Goal: Information Seeking & Learning: Check status

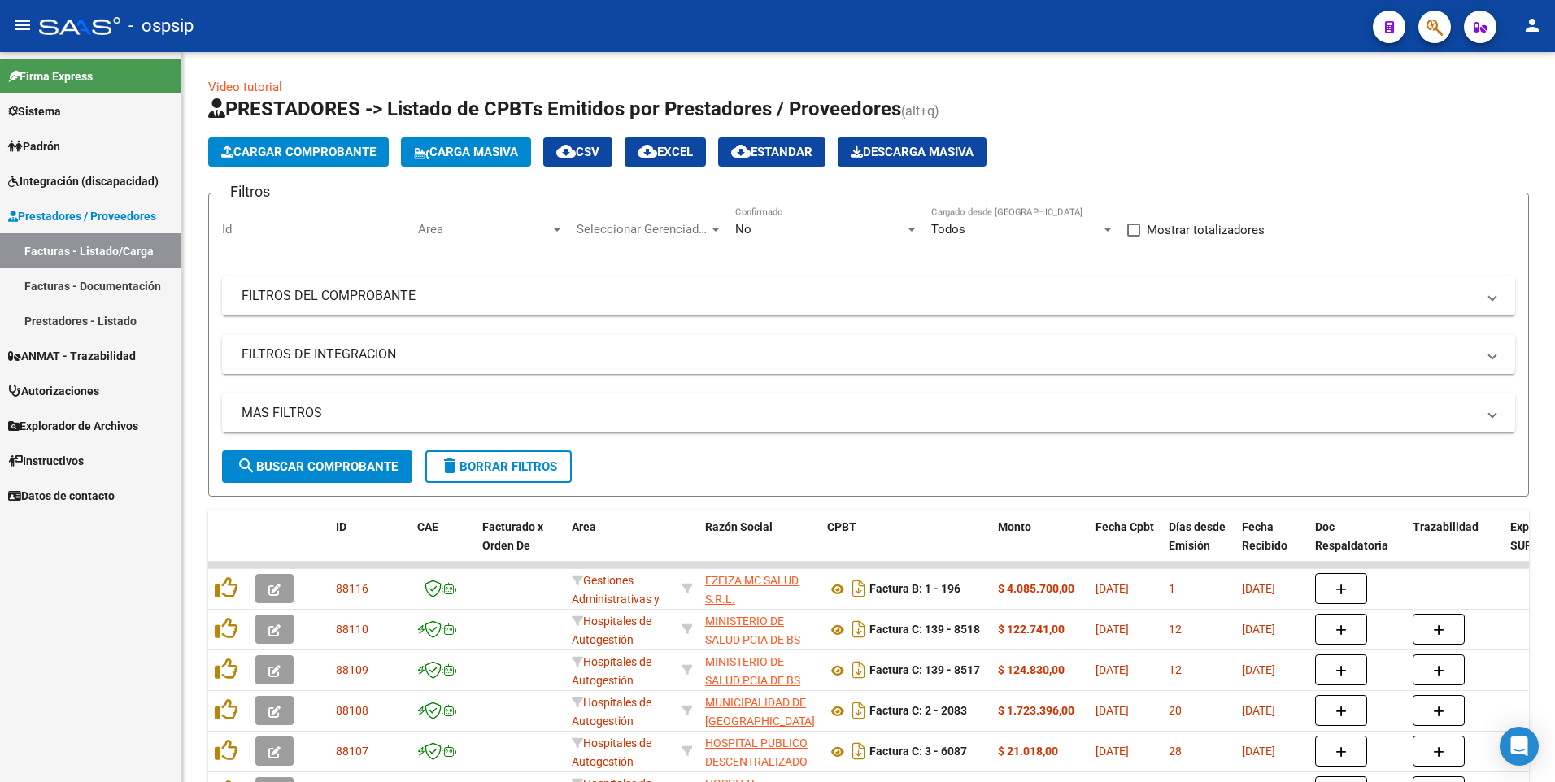
click at [1431, 38] on span "button" at bounding box center [1435, 27] width 16 height 33
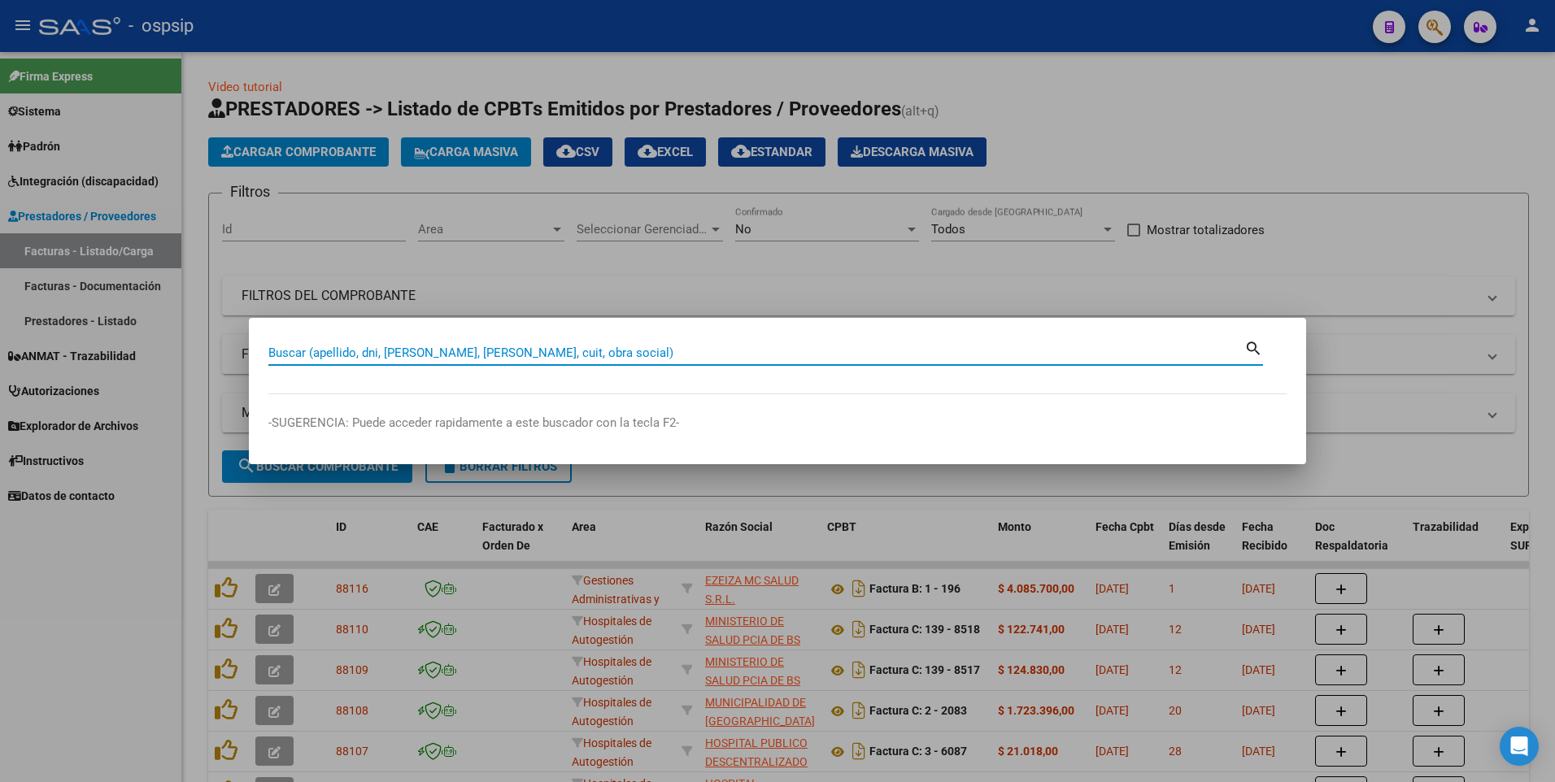
click at [403, 354] on input "Buscar (apellido, dni, [PERSON_NAME], [PERSON_NAME], cuit, obra social)" at bounding box center [756, 353] width 976 height 15
type input "18549142"
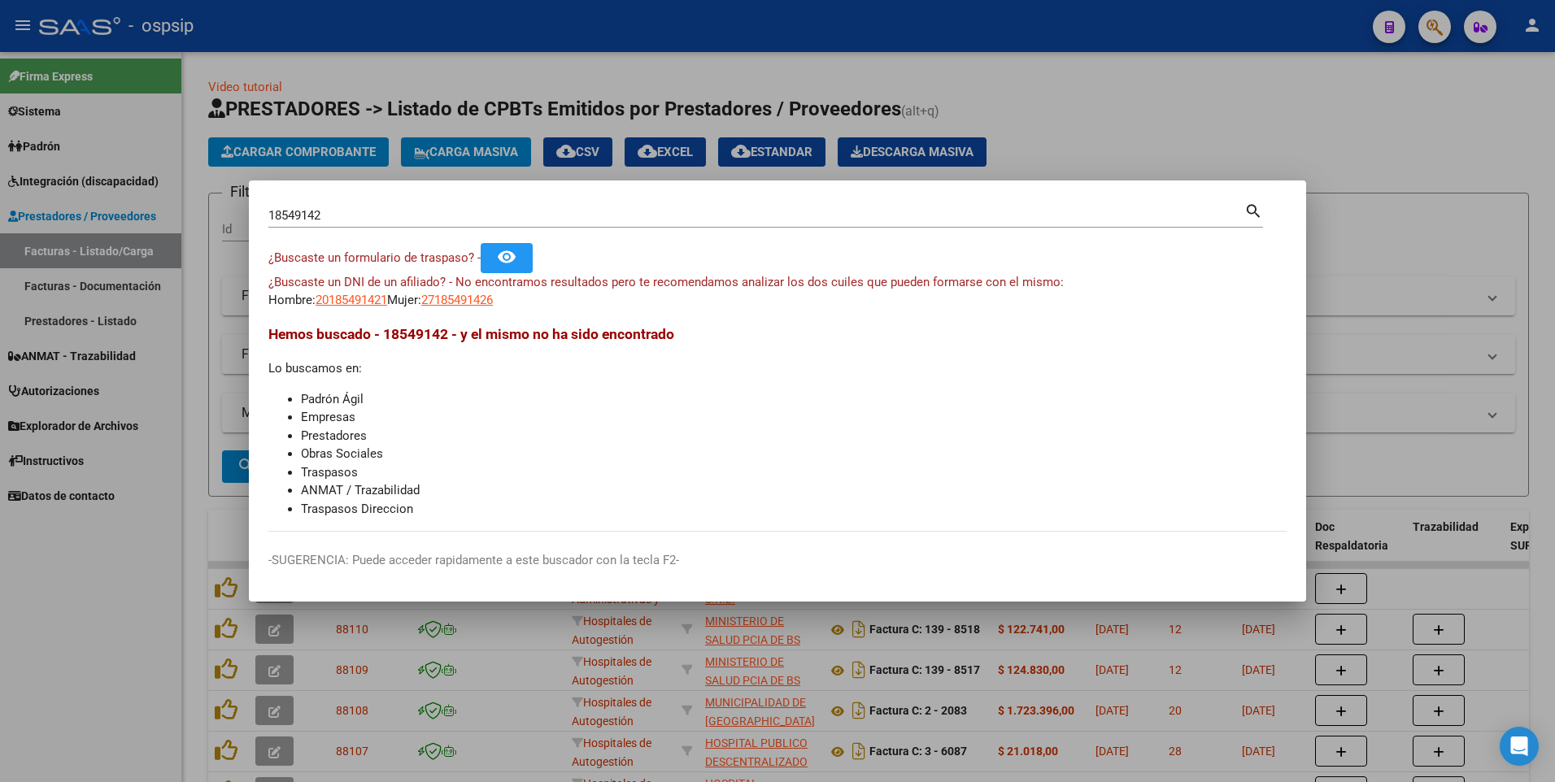
click at [1199, 124] on div at bounding box center [777, 391] width 1555 height 782
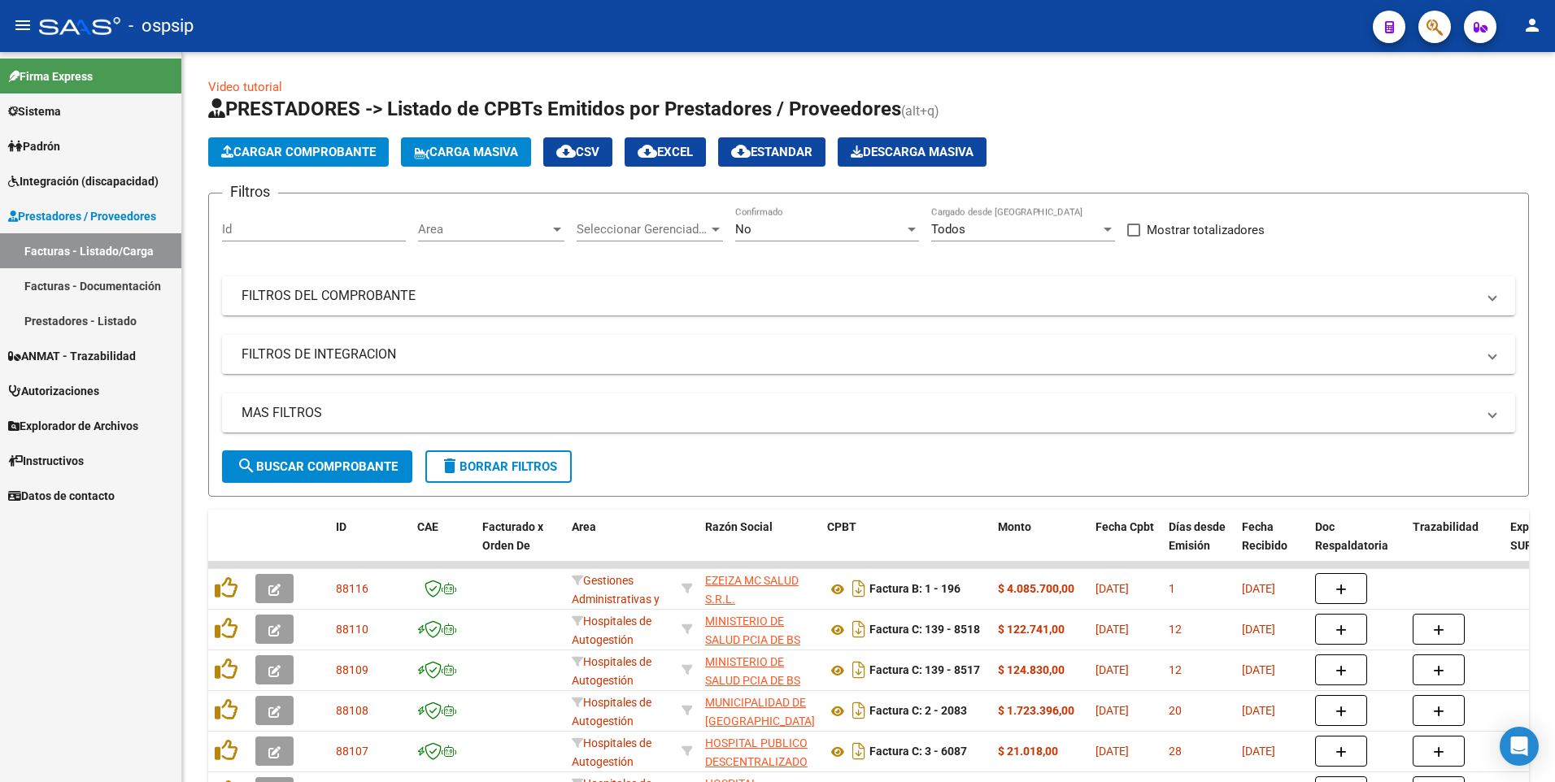
click at [1421, 24] on button "button" at bounding box center [1434, 27] width 33 height 33
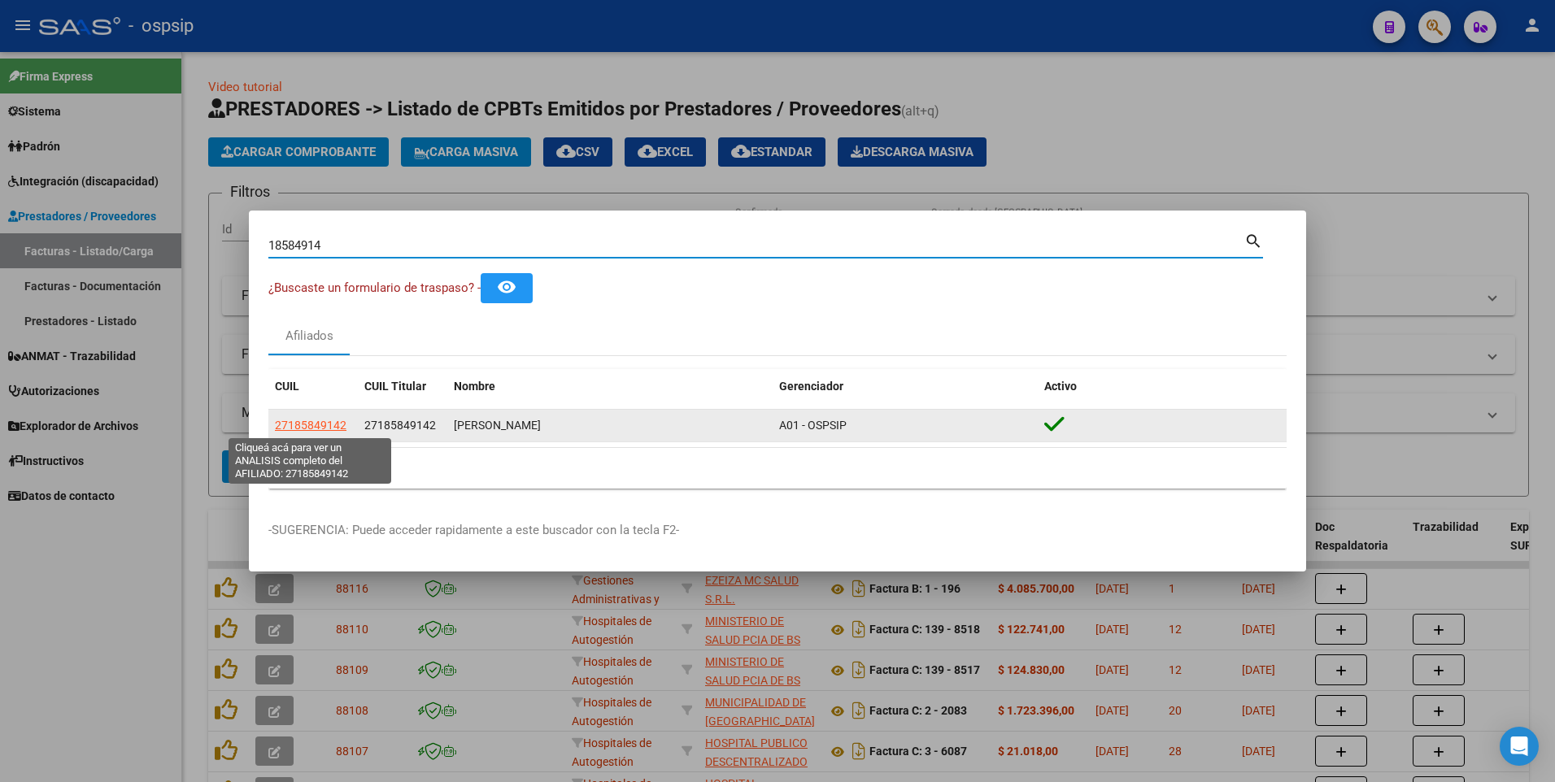
click at [312, 429] on span "27185849142" at bounding box center [311, 425] width 72 height 13
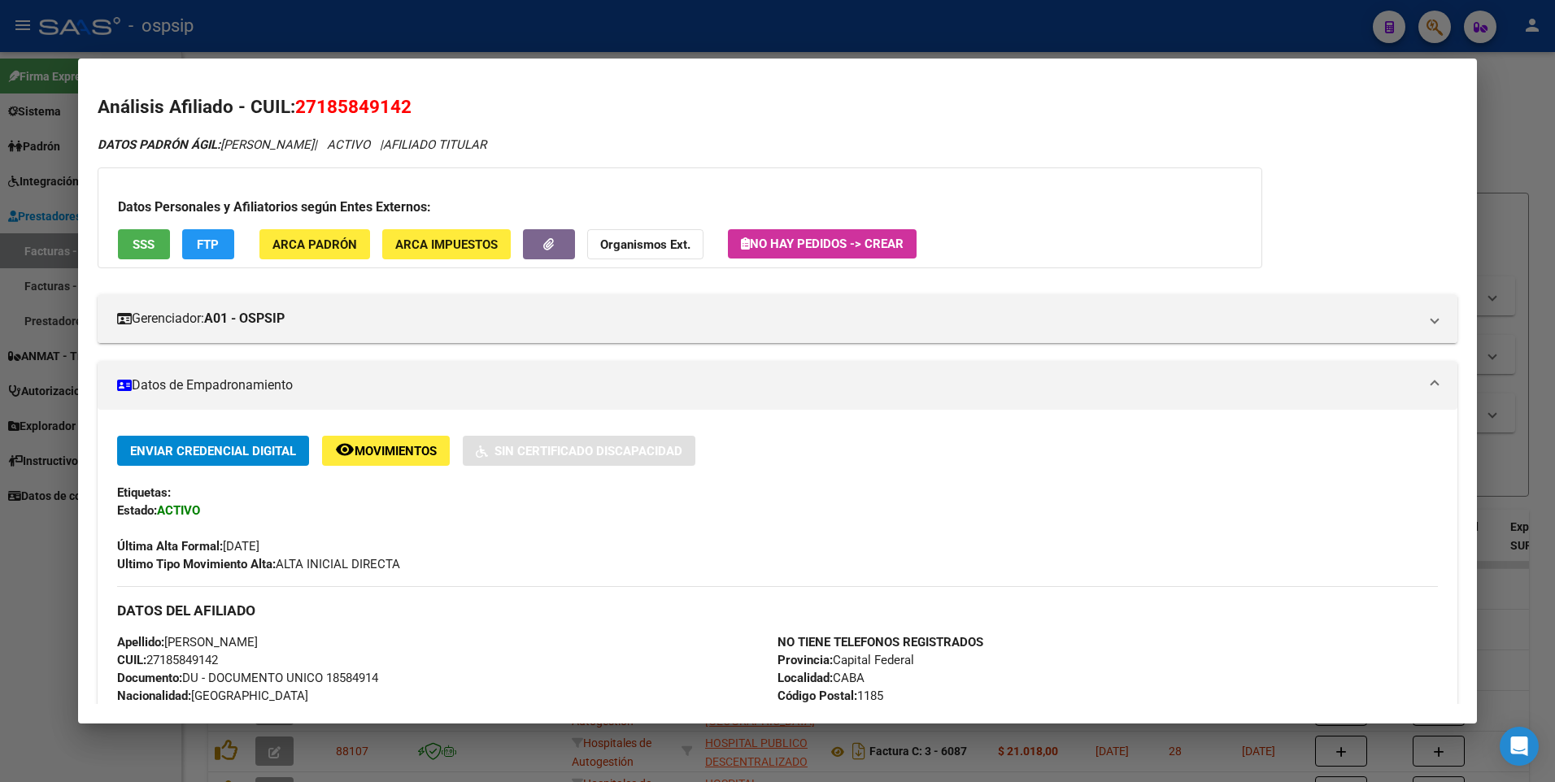
click at [159, 253] on button "SSS" at bounding box center [144, 244] width 52 height 30
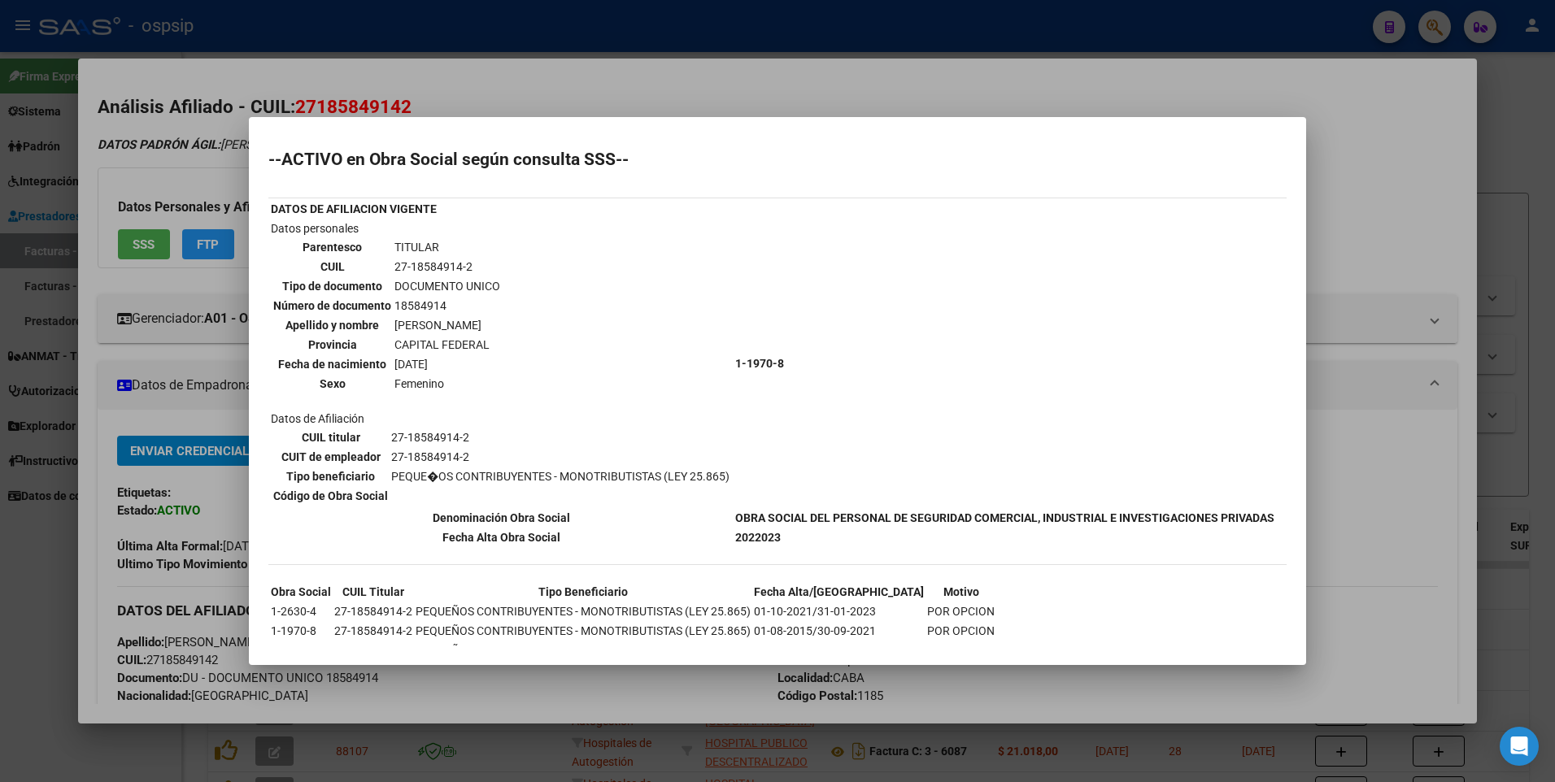
click at [1357, 118] on div at bounding box center [777, 391] width 1555 height 782
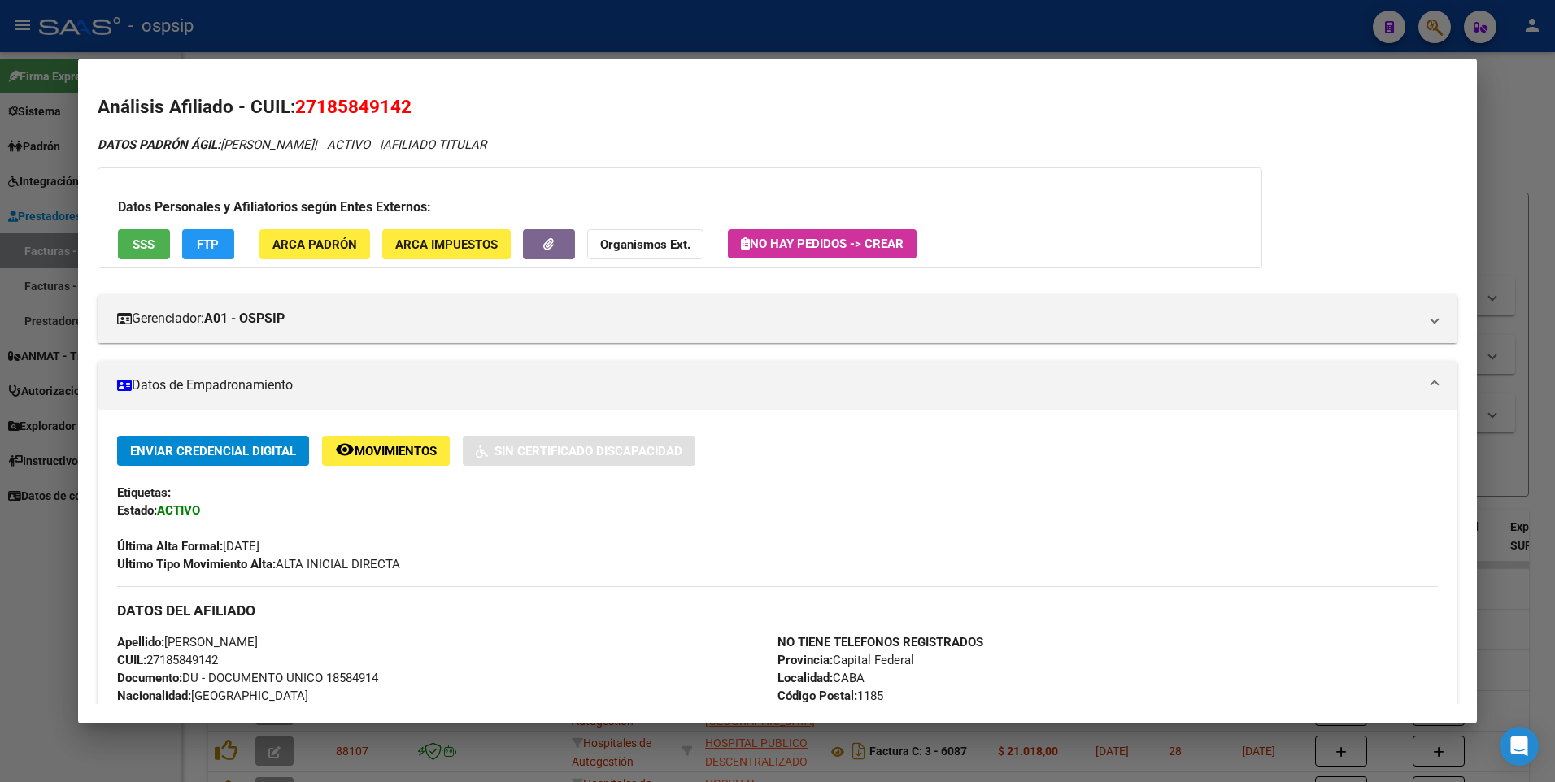
click at [1495, 91] on div at bounding box center [777, 391] width 1555 height 782
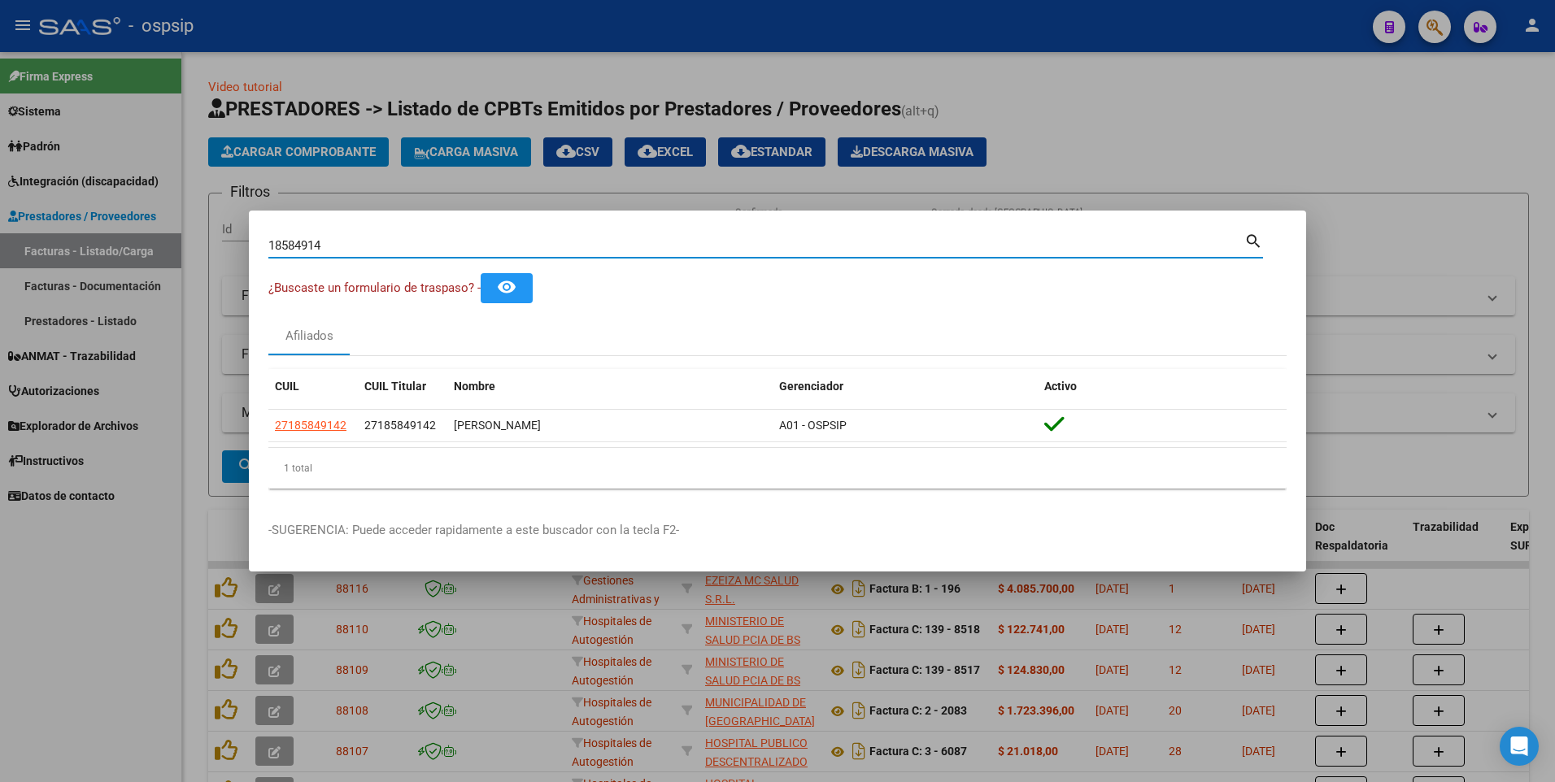
drag, startPoint x: 350, startPoint y: 246, endPoint x: -3, endPoint y: 293, distance: 356.1
click at [0, 293] on html "menu - ospsip person Firma Express Sistema Usuarios Todos los Usuarios Padrón A…" at bounding box center [777, 391] width 1555 height 782
type input "29440024"
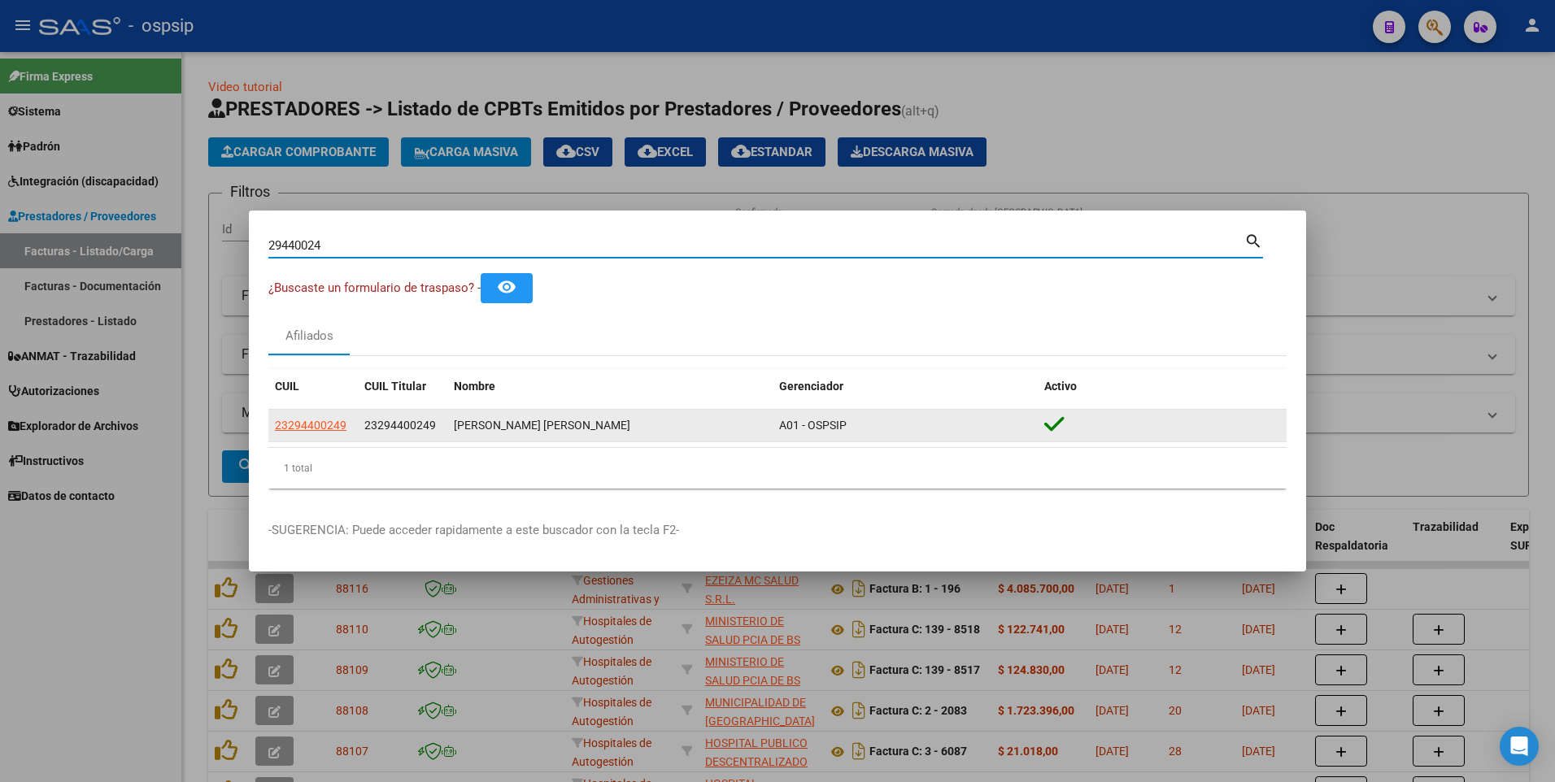
click at [305, 417] on app-link-go-to "23294400249" at bounding box center [311, 425] width 72 height 19
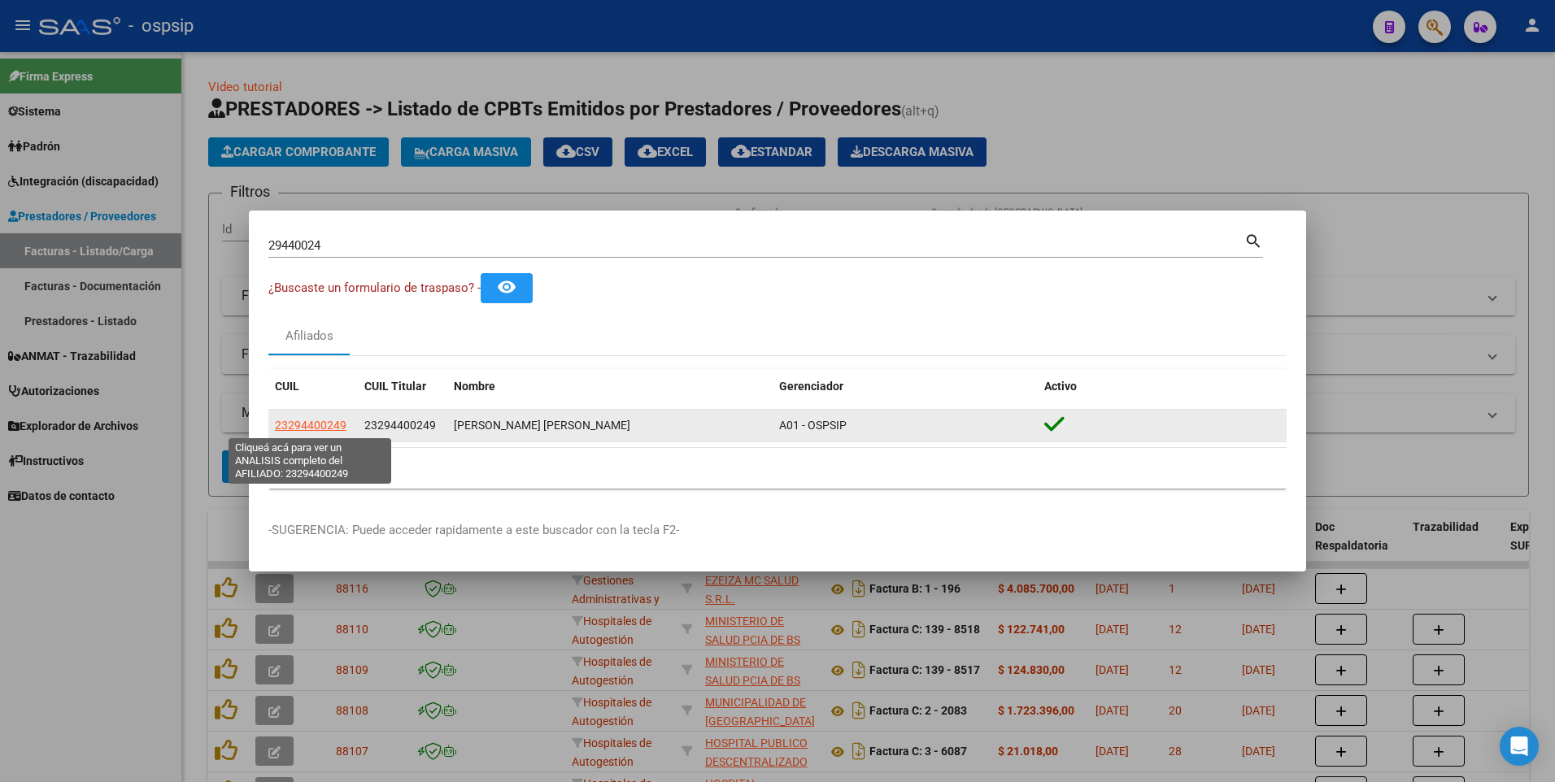
click at [305, 420] on span "23294400249" at bounding box center [311, 425] width 72 height 13
type textarea "23294400249"
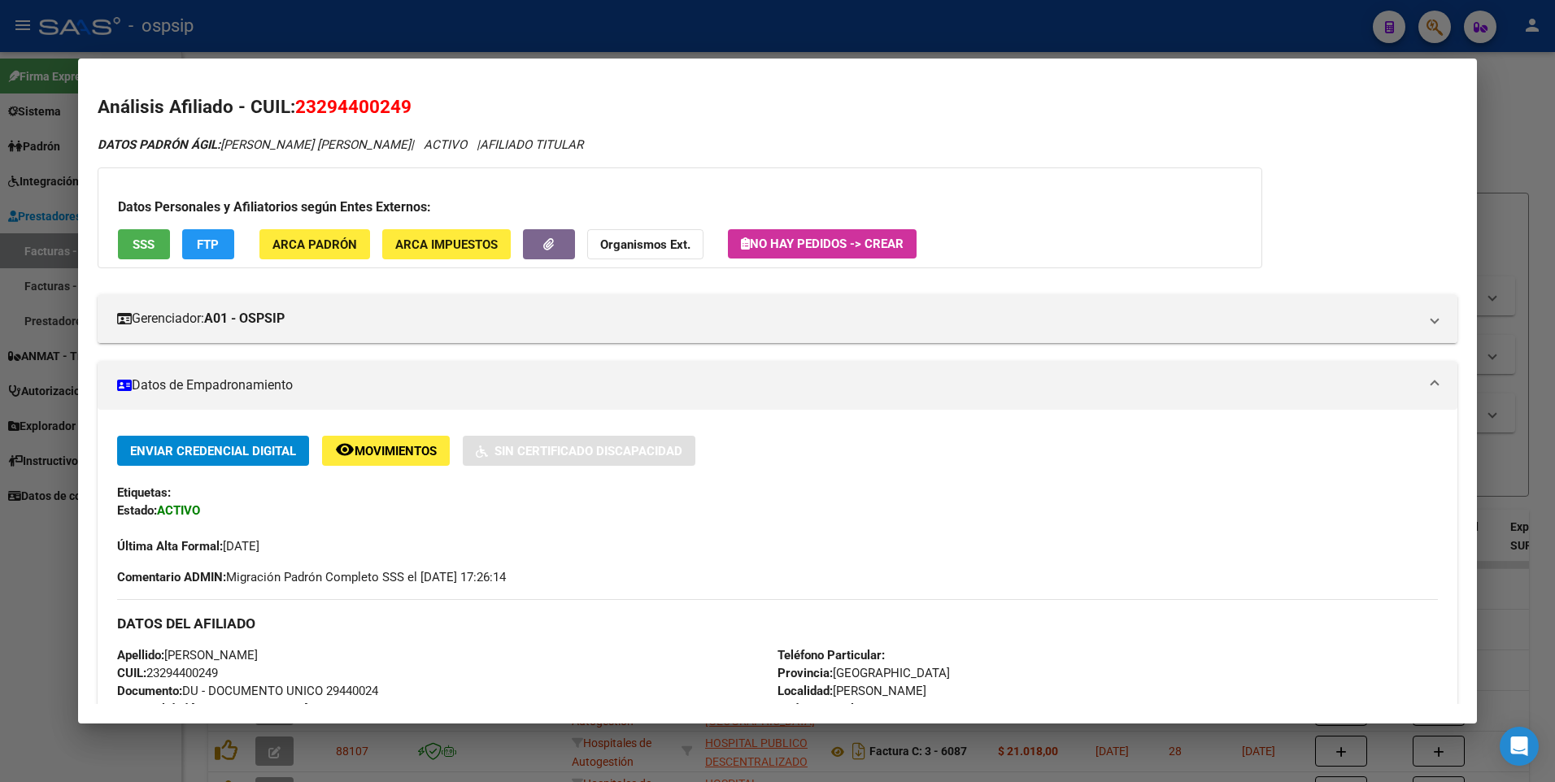
click at [129, 239] on button "SSS" at bounding box center [144, 244] width 52 height 30
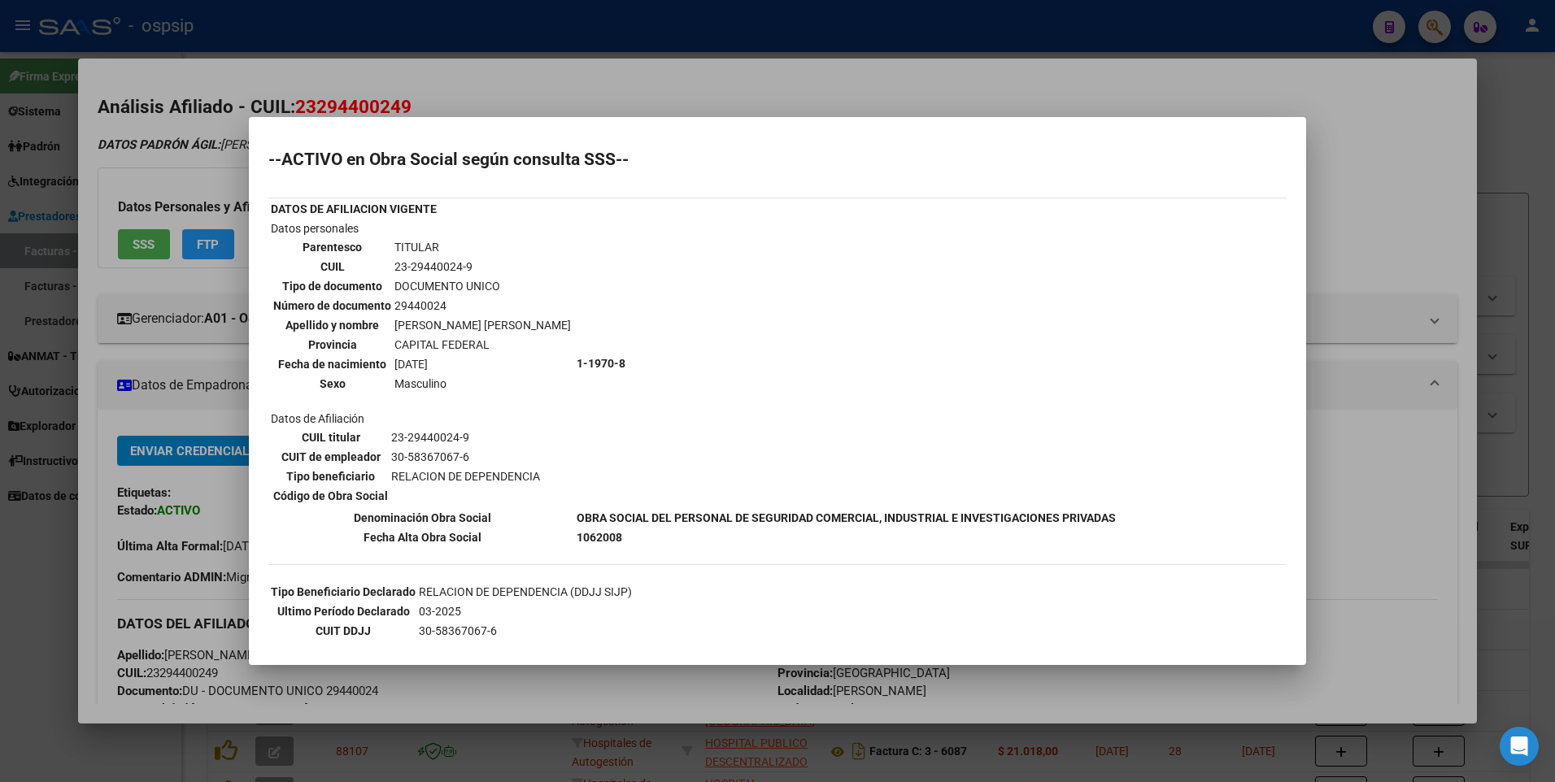
click at [1360, 141] on div at bounding box center [777, 391] width 1555 height 782
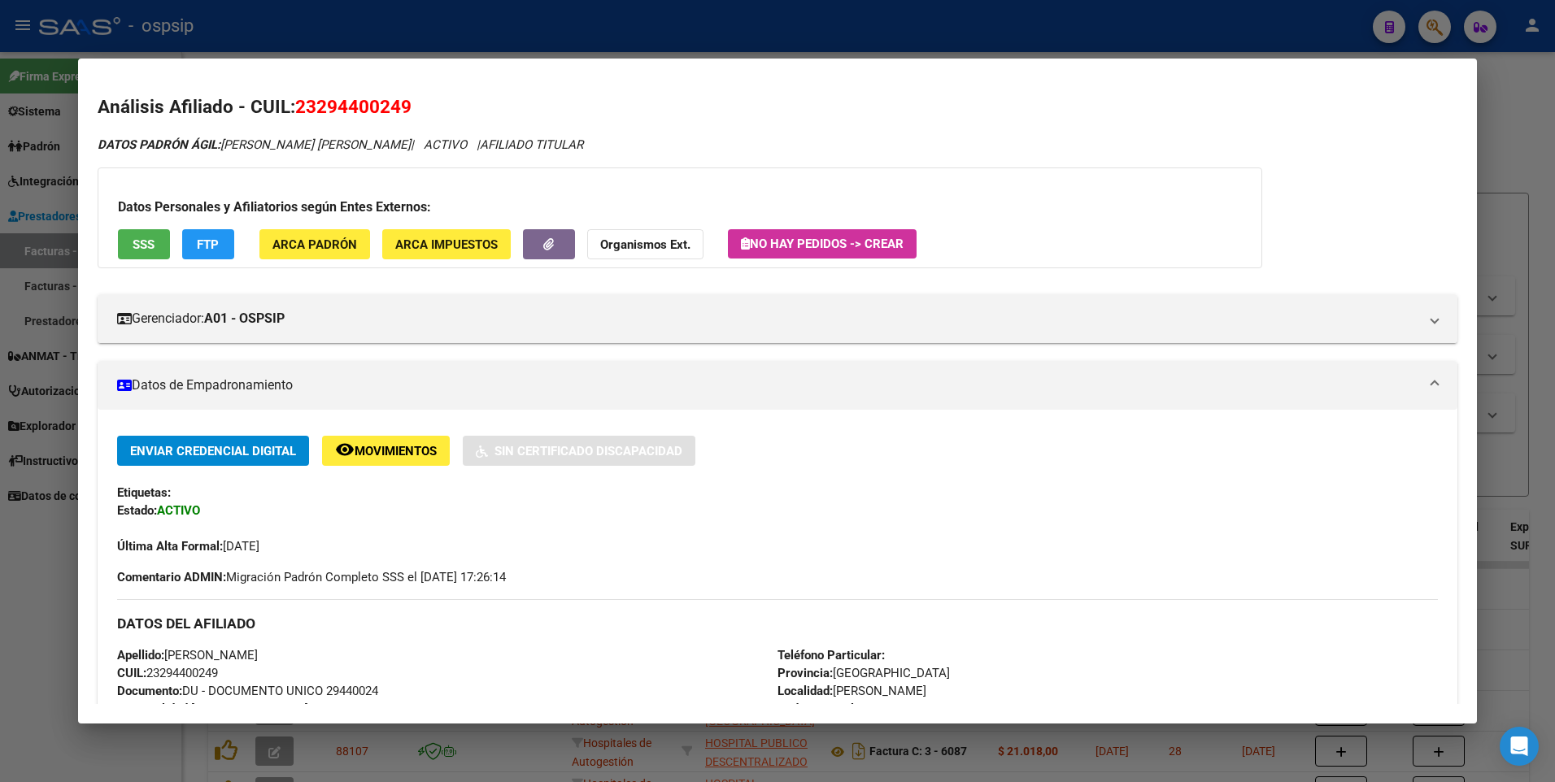
click at [1526, 98] on div at bounding box center [777, 391] width 1555 height 782
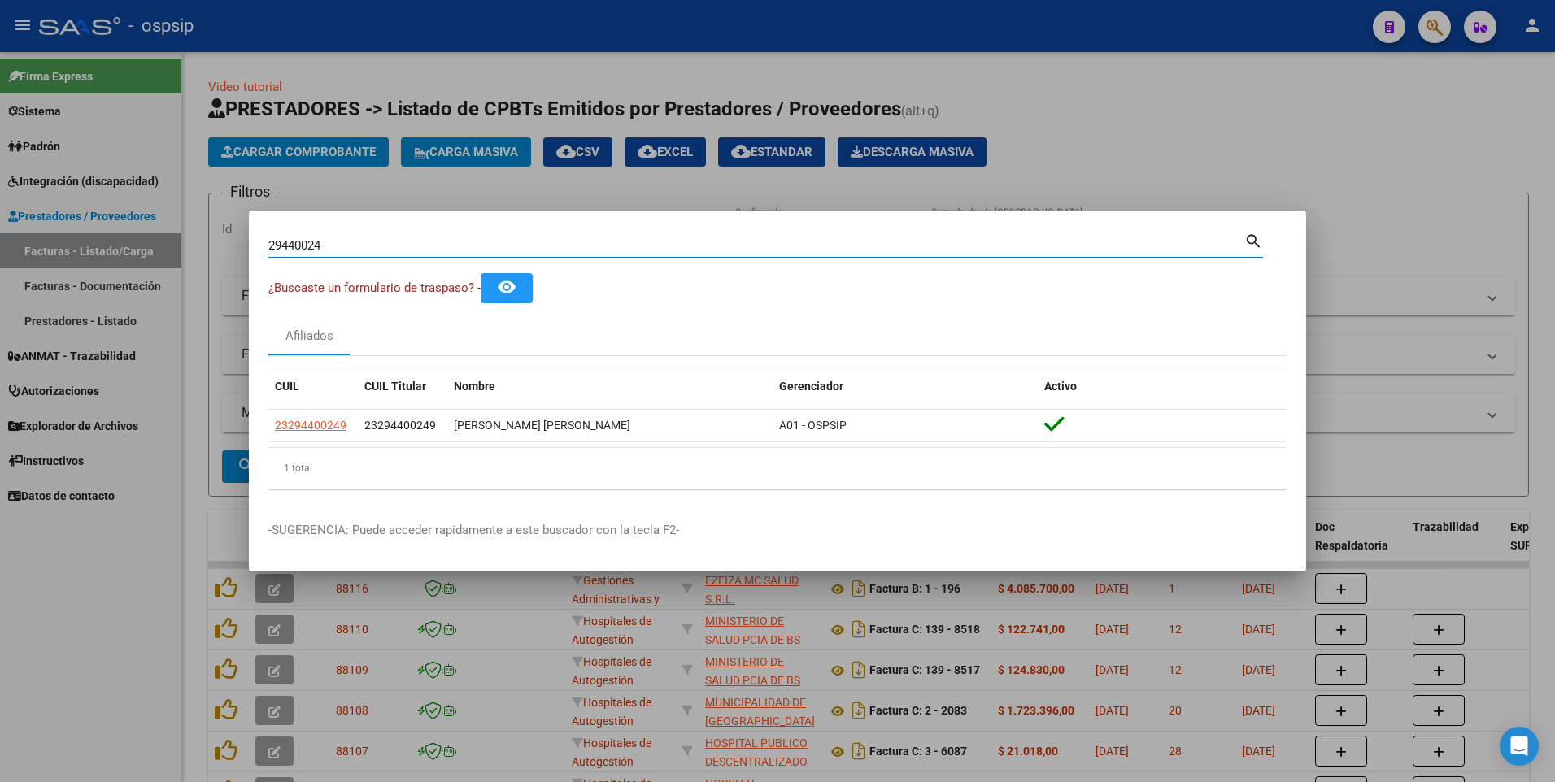
drag, startPoint x: 328, startPoint y: 250, endPoint x: 144, endPoint y: 255, distance: 183.9
click at [146, 255] on div "29440024 Buscar (apellido, dni, cuil, nro traspaso, cuit, obra social) search ¿…" at bounding box center [777, 391] width 1555 height 782
type input "22718097"
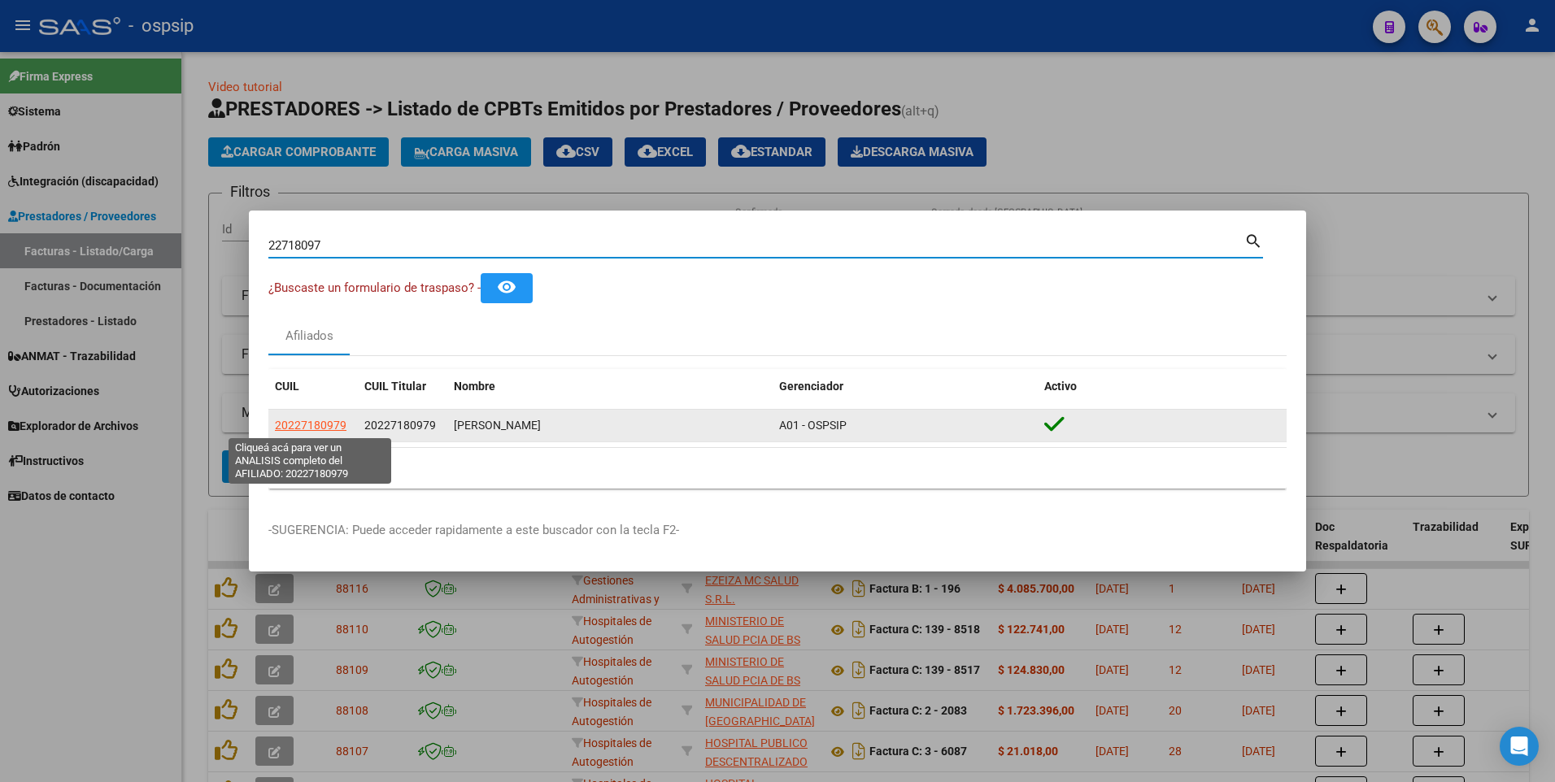
click at [313, 425] on span "20227180979" at bounding box center [311, 425] width 72 height 13
type textarea "20227180979"
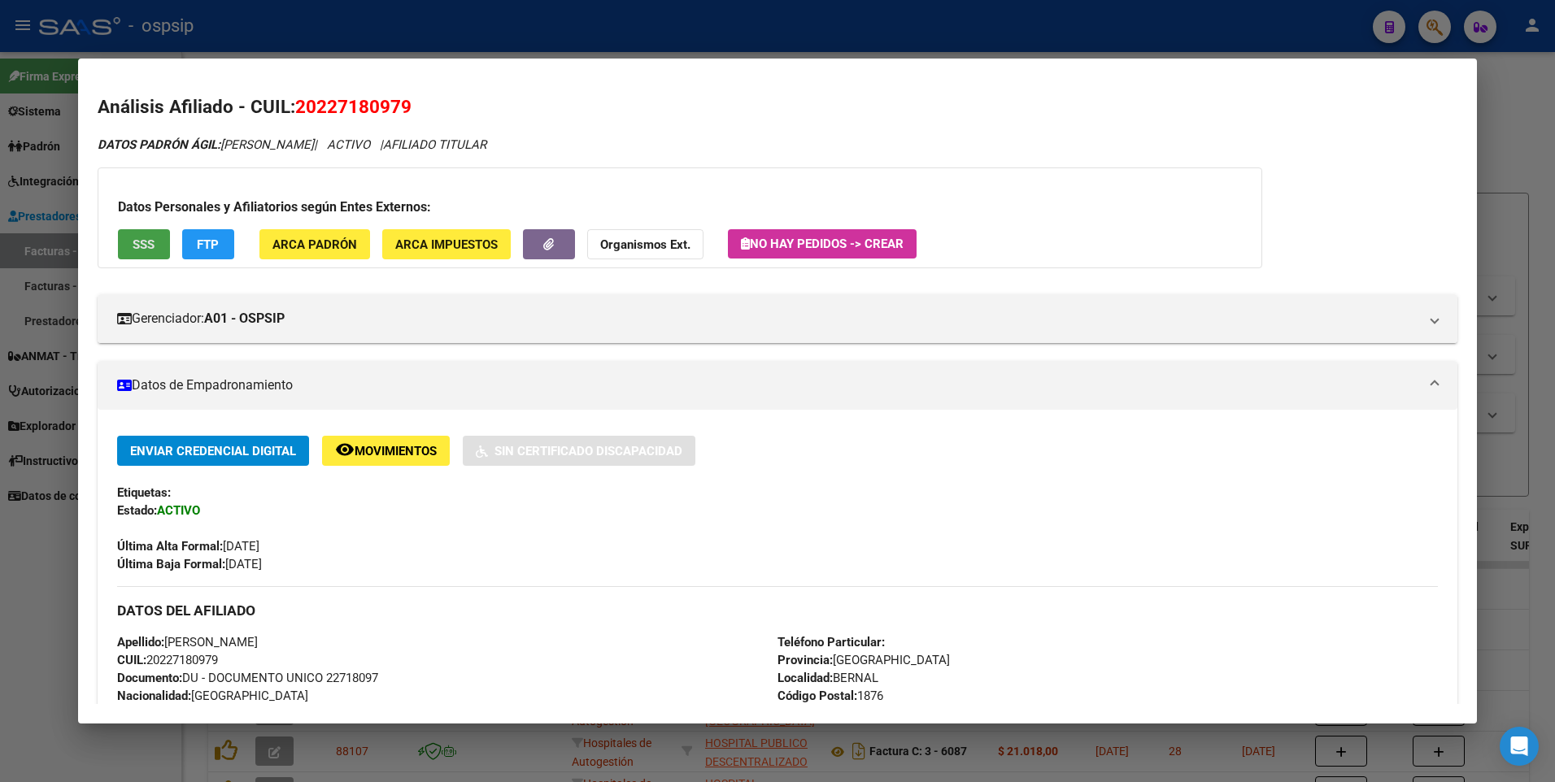
click at [153, 252] on button "SSS" at bounding box center [144, 244] width 52 height 30
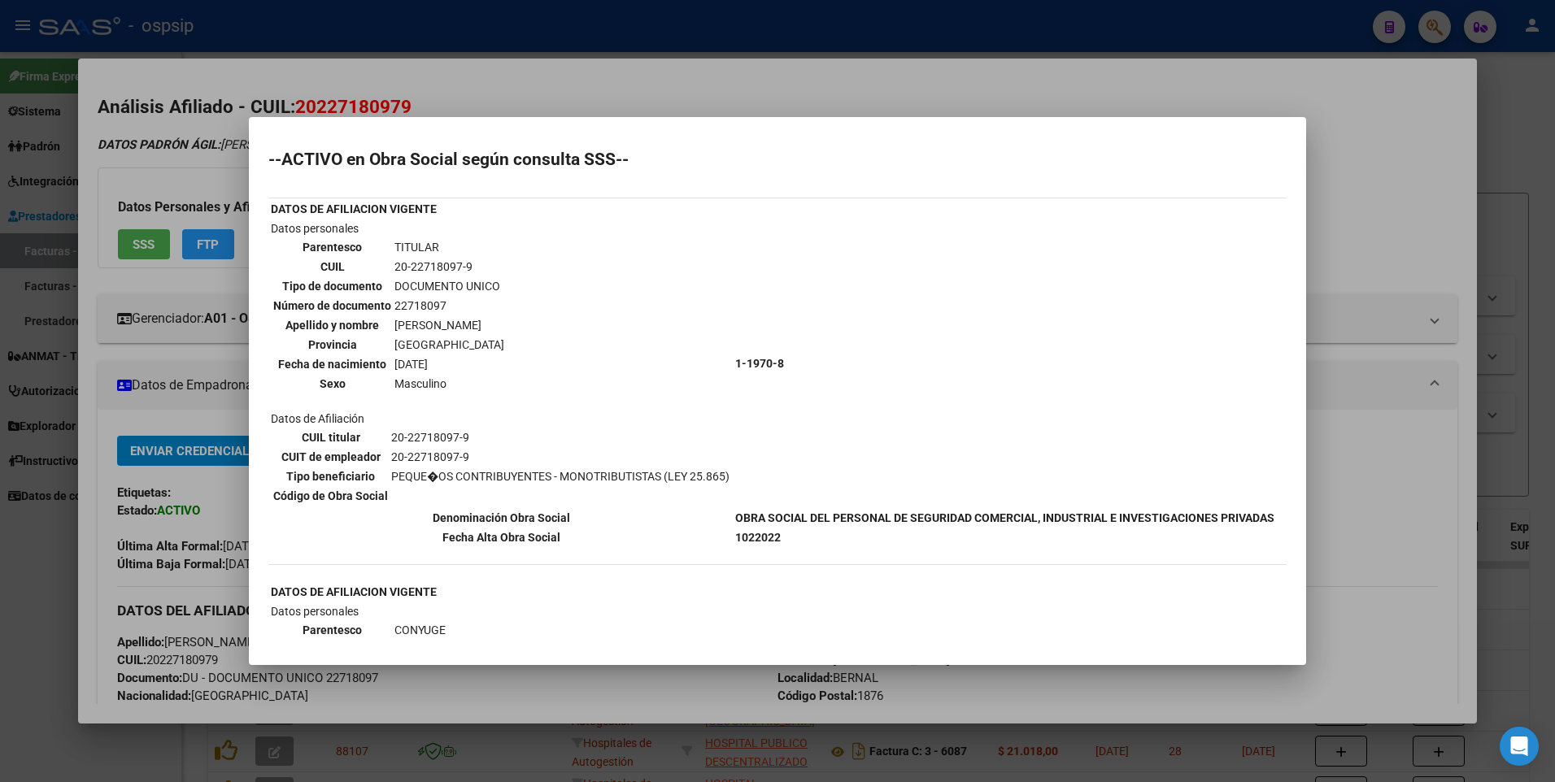
click at [1385, 211] on div at bounding box center [777, 391] width 1555 height 782
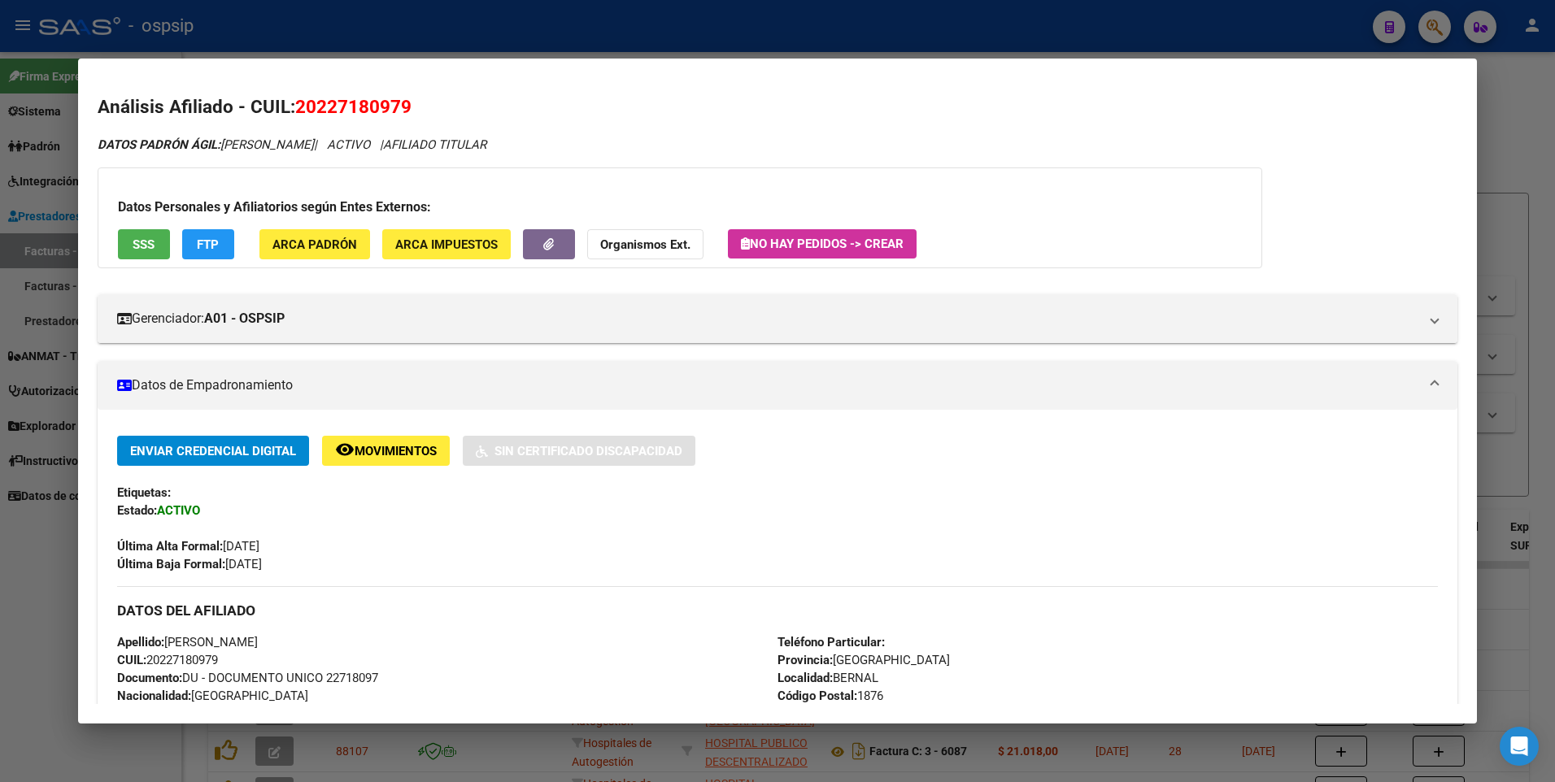
click at [1497, 157] on div at bounding box center [777, 391] width 1555 height 782
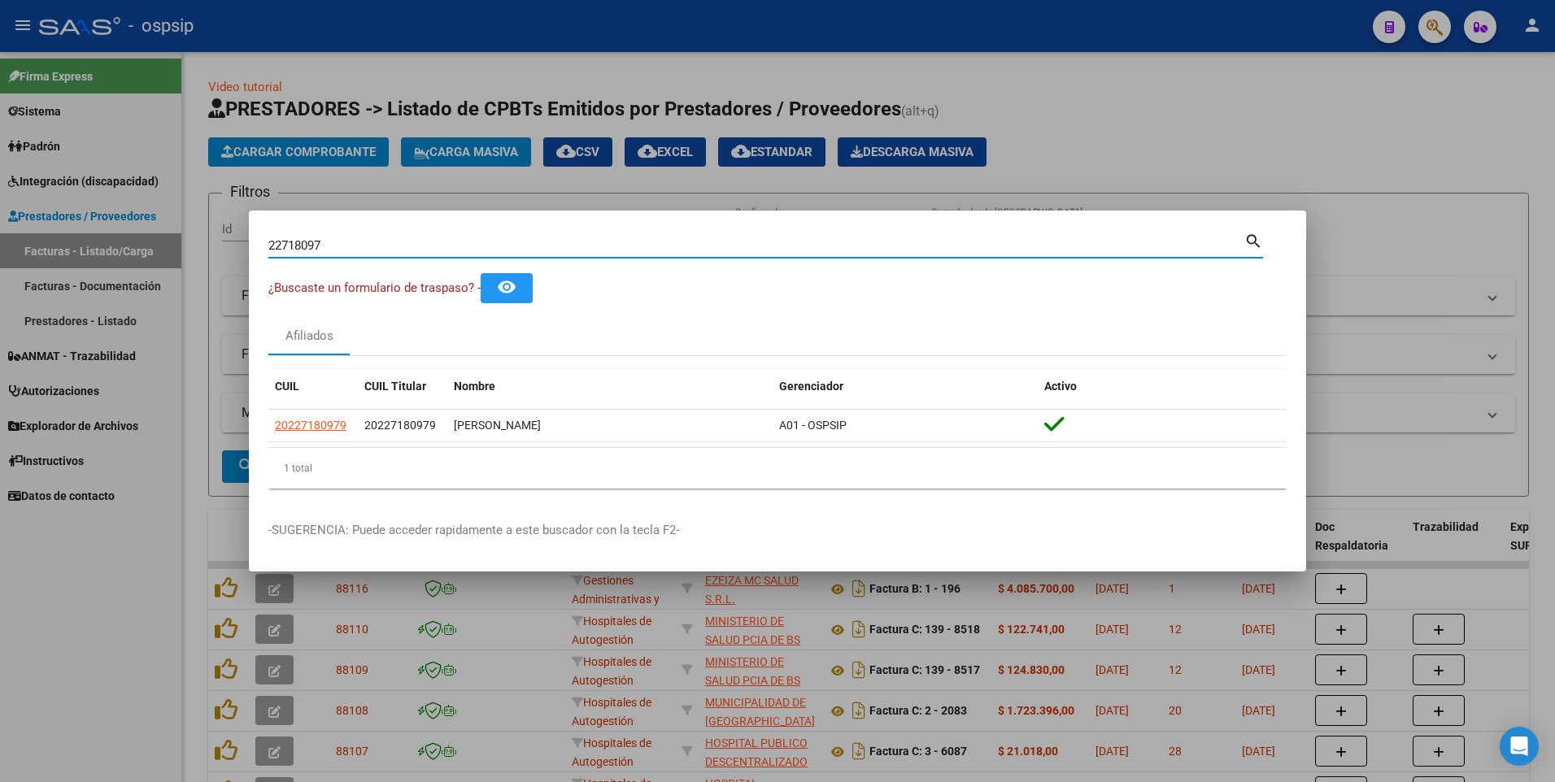
drag, startPoint x: 323, startPoint y: 252, endPoint x: 218, endPoint y: 256, distance: 105.0
click at [218, 256] on div "22718097 Buscar (apellido, dni, cuil, nro traspaso, cuit, obra social) search ¿…" at bounding box center [777, 391] width 1555 height 782
type input "34260627"
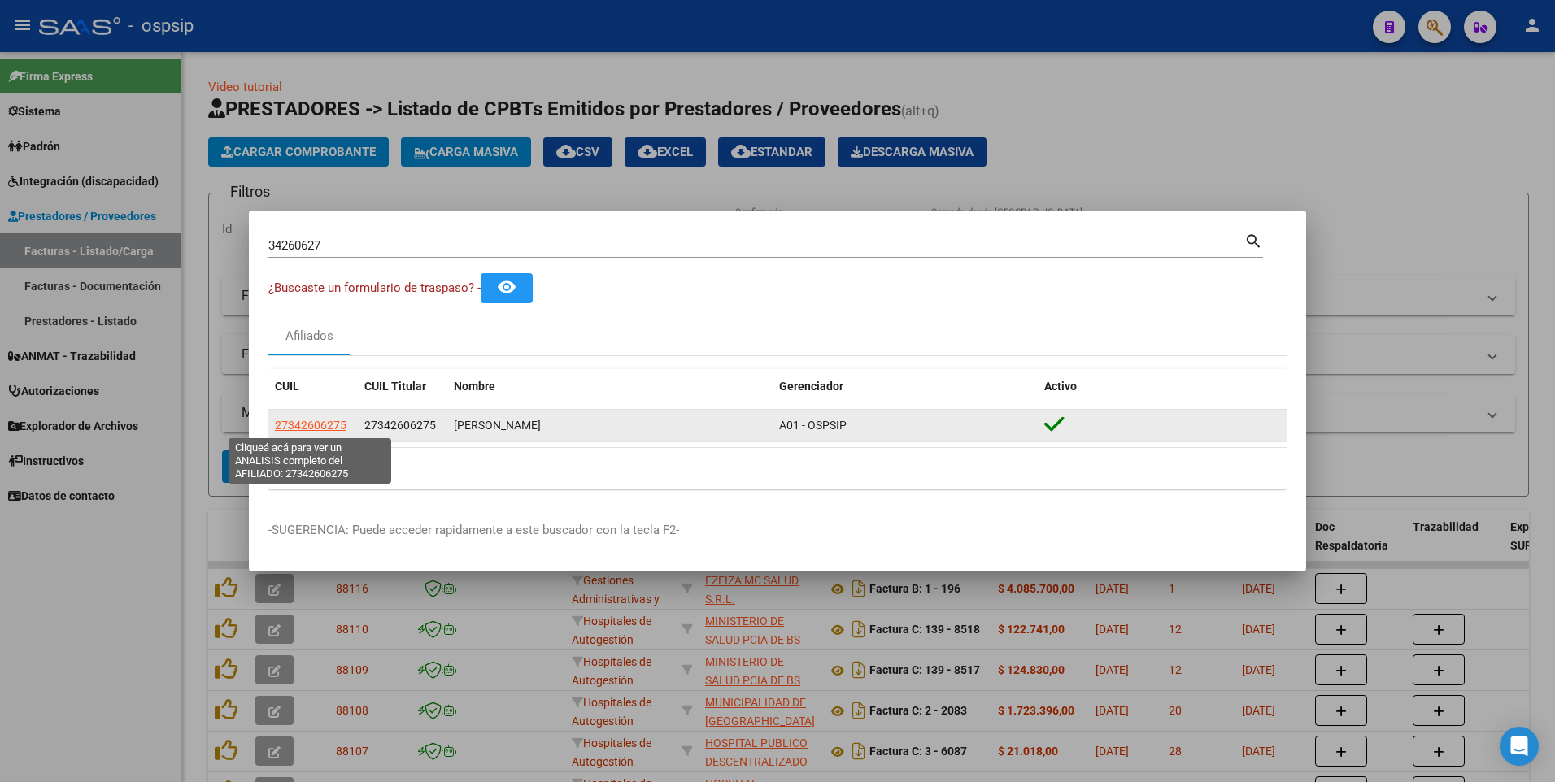
click at [294, 429] on span "27342606275" at bounding box center [311, 425] width 72 height 13
type textarea "27342606275"
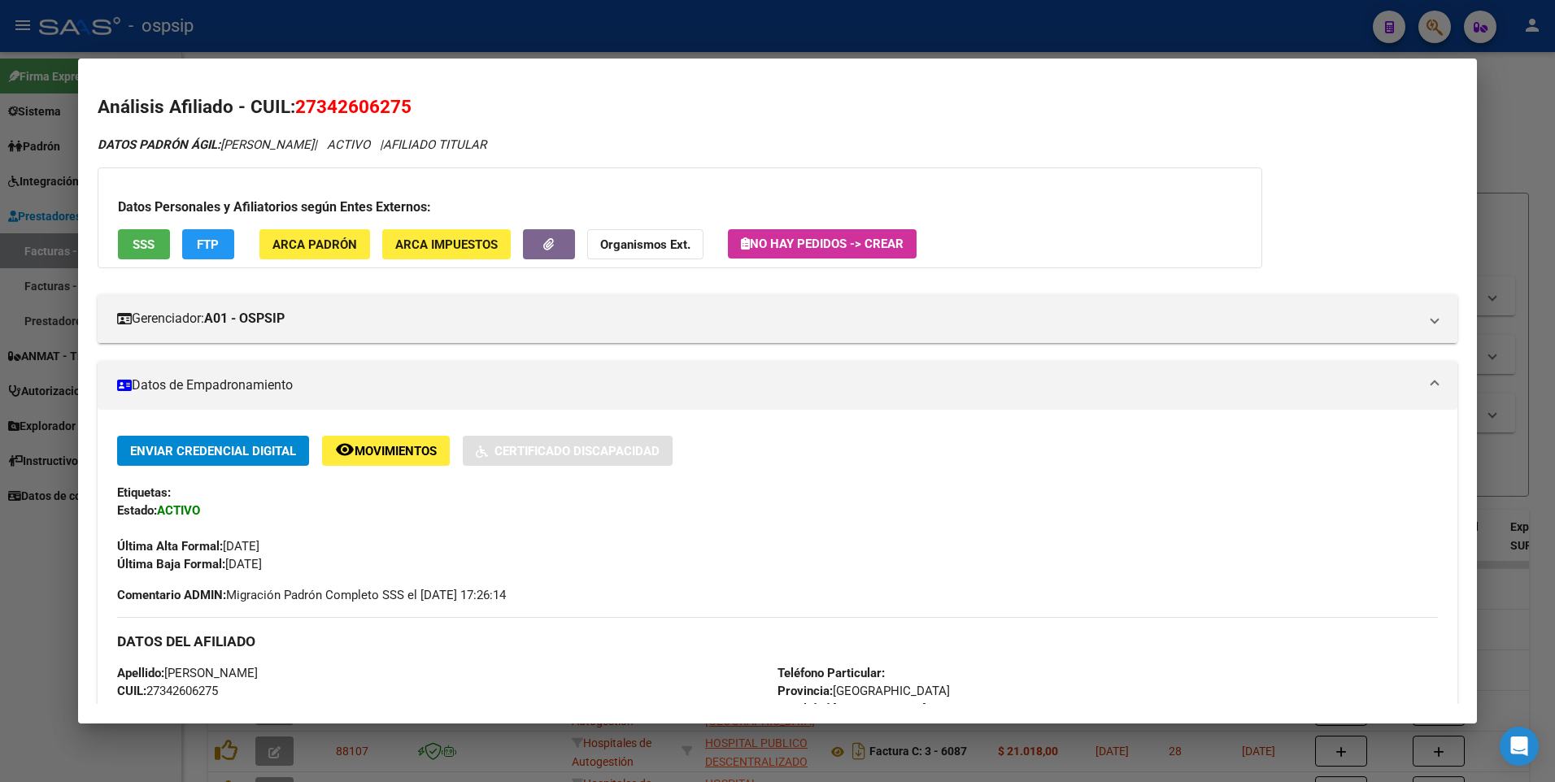
click at [141, 248] on span "SSS" at bounding box center [144, 244] width 22 height 15
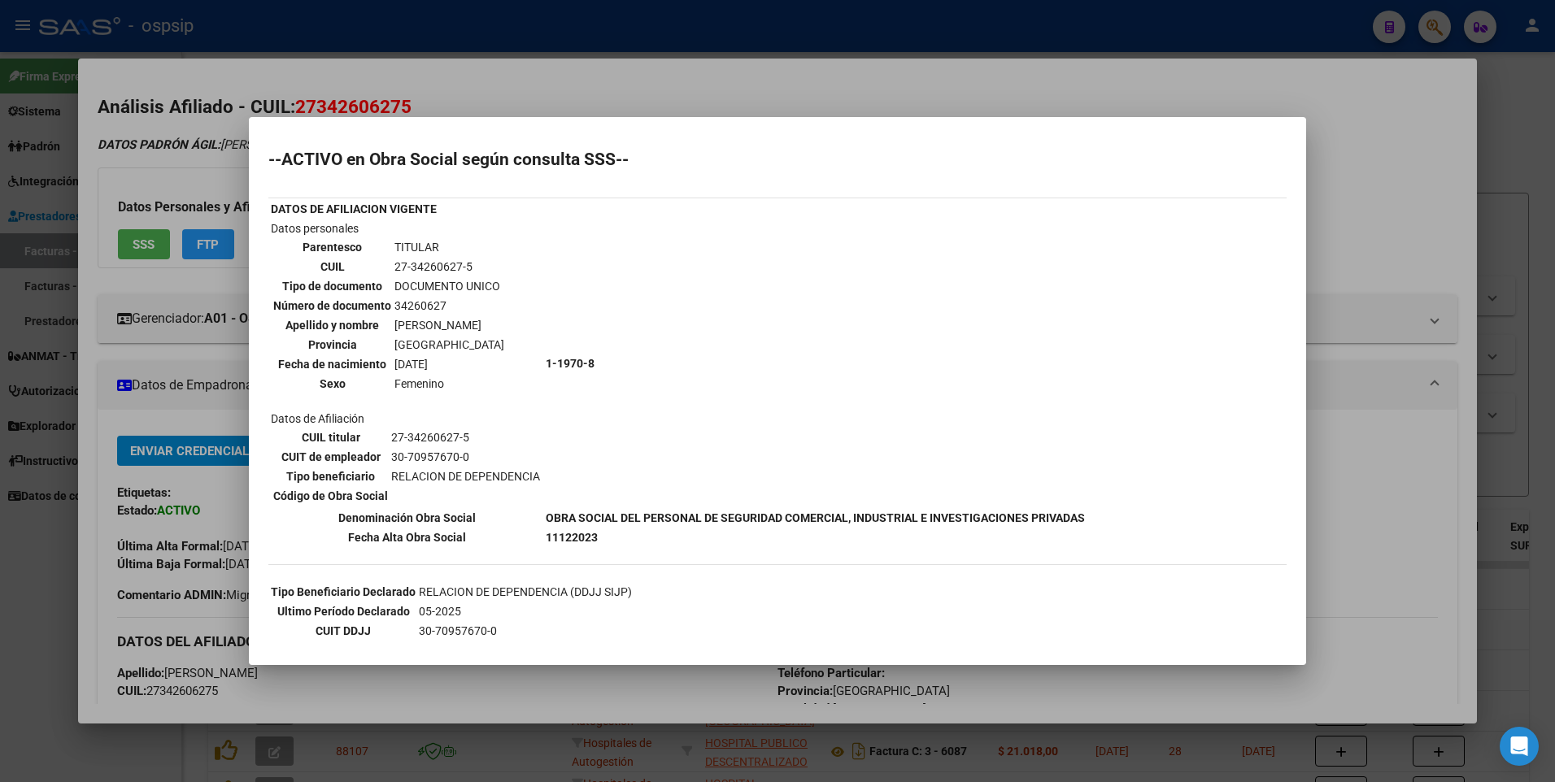
click at [1414, 181] on div at bounding box center [777, 391] width 1555 height 782
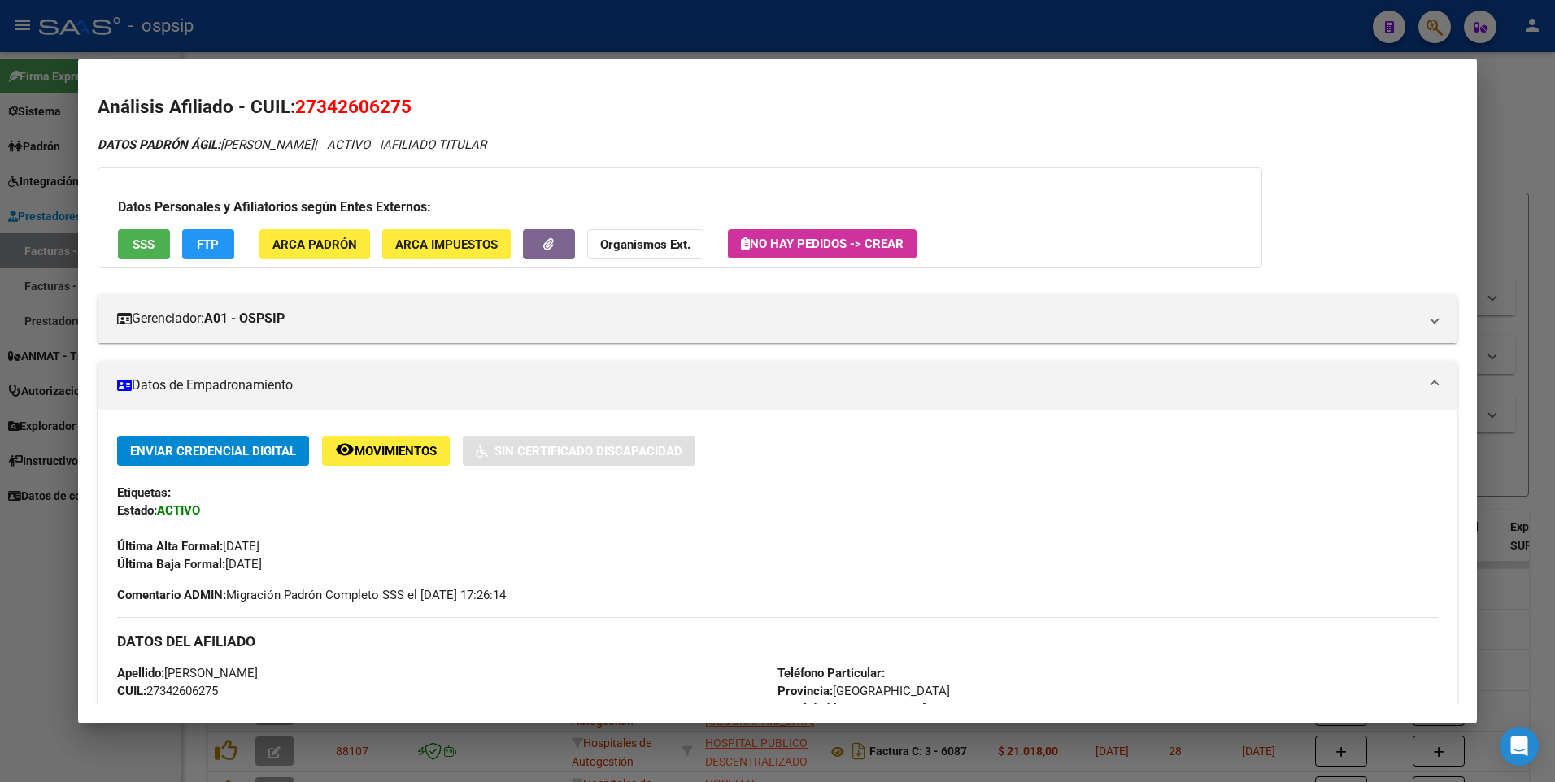
click at [1499, 124] on div at bounding box center [777, 391] width 1555 height 782
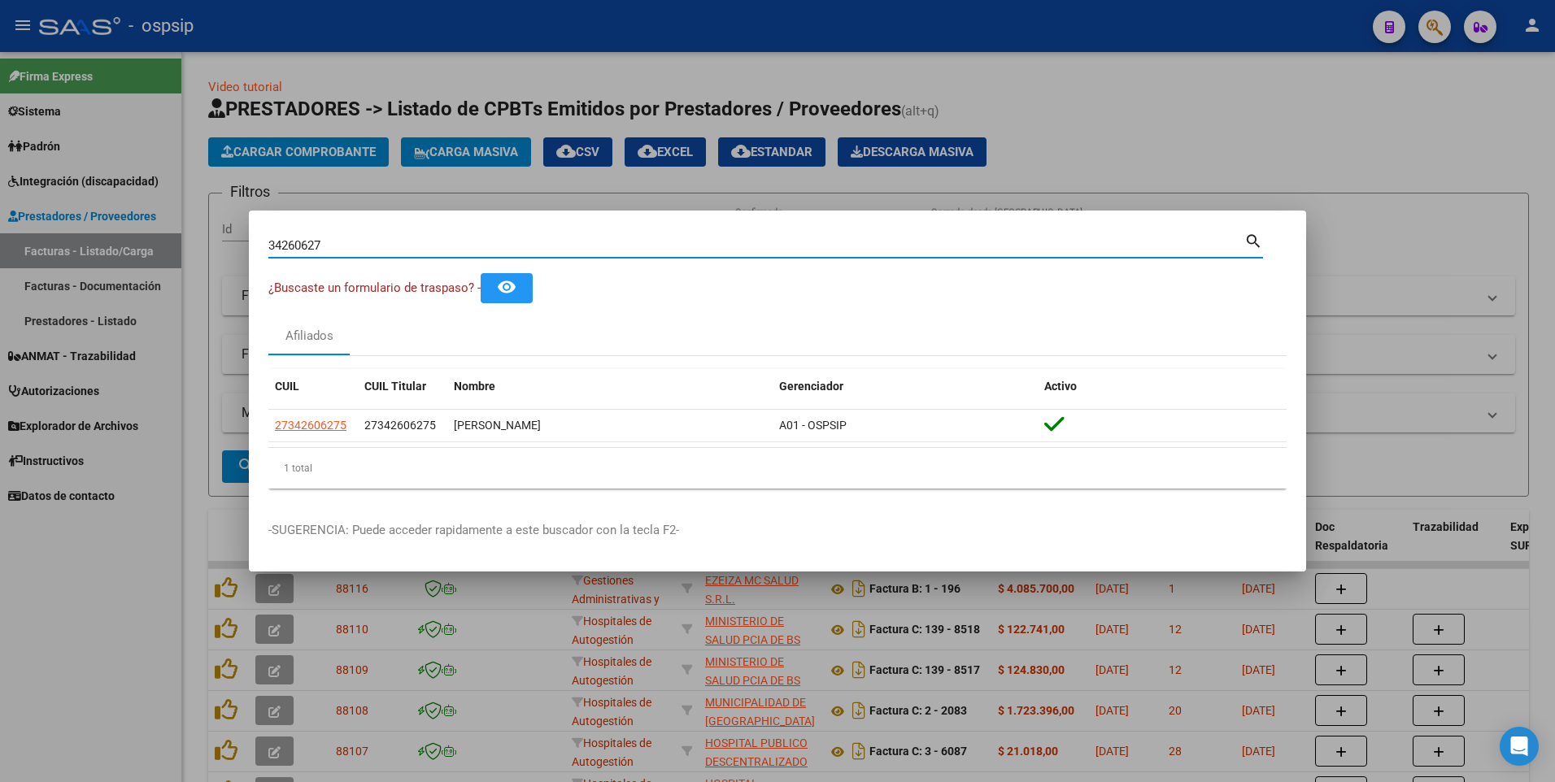
drag, startPoint x: 343, startPoint y: 245, endPoint x: 97, endPoint y: 277, distance: 248.6
click at [97, 277] on div "34260627 Buscar (apellido, dni, cuil, nro traspaso, cuit, obra social) search ¿…" at bounding box center [777, 391] width 1555 height 782
type input "17745979"
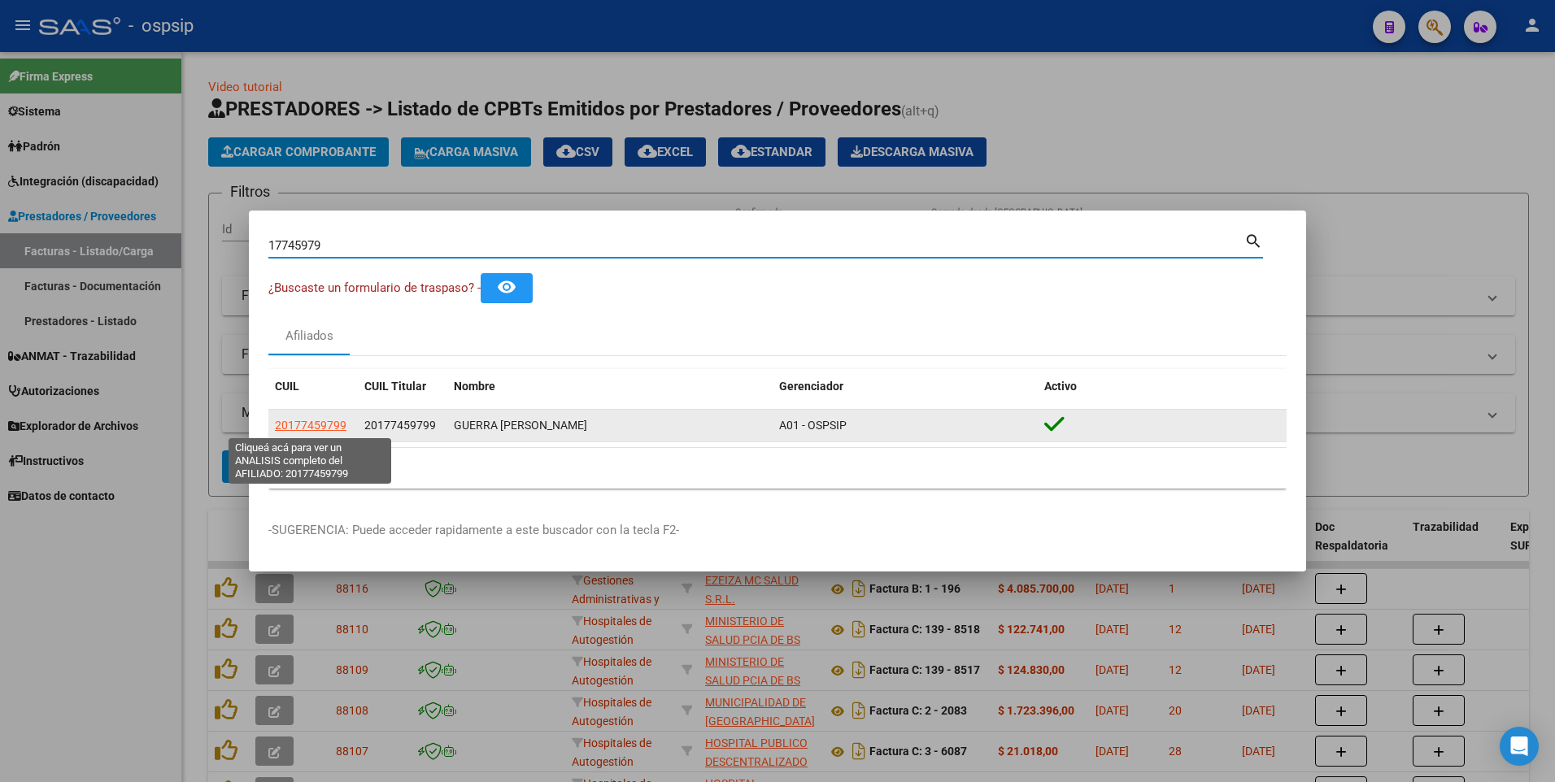
click at [294, 425] on span "20177459799" at bounding box center [311, 425] width 72 height 13
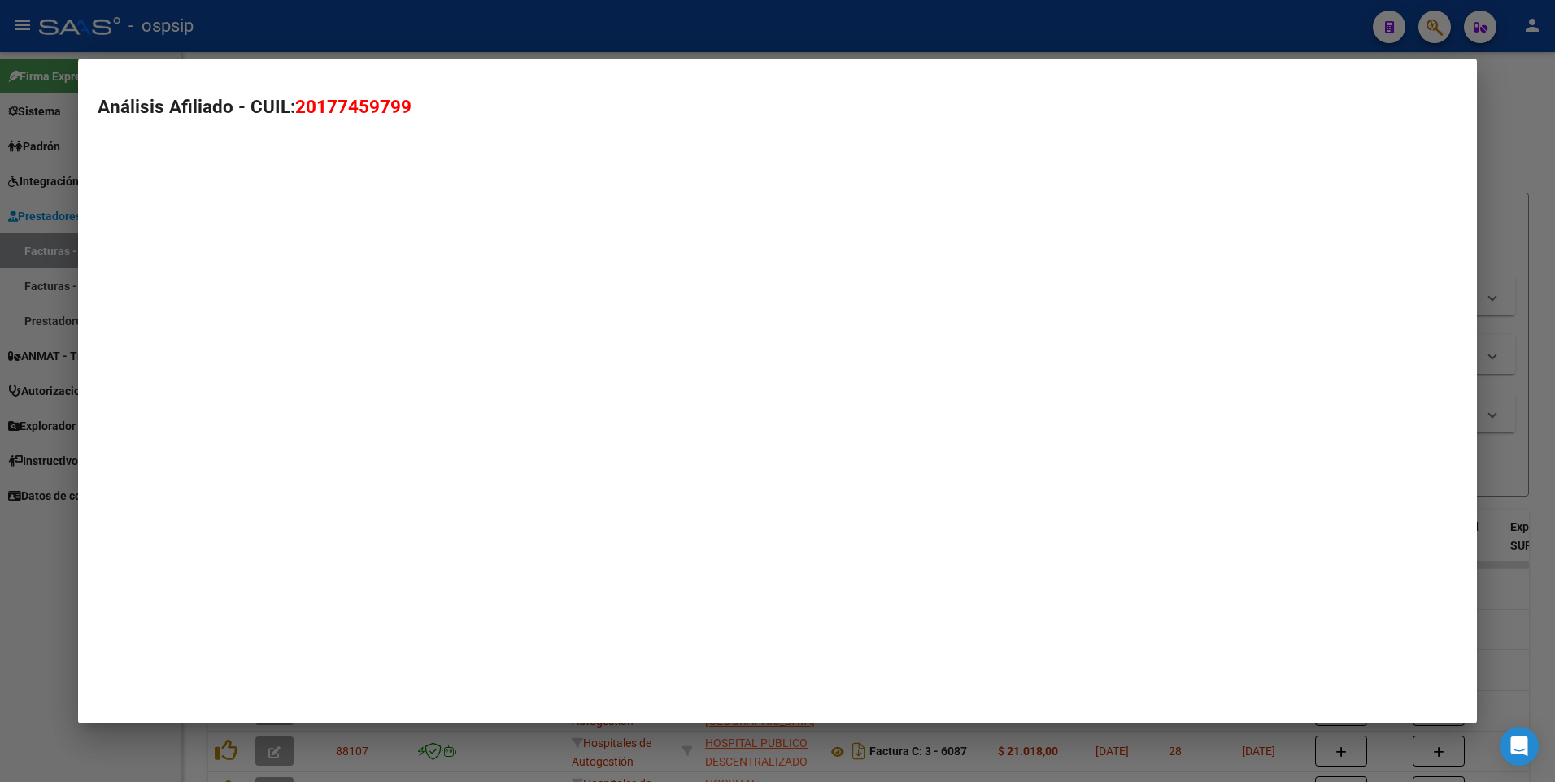
type textarea "20177459799"
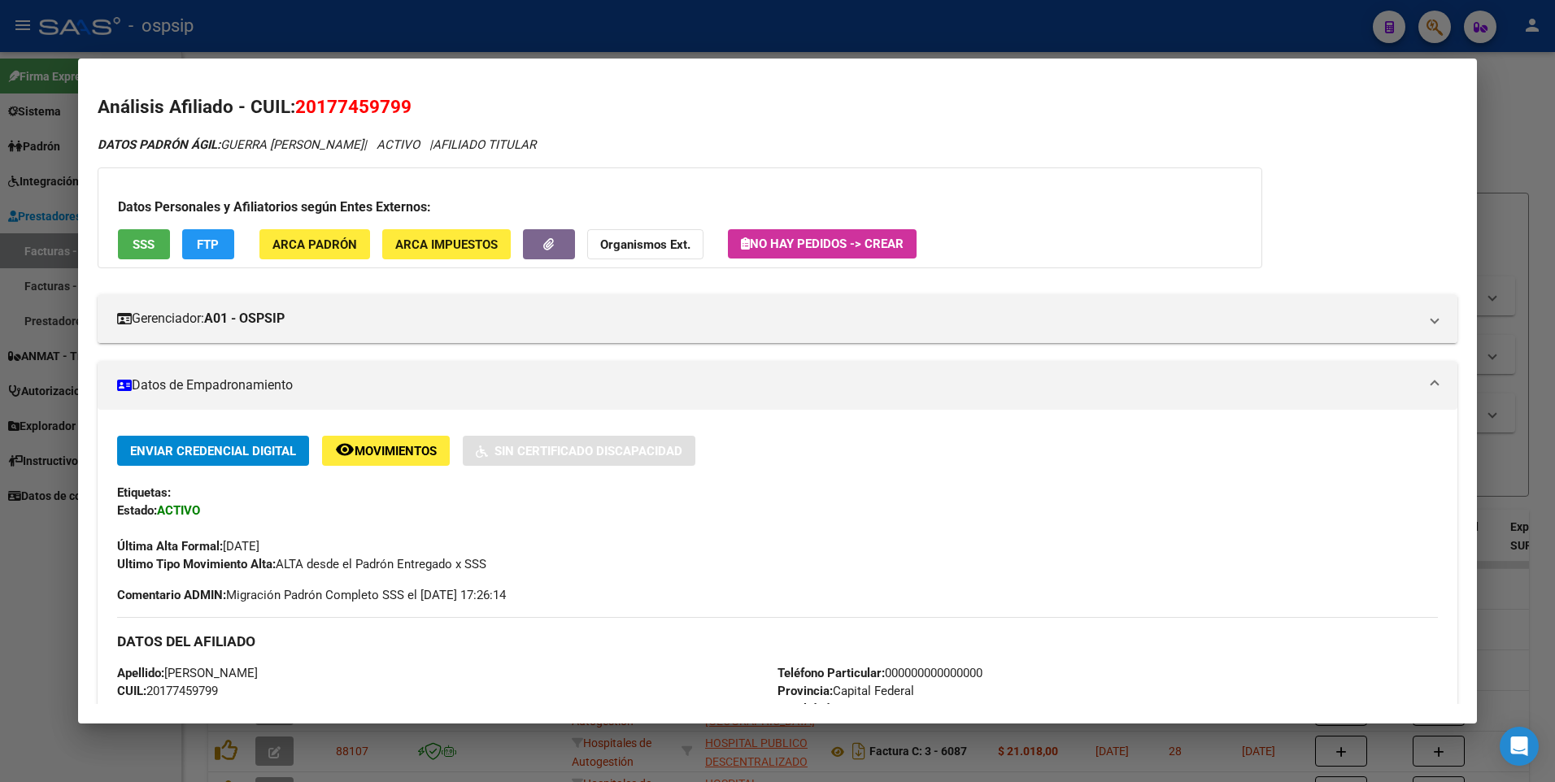
click at [161, 250] on button "SSS" at bounding box center [144, 244] width 52 height 30
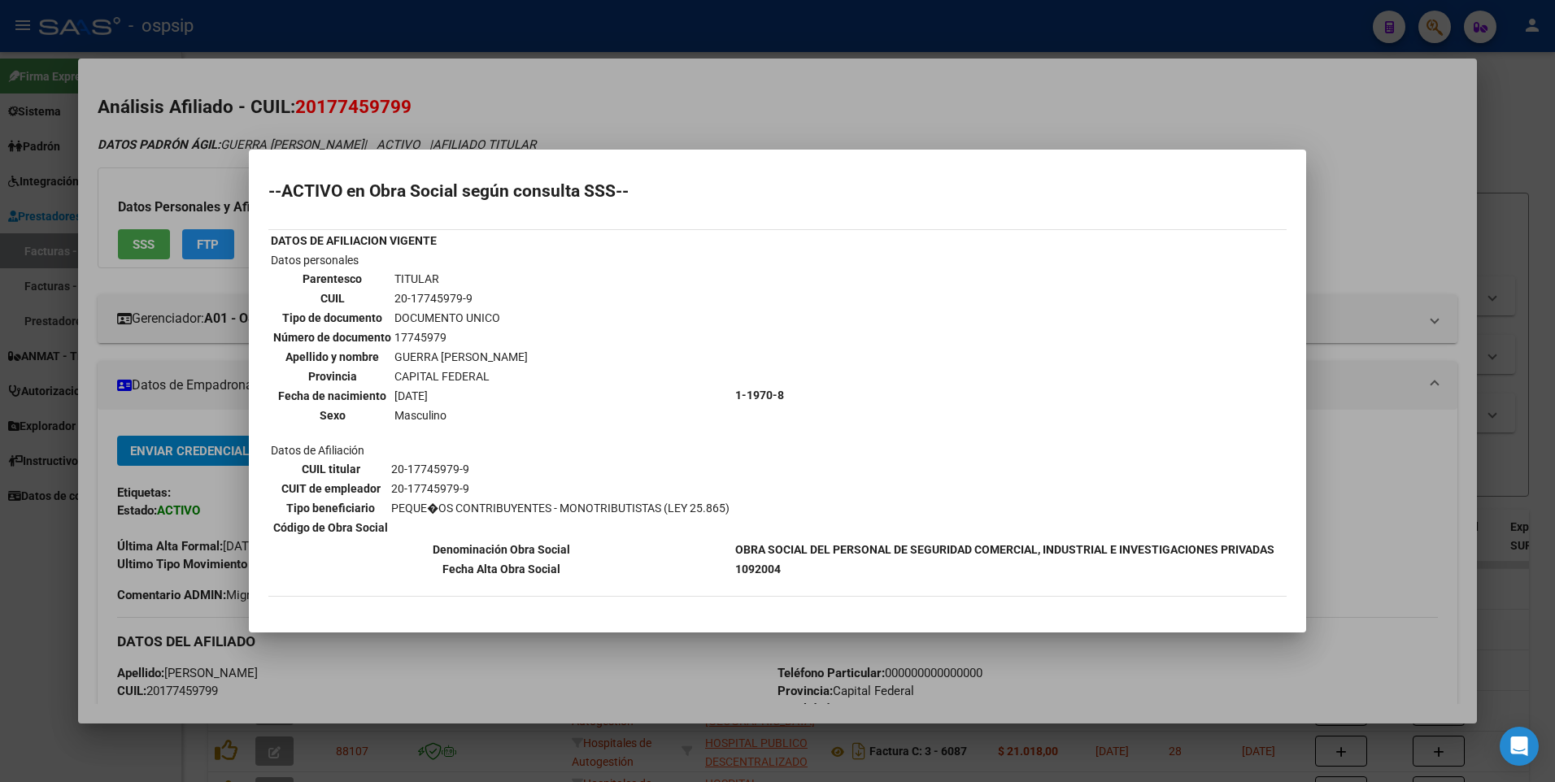
click at [1359, 190] on div at bounding box center [777, 391] width 1555 height 782
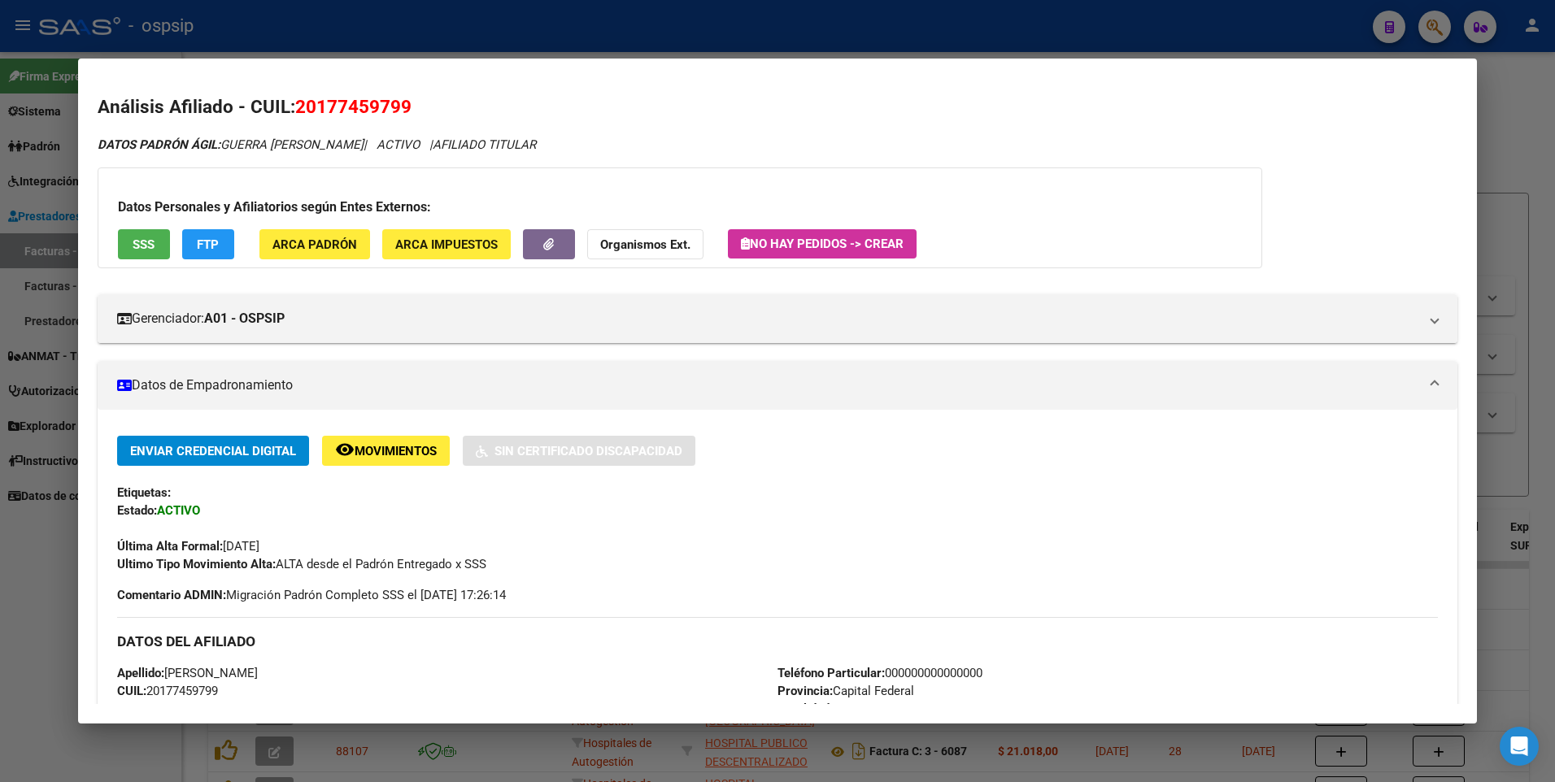
click at [1541, 122] on div at bounding box center [777, 391] width 1555 height 782
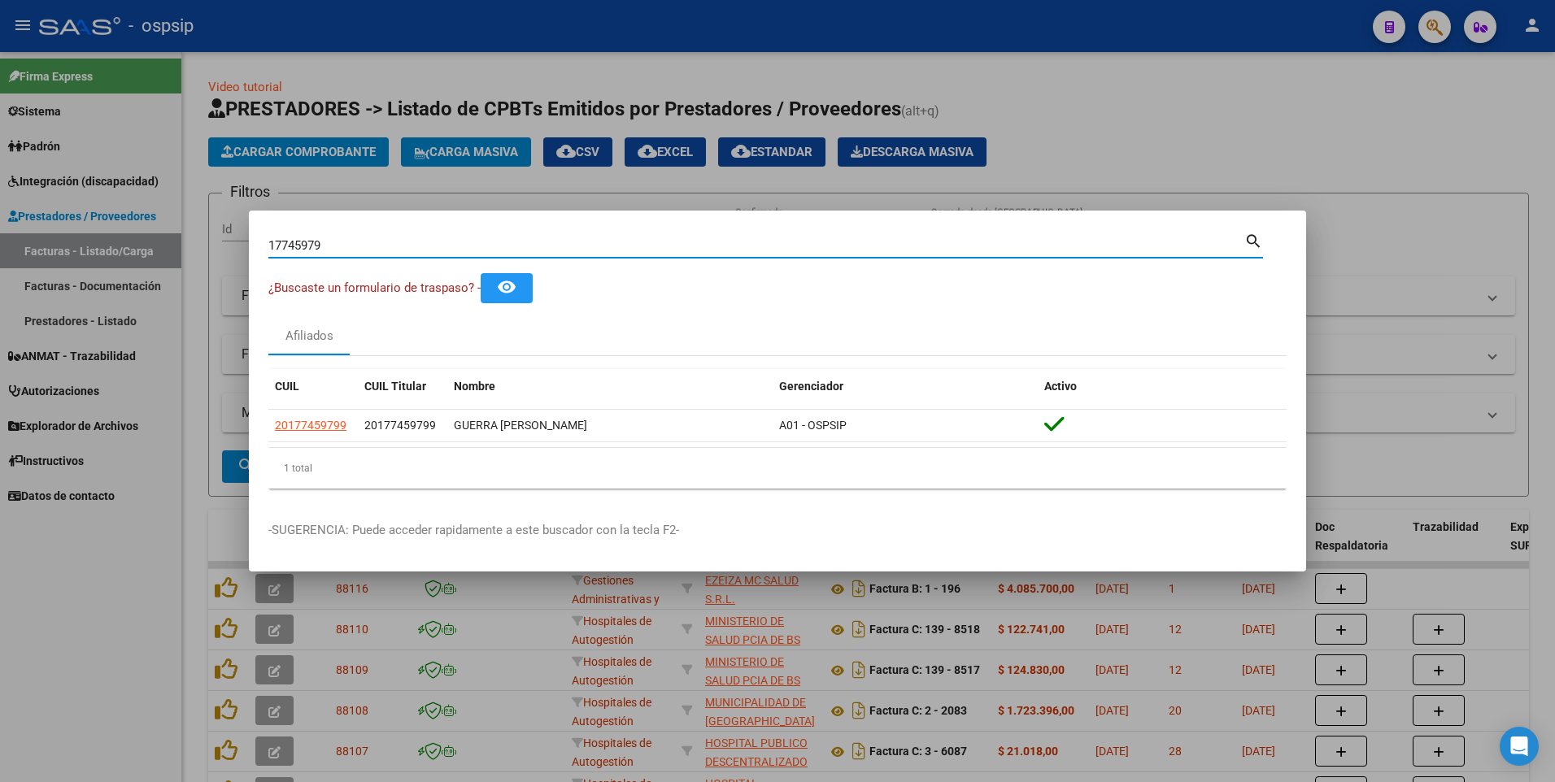
drag, startPoint x: 344, startPoint y: 242, endPoint x: 154, endPoint y: 269, distance: 192.3
click at [154, 269] on div "17745979 Buscar (apellido, dni, cuil, nro traspaso, cuit, obra social) search ¿…" at bounding box center [777, 391] width 1555 height 782
drag, startPoint x: 338, startPoint y: 248, endPoint x: 131, endPoint y: 260, distance: 207.8
click at [131, 259] on div "29440024 Buscar (apellido, dni, cuil, nro traspaso, cuit, obra social) search ¿…" at bounding box center [777, 391] width 1555 height 782
type input "31329914"
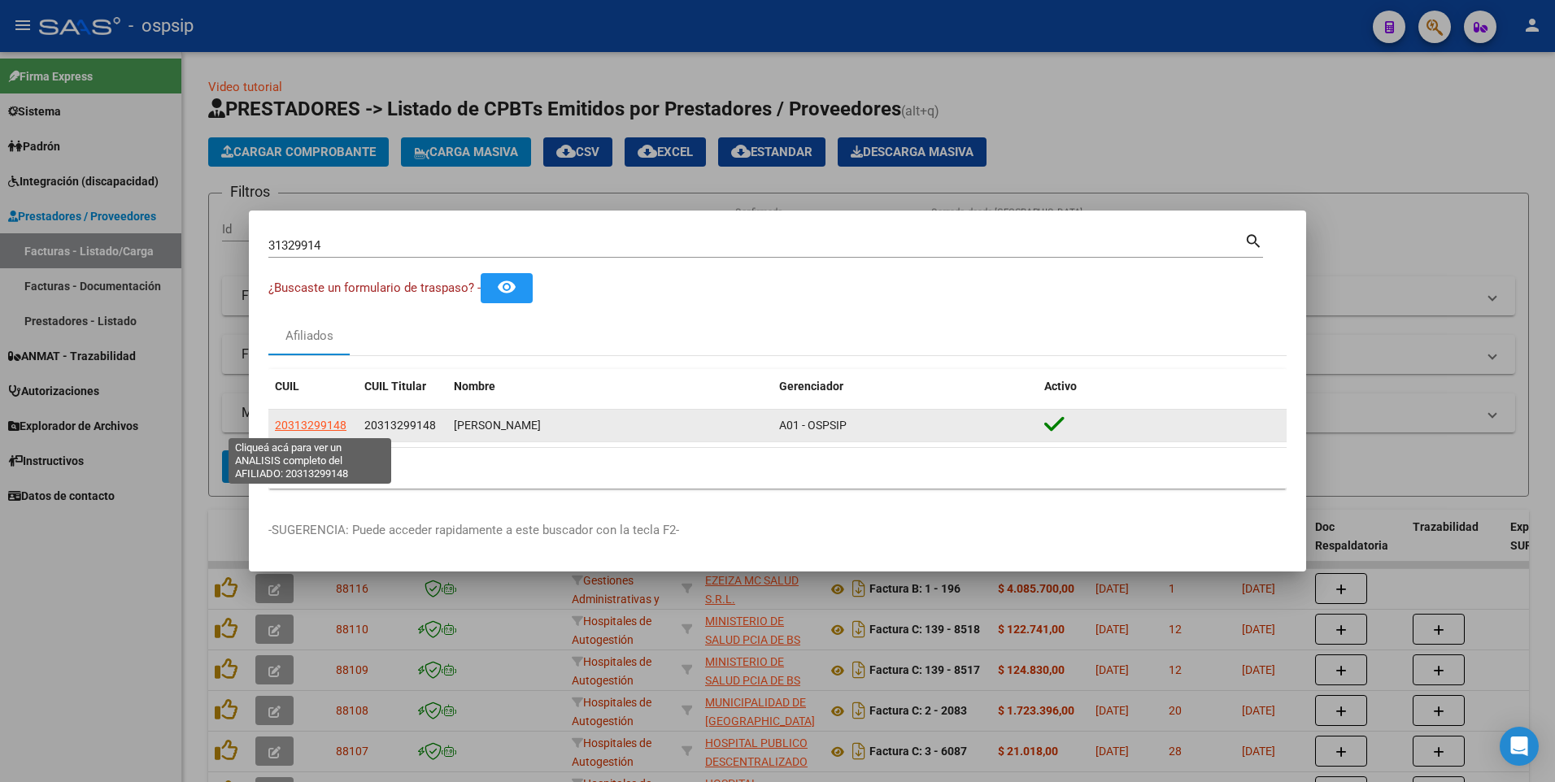
click at [306, 423] on span "20313299148" at bounding box center [311, 425] width 72 height 13
type textarea "20313299148"
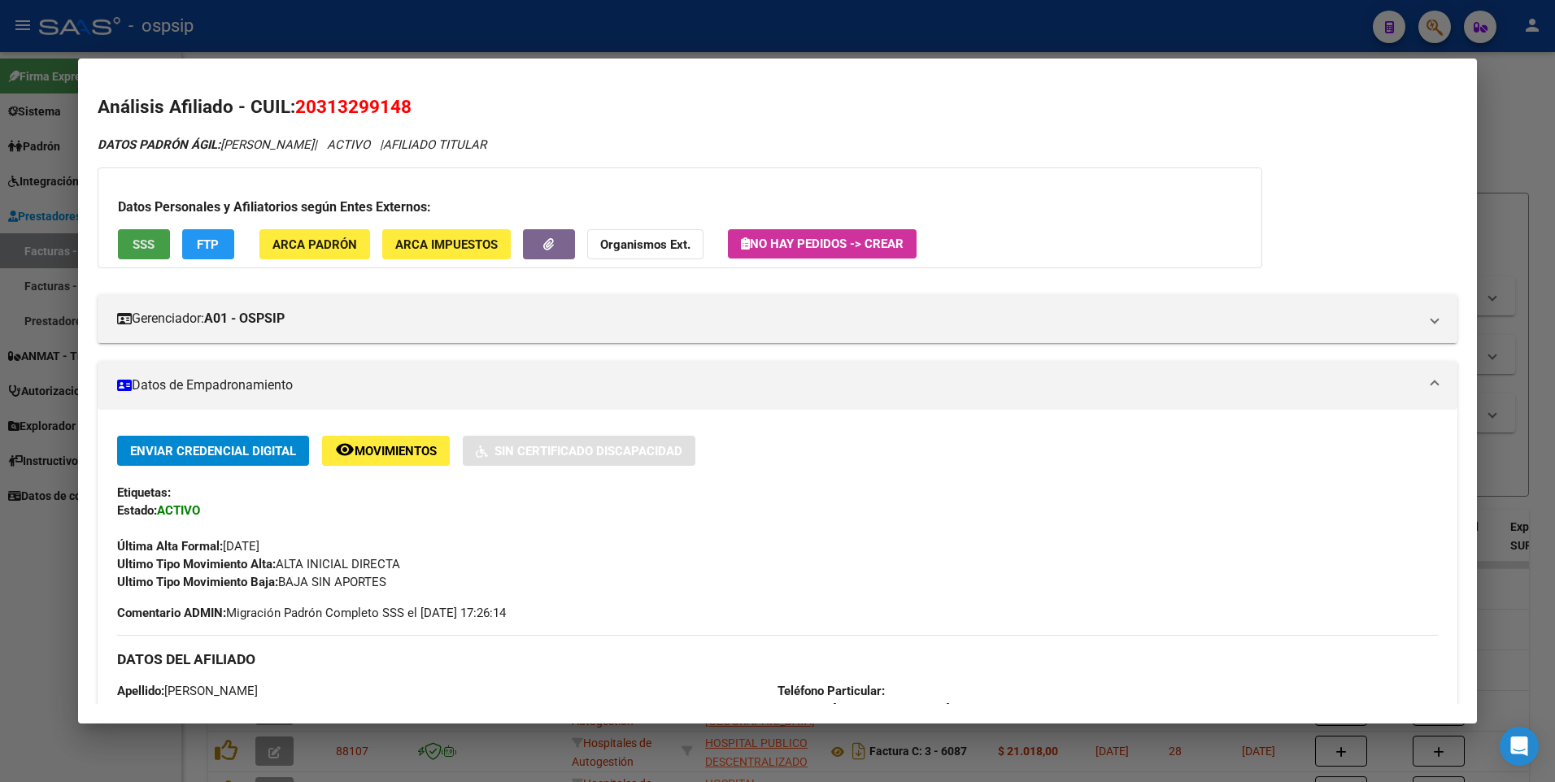
click at [159, 240] on button "SSS" at bounding box center [144, 244] width 52 height 30
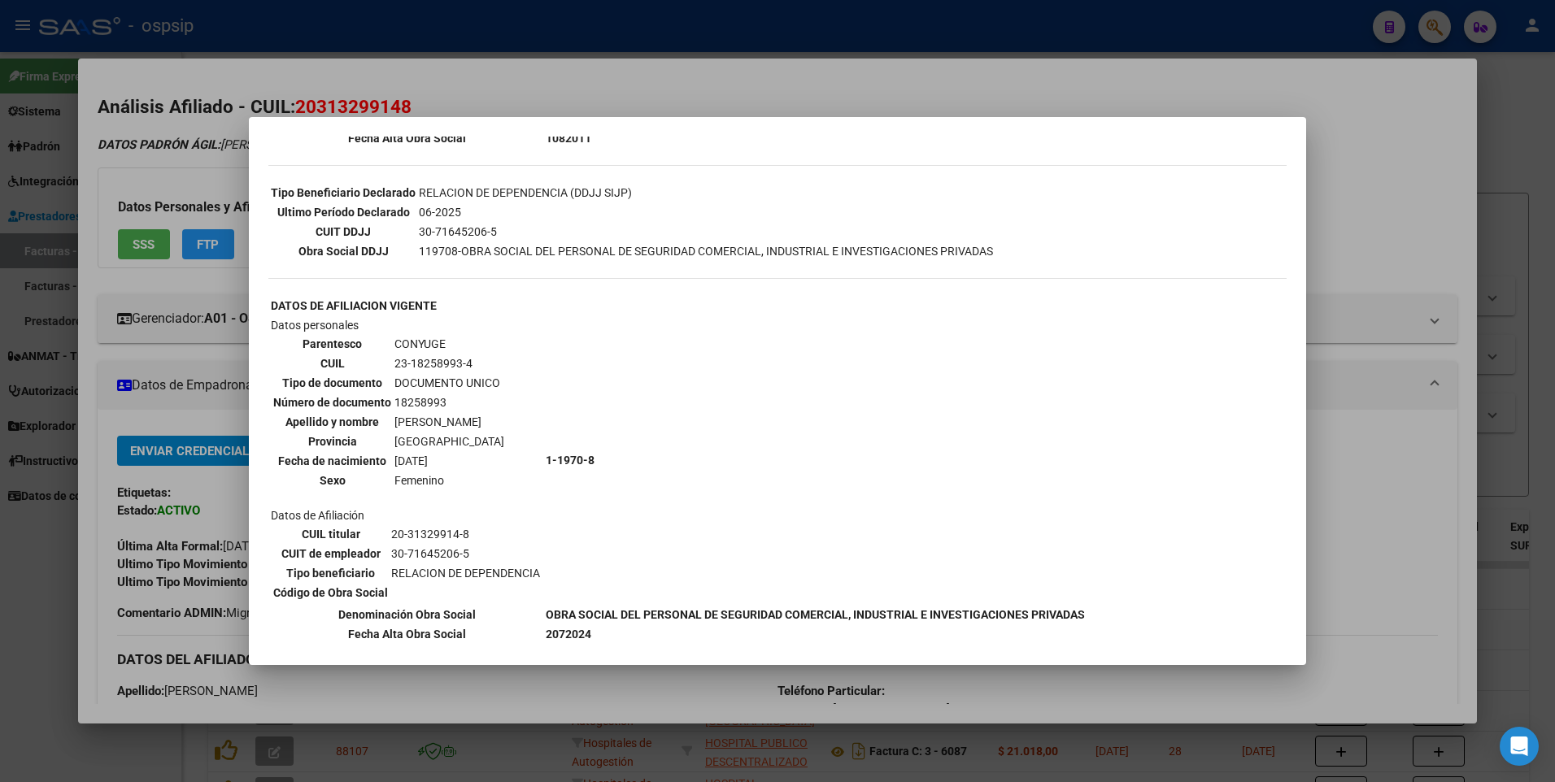
scroll to position [407, 0]
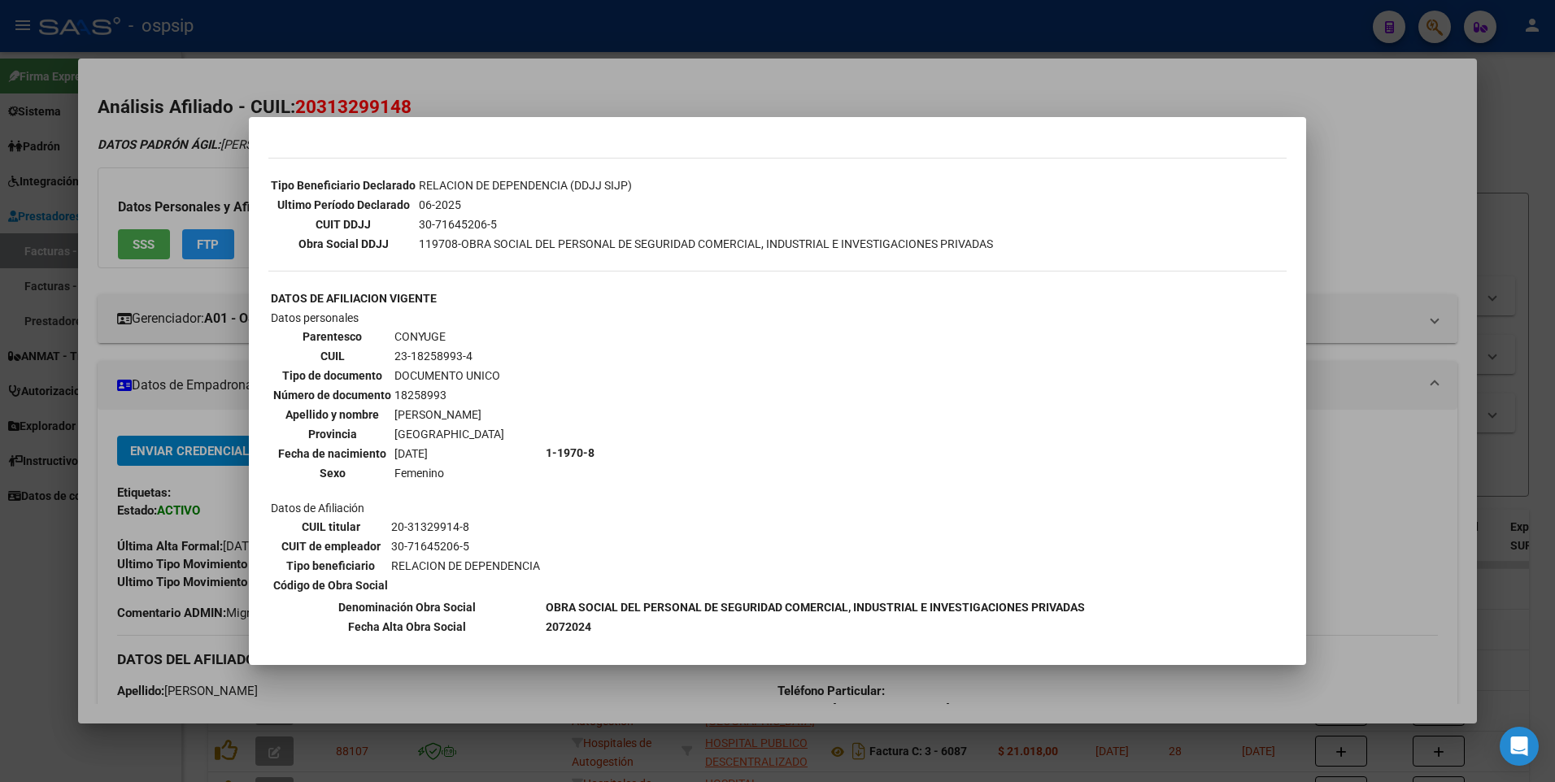
click at [1380, 198] on div at bounding box center [777, 391] width 1555 height 782
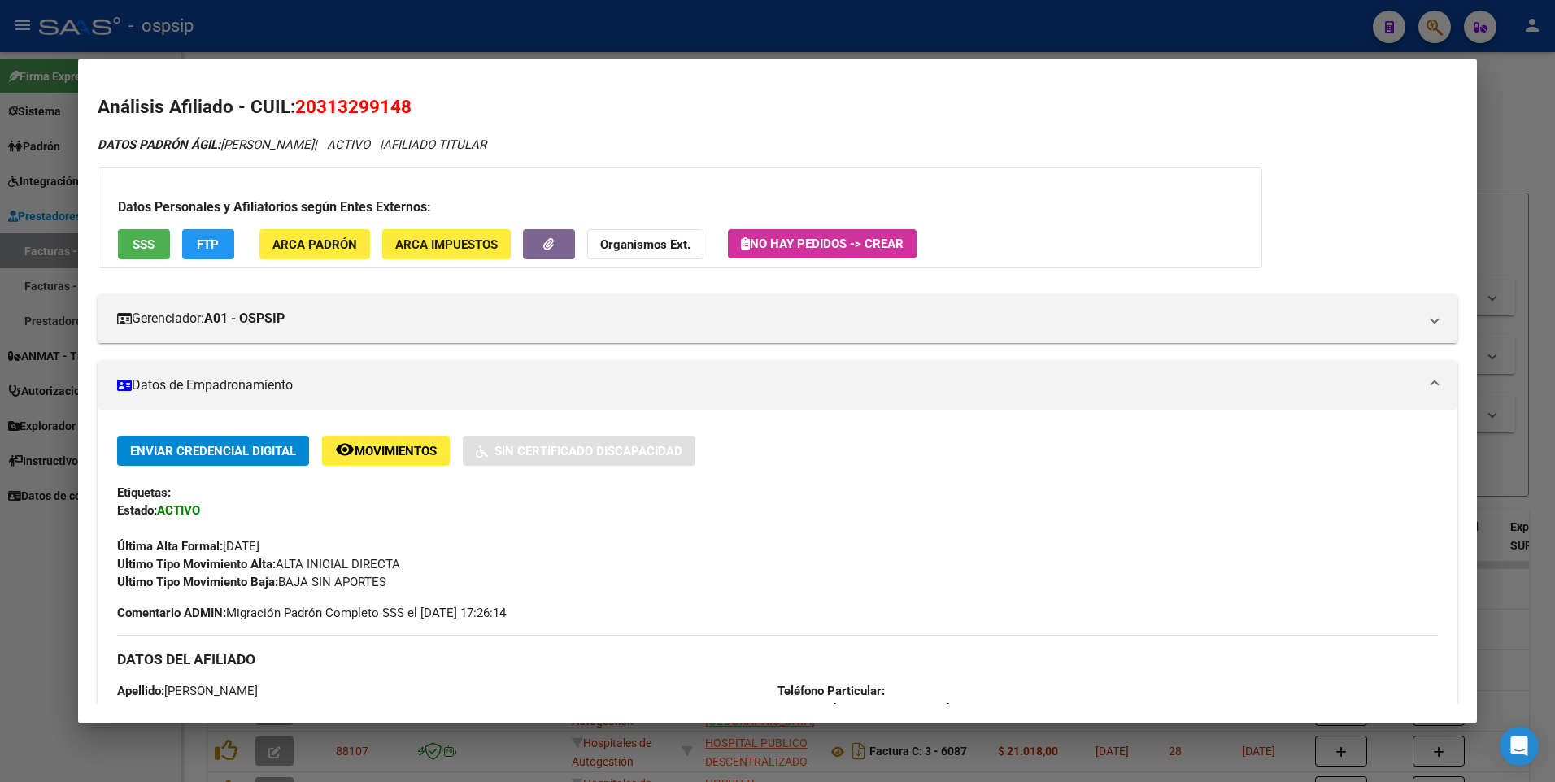
click at [1487, 130] on div at bounding box center [777, 391] width 1555 height 782
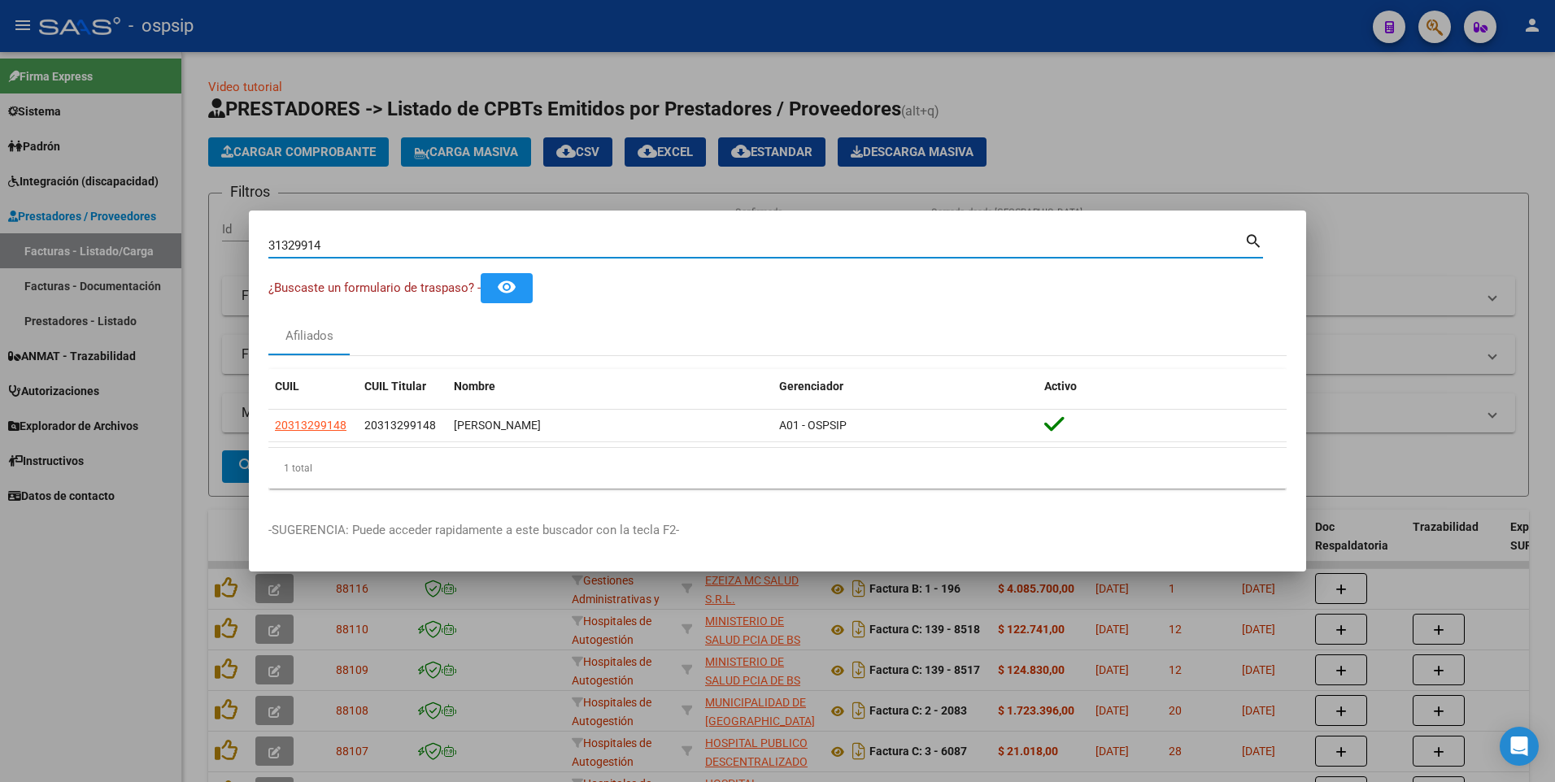
drag, startPoint x: 343, startPoint y: 248, endPoint x: 101, endPoint y: 273, distance: 243.7
click at [107, 267] on div "31329914 Buscar (apellido, dni, cuil, nro traspaso, cuit, obra social) search ¿…" at bounding box center [777, 391] width 1555 height 782
type input "19076945"
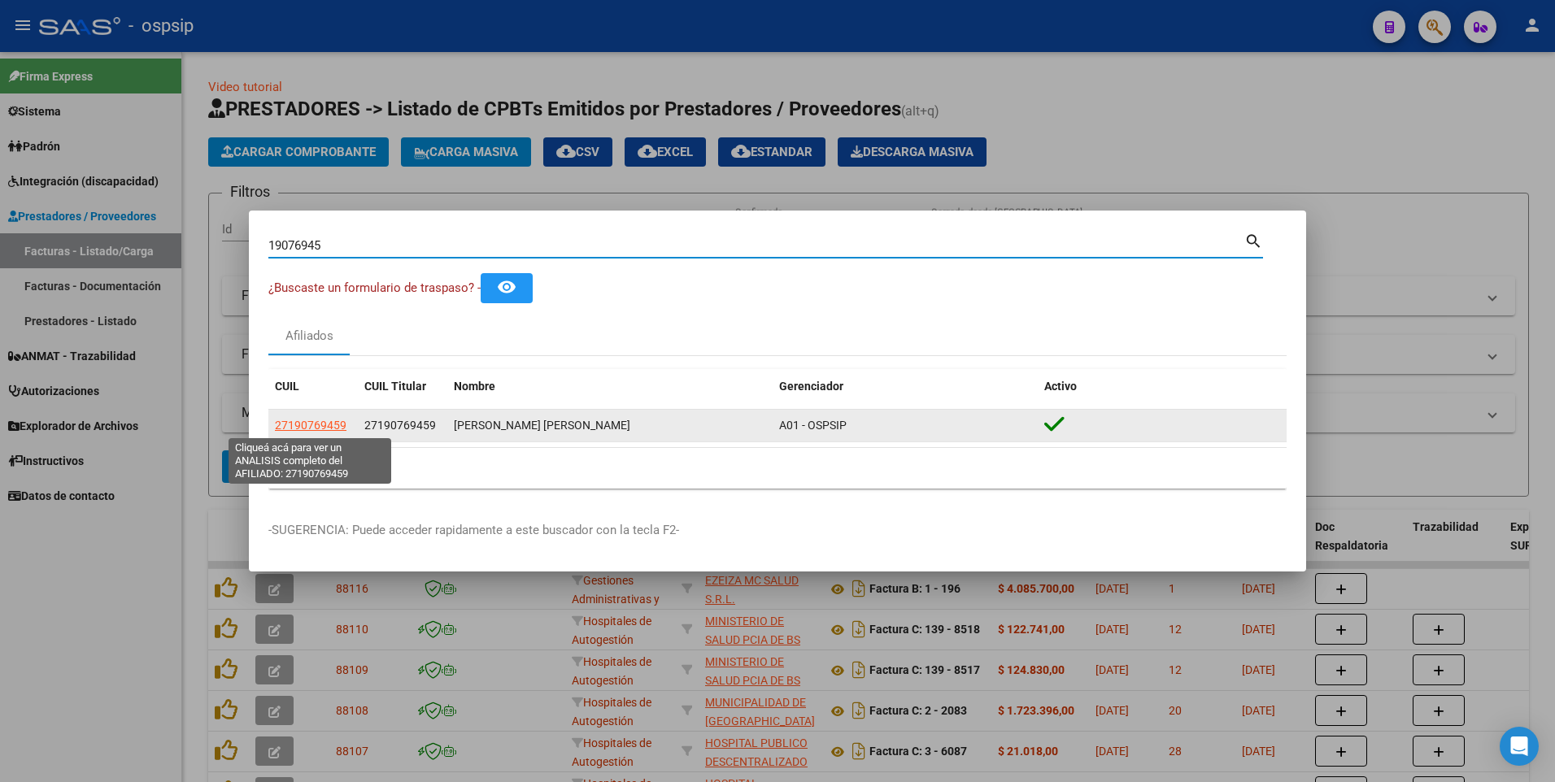
click at [285, 428] on span "27190769459" at bounding box center [311, 425] width 72 height 13
type textarea "27190769459"
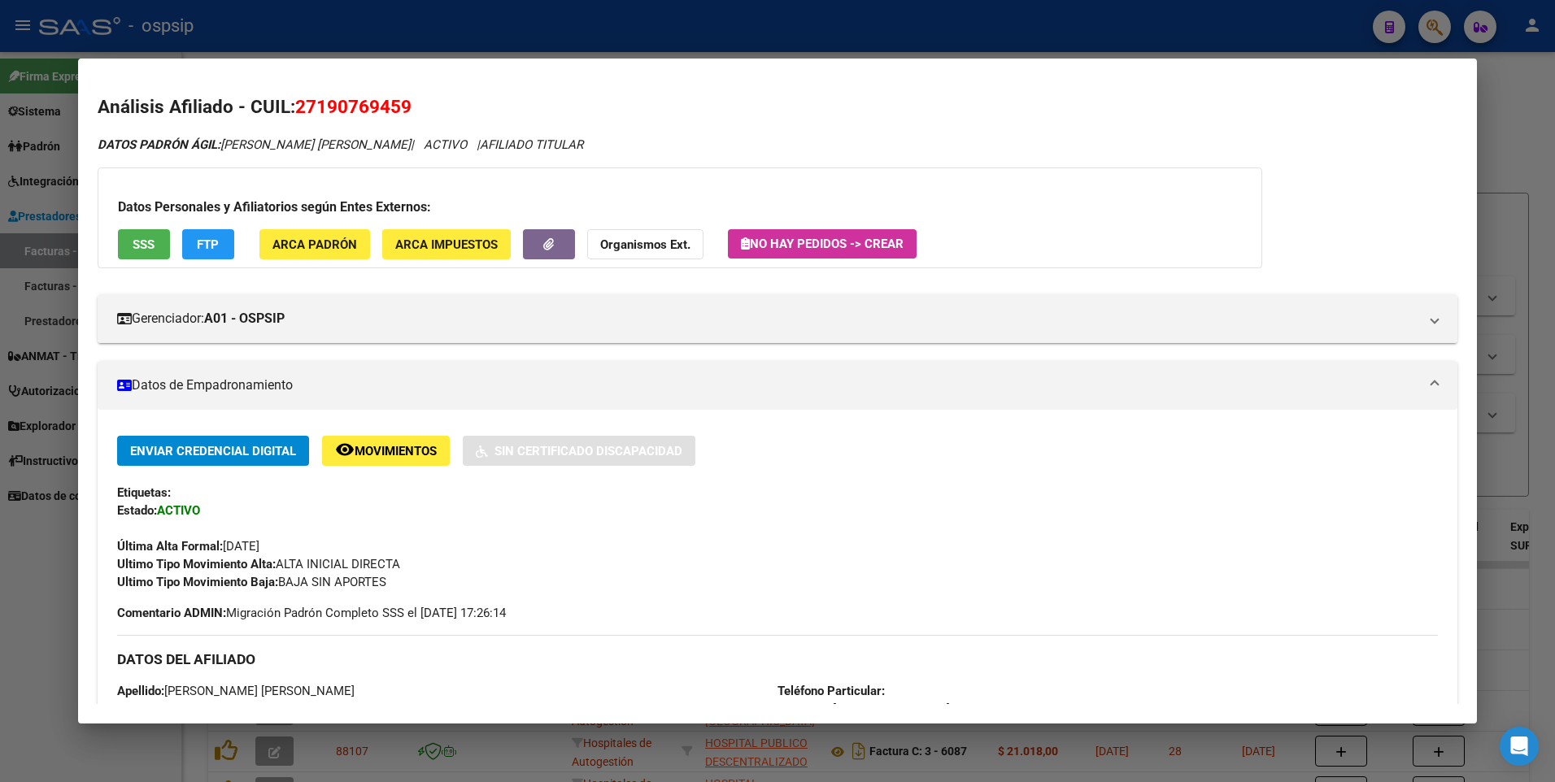
click at [146, 259] on button "SSS" at bounding box center [144, 244] width 52 height 30
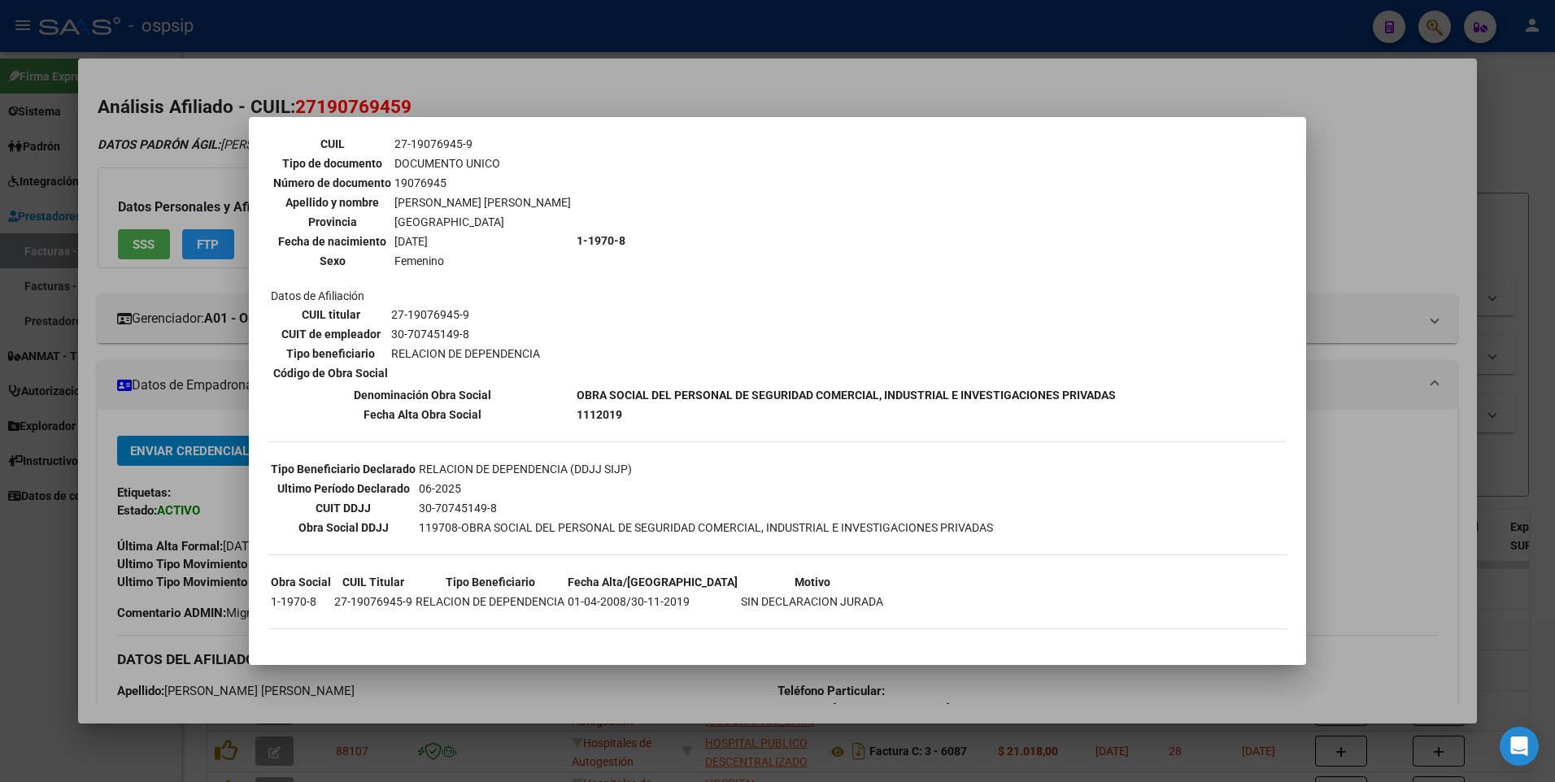
scroll to position [0, 0]
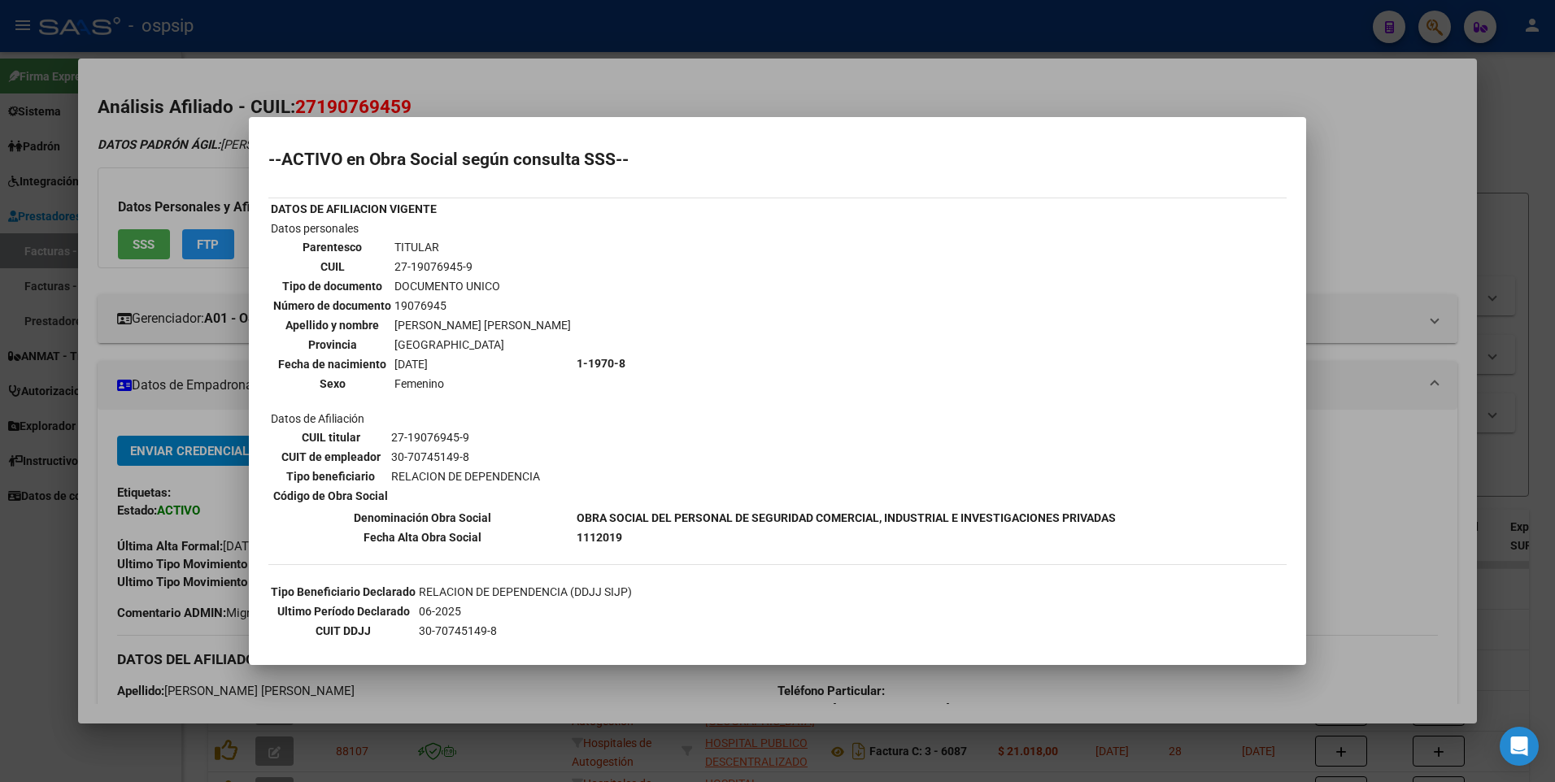
click at [1387, 122] on div at bounding box center [777, 391] width 1555 height 782
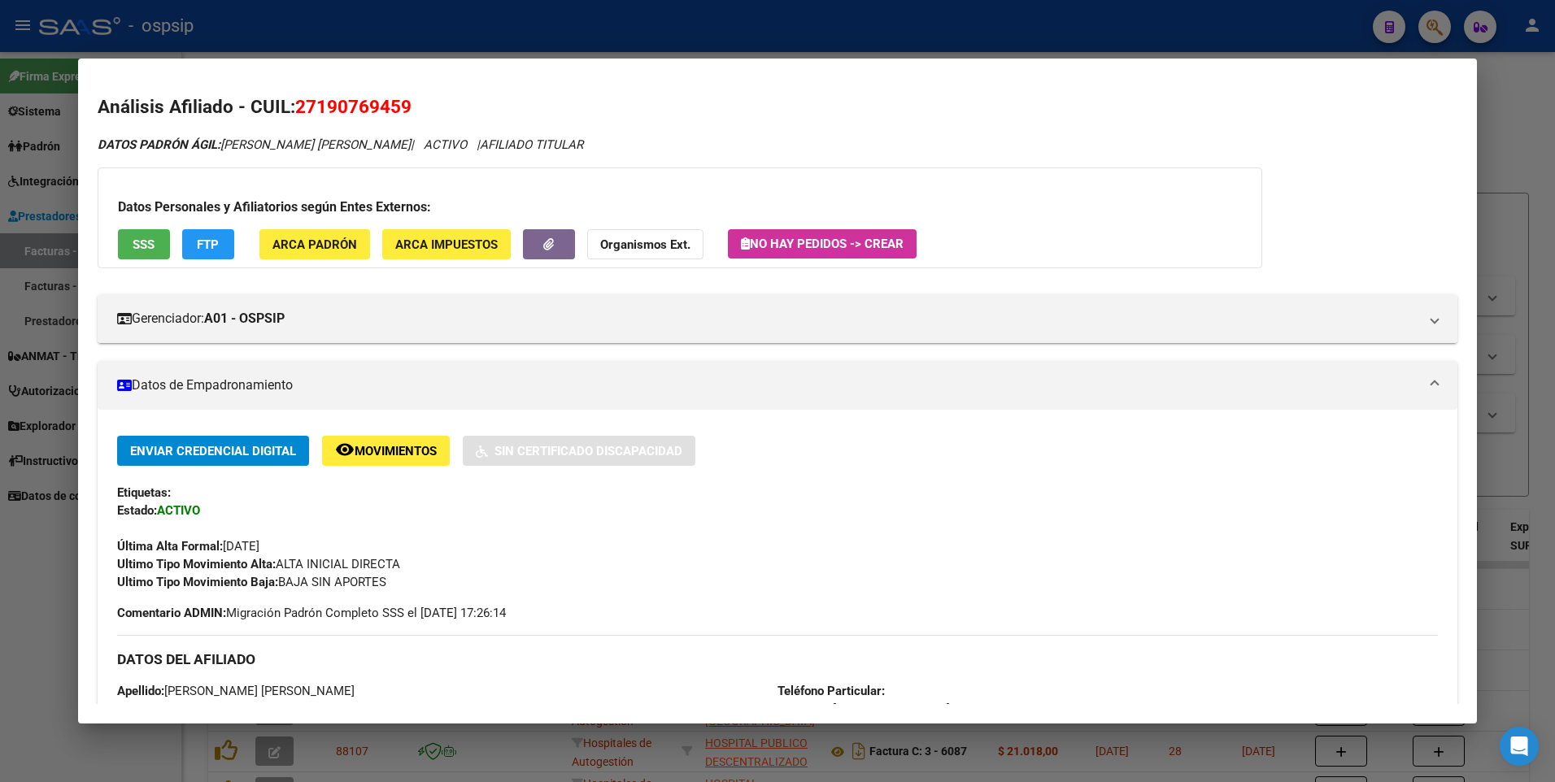
click at [1500, 133] on div at bounding box center [777, 391] width 1555 height 782
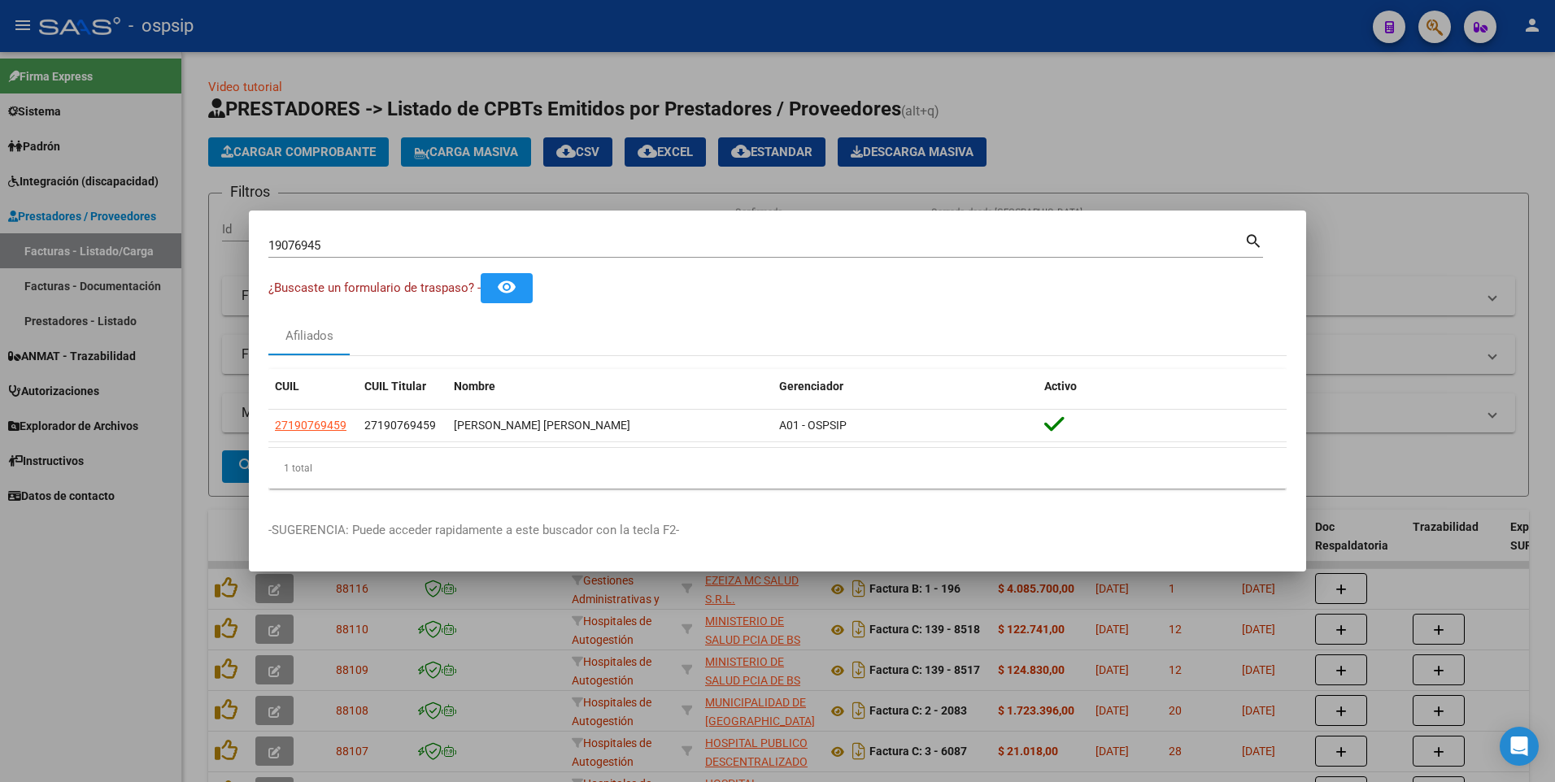
click at [323, 237] on div "19076945 Buscar (apellido, dni, cuil, [PERSON_NAME], cuit, obra social)" at bounding box center [756, 245] width 976 height 24
drag, startPoint x: 329, startPoint y: 247, endPoint x: 198, endPoint y: 264, distance: 132.1
click at [198, 264] on div "19076945 Buscar (apellido, dni, cuil, nro traspaso, cuit, obra social) search ¿…" at bounding box center [777, 391] width 1555 height 782
type input "24436049"
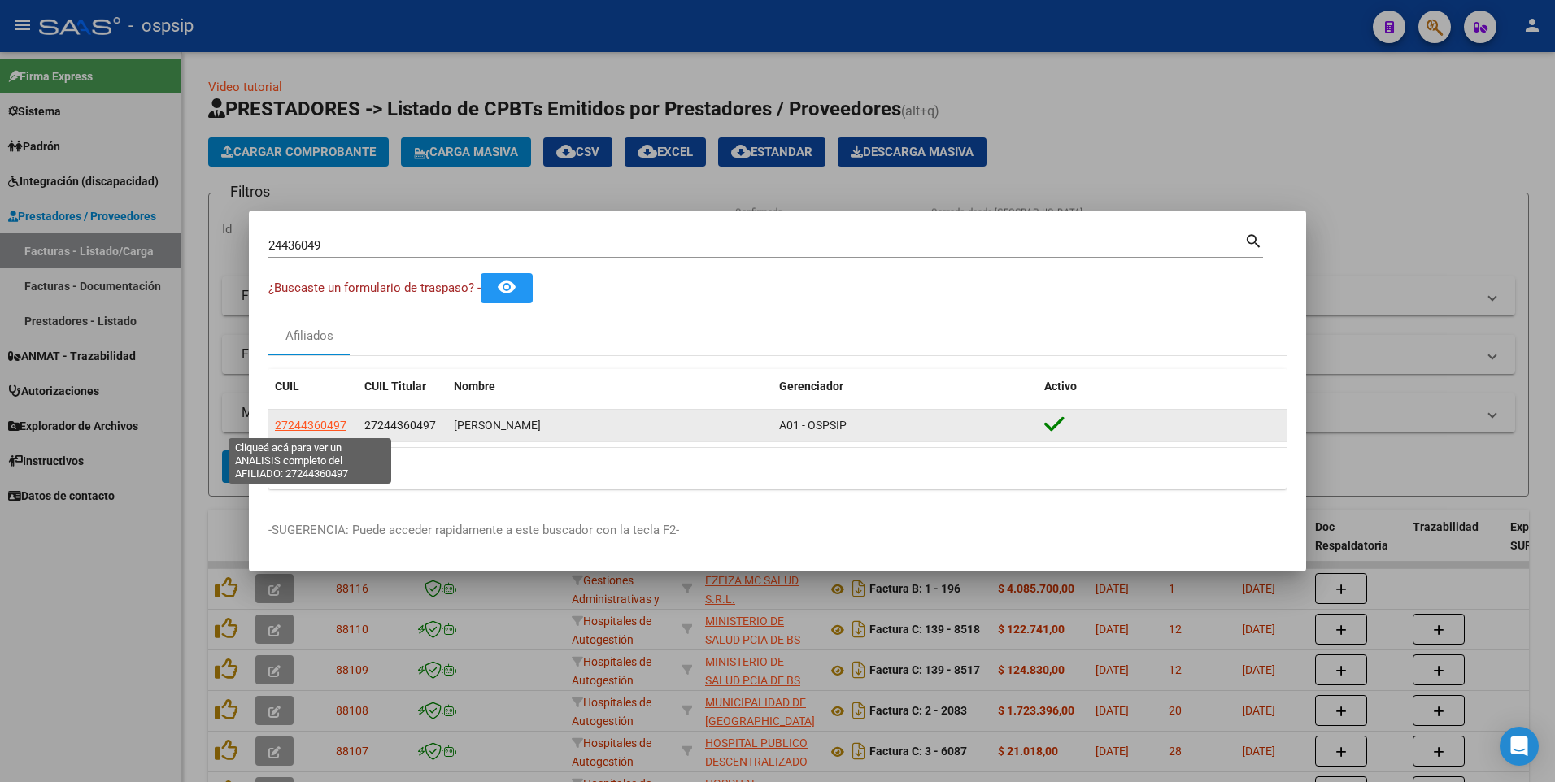
click at [310, 431] on span "27244360497" at bounding box center [311, 425] width 72 height 13
type textarea "27244360497"
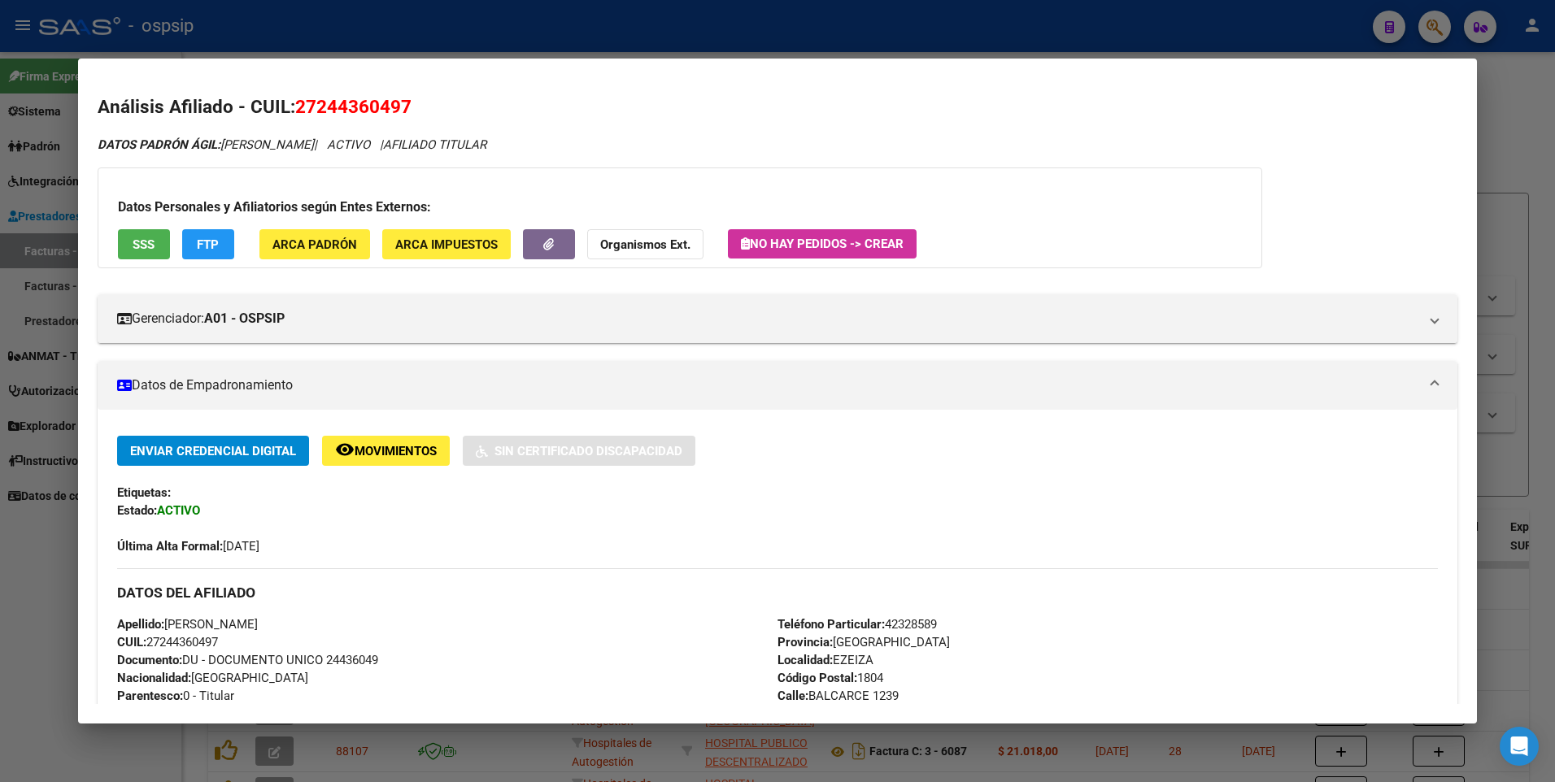
click at [147, 242] on span "SSS" at bounding box center [144, 244] width 22 height 15
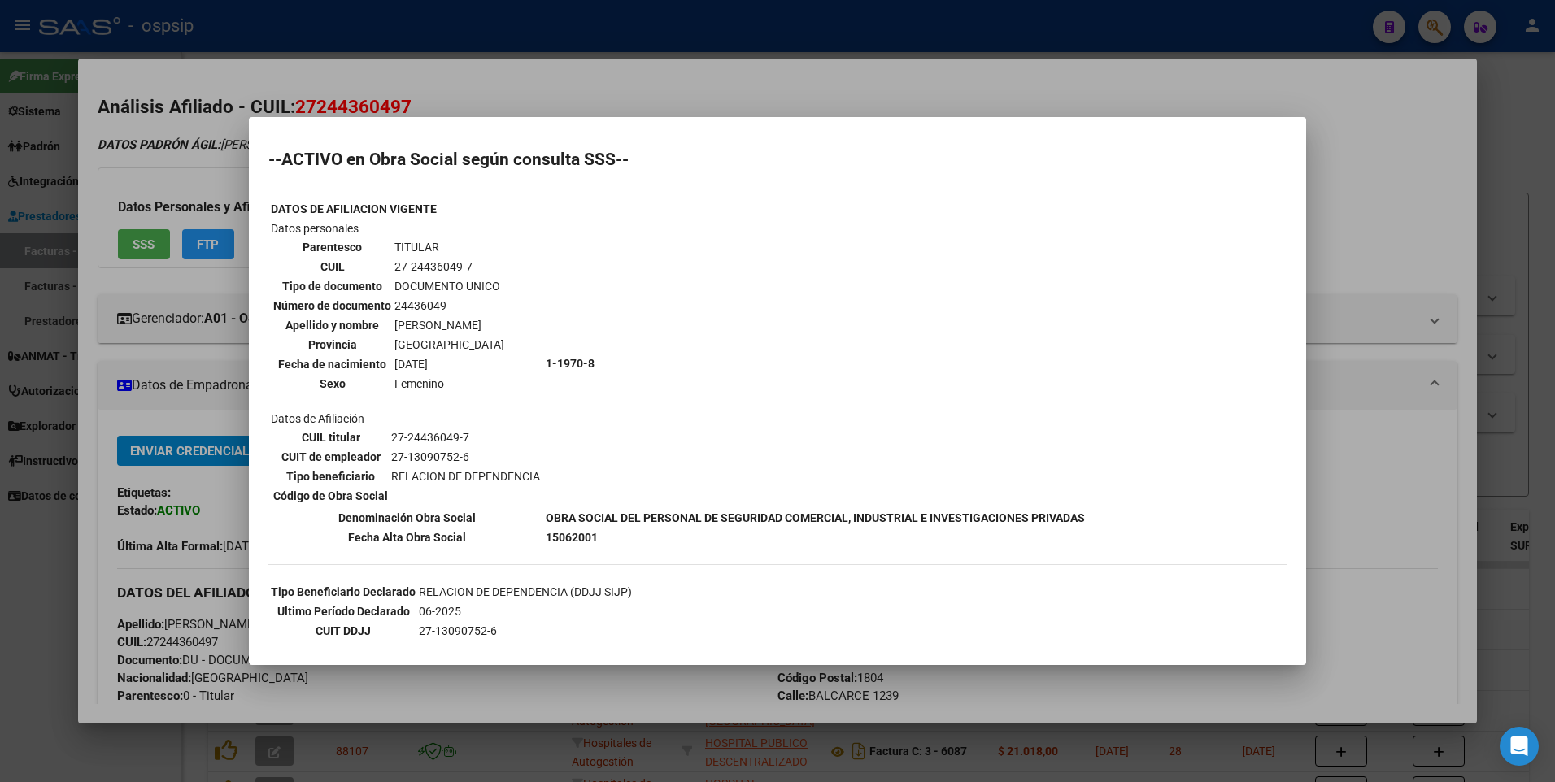
click at [1389, 111] on div at bounding box center [777, 391] width 1555 height 782
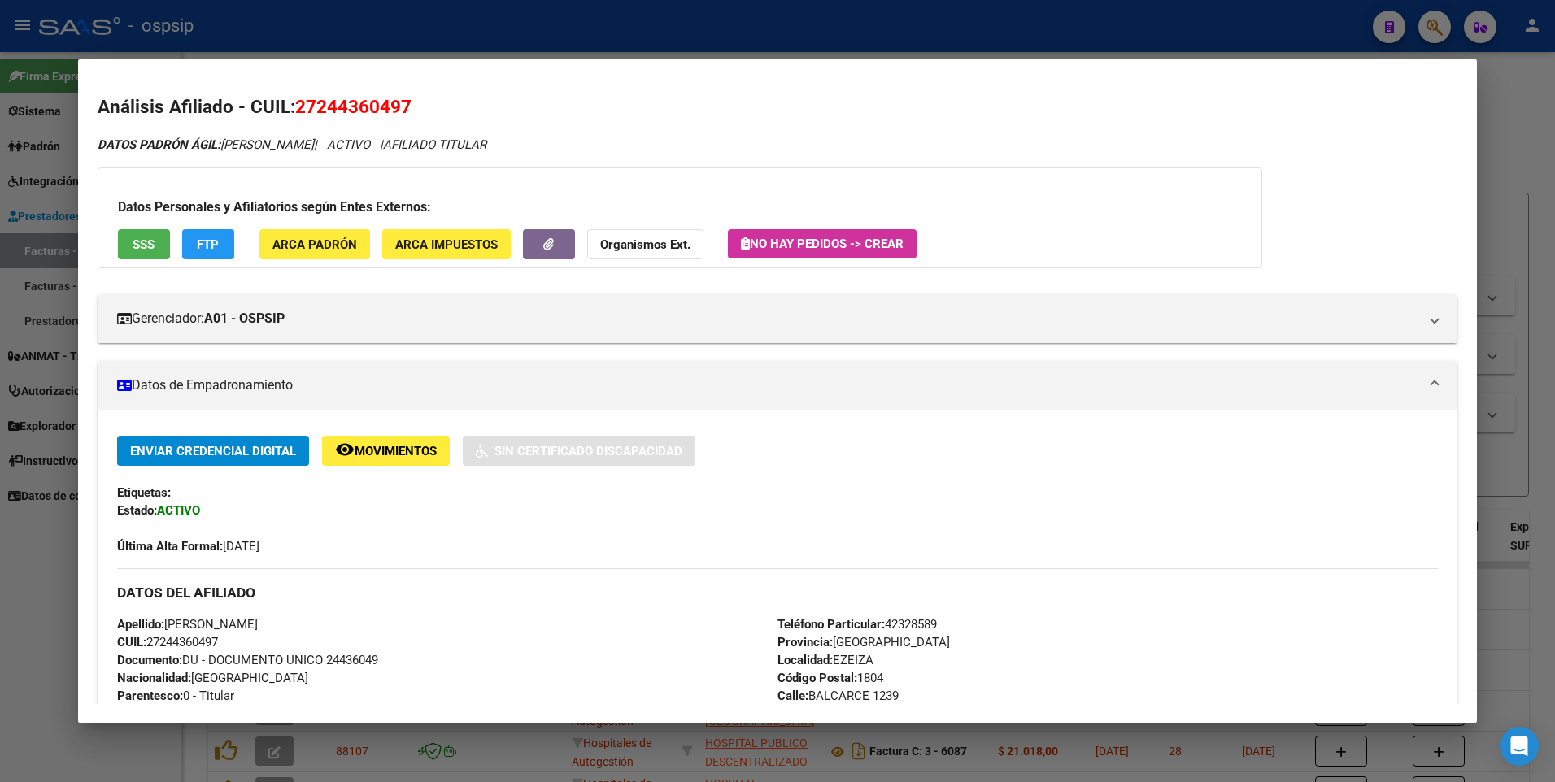
click at [1501, 94] on div at bounding box center [777, 391] width 1555 height 782
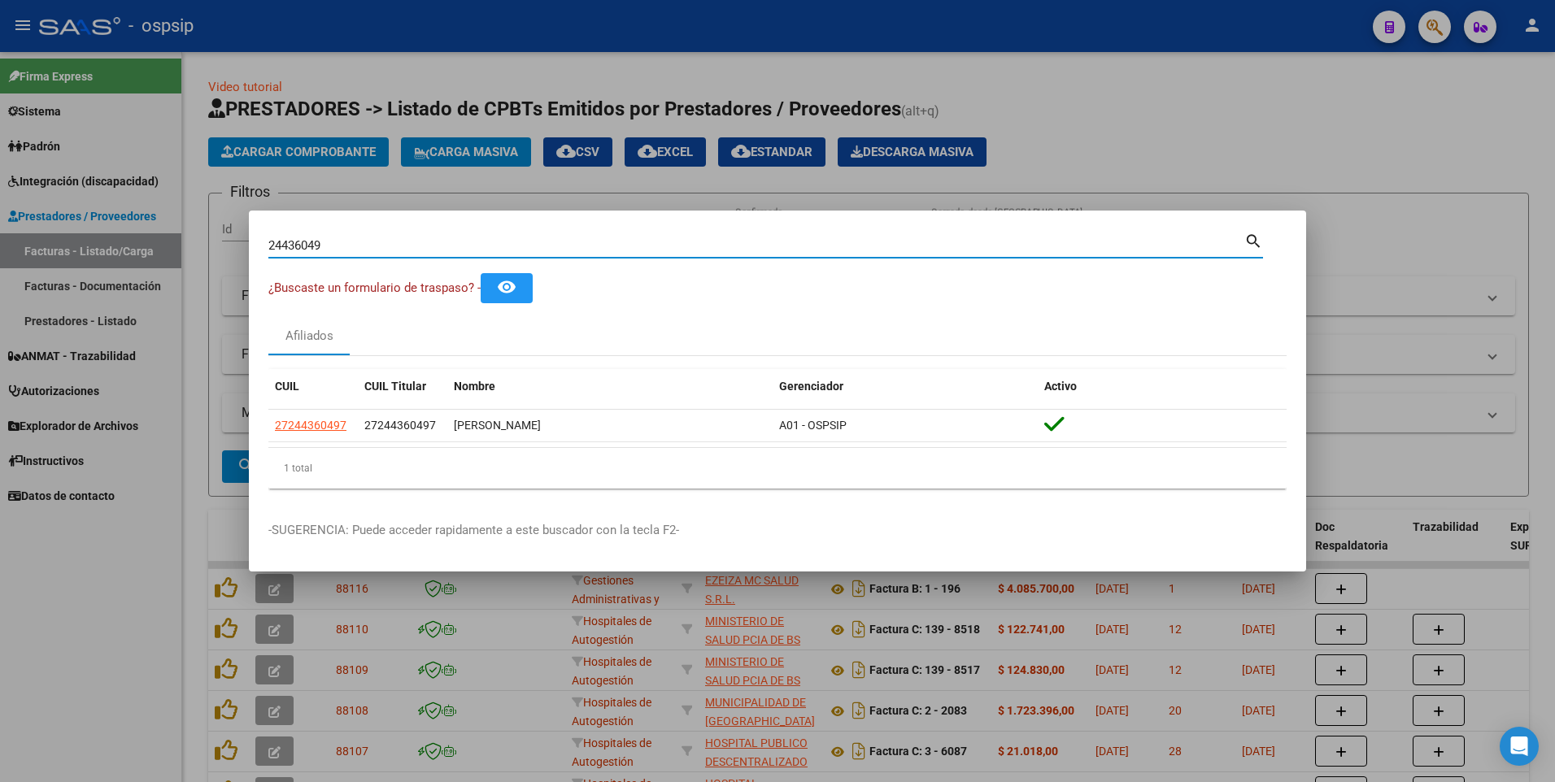
drag, startPoint x: 342, startPoint y: 244, endPoint x: 98, endPoint y: 257, distance: 245.2
click at [98, 257] on div "24436049 Buscar (apellido, dni, cuil, [PERSON_NAME], cuit, obra social) search …" at bounding box center [777, 391] width 1555 height 782
type input "92997830"
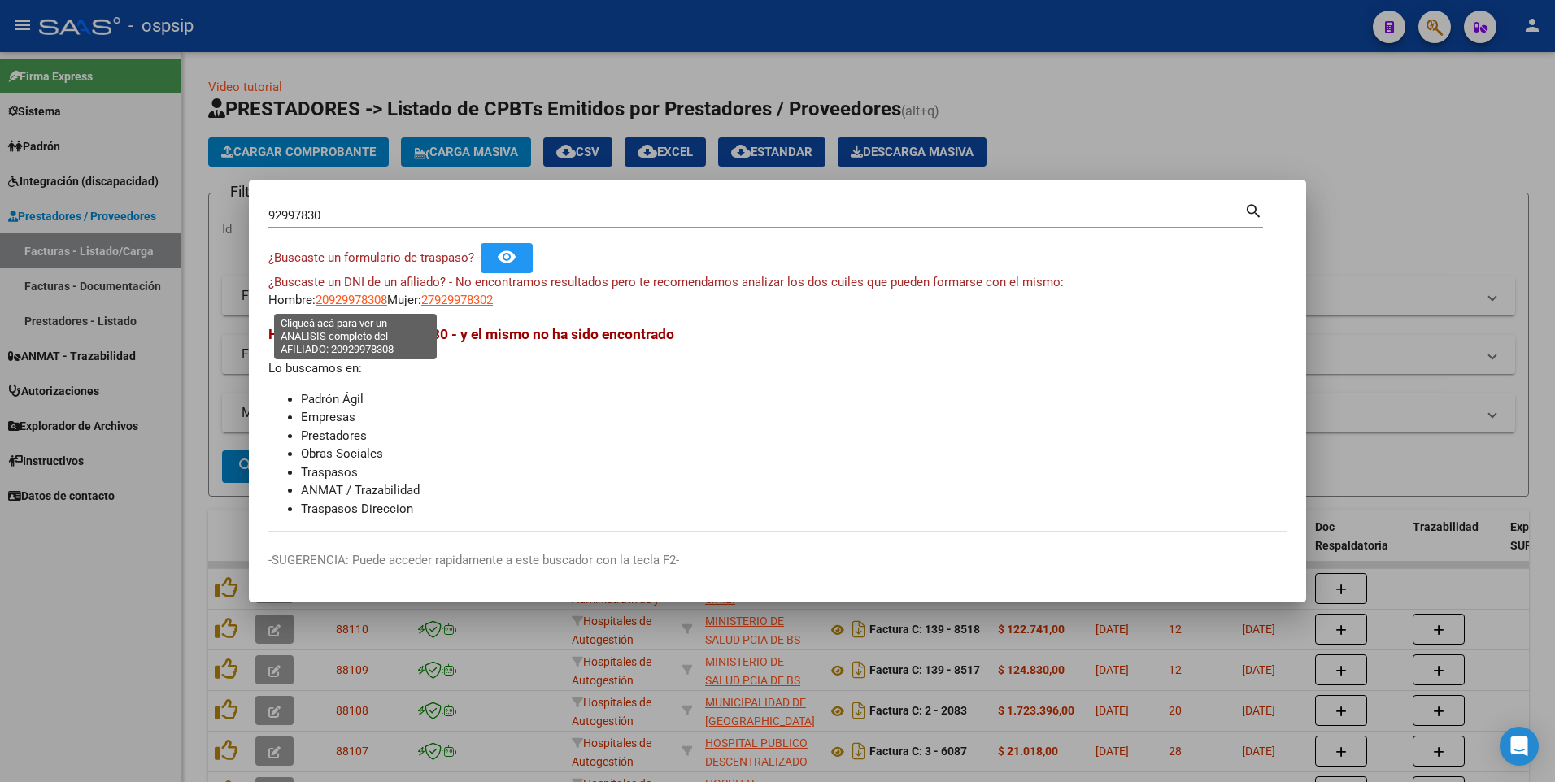
click at [360, 303] on span "20929978308" at bounding box center [352, 300] width 72 height 15
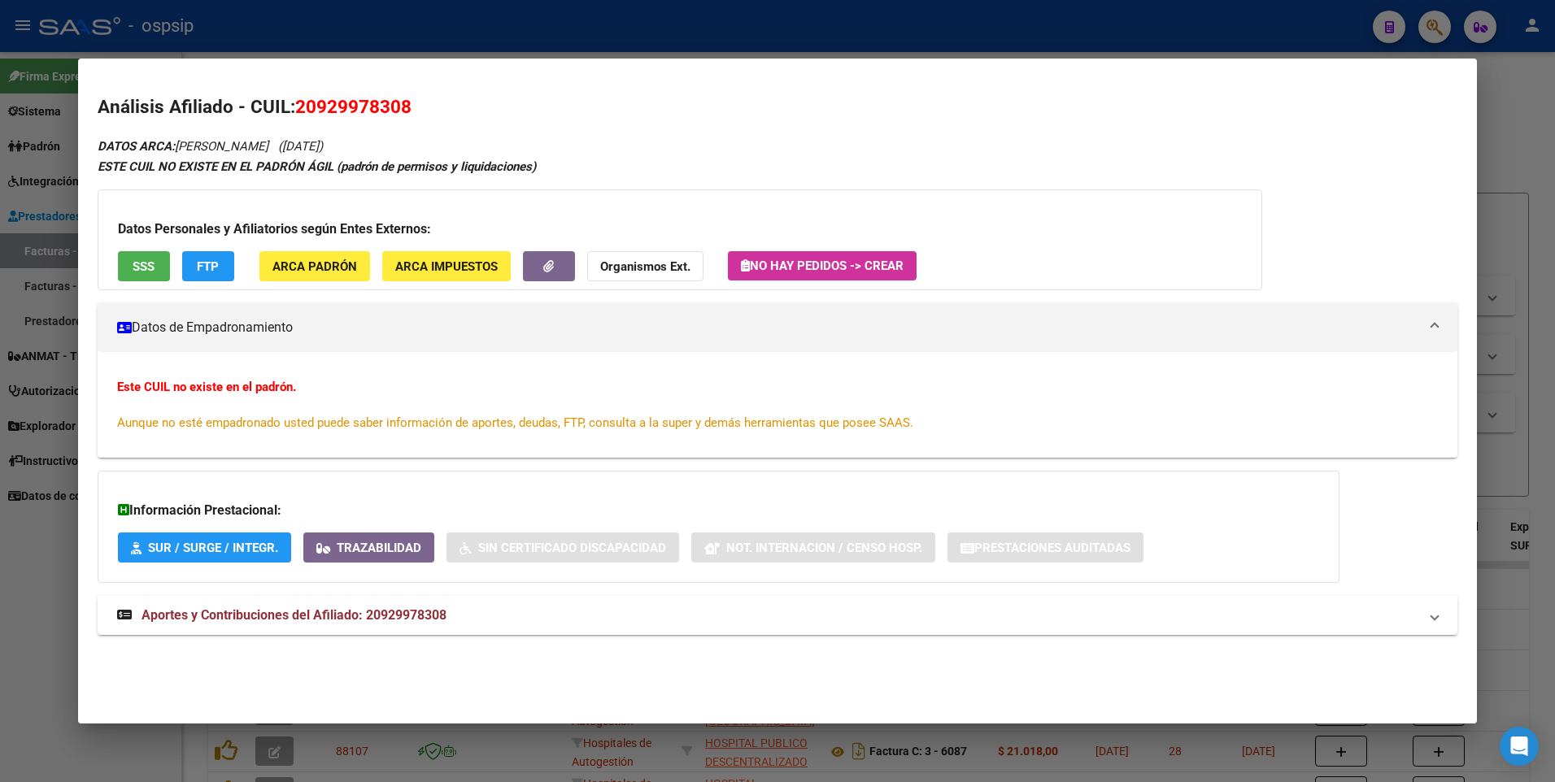
click at [46, 559] on div at bounding box center [777, 391] width 1555 height 782
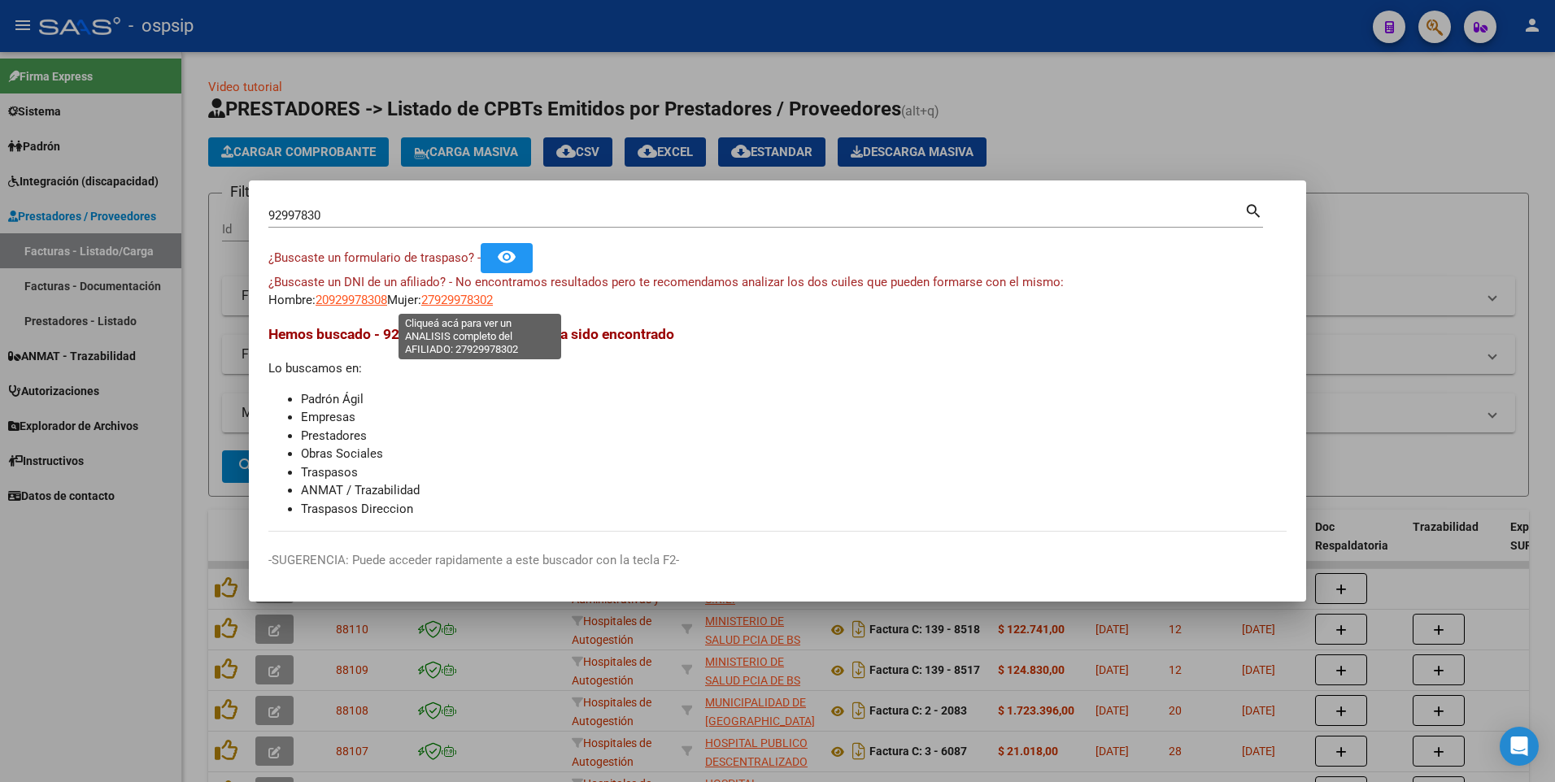
click at [464, 305] on span "27929978302" at bounding box center [457, 300] width 72 height 15
type textarea "27929978302"
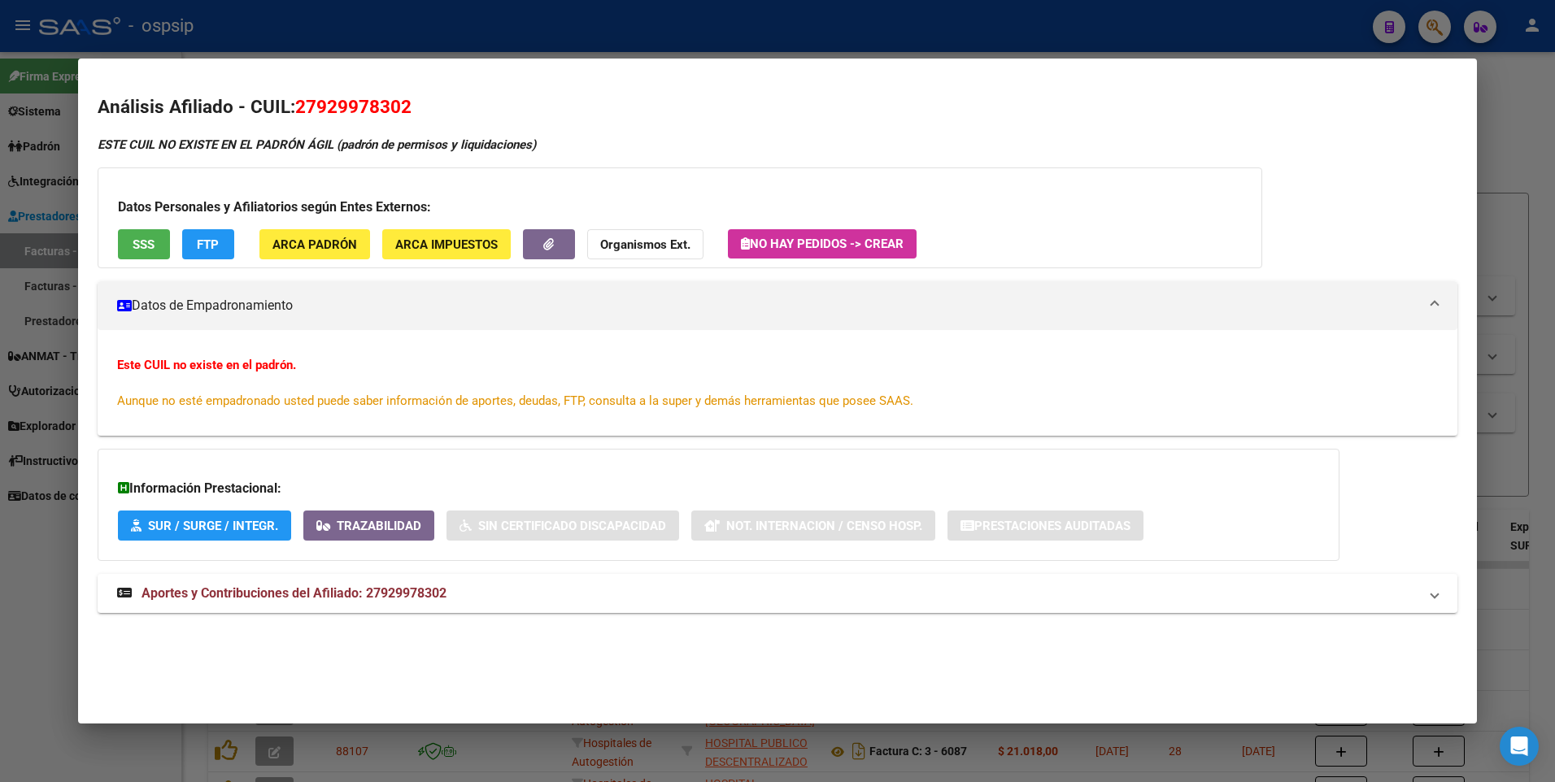
click at [1, 563] on div at bounding box center [777, 391] width 1555 height 782
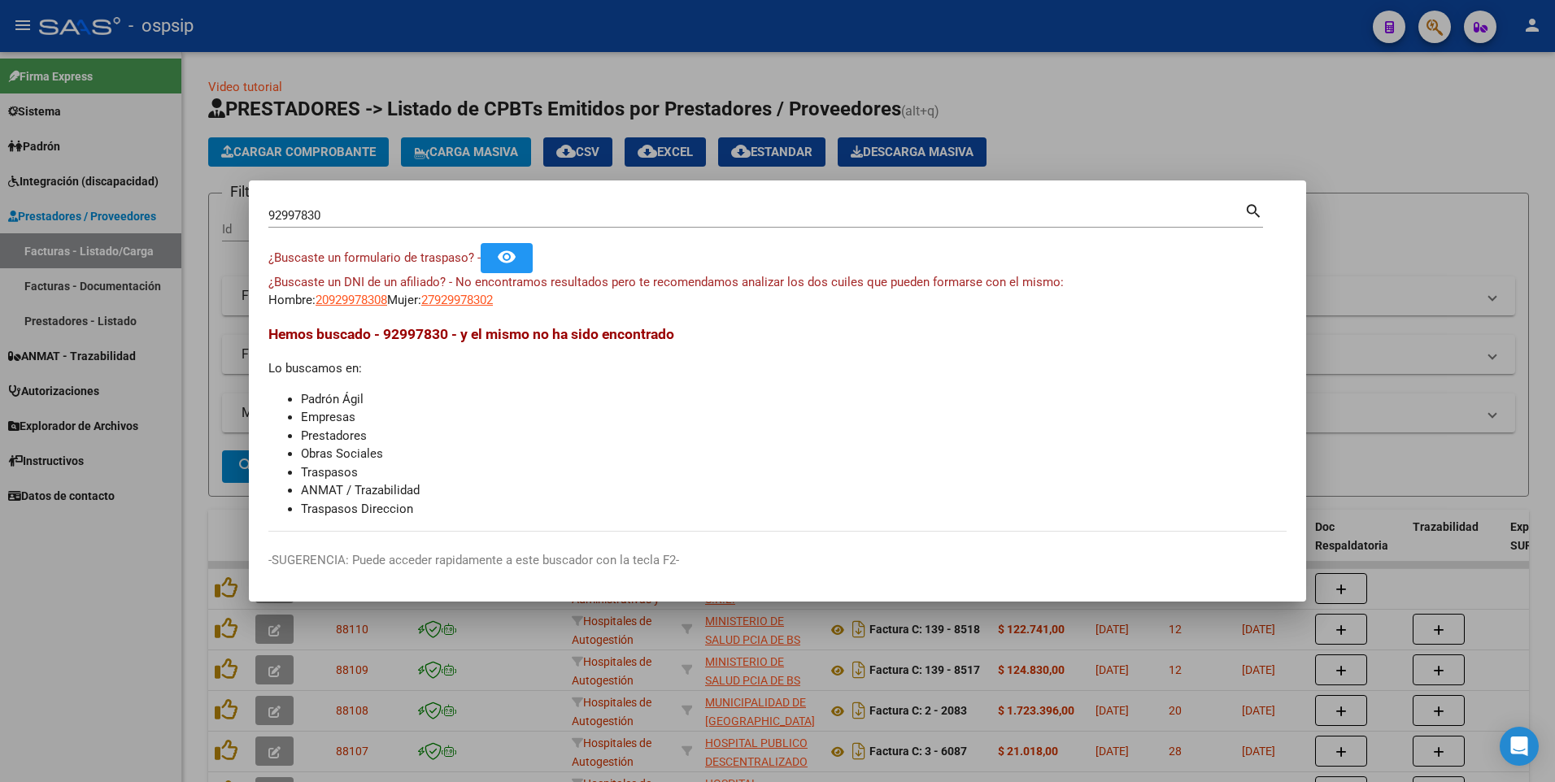
click at [1212, 120] on div at bounding box center [777, 391] width 1555 height 782
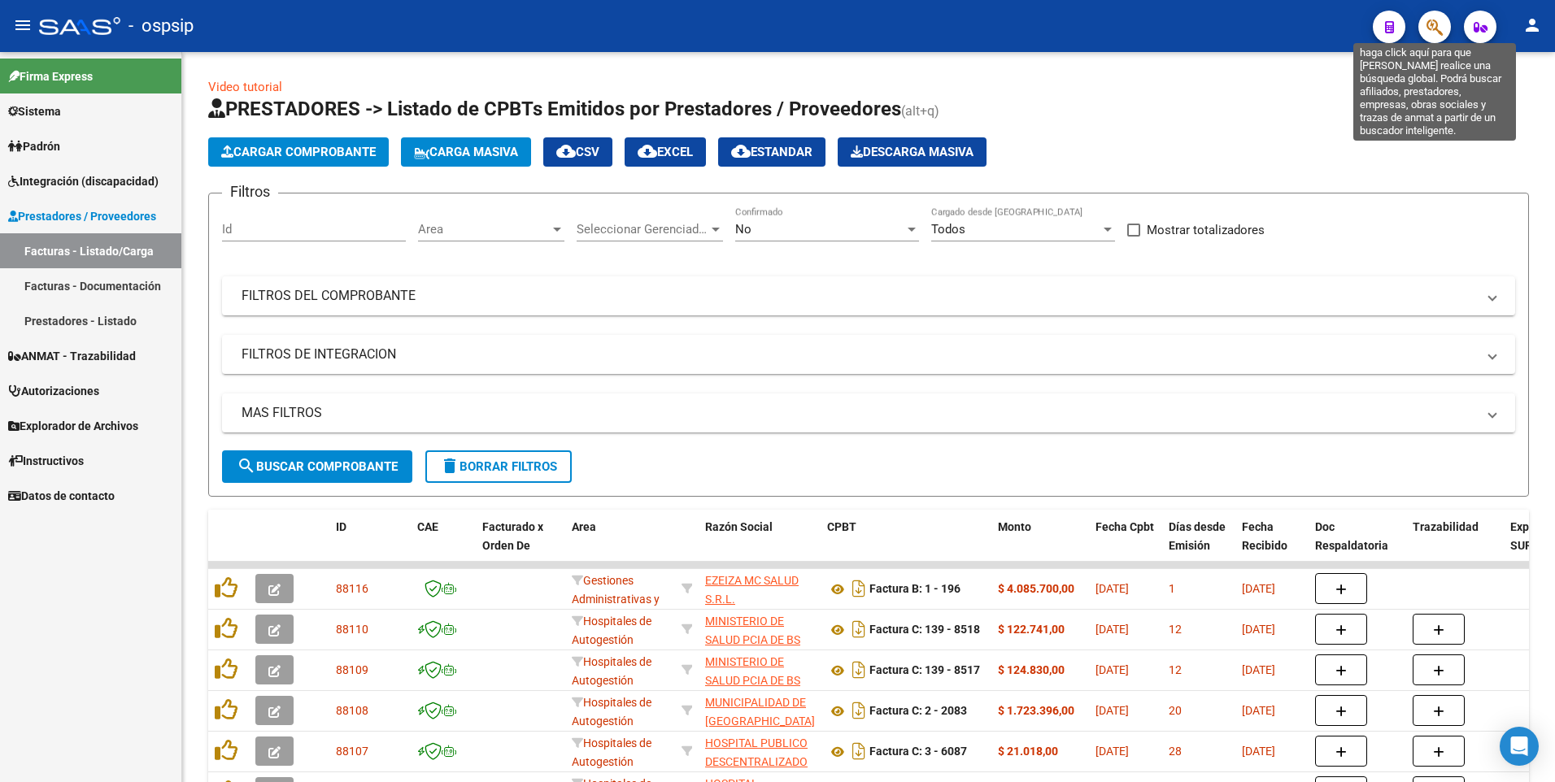
click at [1440, 29] on icon "button" at bounding box center [1435, 27] width 16 height 19
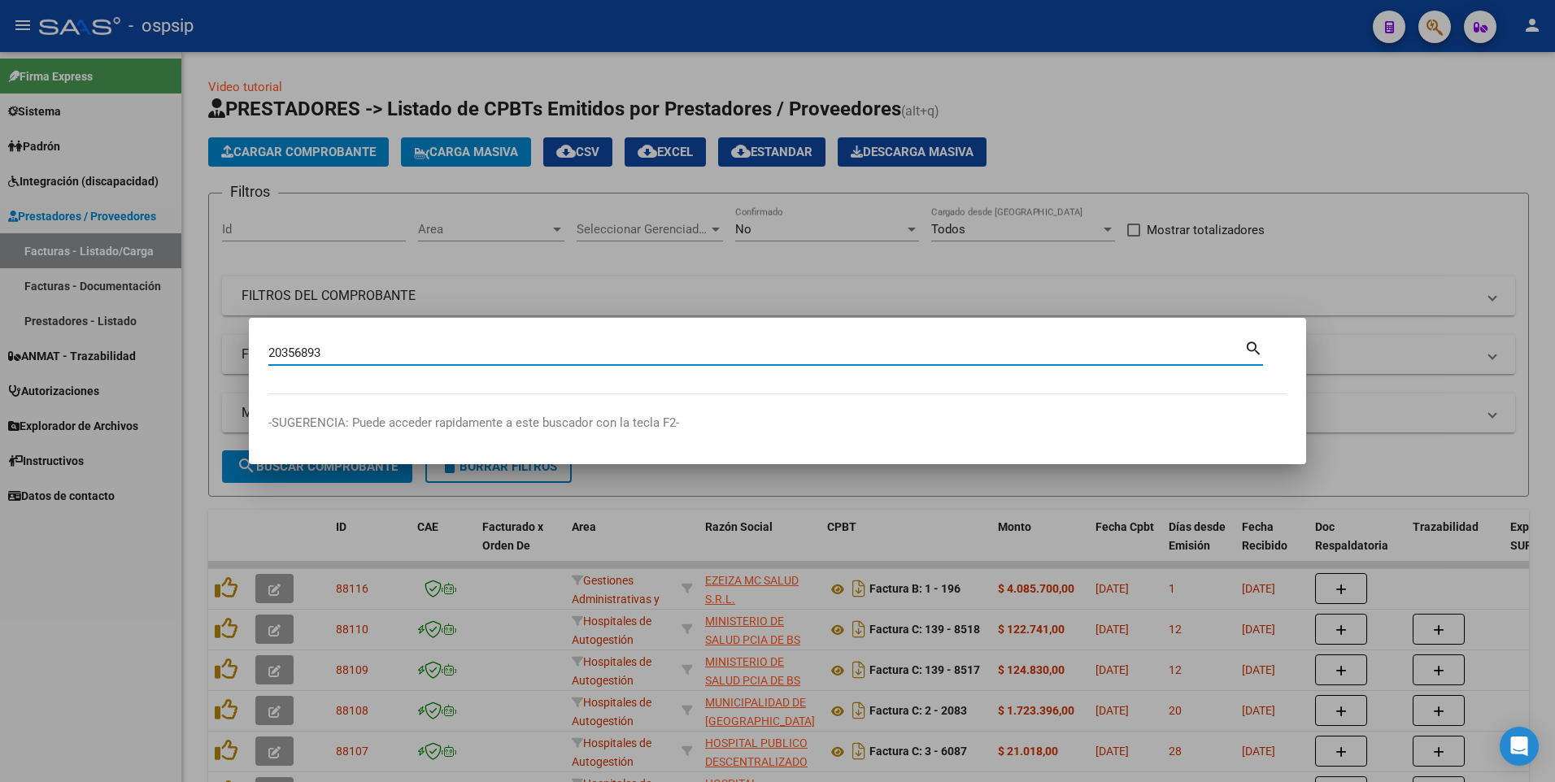
type input "20356893"
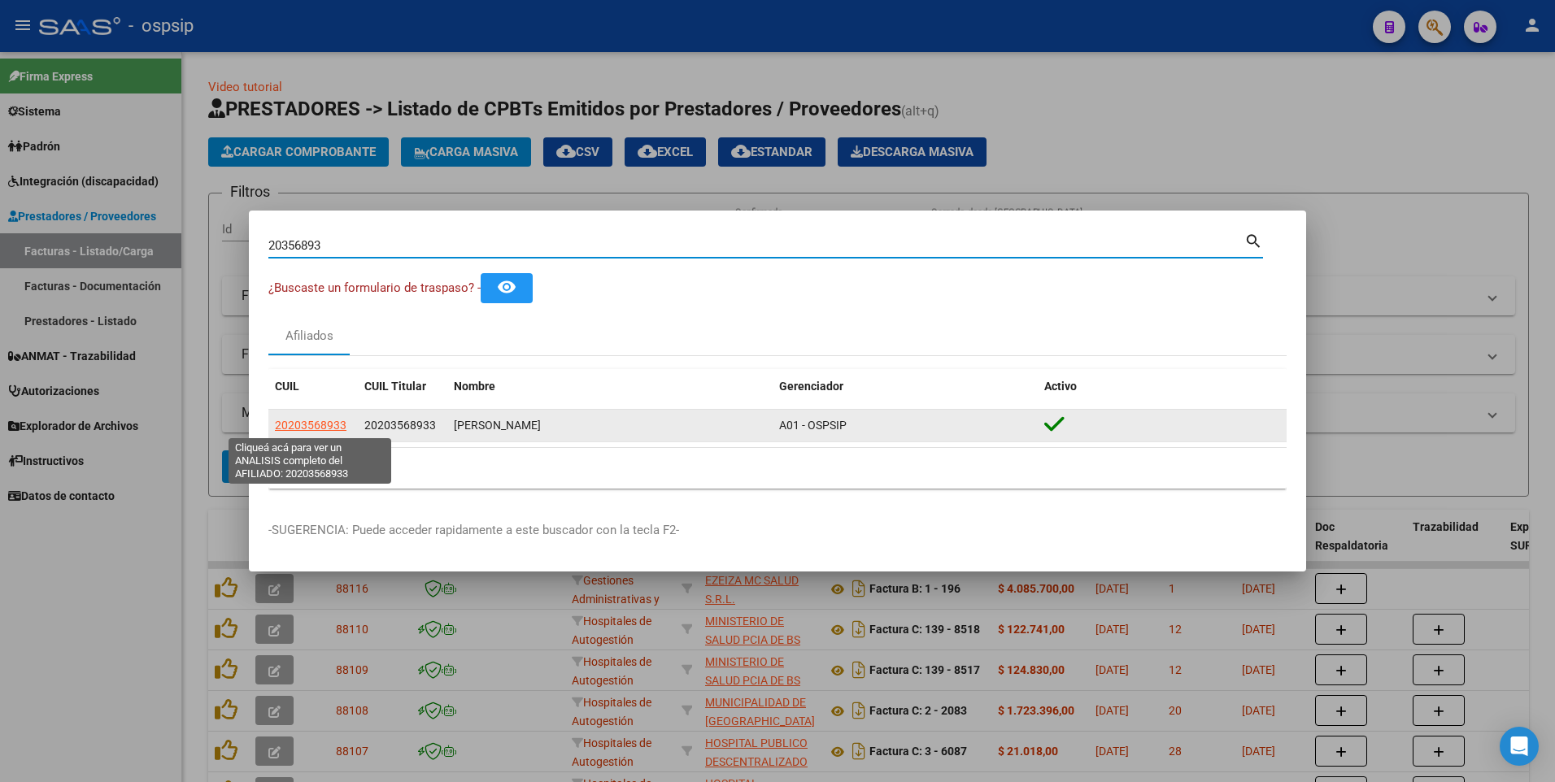
click at [331, 425] on span "20203568933" at bounding box center [311, 425] width 72 height 13
type textarea "20203568933"
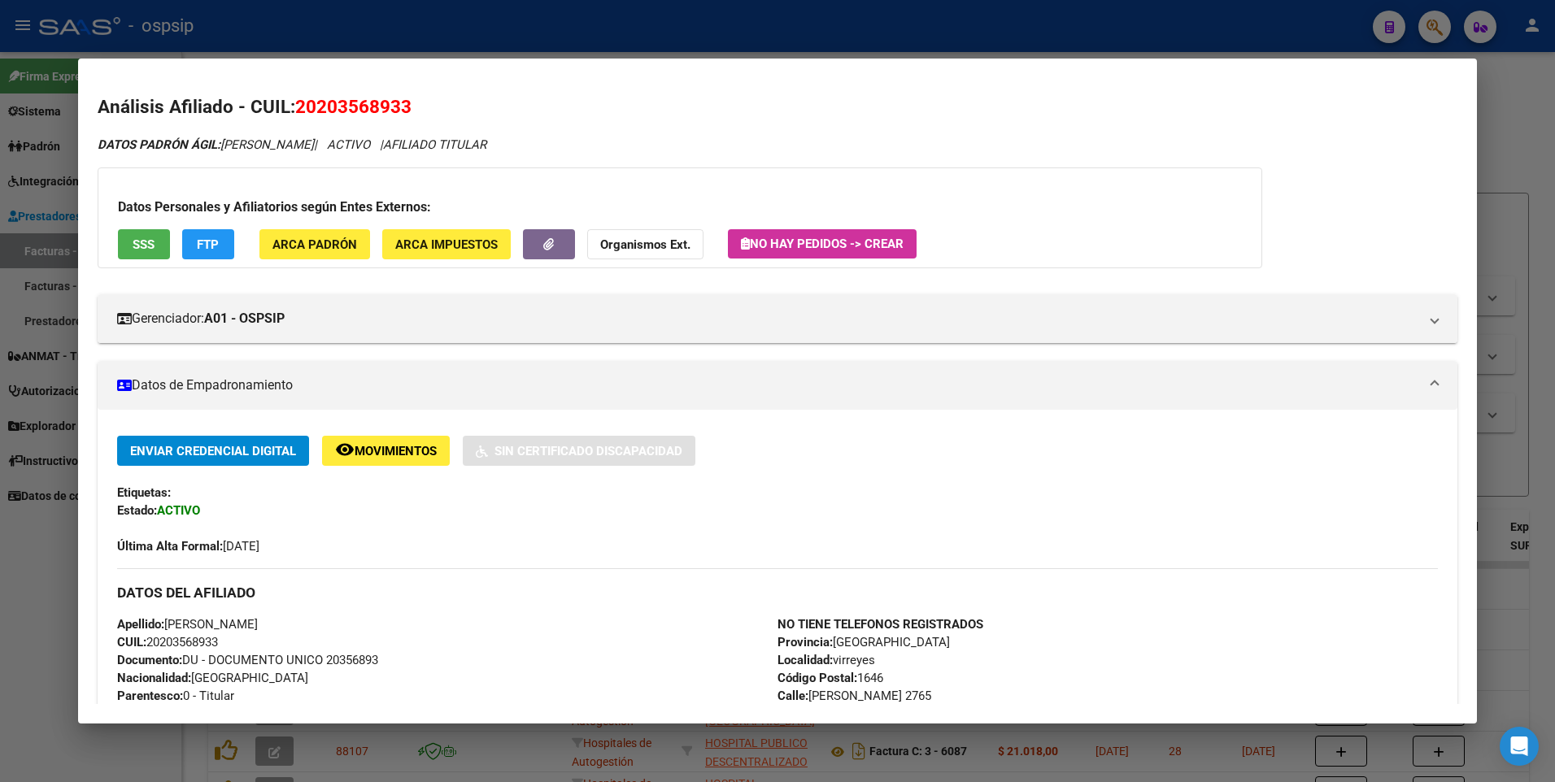
click at [156, 242] on button "SSS" at bounding box center [144, 244] width 52 height 30
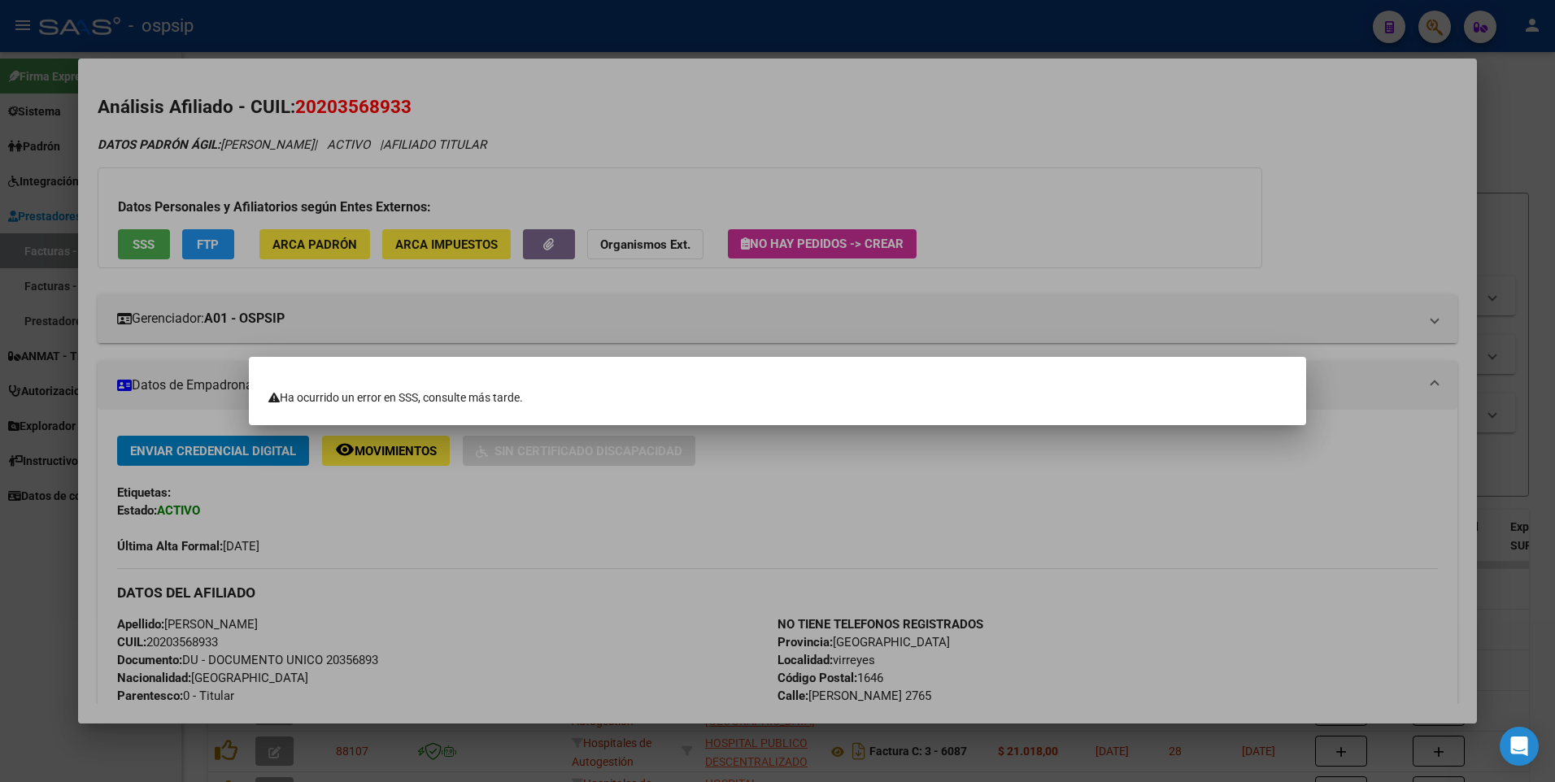
click at [1004, 203] on div at bounding box center [777, 391] width 1555 height 782
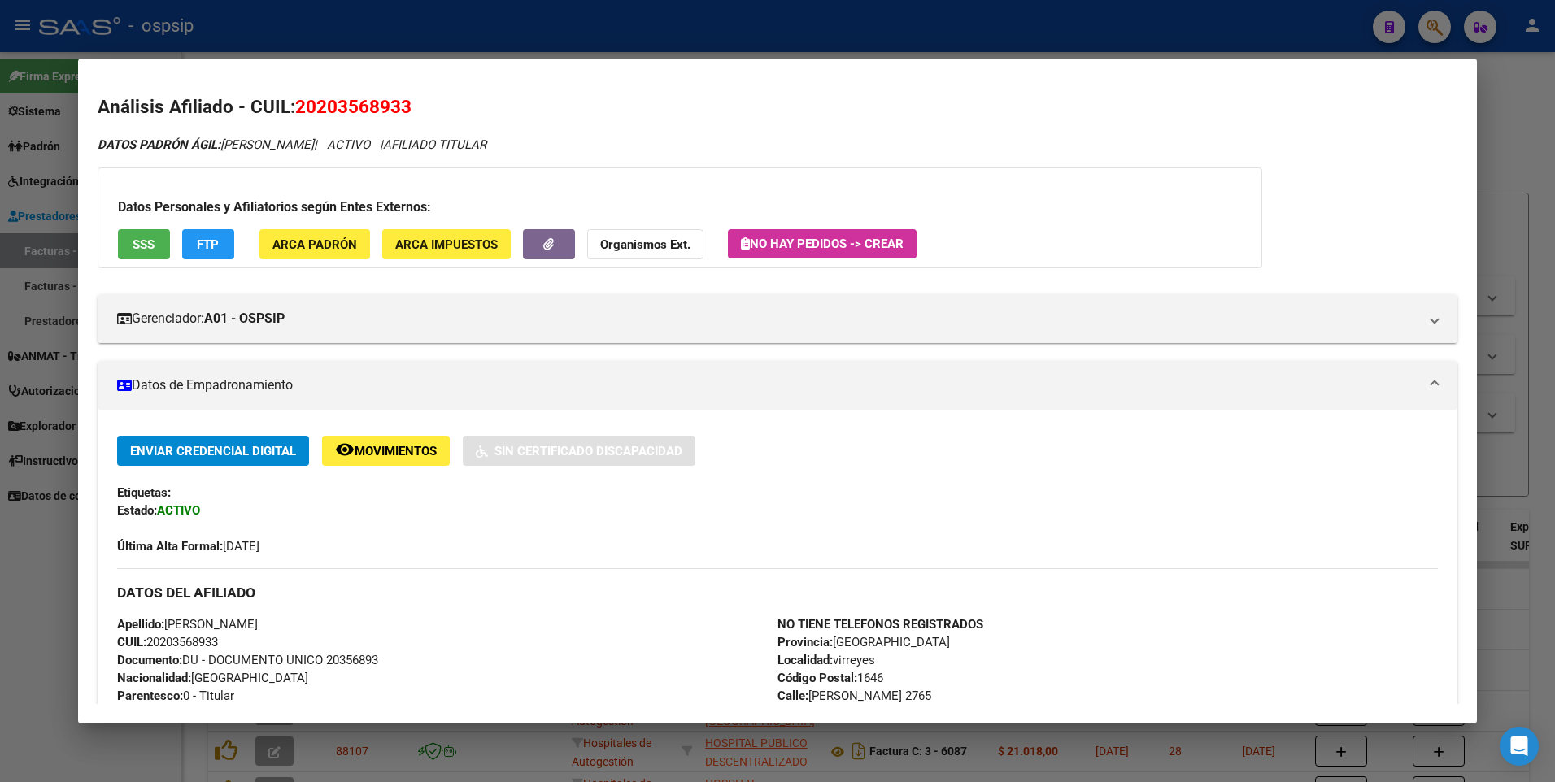
click at [1534, 161] on div at bounding box center [777, 391] width 1555 height 782
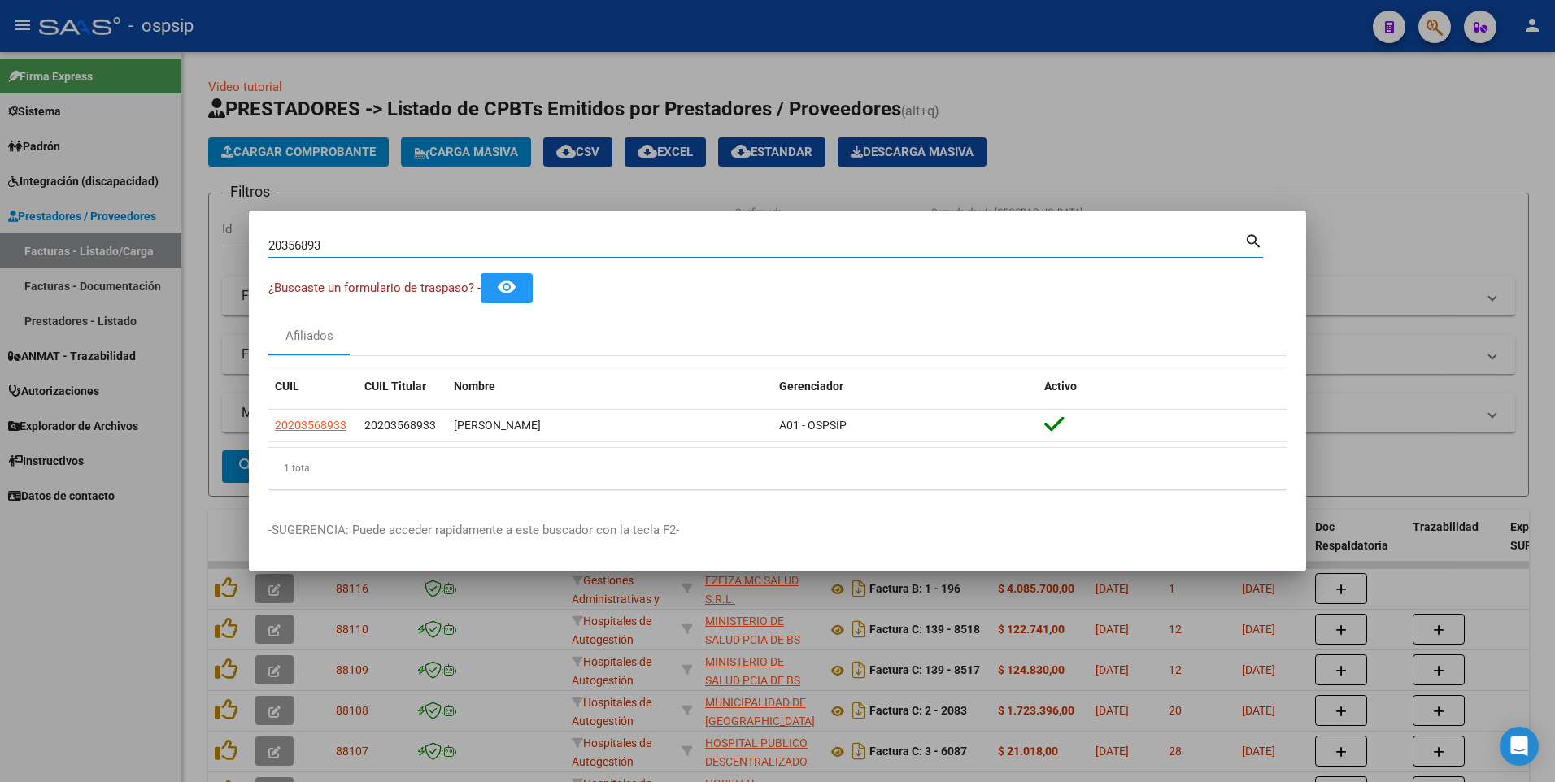
drag, startPoint x: 338, startPoint y: 242, endPoint x: 133, endPoint y: 267, distance: 206.4
click at [133, 267] on div "20356893 Buscar (apellido, dni, cuil, nro traspaso, cuit, obra social) search ¿…" at bounding box center [777, 391] width 1555 height 782
type input "27326487"
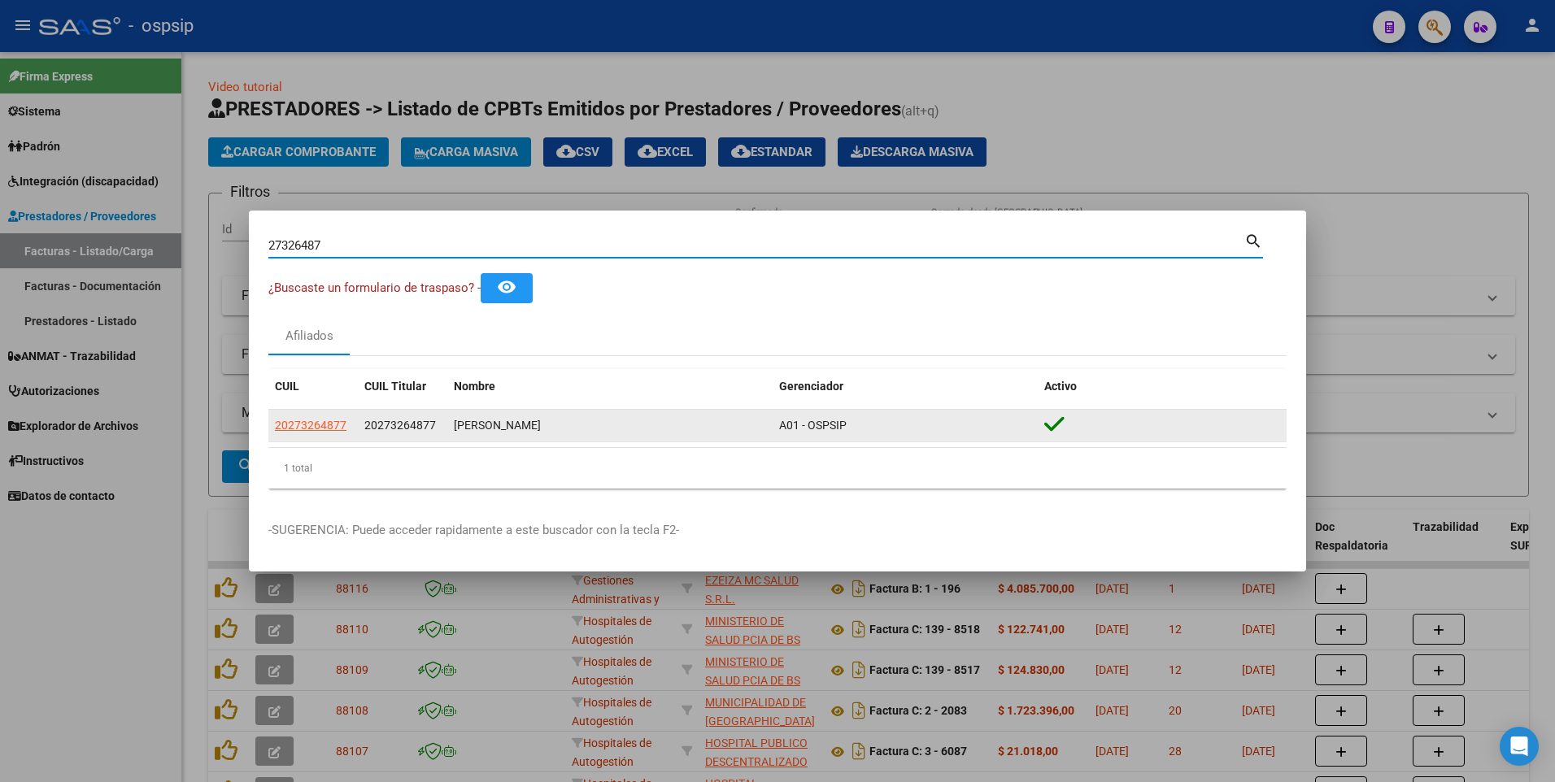
click at [324, 417] on app-link-go-to "20273264877" at bounding box center [311, 425] width 72 height 19
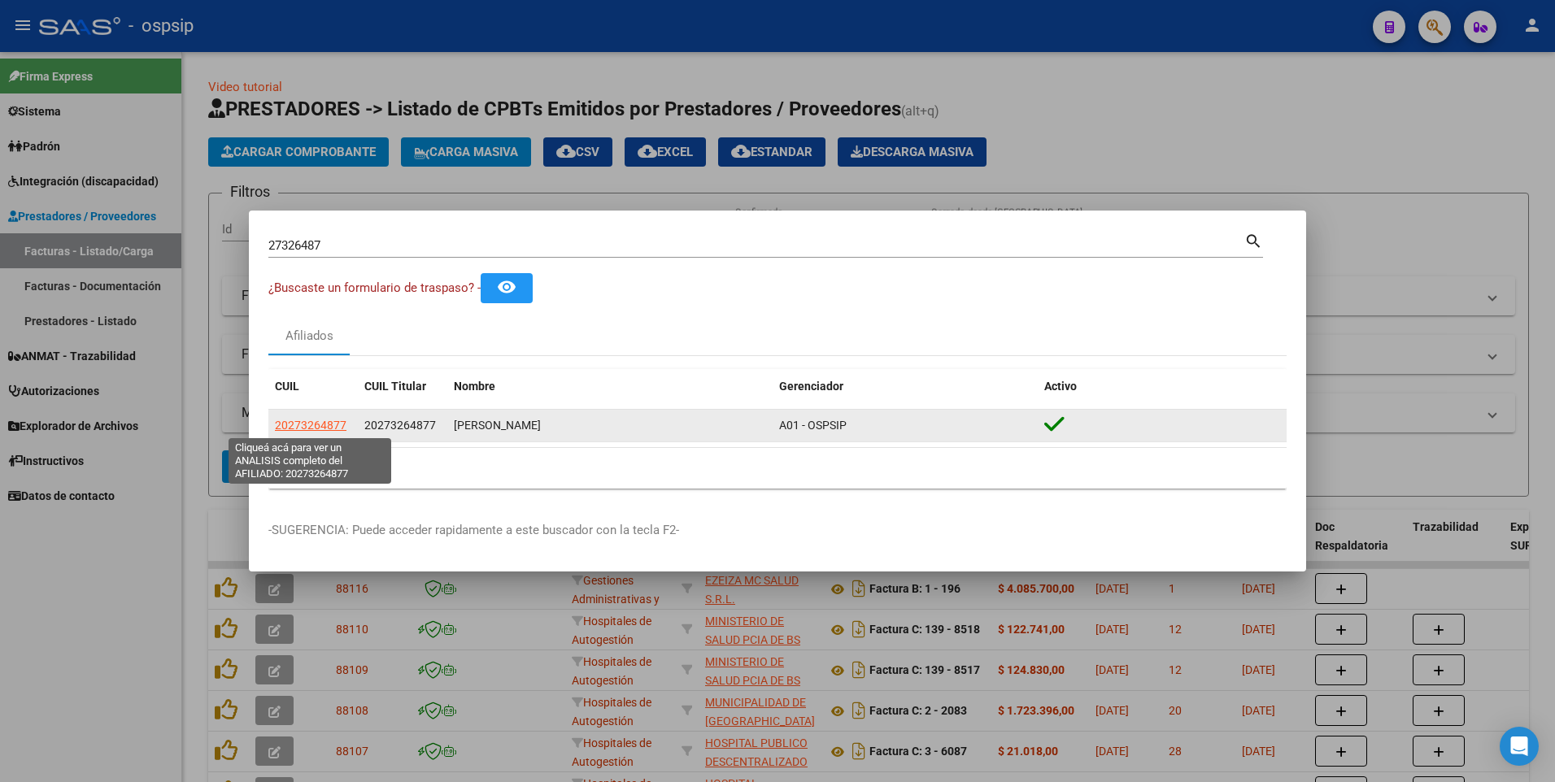
click at [323, 424] on span "20273264877" at bounding box center [311, 425] width 72 height 13
type textarea "20273264877"
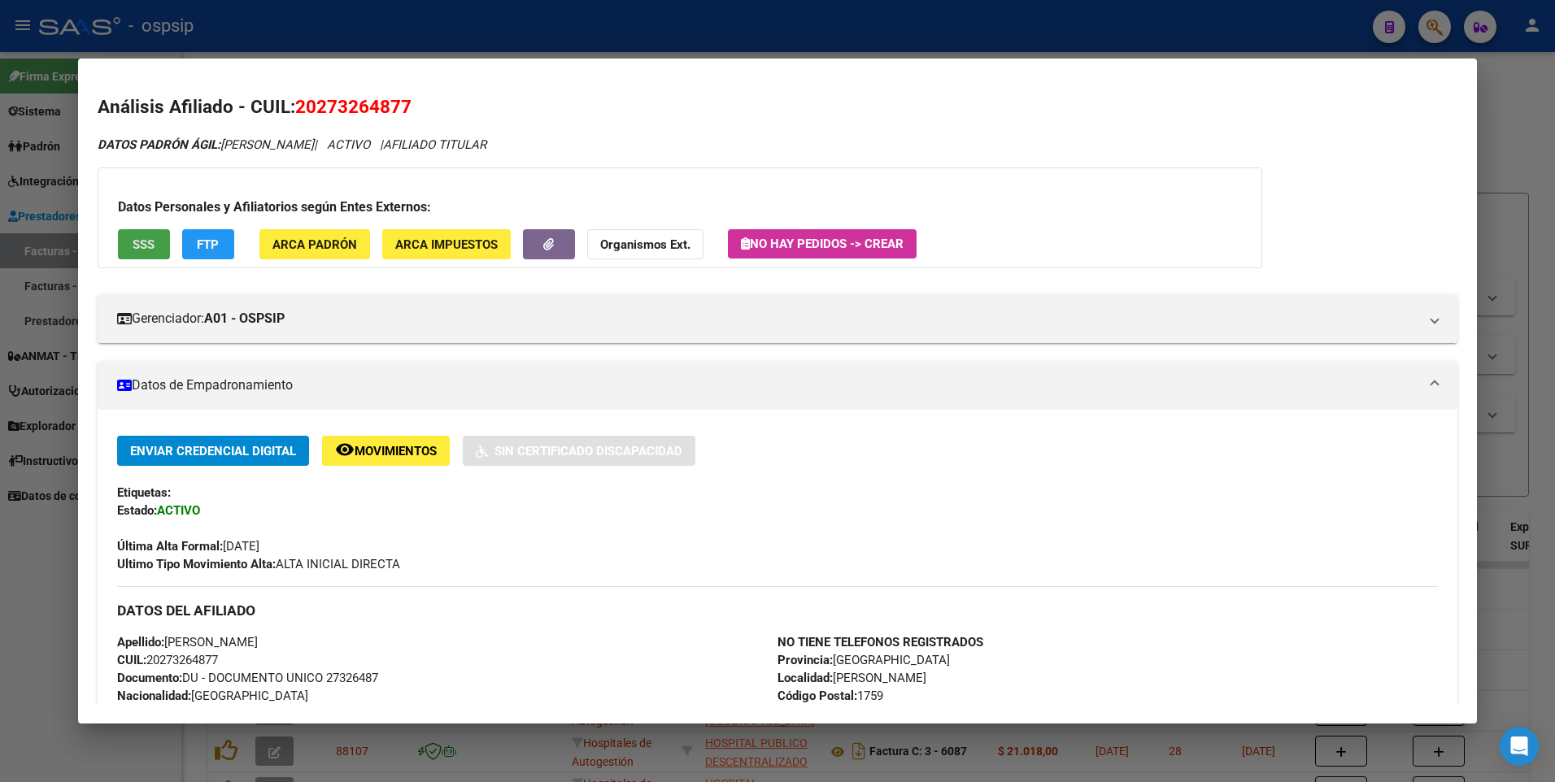
click at [150, 241] on span "SSS" at bounding box center [144, 244] width 22 height 15
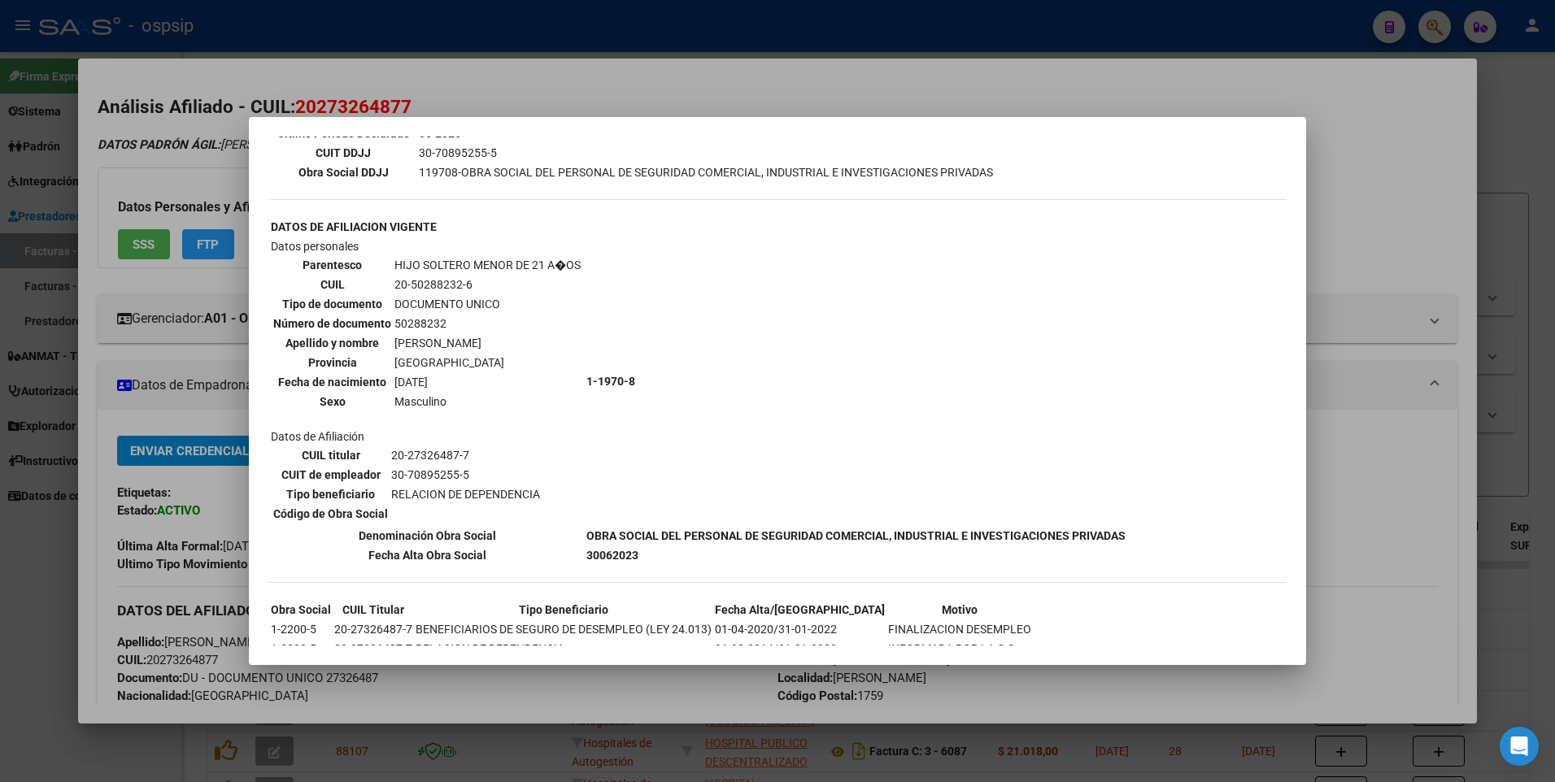
scroll to position [488, 0]
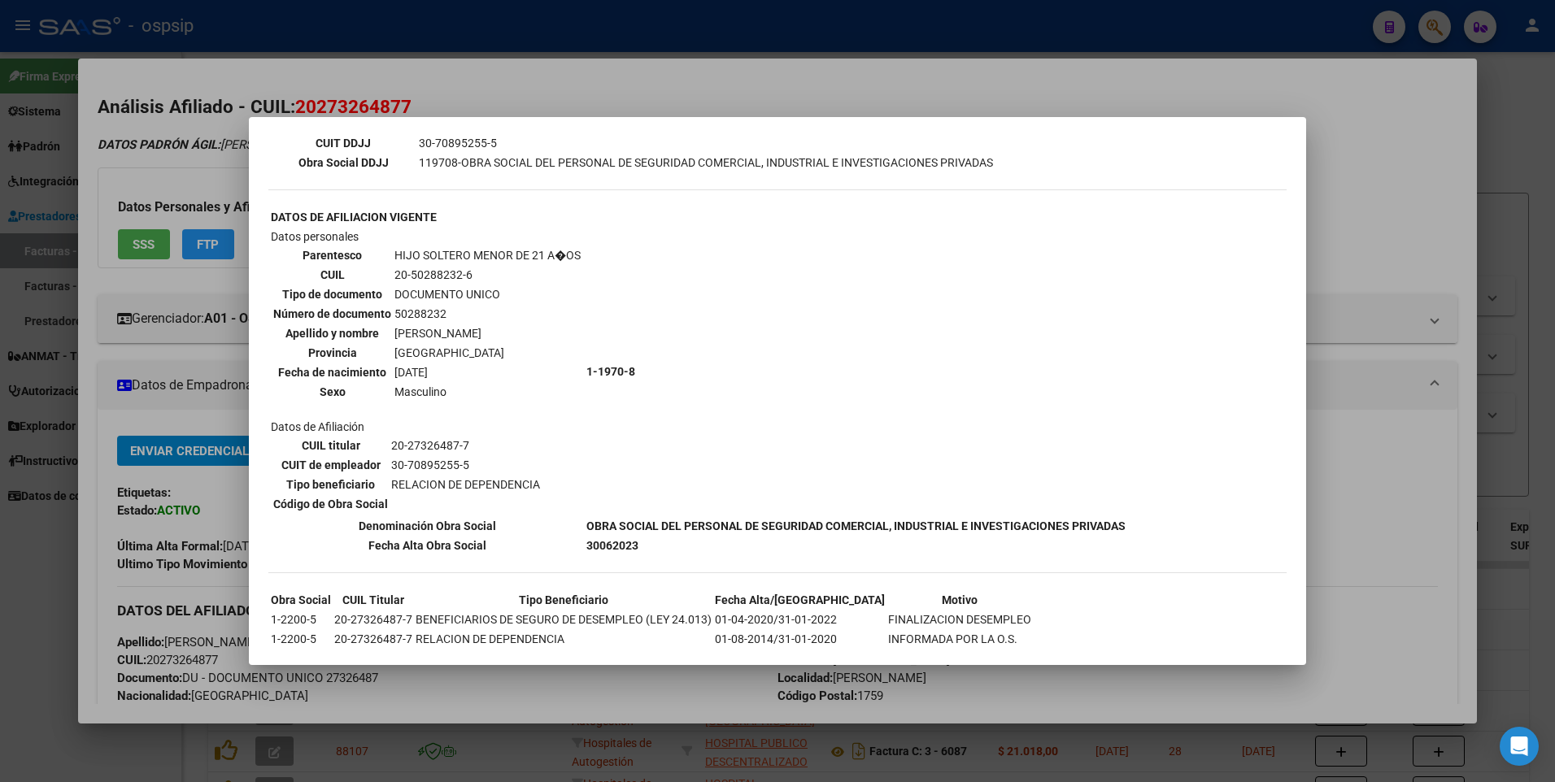
click at [1328, 156] on div at bounding box center [777, 391] width 1555 height 782
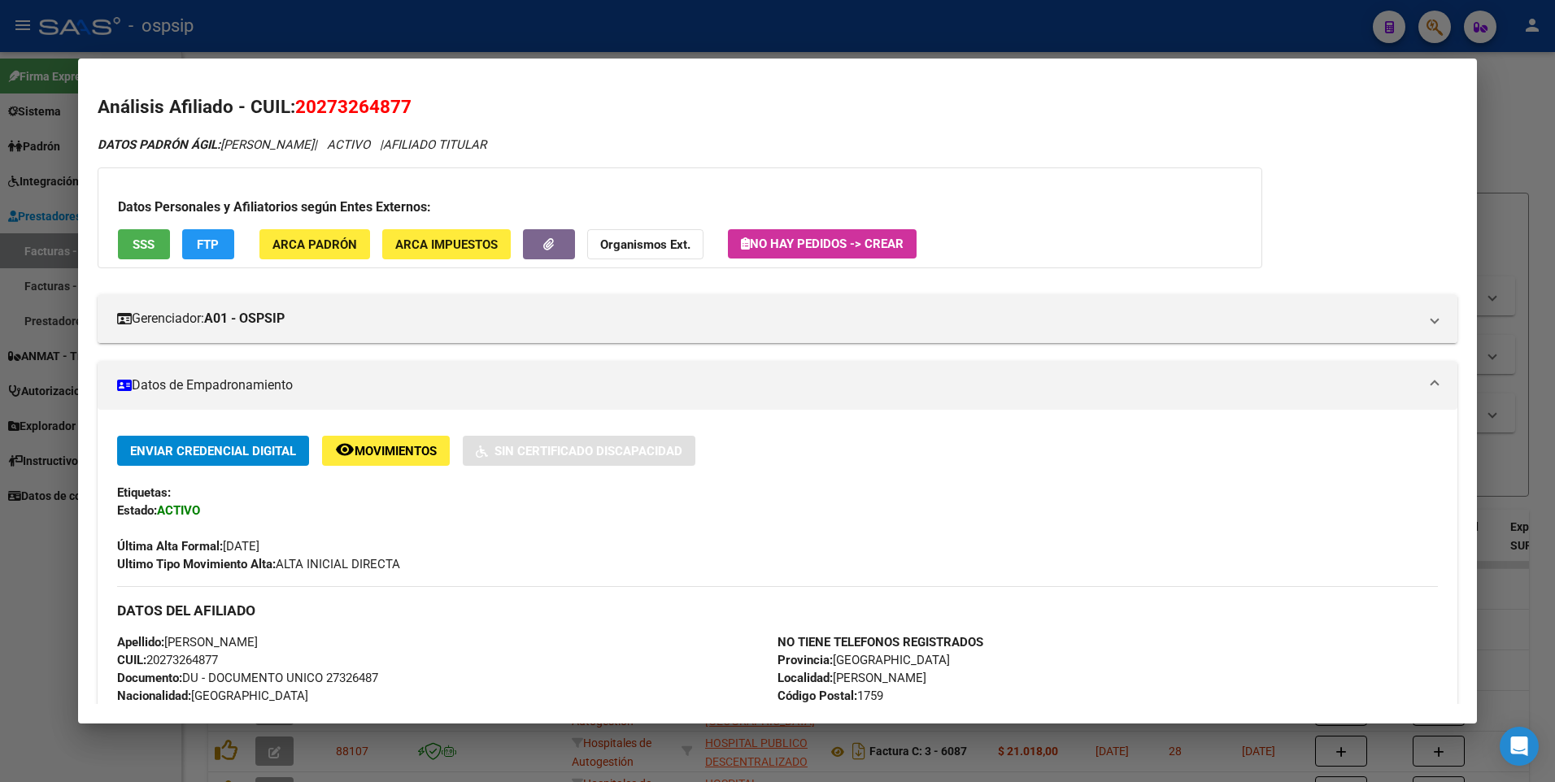
click at [1488, 115] on div at bounding box center [777, 391] width 1555 height 782
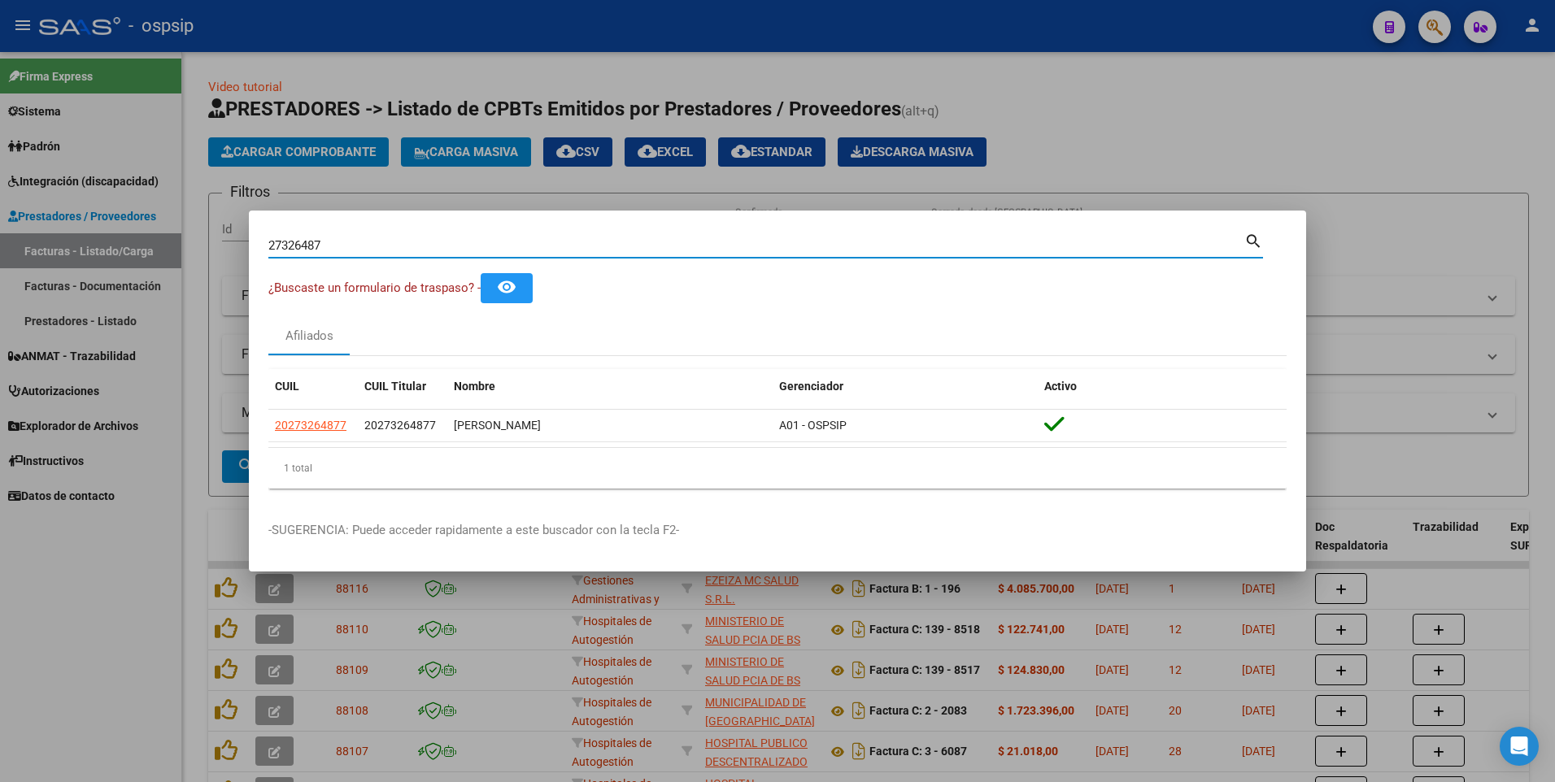
drag, startPoint x: 325, startPoint y: 250, endPoint x: 150, endPoint y: 270, distance: 176.0
click at [150, 270] on div "27326487 Buscar (apellido, dni, cuil, nro traspaso, cuit, obra social) search ¿…" at bounding box center [777, 391] width 1555 height 782
type input "22860172"
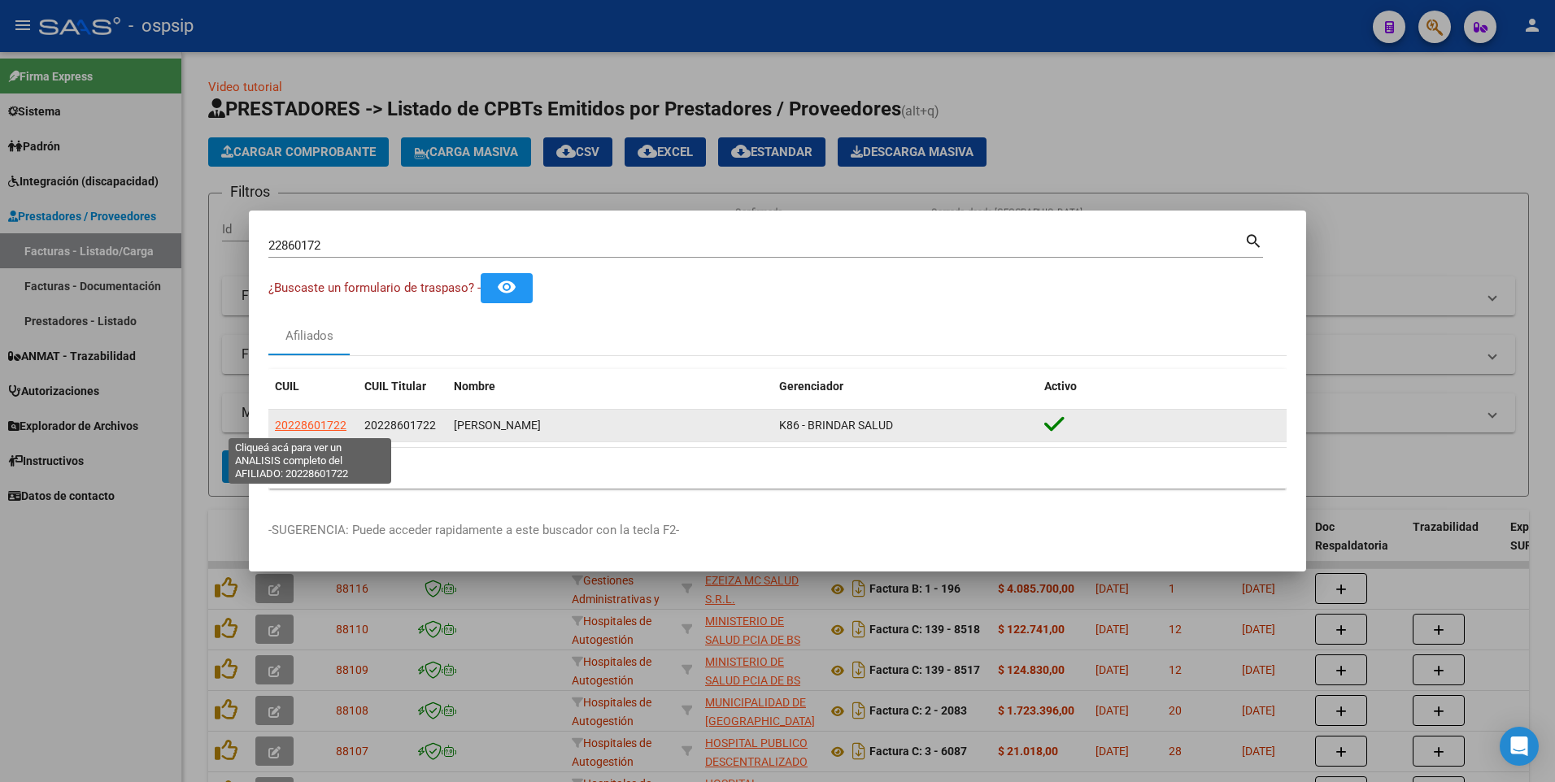
click at [325, 429] on span "20228601722" at bounding box center [311, 425] width 72 height 13
type textarea "20228601722"
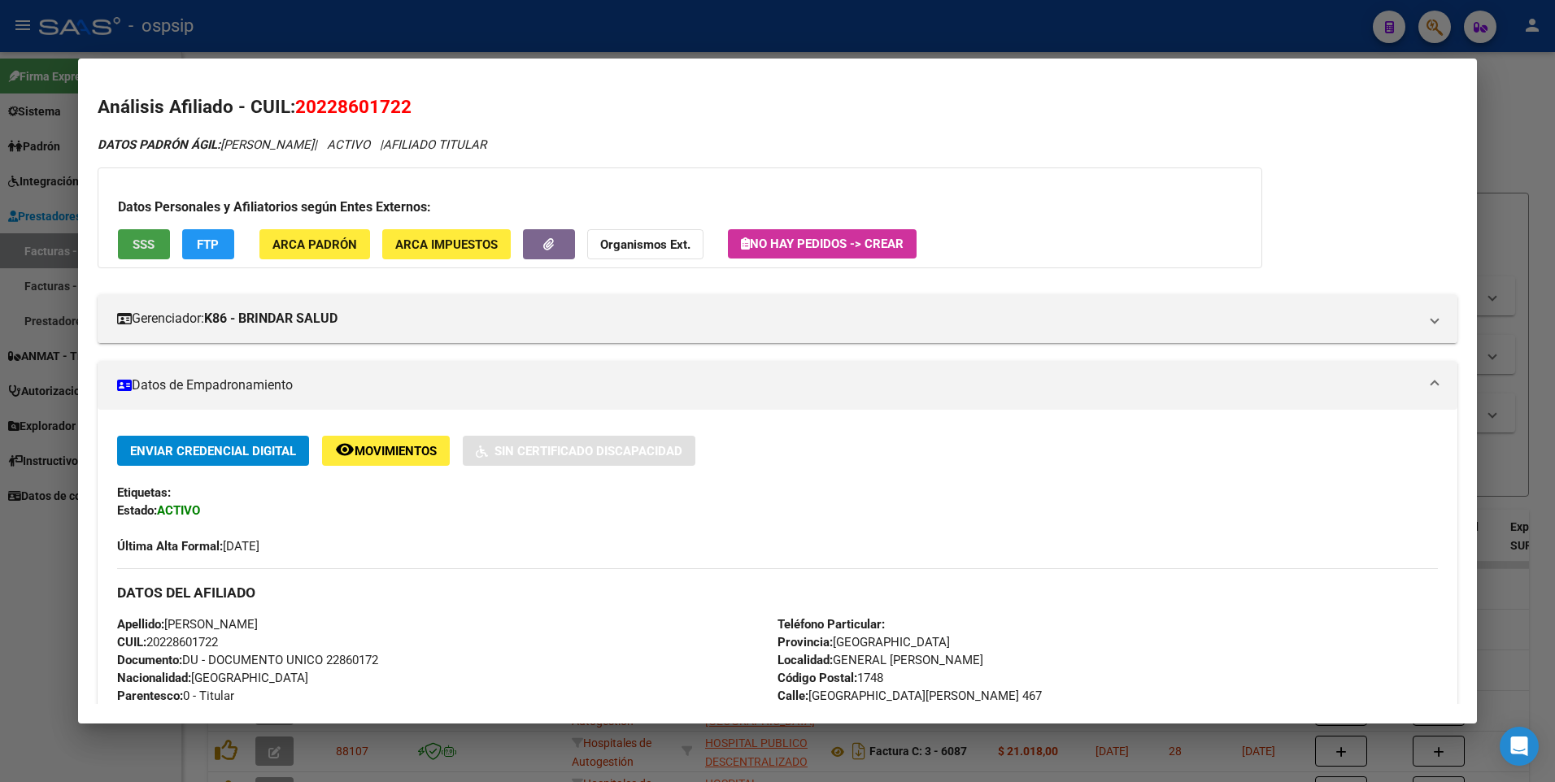
click at [133, 256] on button "SSS" at bounding box center [144, 244] width 52 height 30
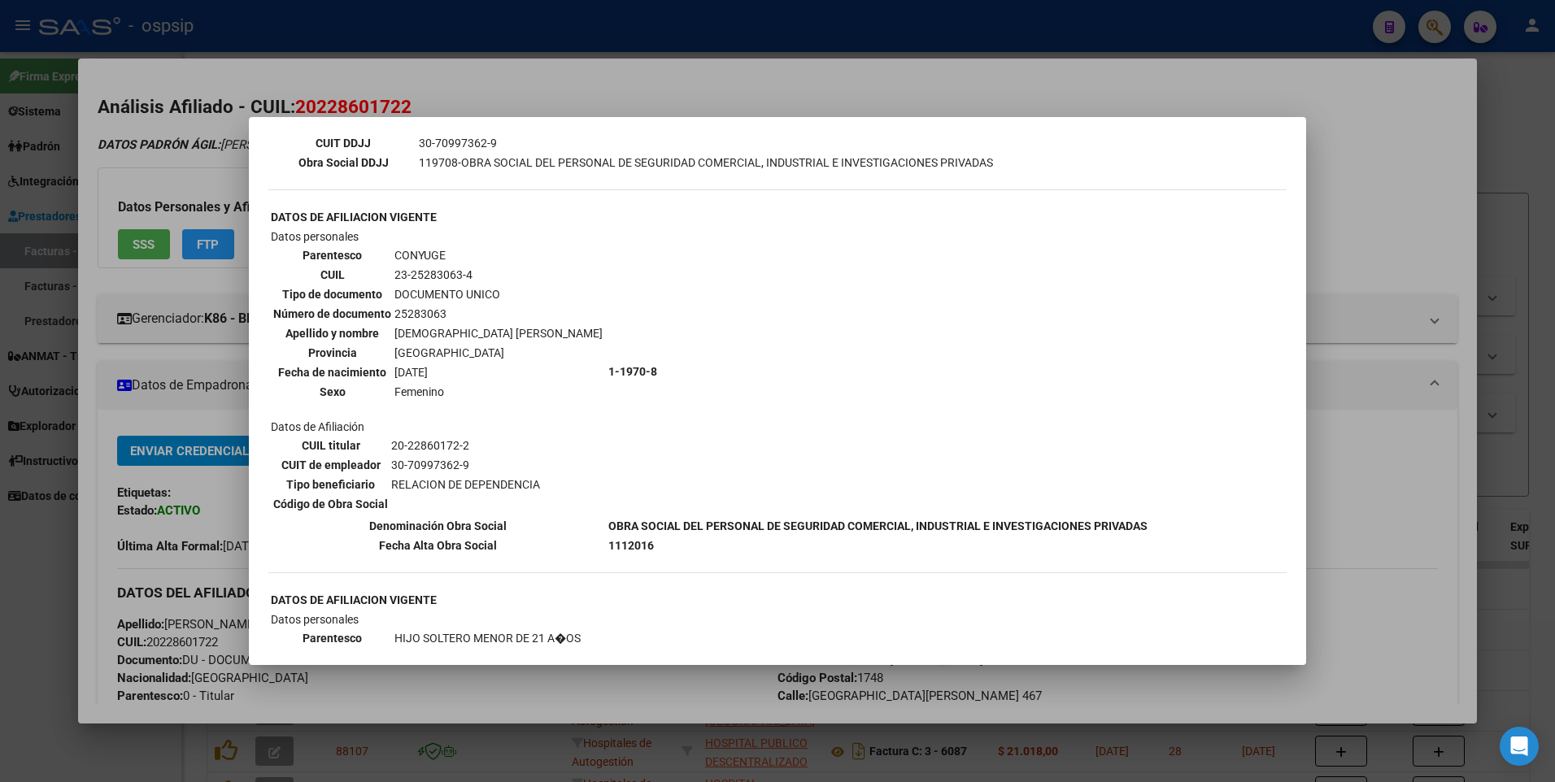
click at [1384, 172] on div at bounding box center [777, 391] width 1555 height 782
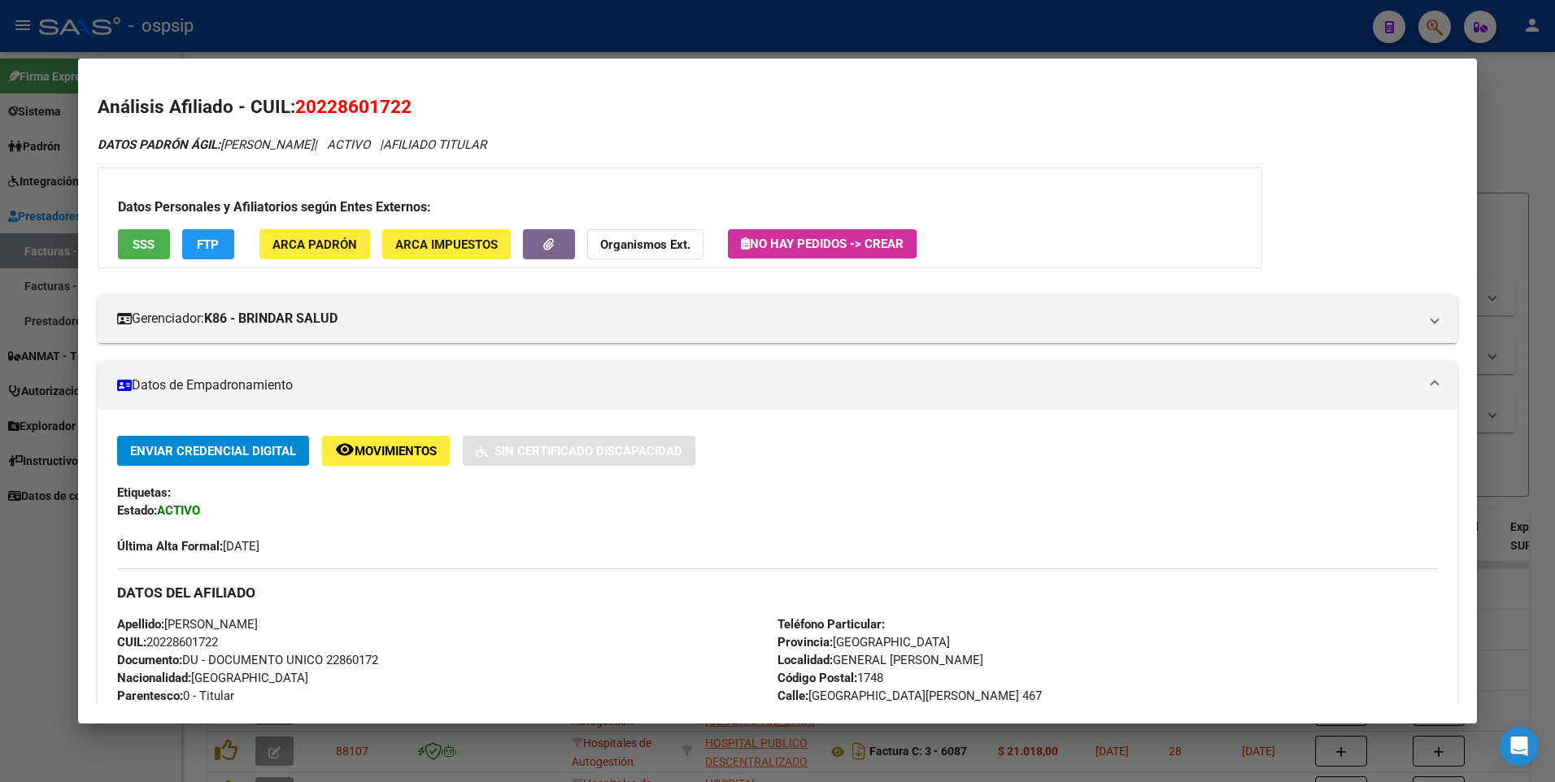
click at [1523, 137] on div at bounding box center [777, 391] width 1555 height 782
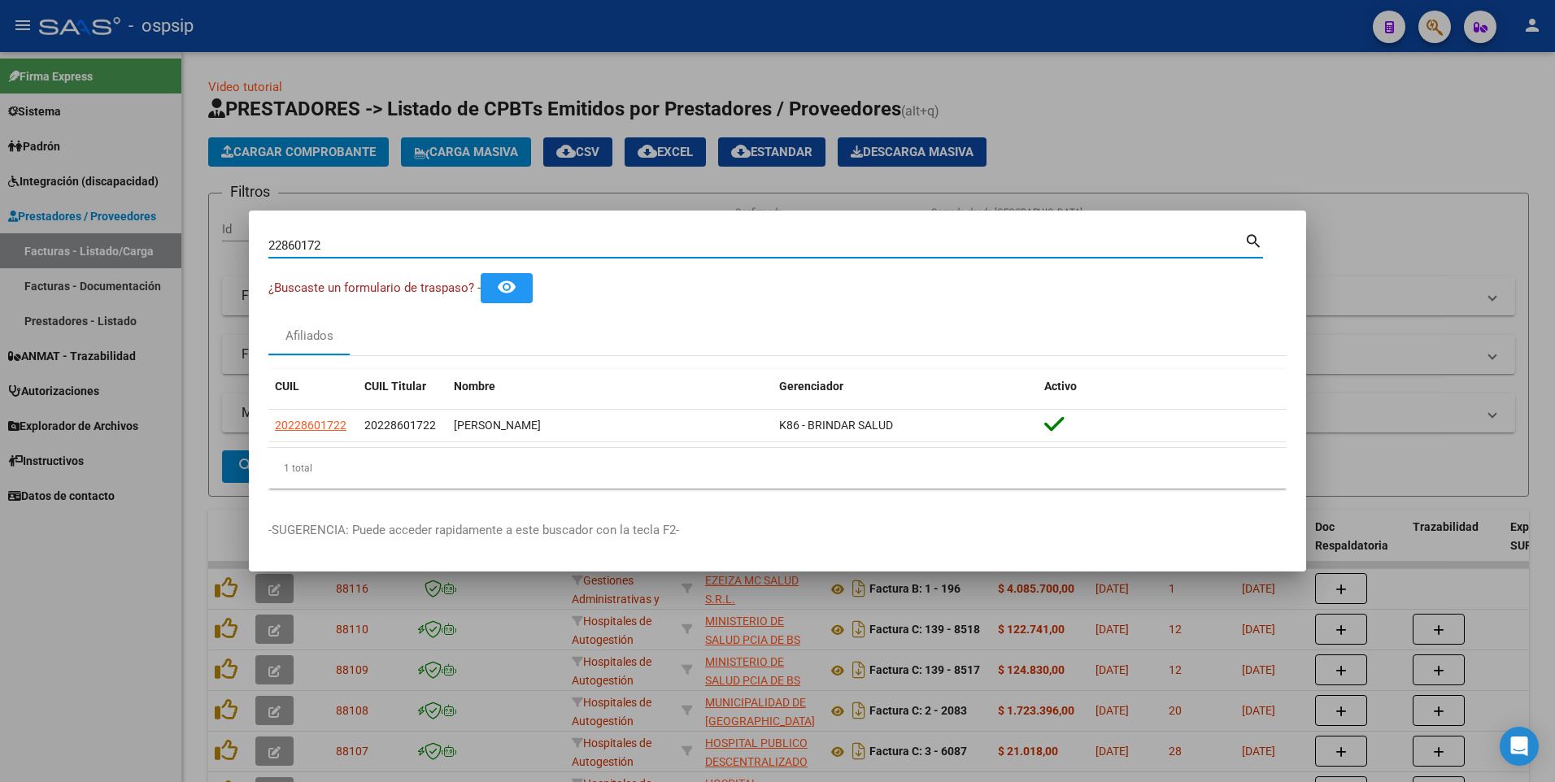
drag, startPoint x: 328, startPoint y: 246, endPoint x: 168, endPoint y: 256, distance: 159.8
click at [168, 256] on div "22860172 Buscar (apellido, dni, cuil, nro traspaso, cuit, obra social) search ¿…" at bounding box center [777, 391] width 1555 height 782
type input "22388933"
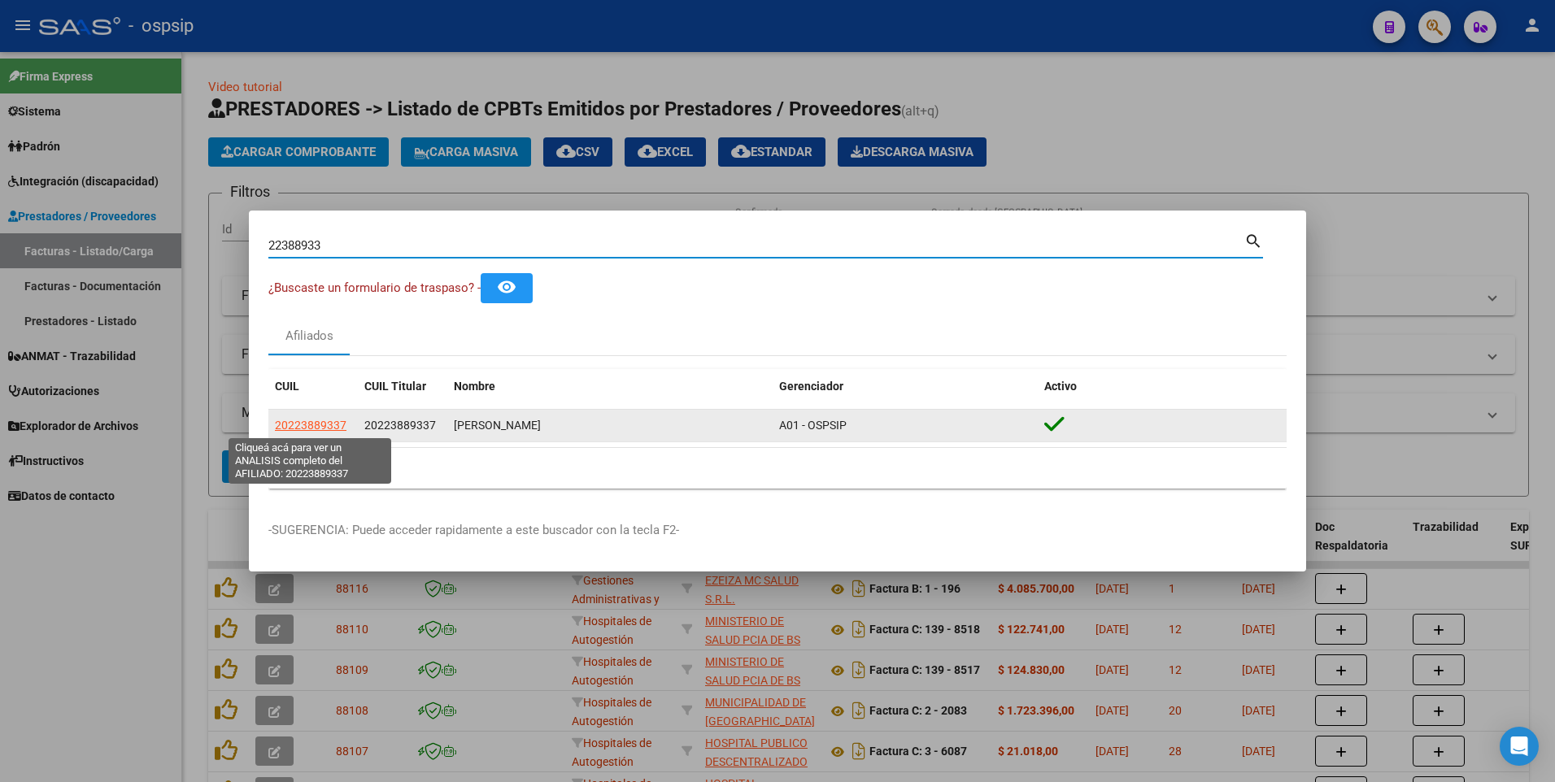
click at [319, 425] on span "20223889337" at bounding box center [311, 425] width 72 height 13
type textarea "20223889337"
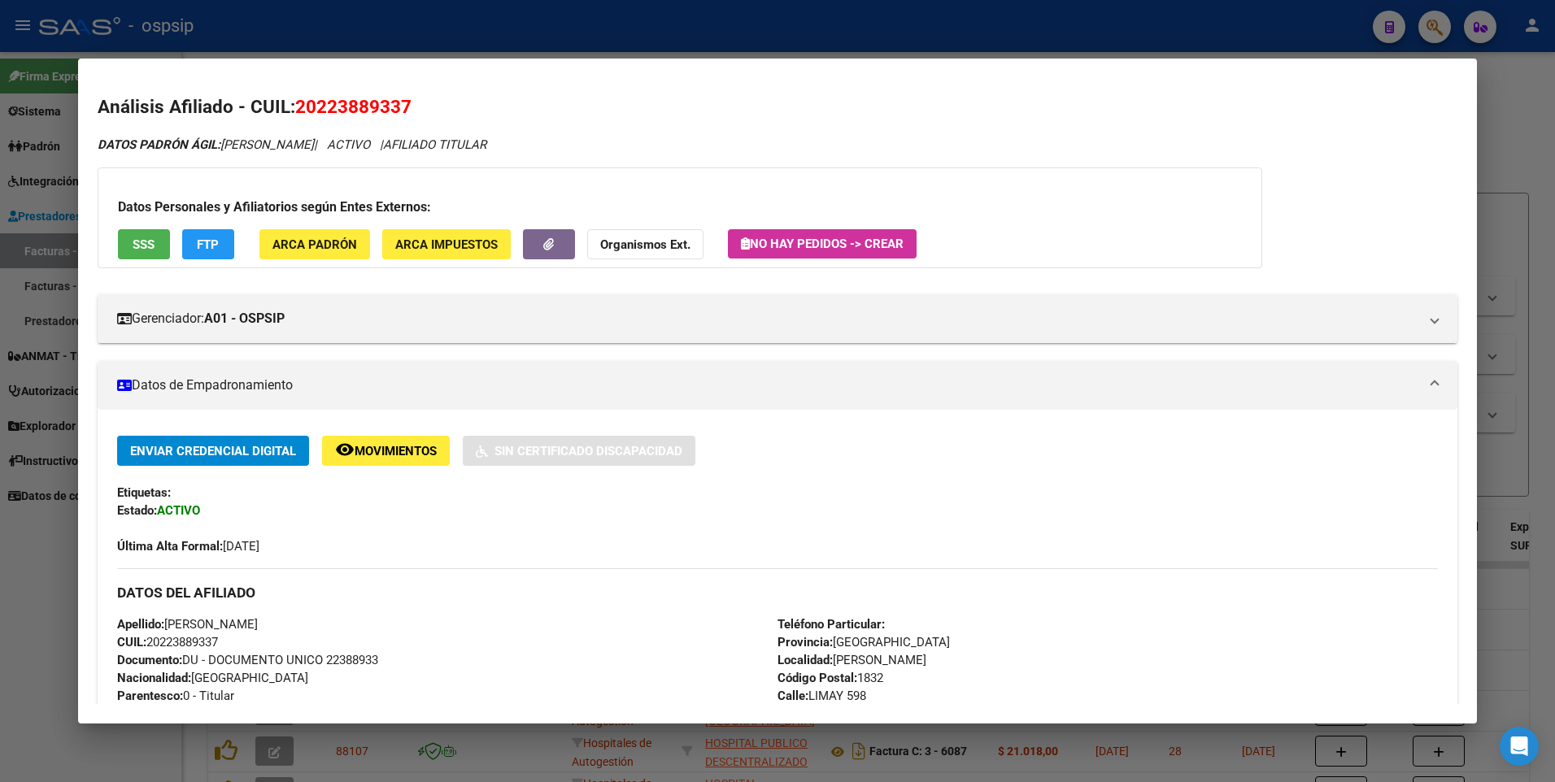
click at [148, 246] on span "SSS" at bounding box center [144, 244] width 22 height 15
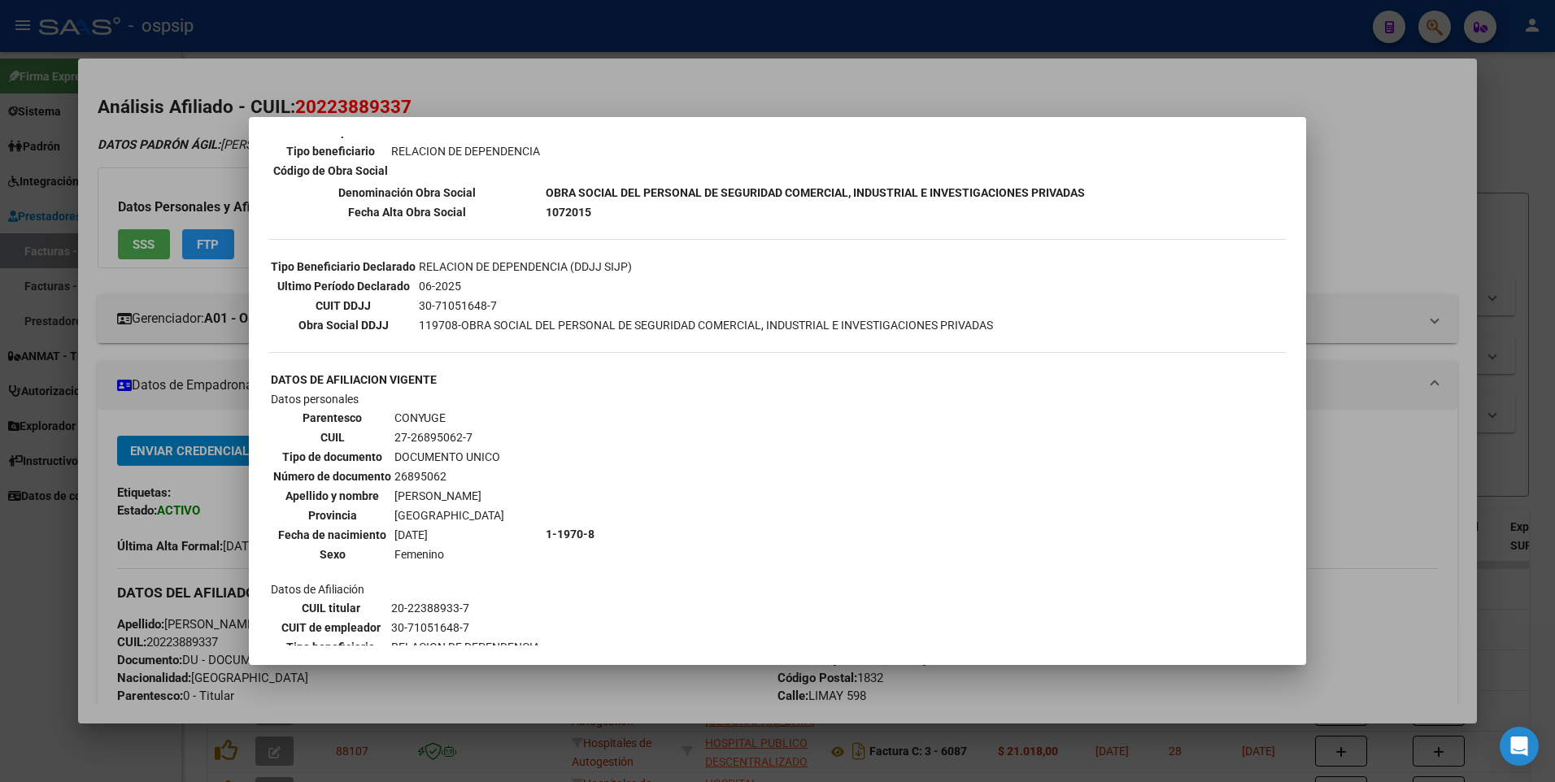
scroll to position [407, 0]
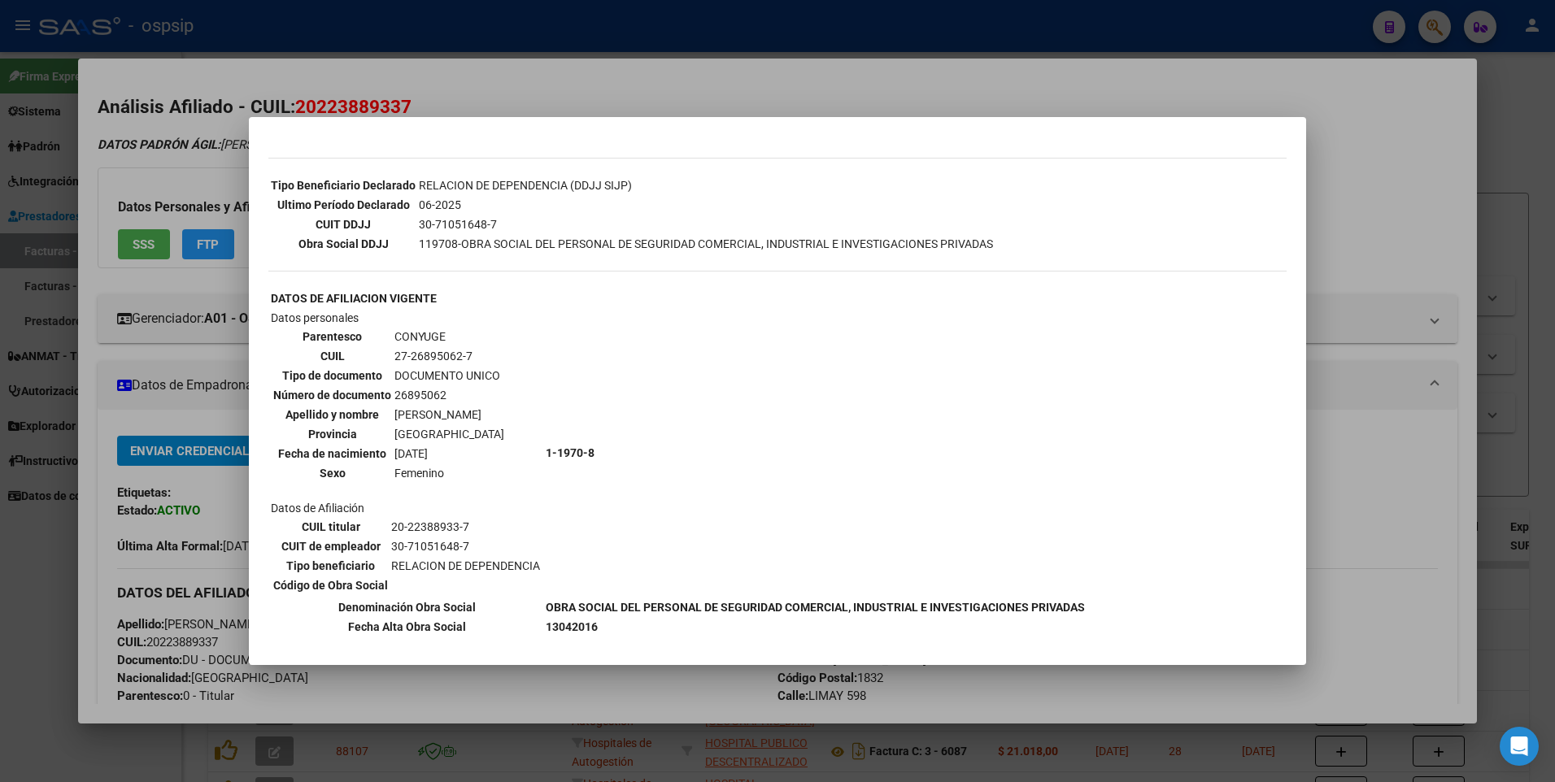
click at [1422, 142] on div at bounding box center [777, 391] width 1555 height 782
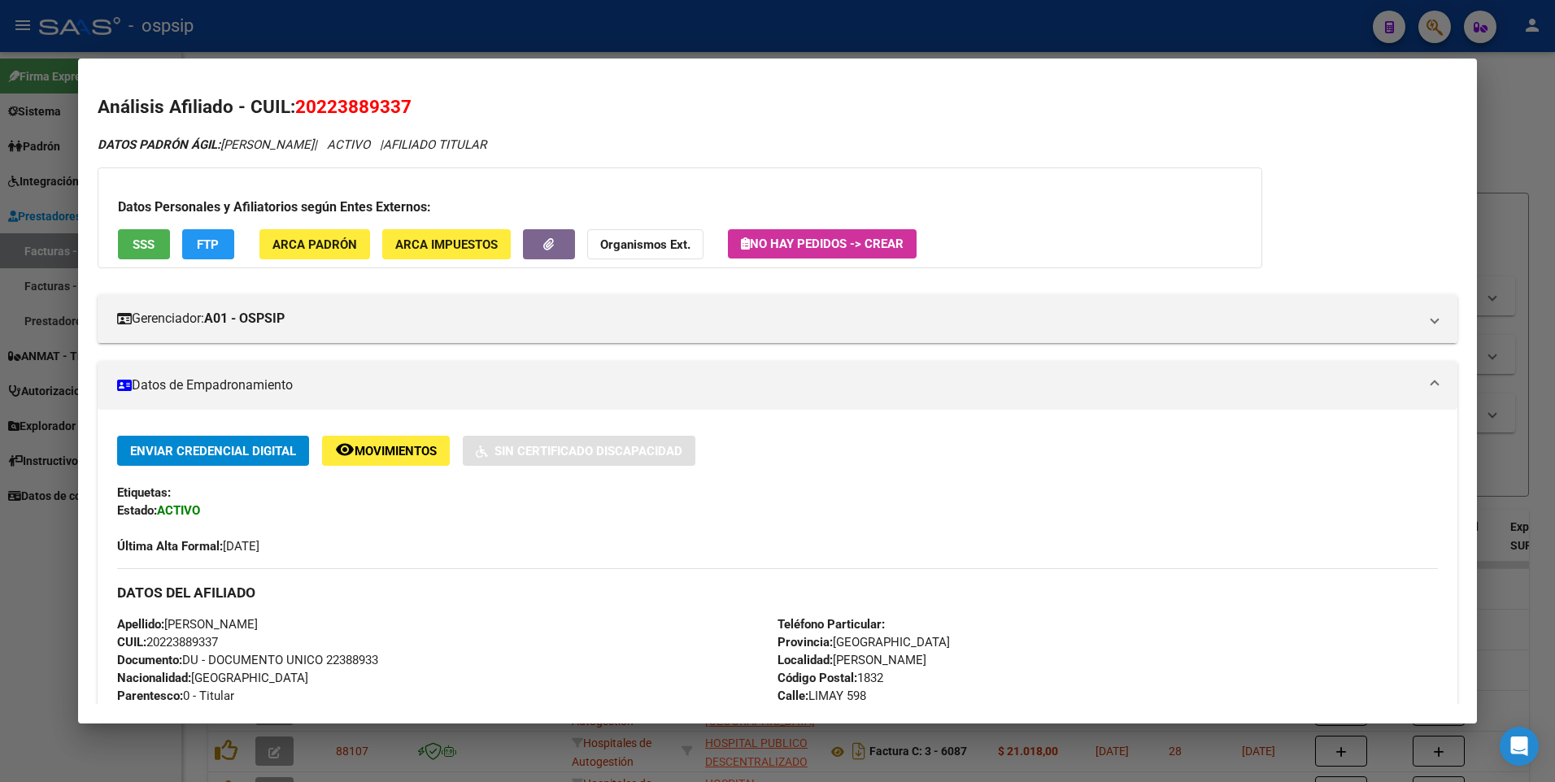
click at [1491, 125] on div at bounding box center [777, 391] width 1555 height 782
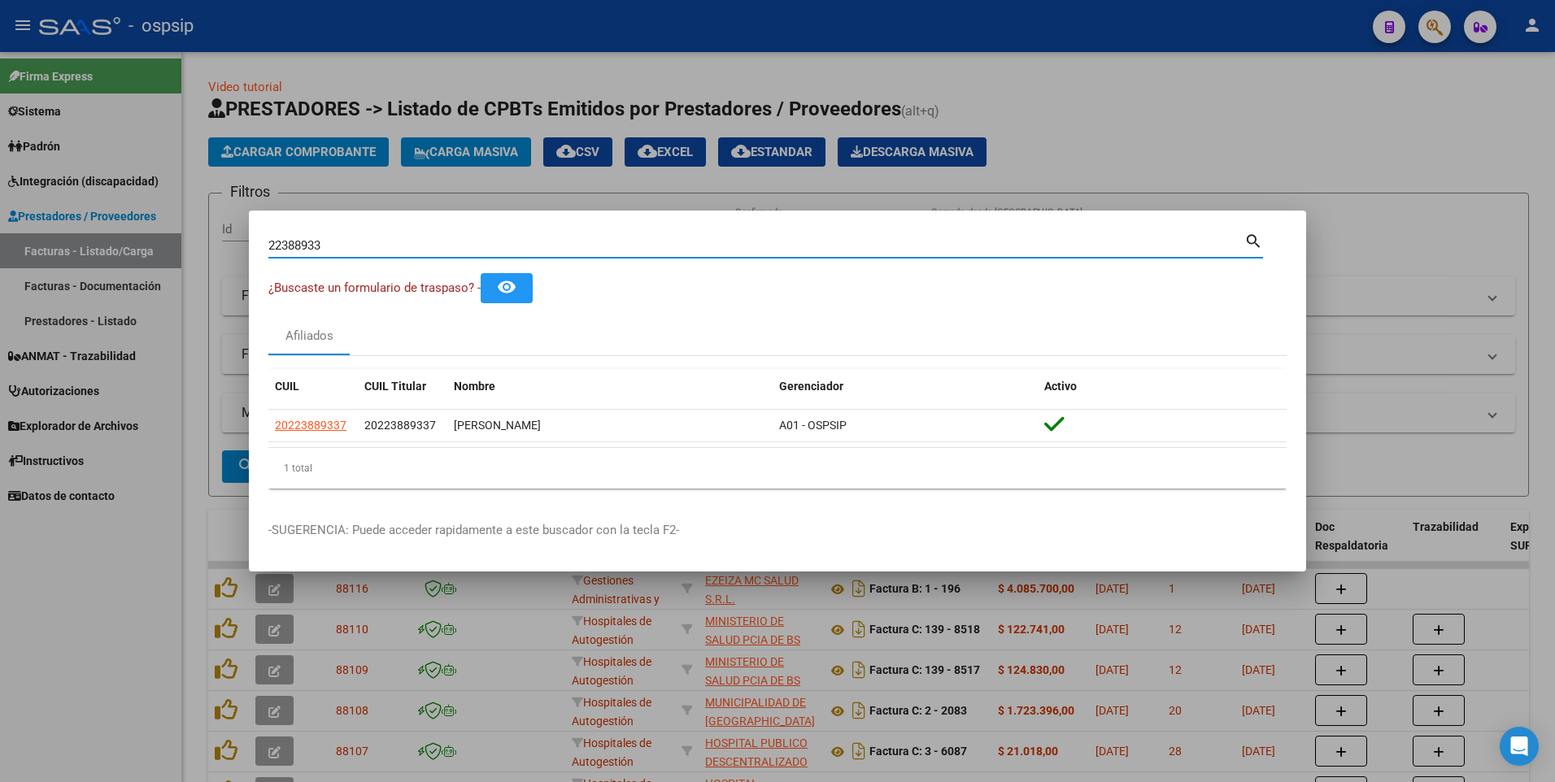
drag, startPoint x: 328, startPoint y: 245, endPoint x: 62, endPoint y: 294, distance: 270.5
click at [62, 294] on div "22388933 Buscar (apellido, dni, cuil, nro traspaso, cuit, obra social) search ¿…" at bounding box center [777, 391] width 1555 height 782
type input "12688748"
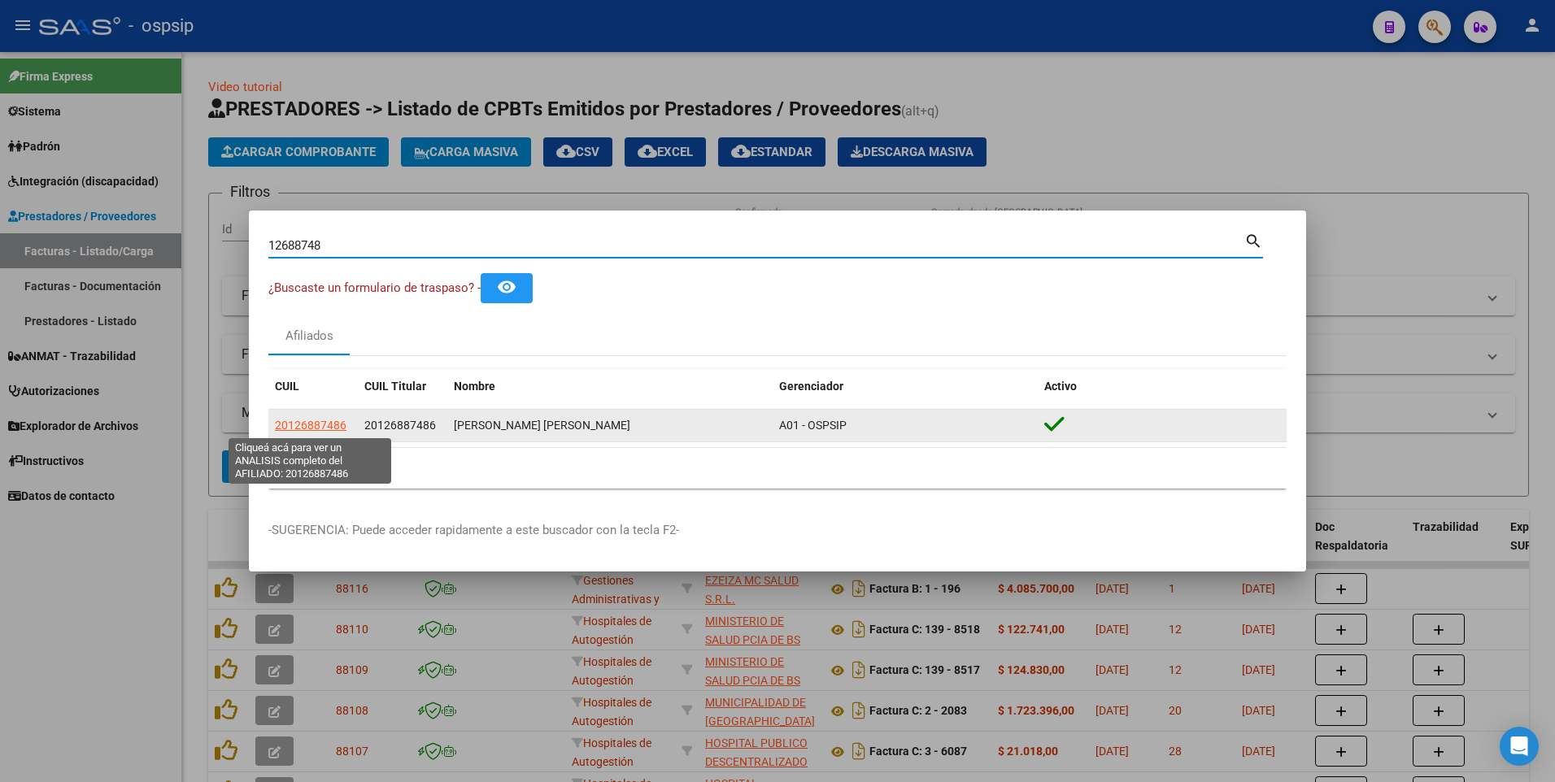
click at [281, 421] on span "20126887486" at bounding box center [311, 425] width 72 height 13
type textarea "20126887486"
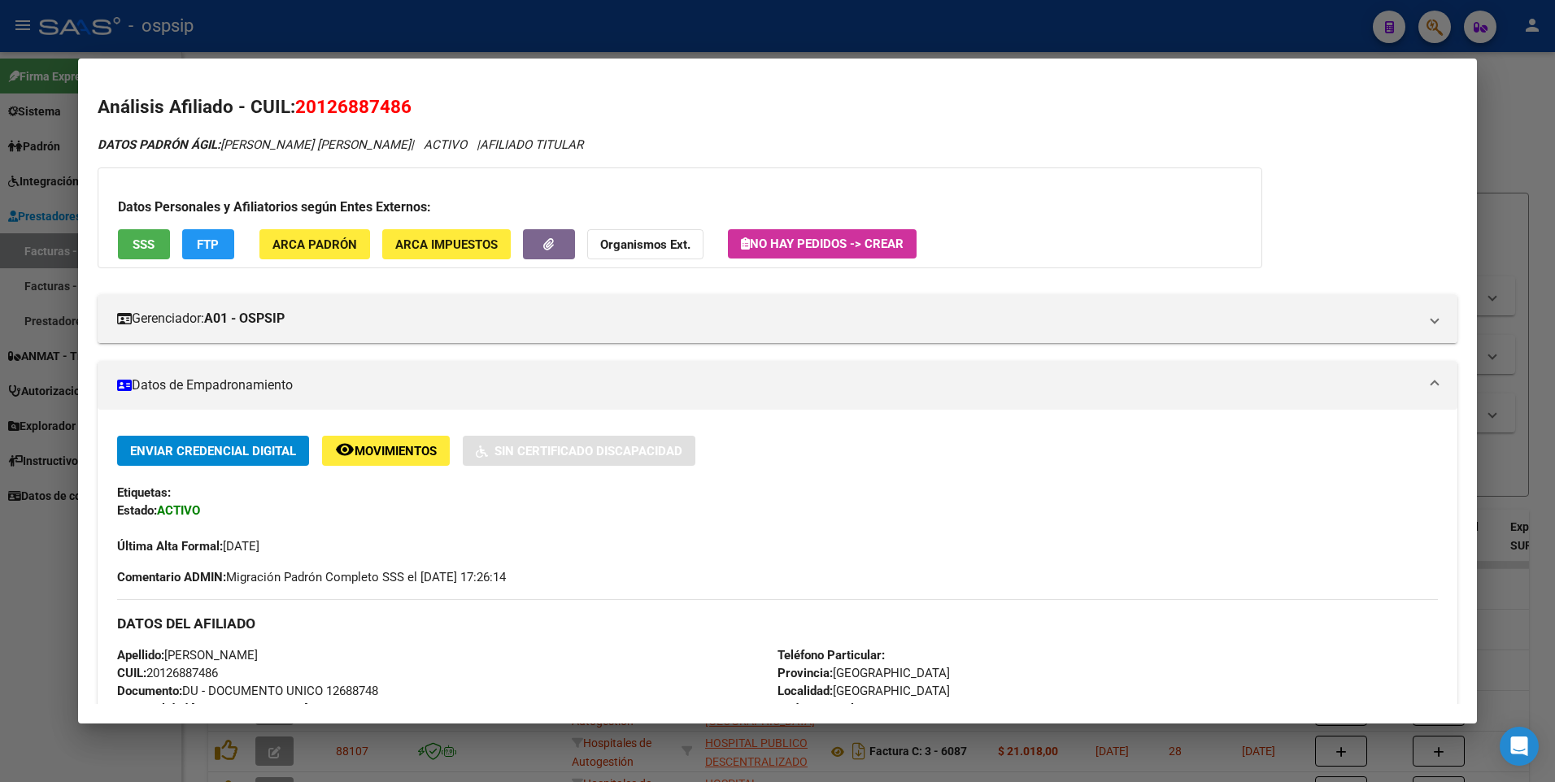
click at [137, 255] on button "SSS" at bounding box center [144, 244] width 52 height 30
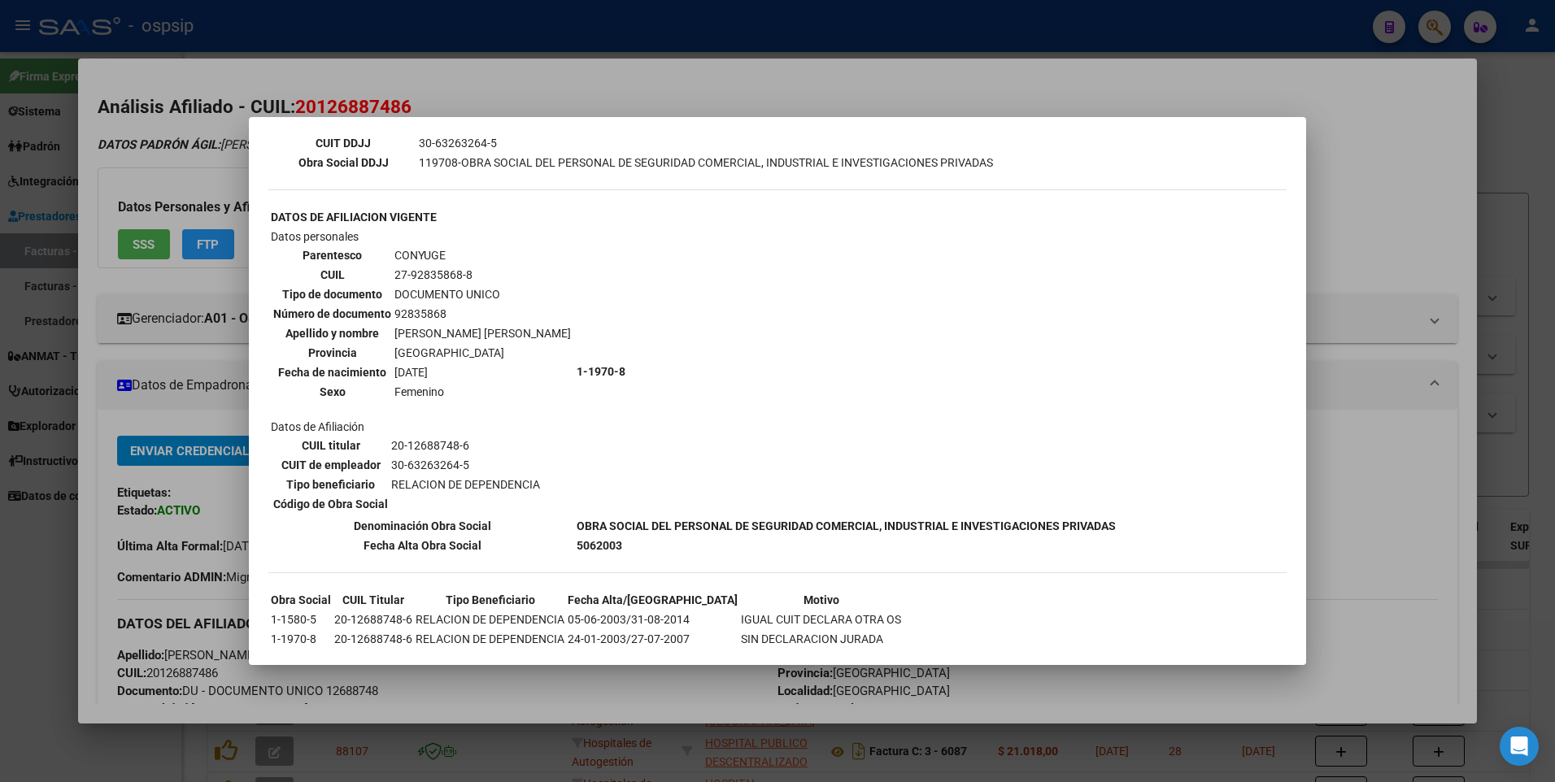
scroll to position [0, 0]
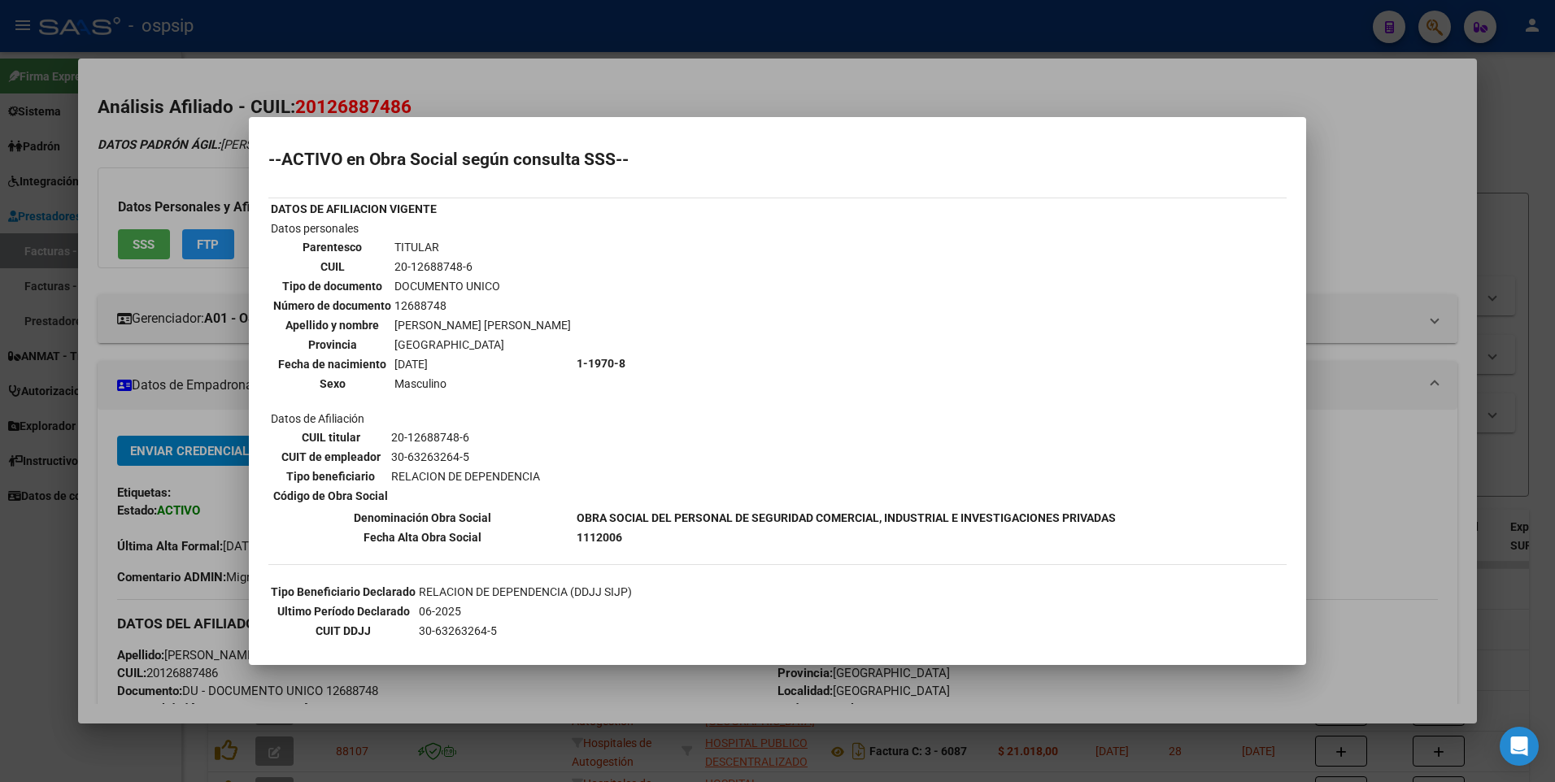
click at [1384, 212] on div at bounding box center [777, 391] width 1555 height 782
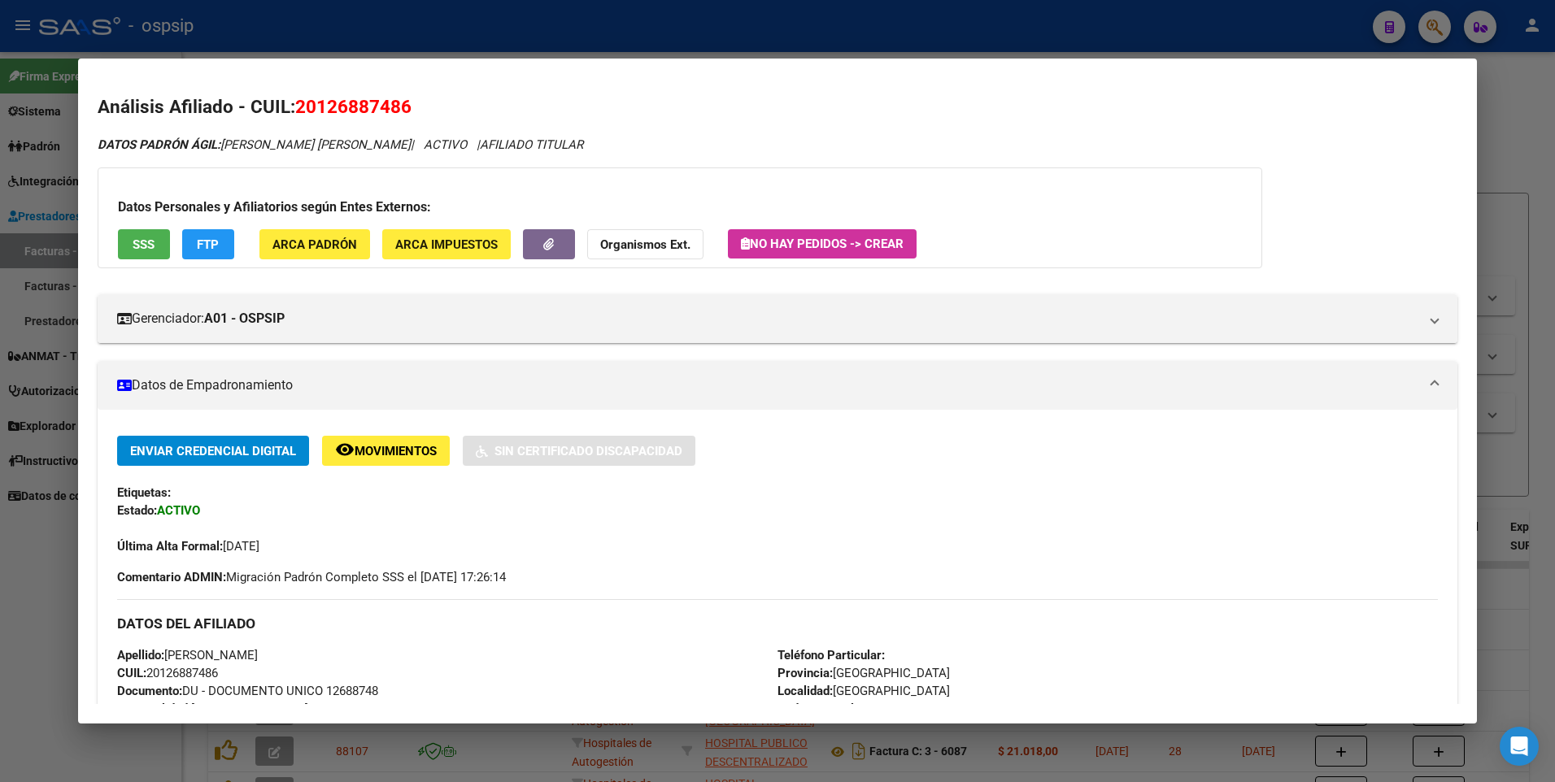
click at [1502, 137] on div at bounding box center [777, 391] width 1555 height 782
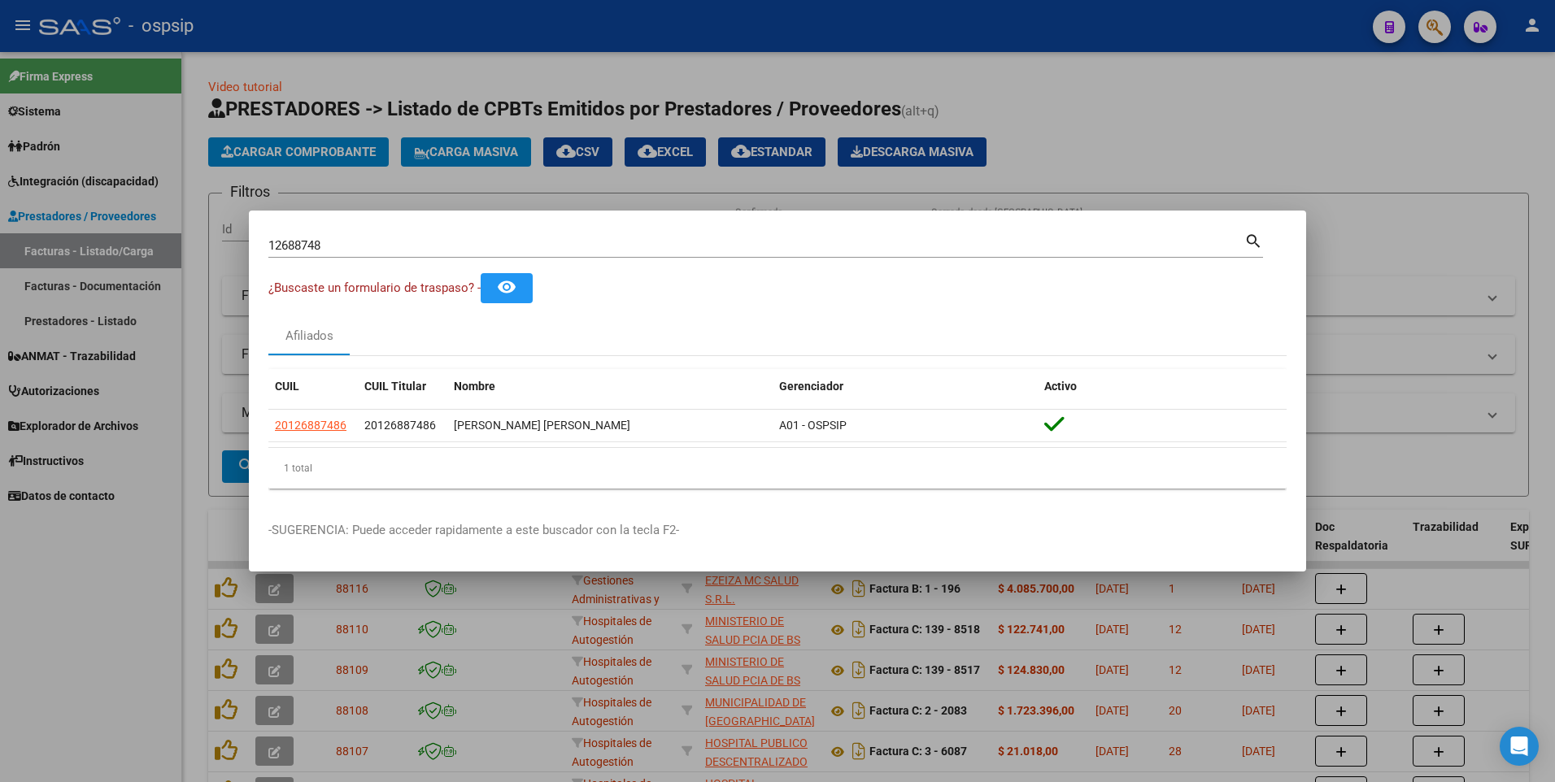
click at [1138, 68] on div at bounding box center [777, 391] width 1555 height 782
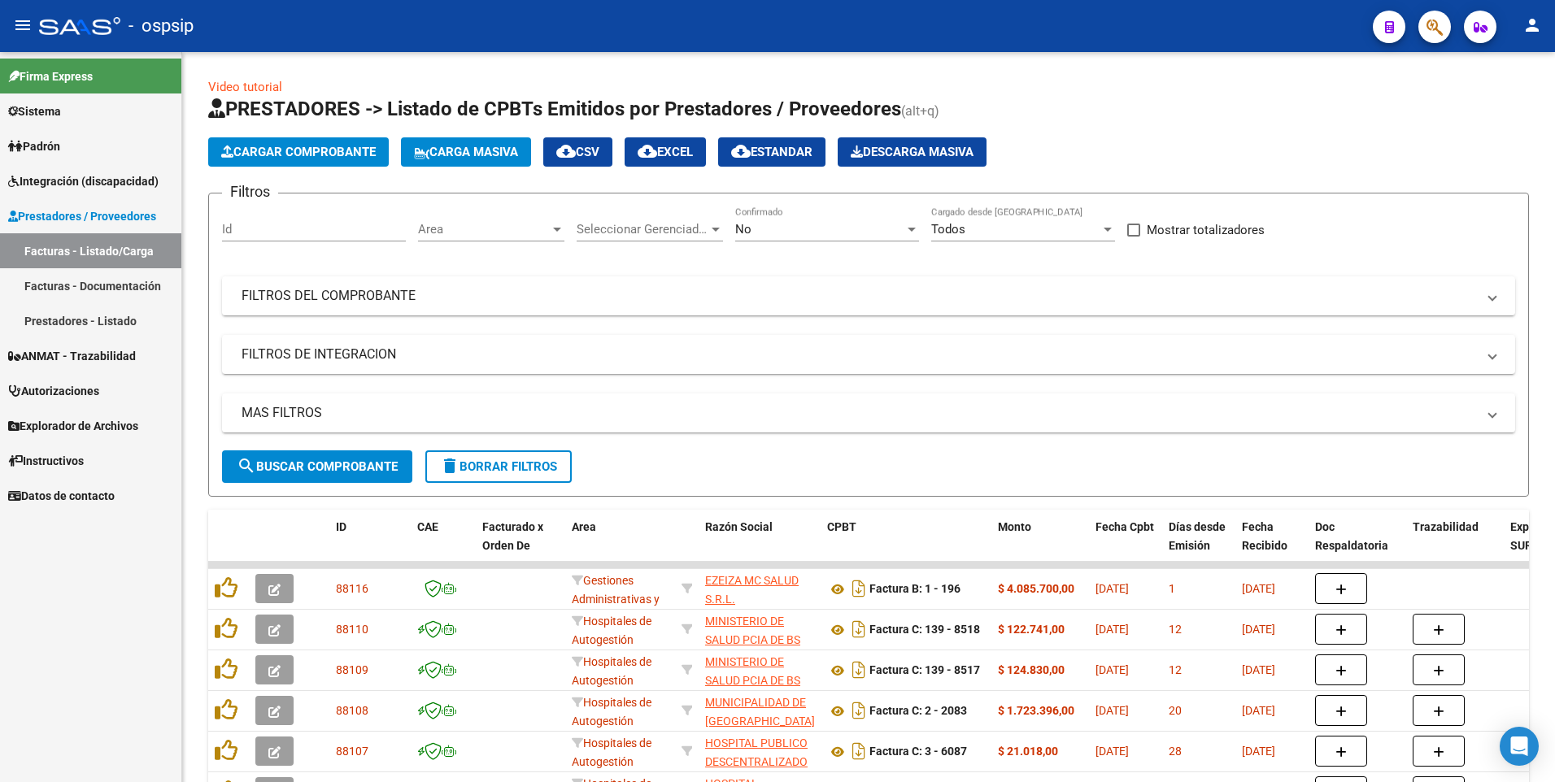
click at [1438, 30] on icon "button" at bounding box center [1435, 27] width 16 height 19
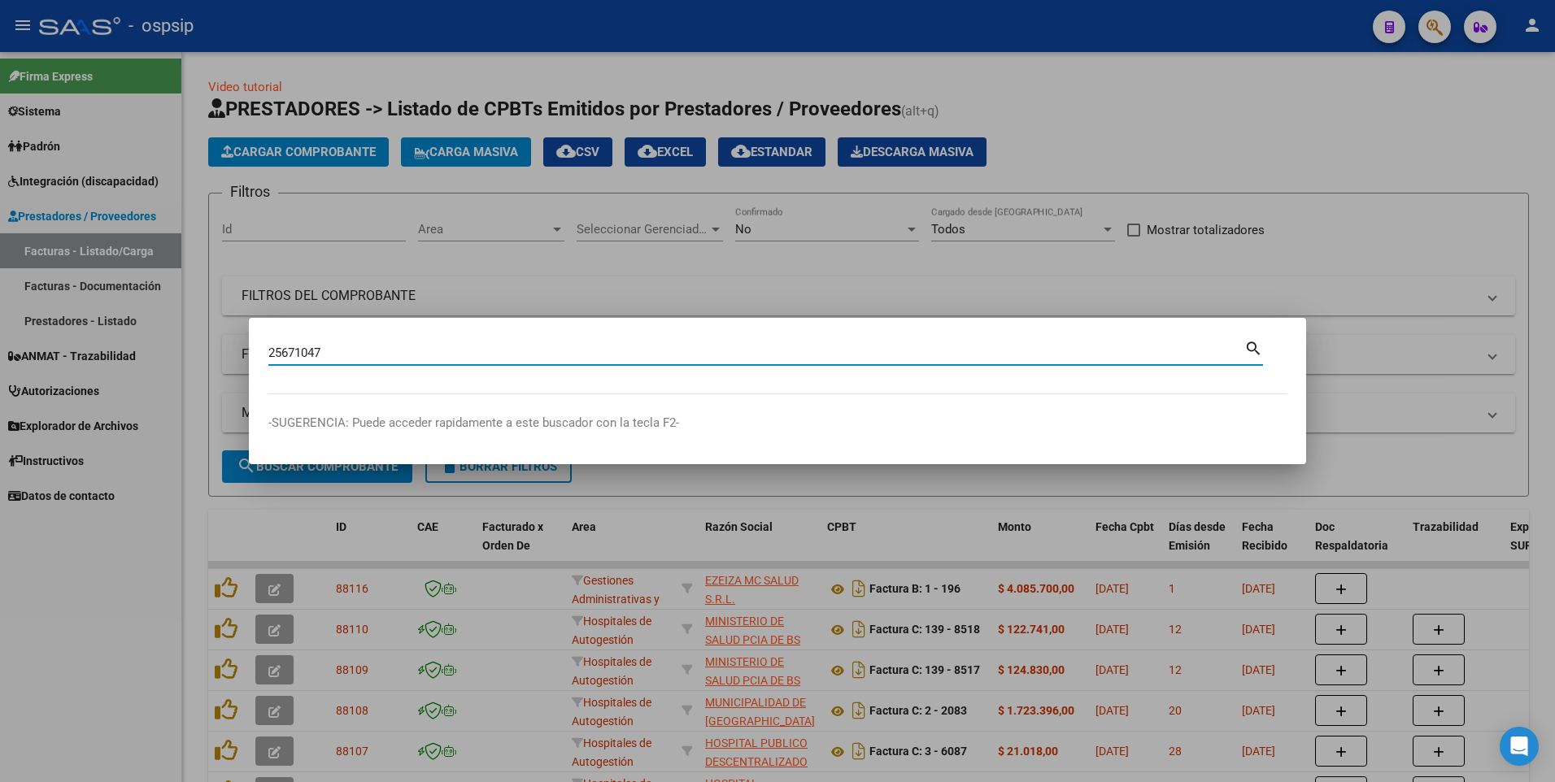
type input "25671047"
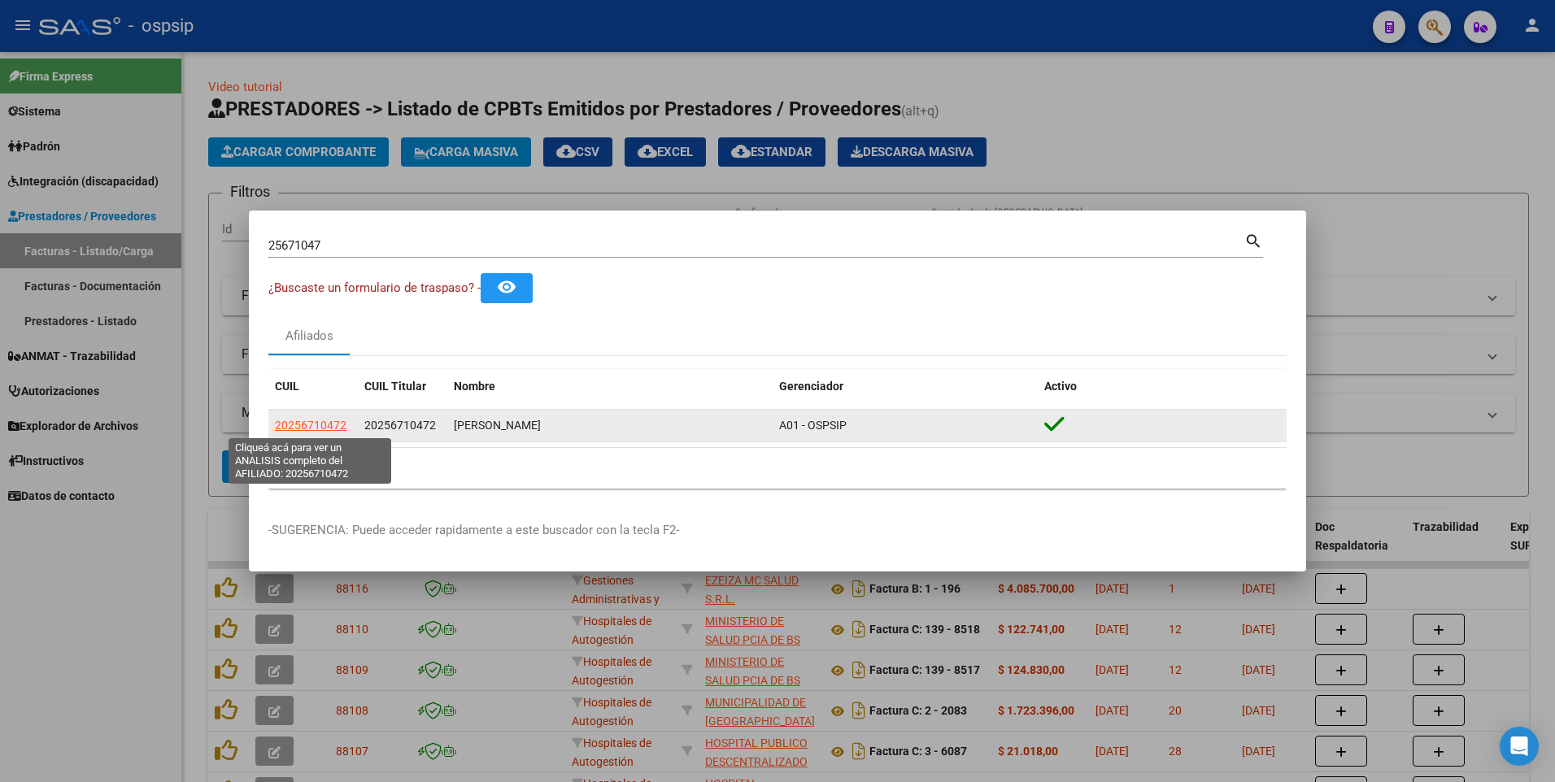
click at [342, 427] on span "20256710472" at bounding box center [311, 425] width 72 height 13
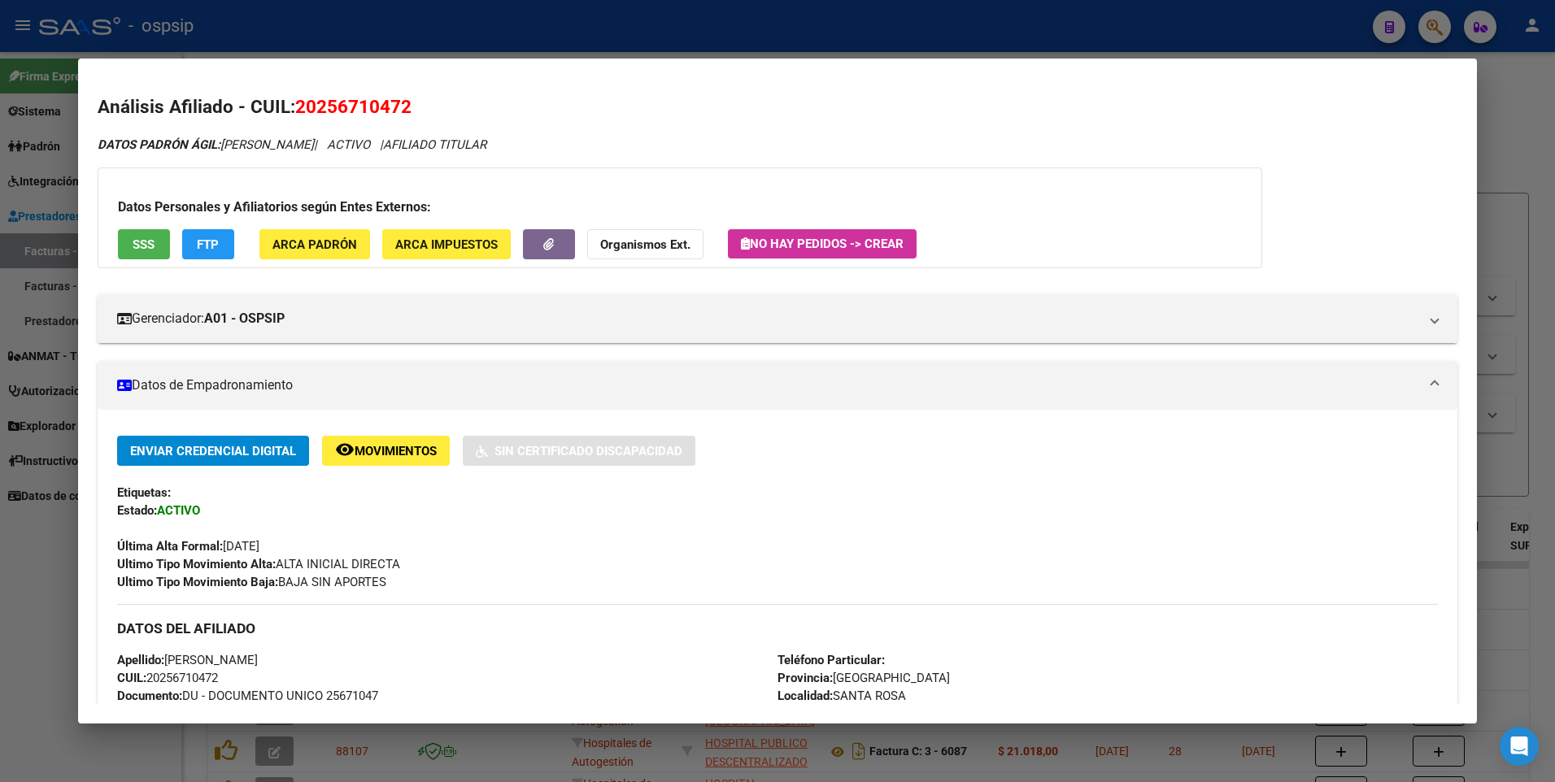
click at [156, 237] on button "SSS" at bounding box center [144, 244] width 52 height 30
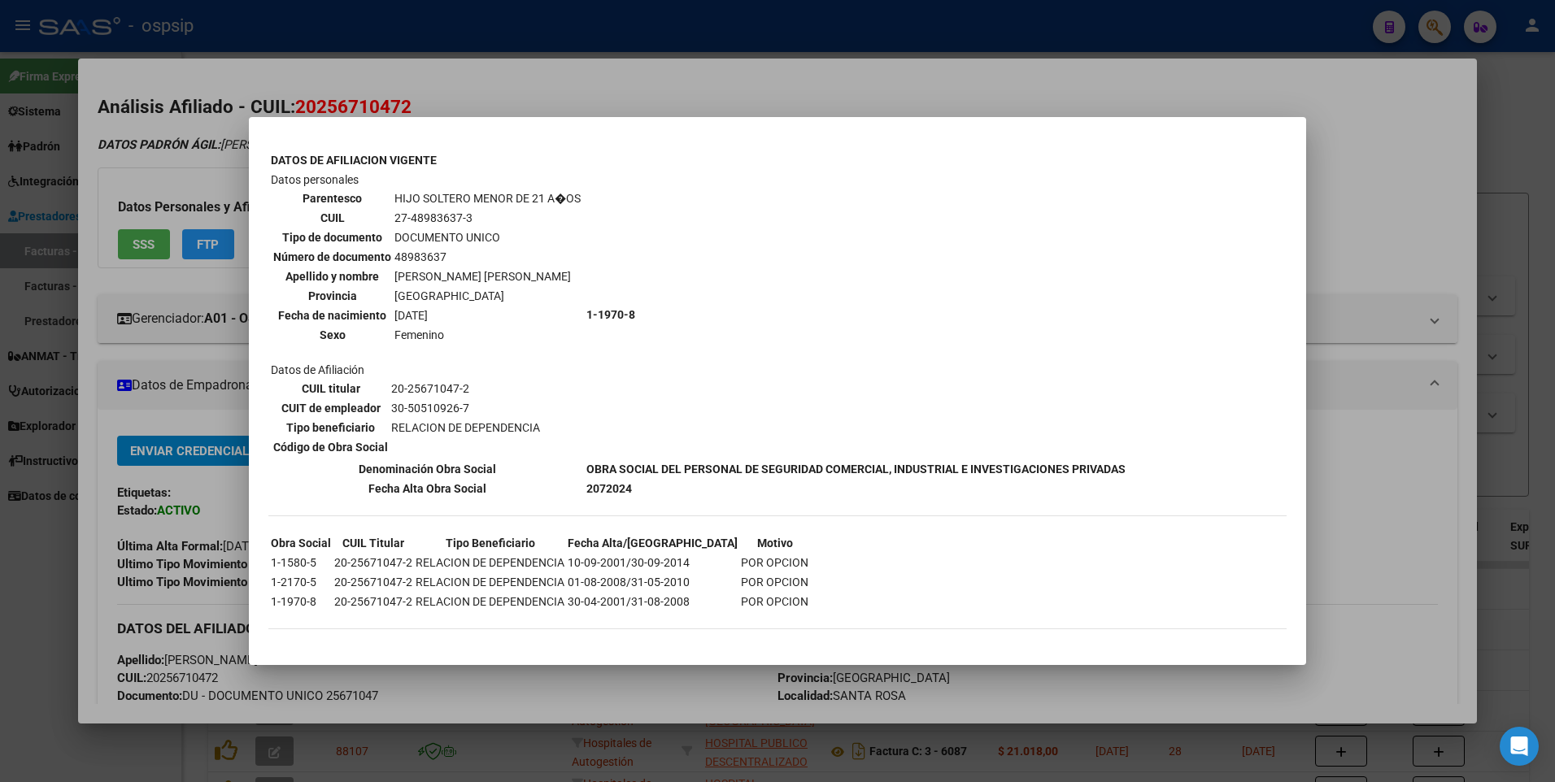
scroll to position [603, 0]
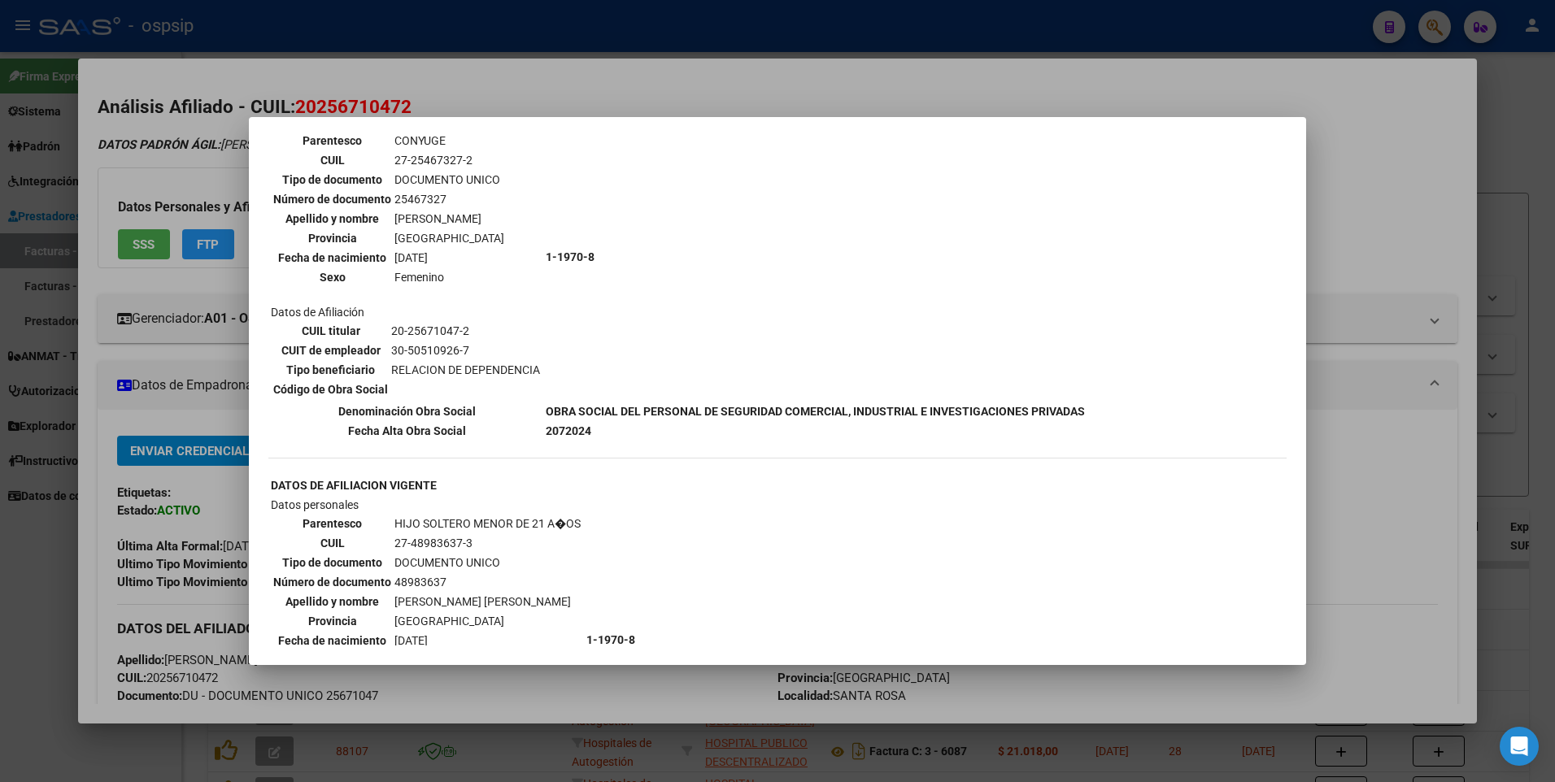
click at [1397, 142] on div at bounding box center [777, 391] width 1555 height 782
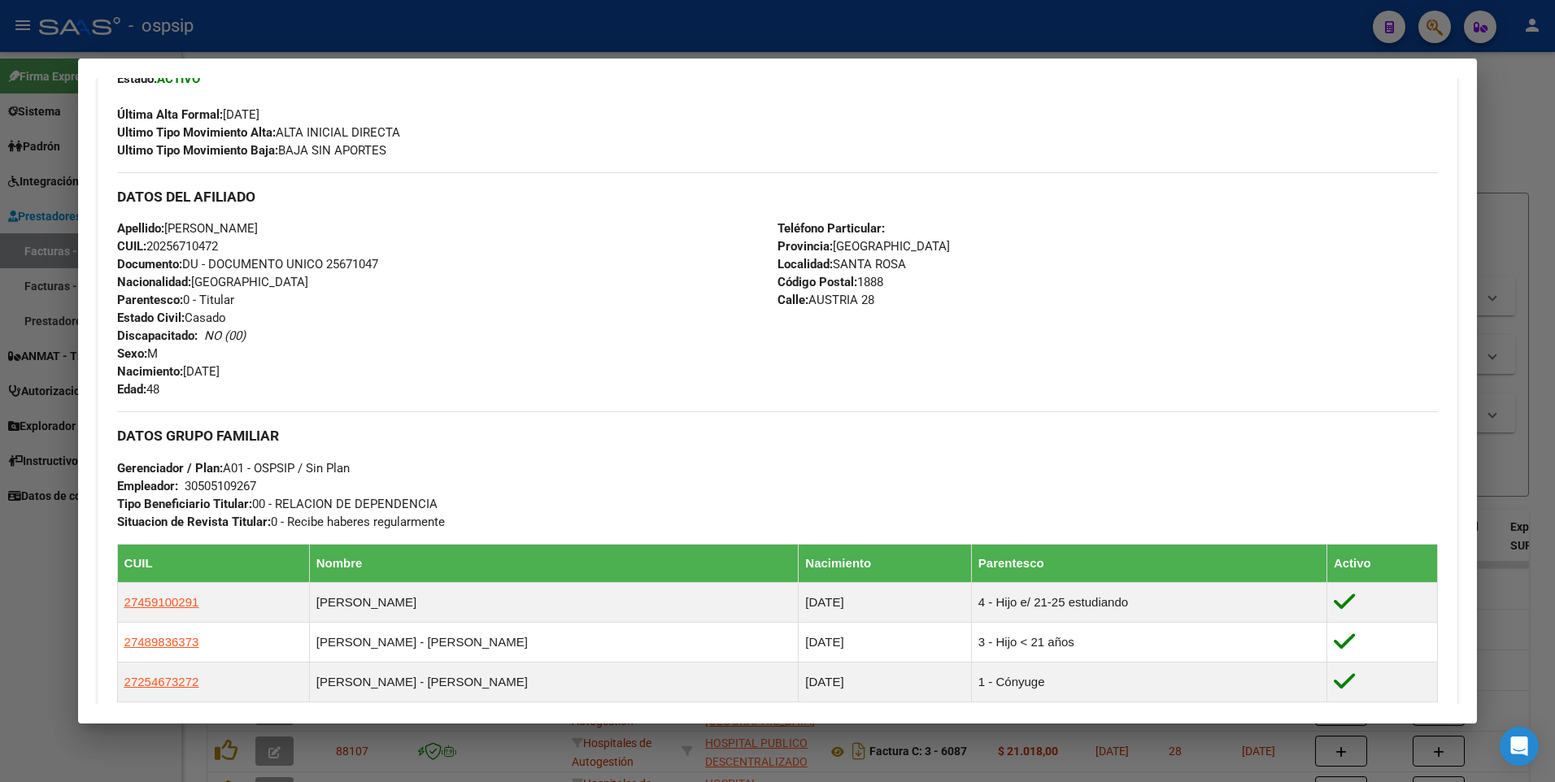
scroll to position [488, 0]
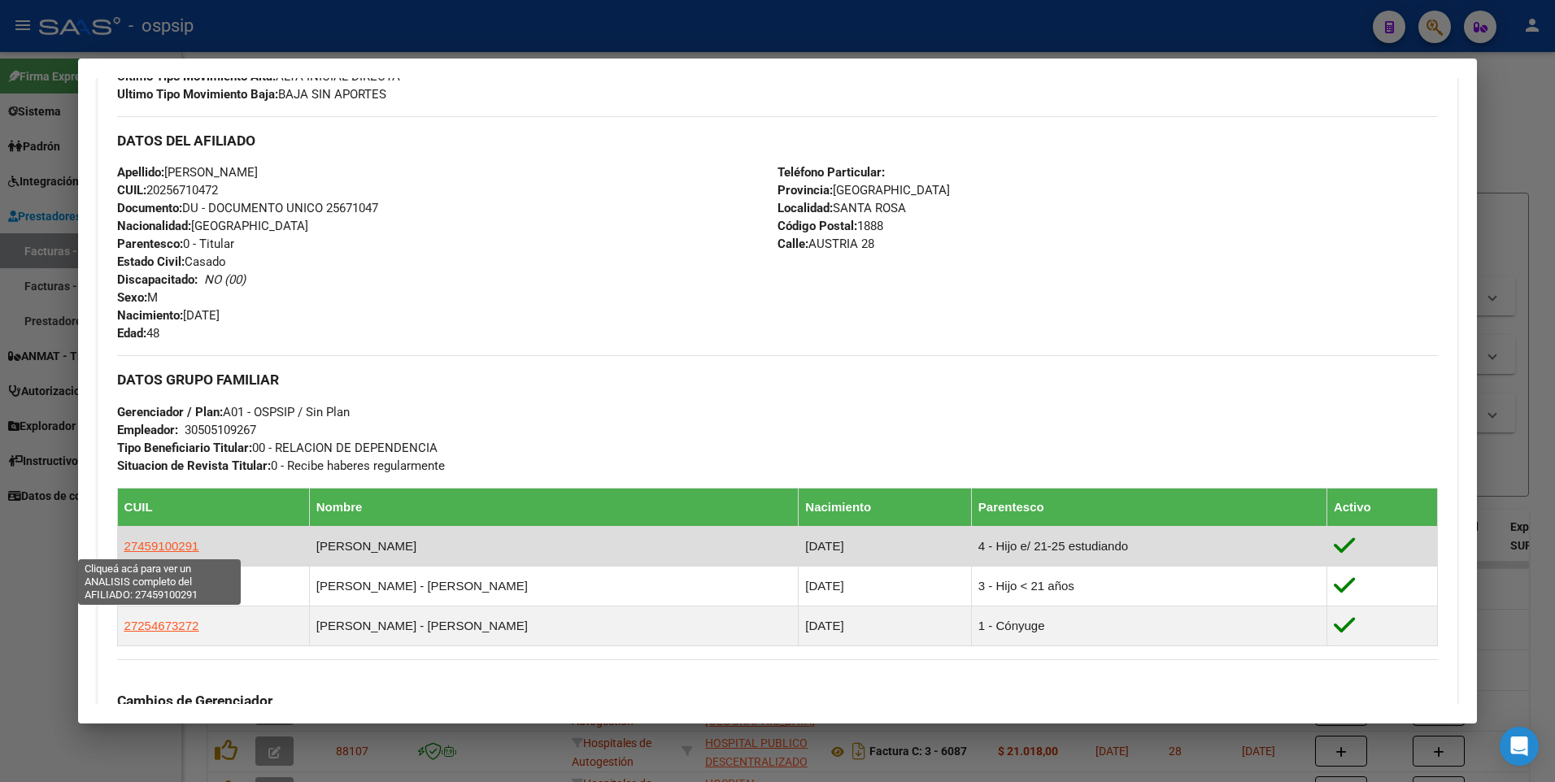
click at [176, 547] on span "27459100291" at bounding box center [161, 546] width 75 height 14
type textarea "27459100291"
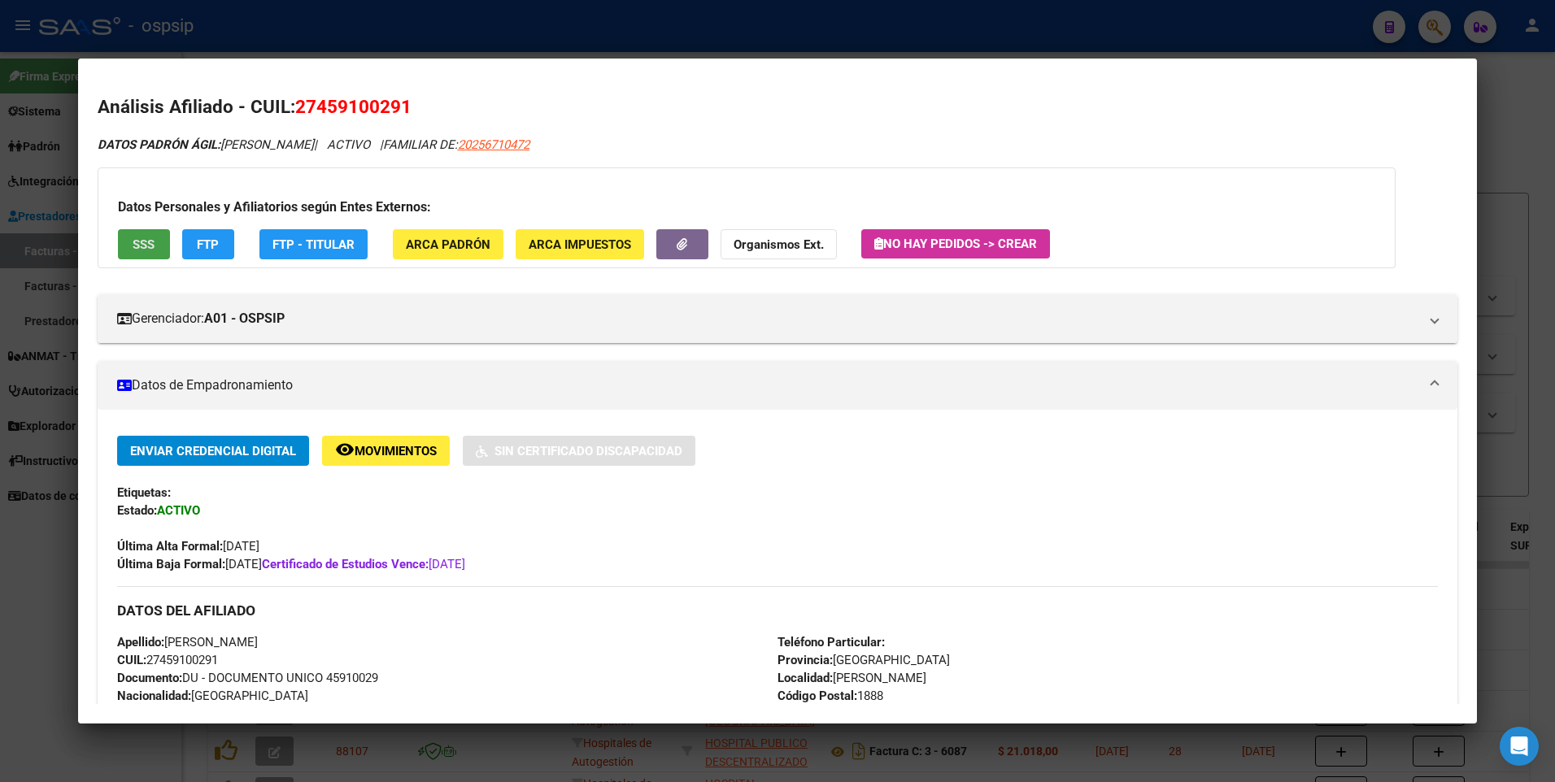
click at [157, 256] on button "SSS" at bounding box center [144, 244] width 52 height 30
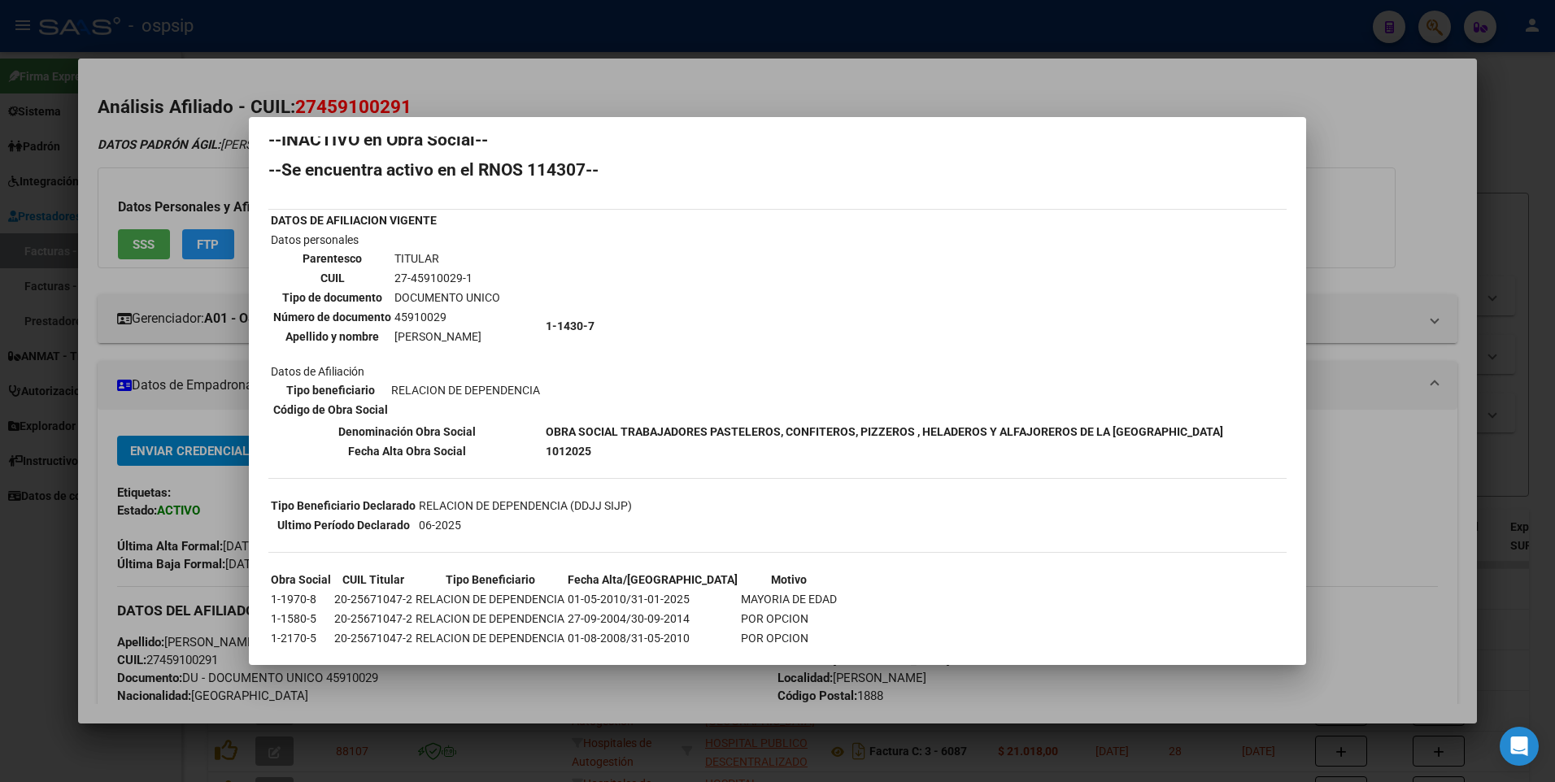
scroll to position [0, 0]
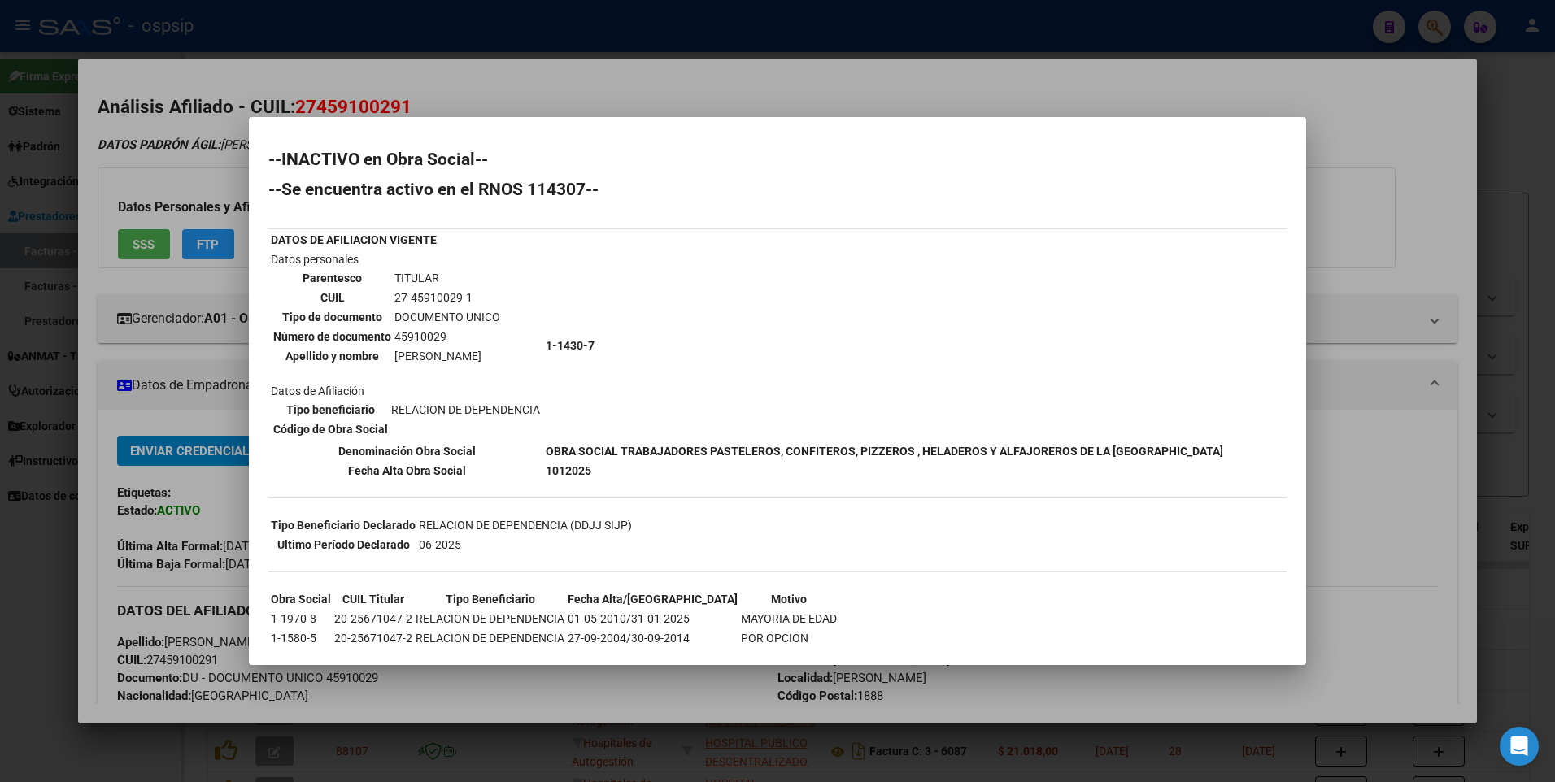
click at [1342, 172] on div at bounding box center [777, 391] width 1555 height 782
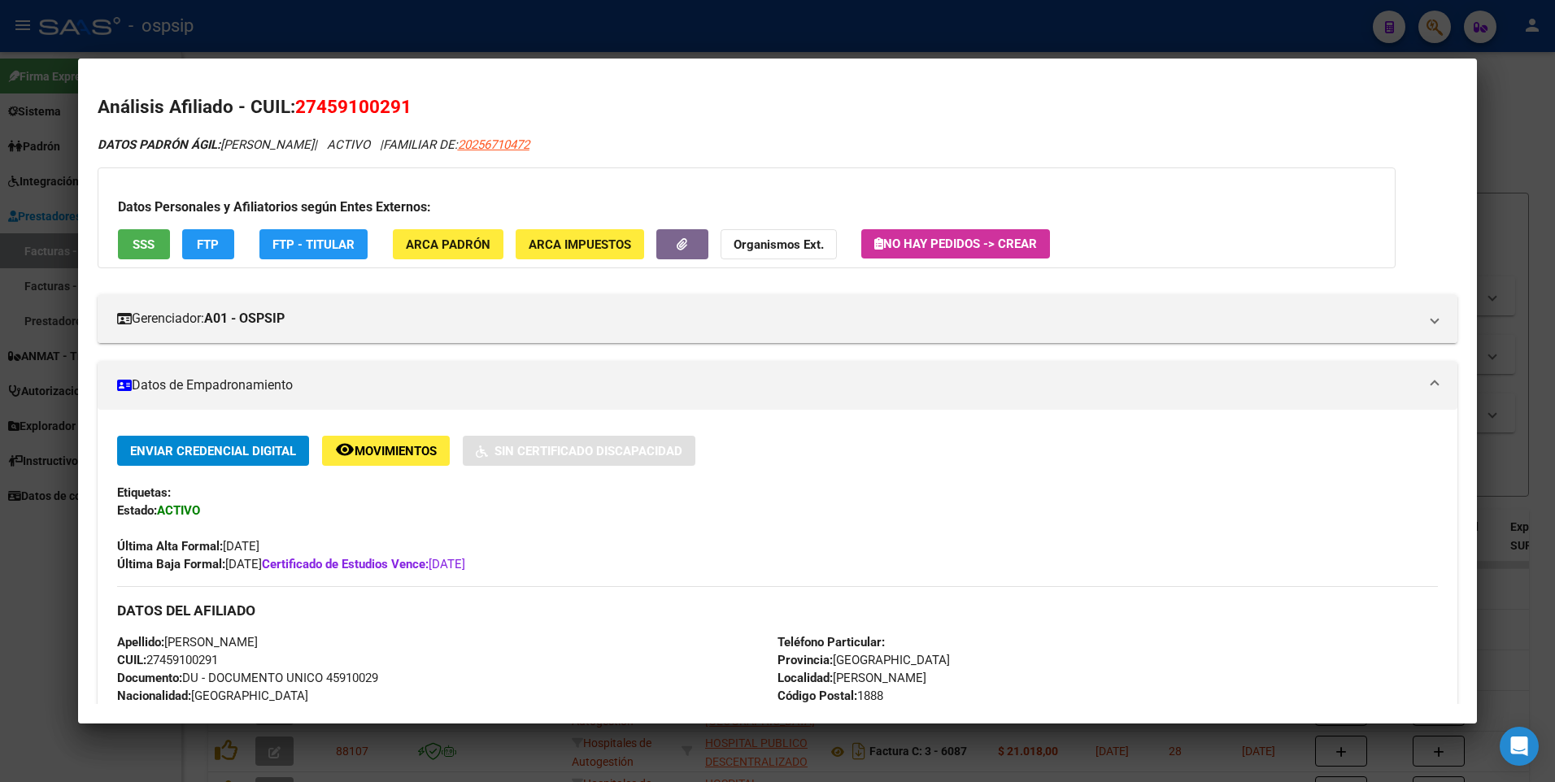
click at [1511, 109] on div at bounding box center [777, 391] width 1555 height 782
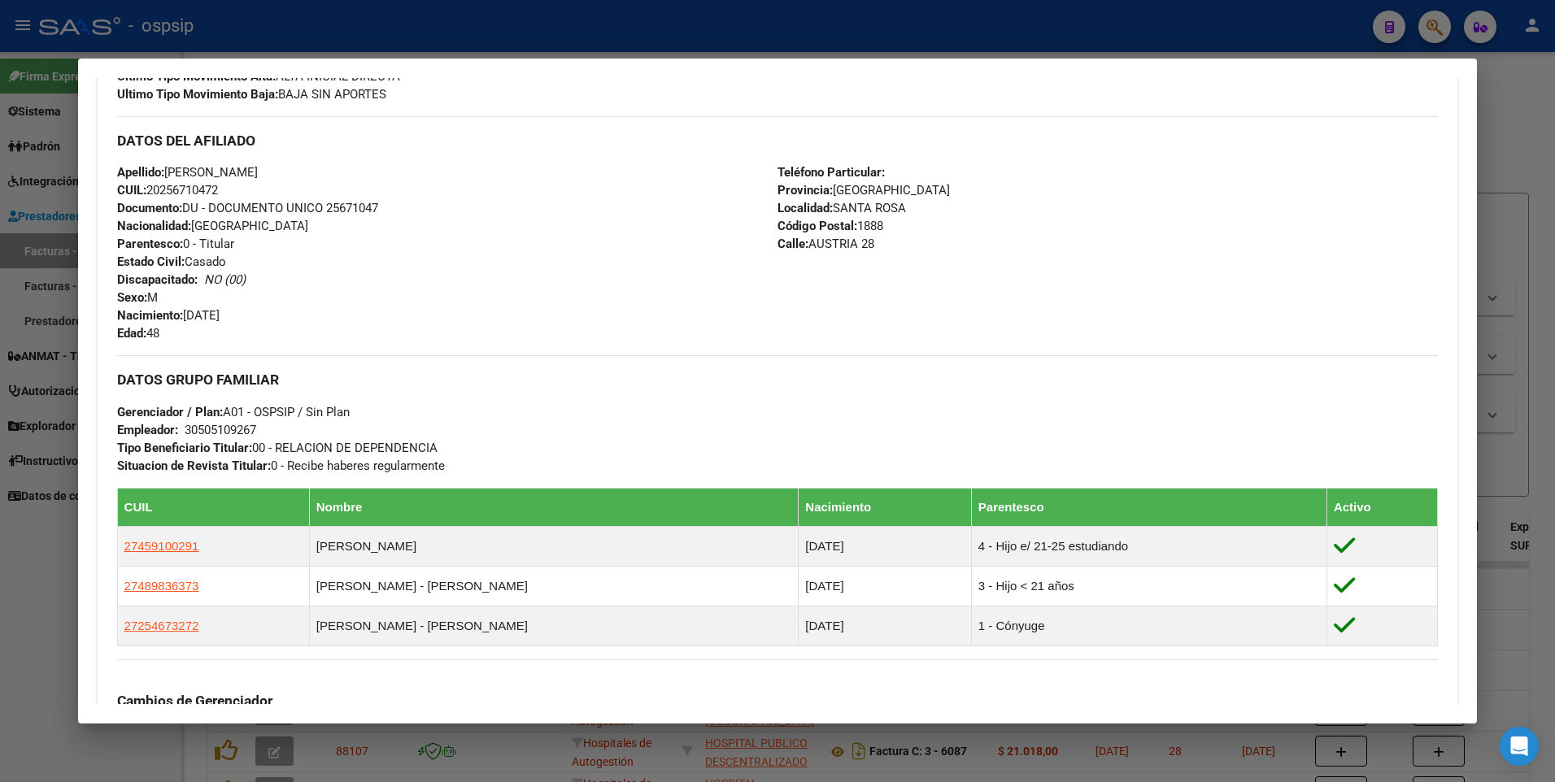
click at [1519, 186] on div at bounding box center [777, 391] width 1555 height 782
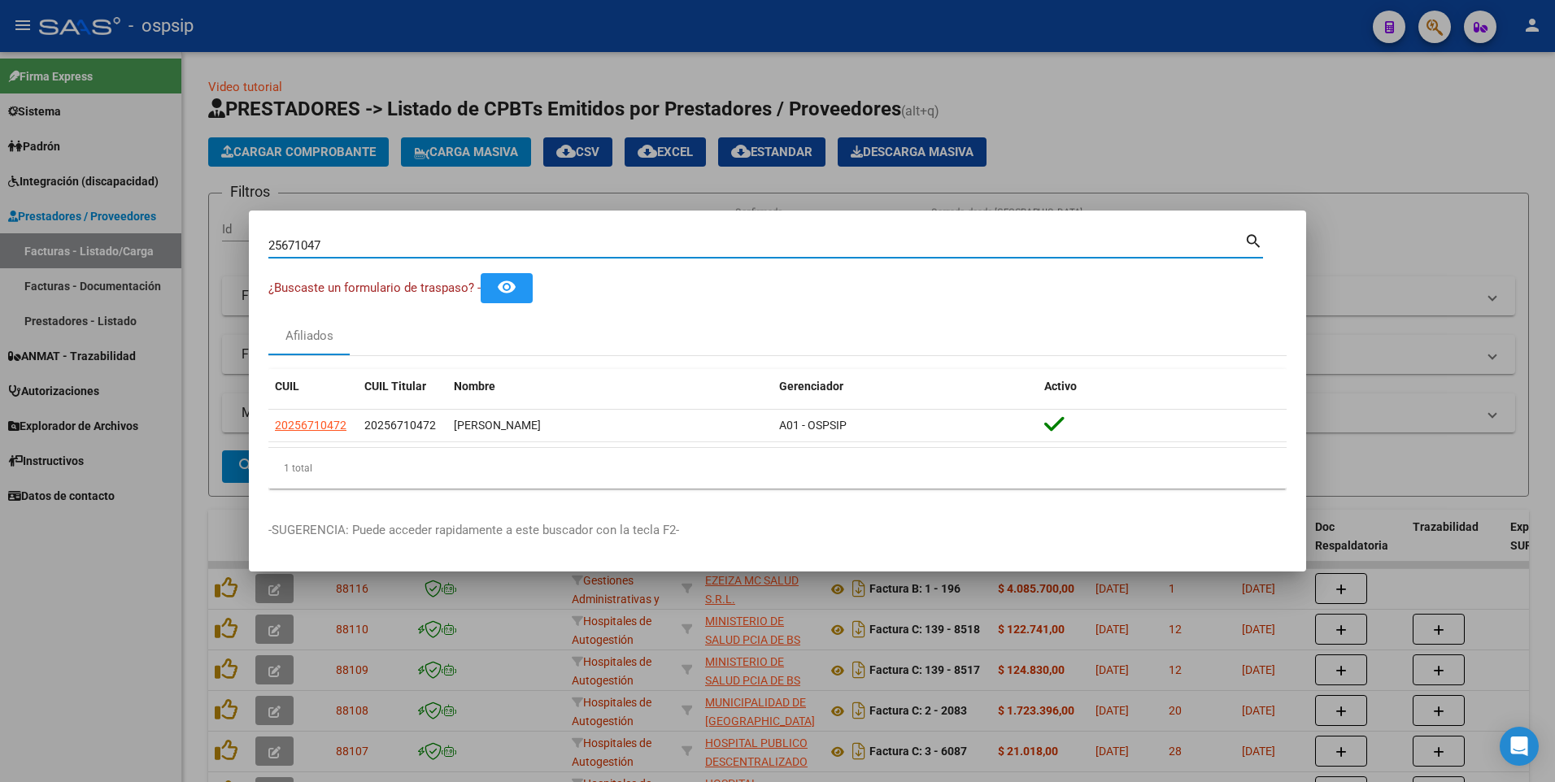
drag, startPoint x: 351, startPoint y: 247, endPoint x: 94, endPoint y: 285, distance: 259.0
click at [94, 285] on div "25671047 Buscar (apellido, dni, cuil, nro traspaso, cuit, obra social) search ¿…" at bounding box center [777, 391] width 1555 height 782
type input "18519077"
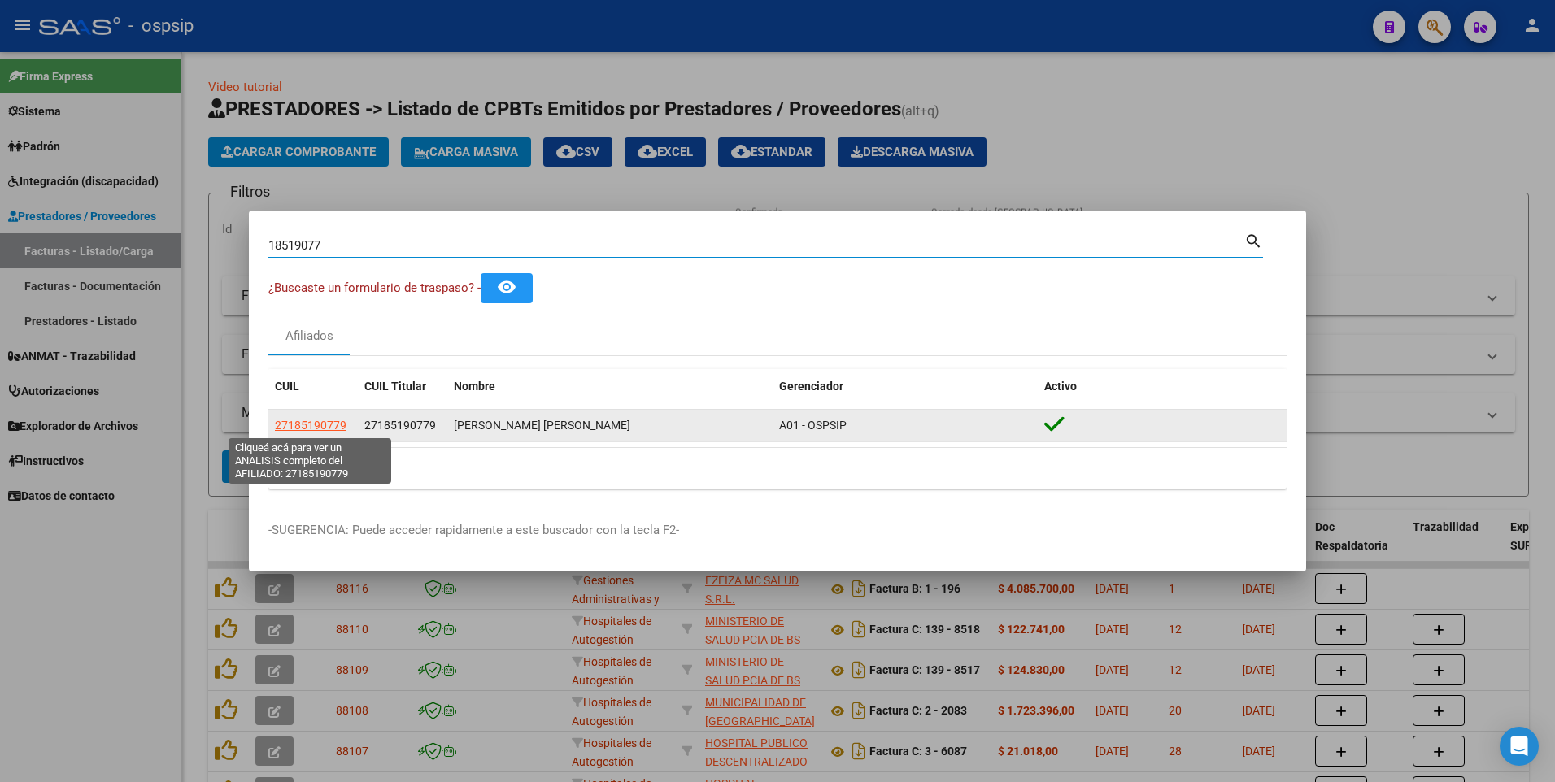
click at [298, 425] on span "27185190779" at bounding box center [311, 425] width 72 height 13
type textarea "27185190779"
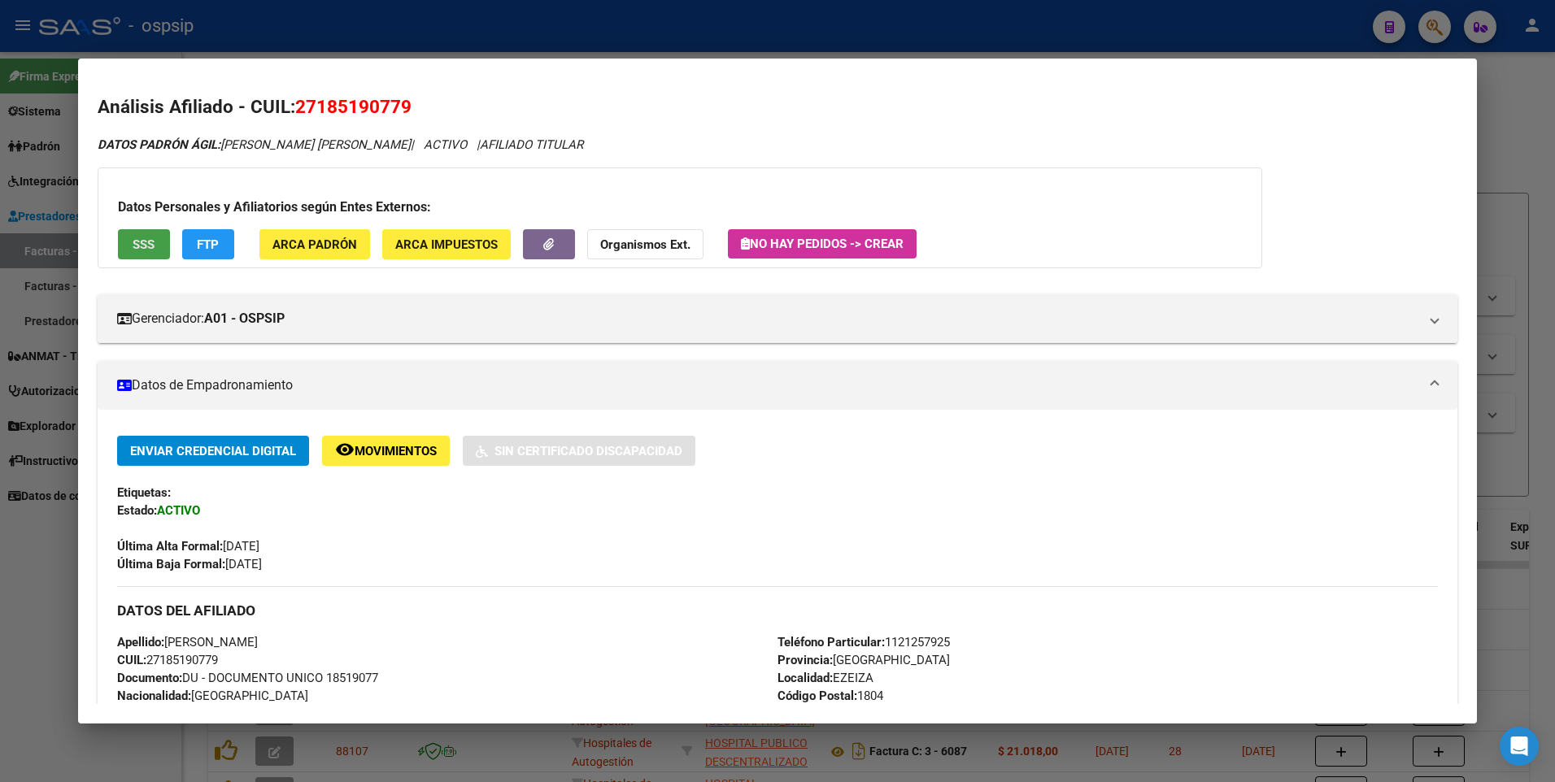
click at [151, 237] on span "SSS" at bounding box center [144, 244] width 22 height 15
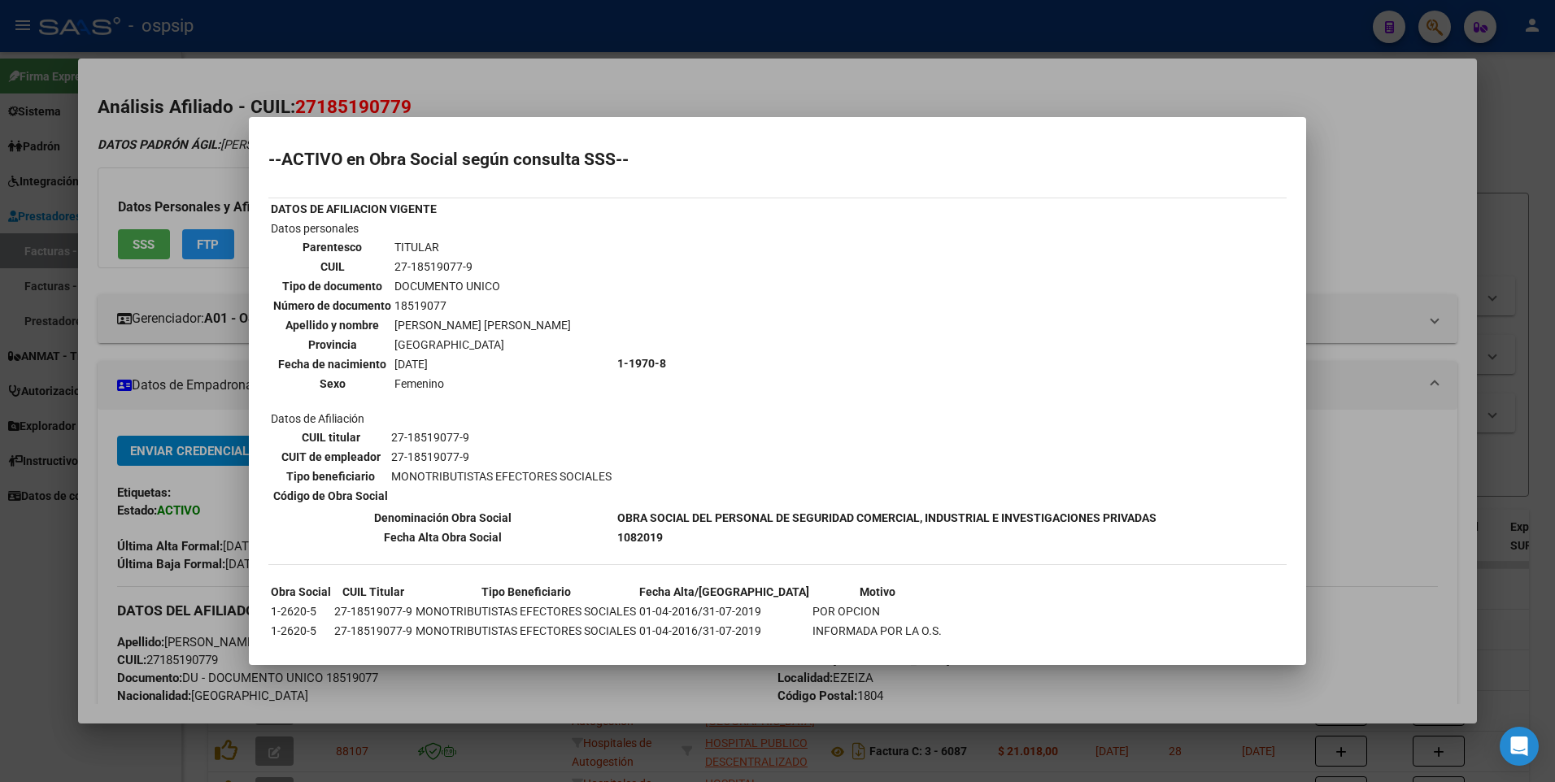
click at [1421, 185] on div at bounding box center [777, 391] width 1555 height 782
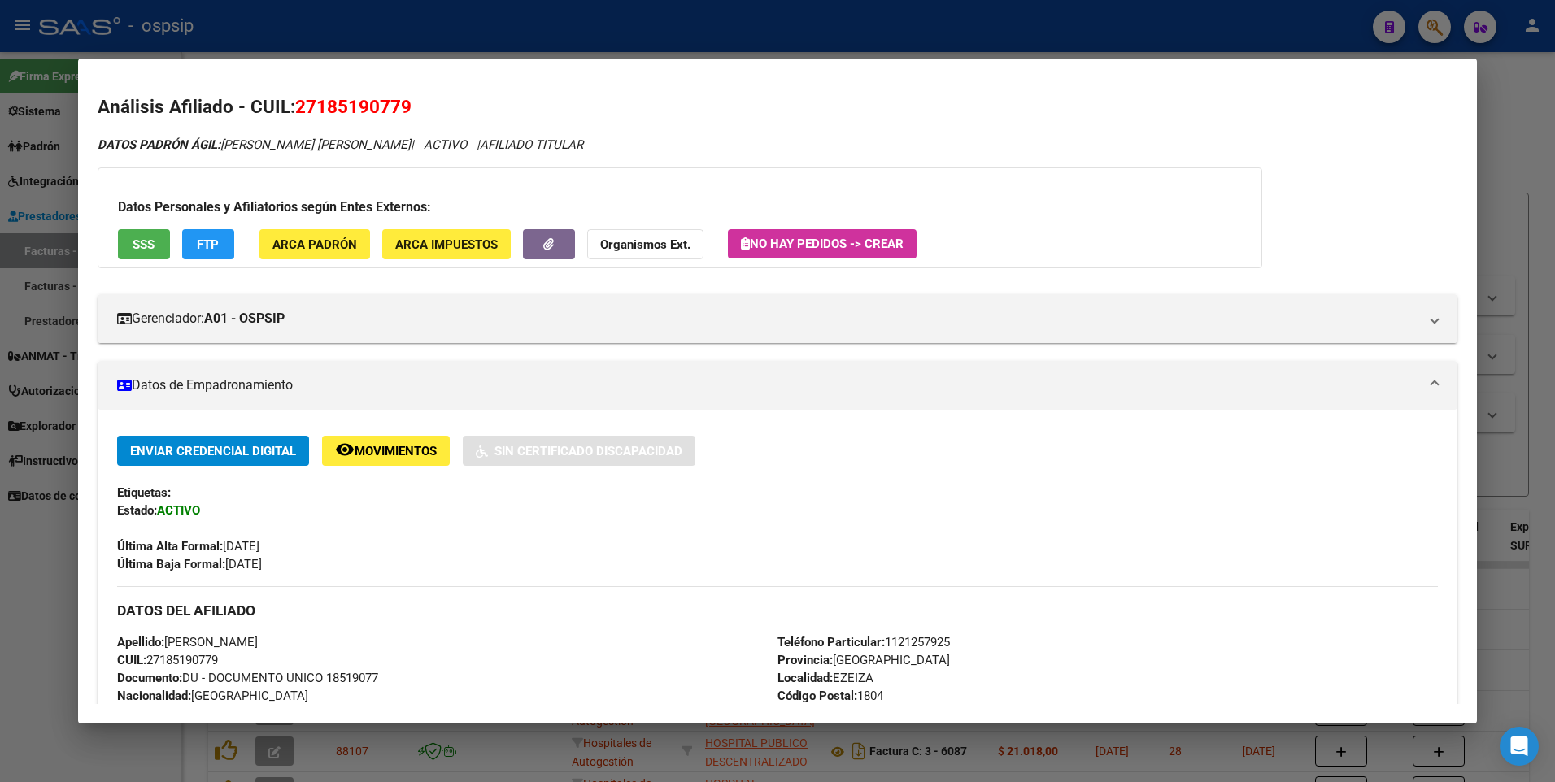
click at [1493, 129] on div at bounding box center [777, 391] width 1555 height 782
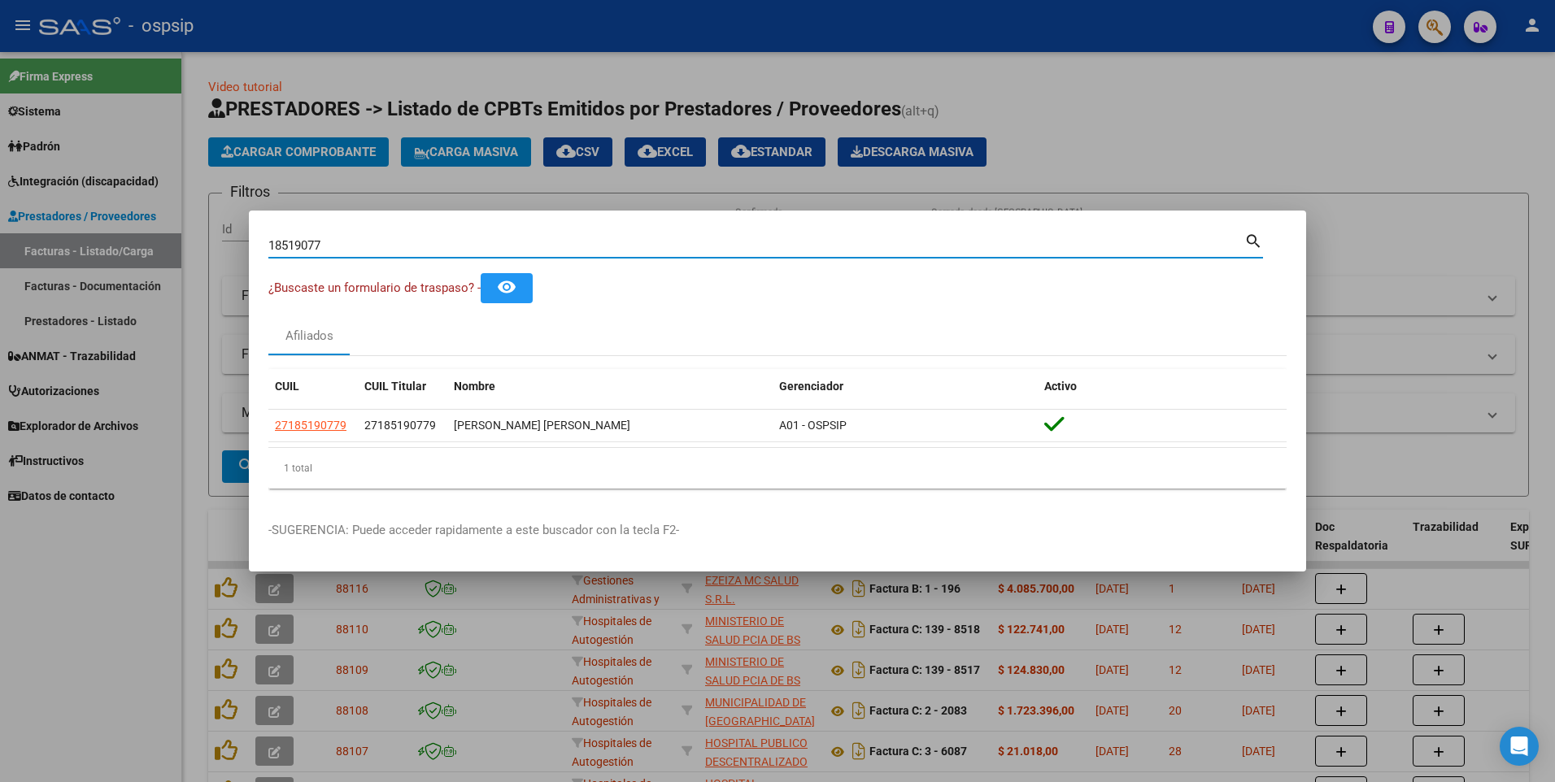
drag, startPoint x: 346, startPoint y: 242, endPoint x: 40, endPoint y: 296, distance: 311.4
click at [40, 296] on div "18519077 Buscar (apellido, dni, cuil, nro traspaso, cuit, obra social) search ¿…" at bounding box center [777, 391] width 1555 height 782
type input "21940326"
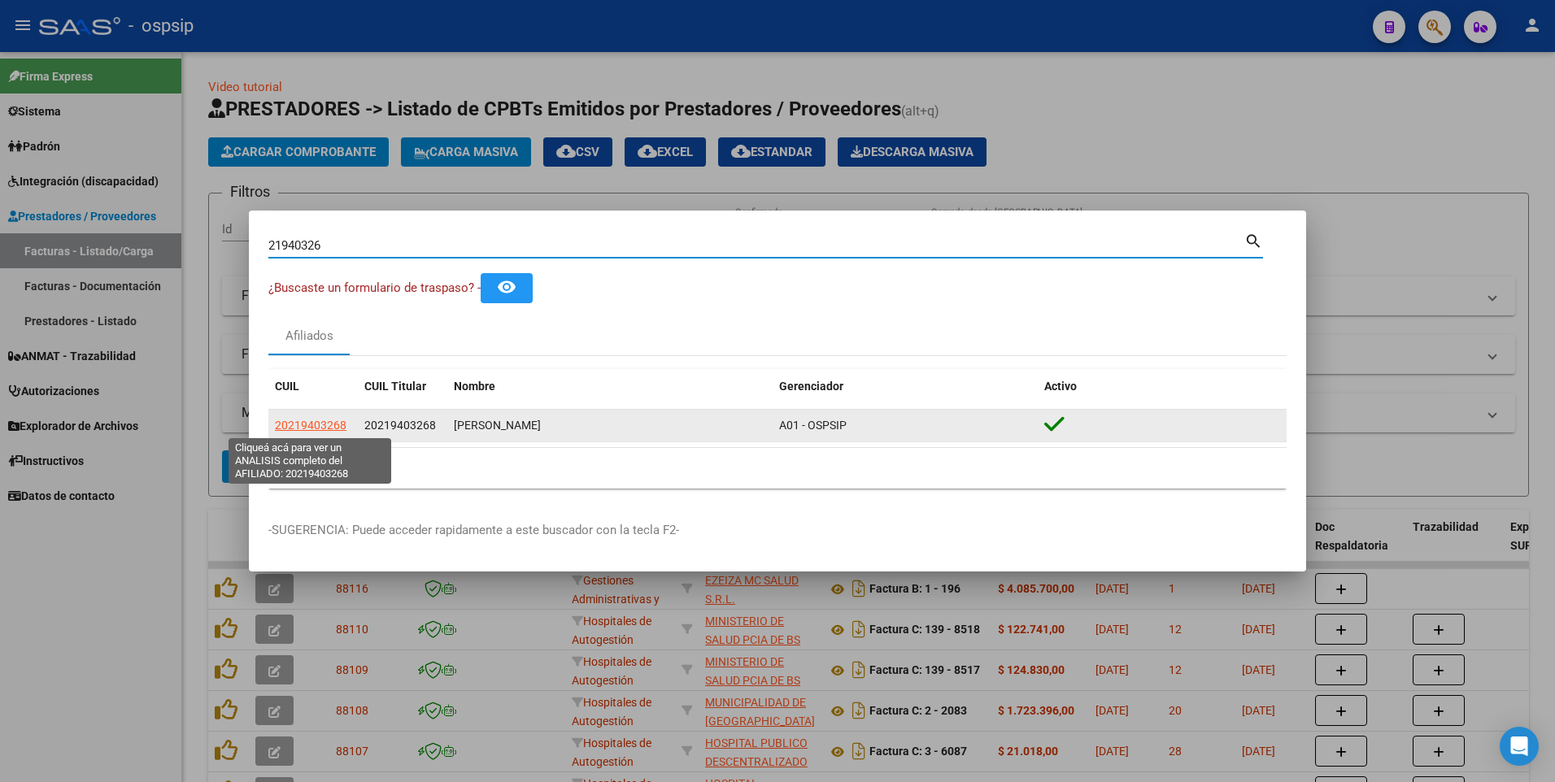
click at [295, 425] on span "20219403268" at bounding box center [311, 425] width 72 height 13
type textarea "20219403268"
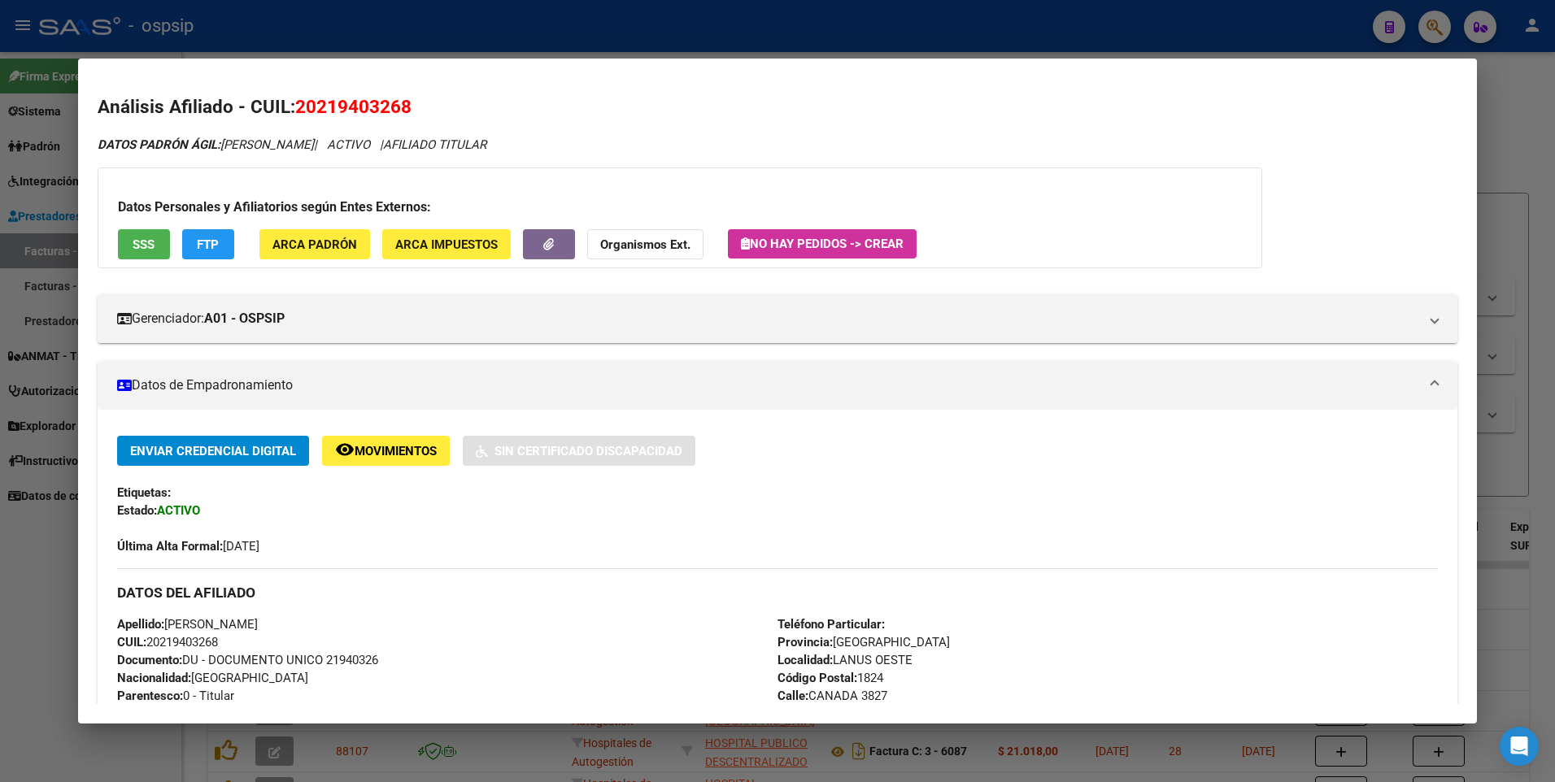
click at [131, 234] on button "SSS" at bounding box center [144, 244] width 52 height 30
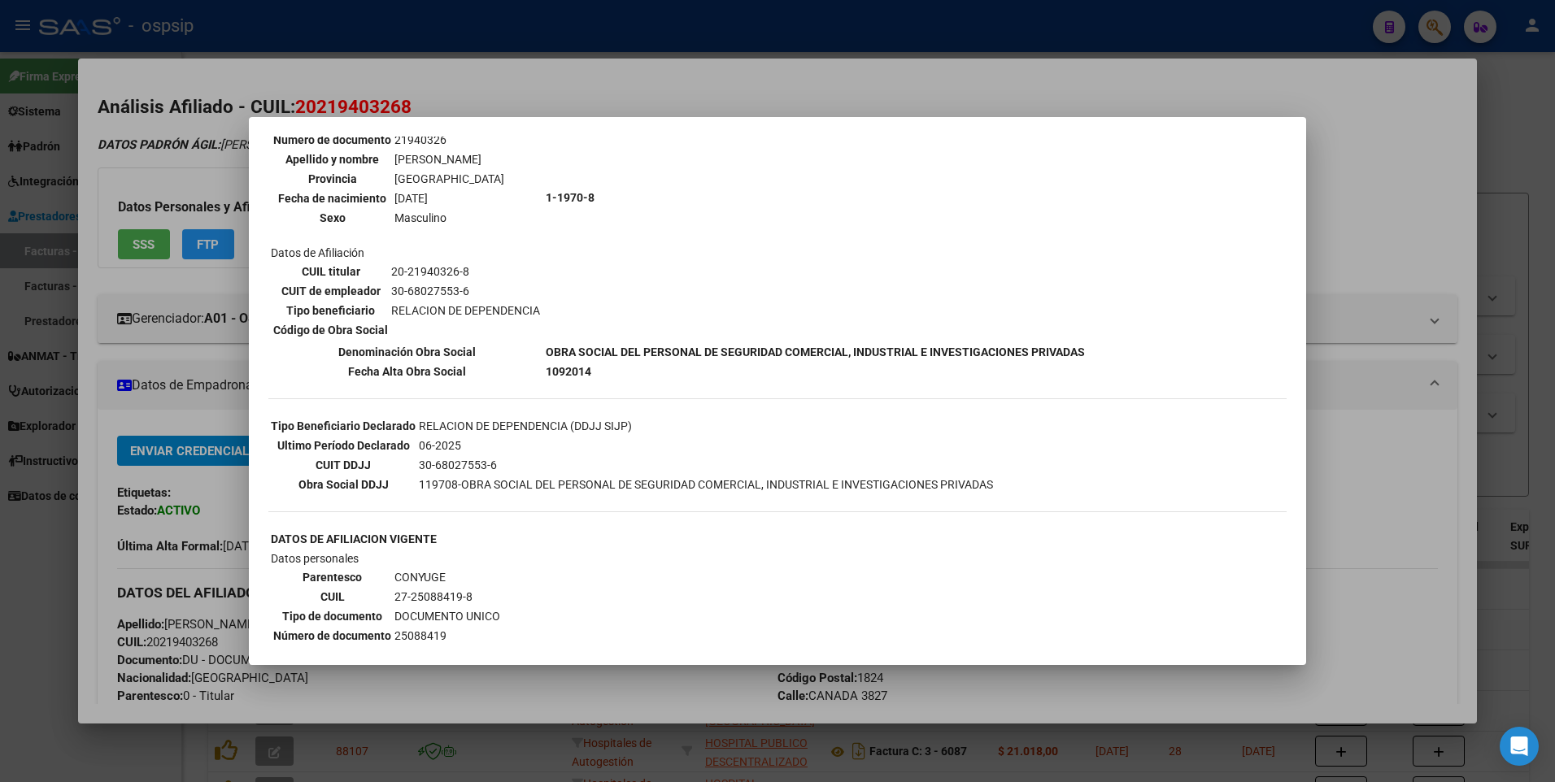
scroll to position [488, 0]
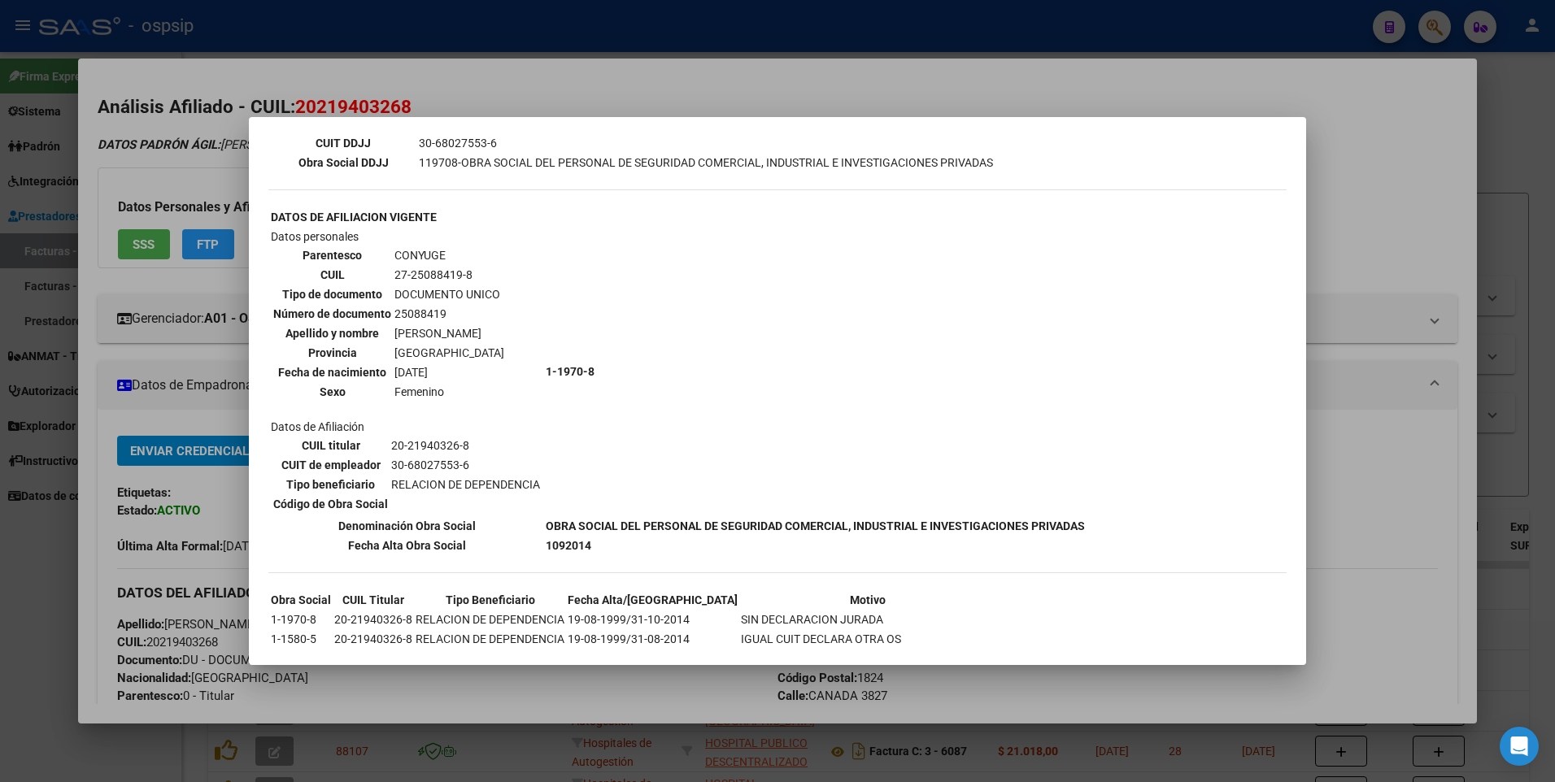
click at [1423, 207] on div at bounding box center [777, 391] width 1555 height 782
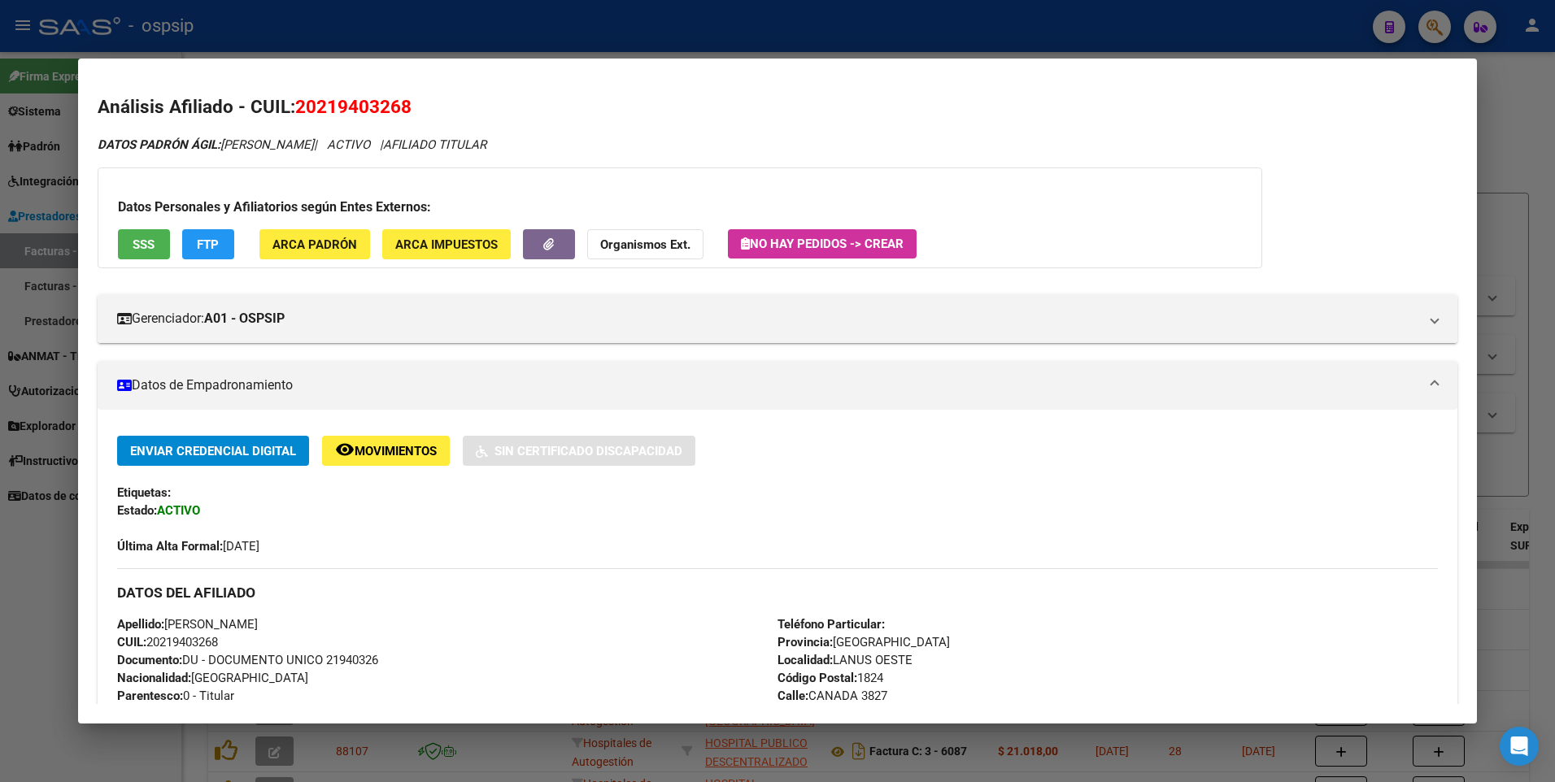
click at [1514, 154] on div at bounding box center [777, 391] width 1555 height 782
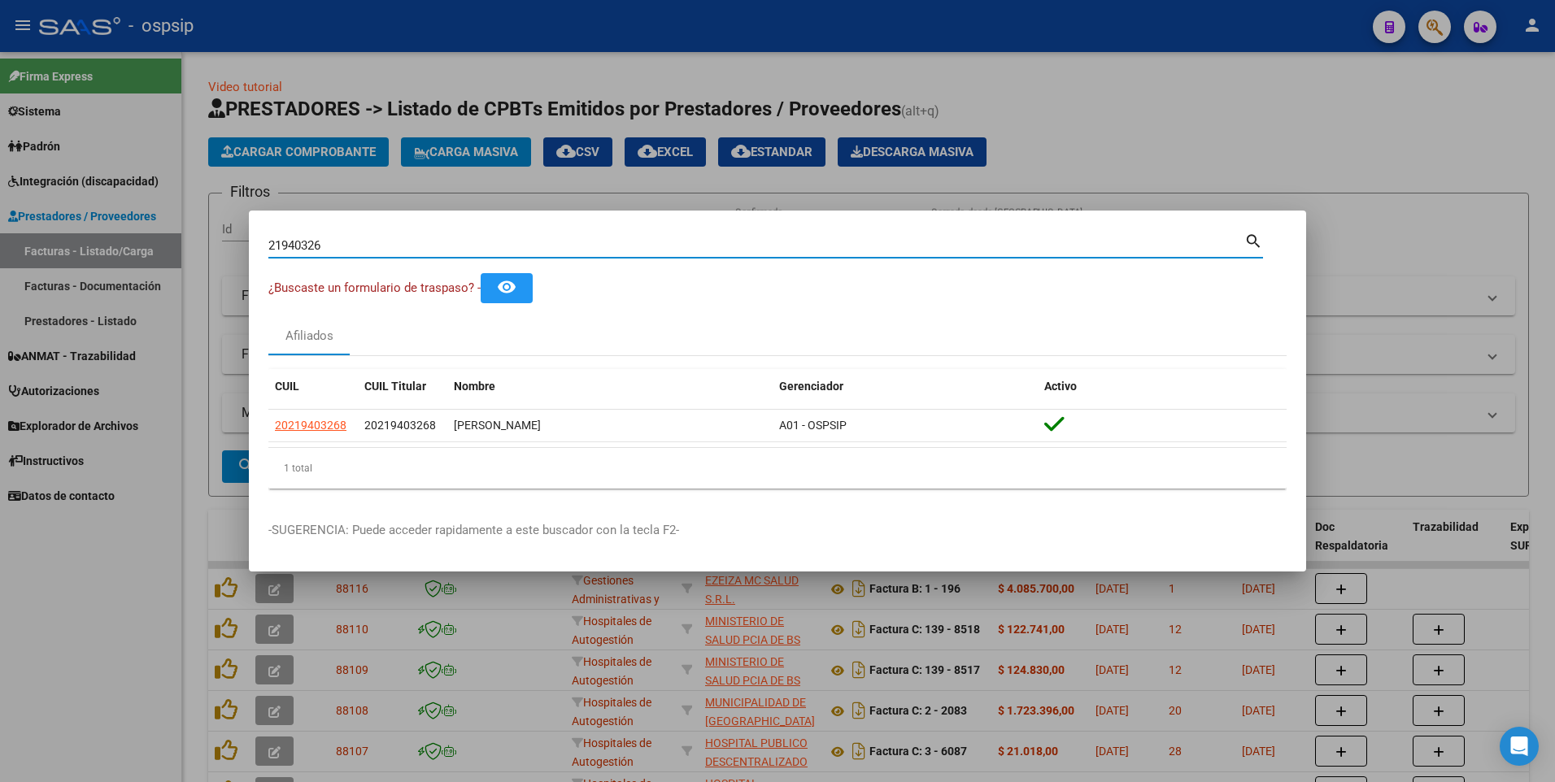
drag, startPoint x: 337, startPoint y: 242, endPoint x: 194, endPoint y: 264, distance: 144.8
click at [194, 264] on div "21940326 Buscar (apellido, dni, cuil, nro traspaso, cuit, obra social) search ¿…" at bounding box center [777, 391] width 1555 height 782
type input "17820332"
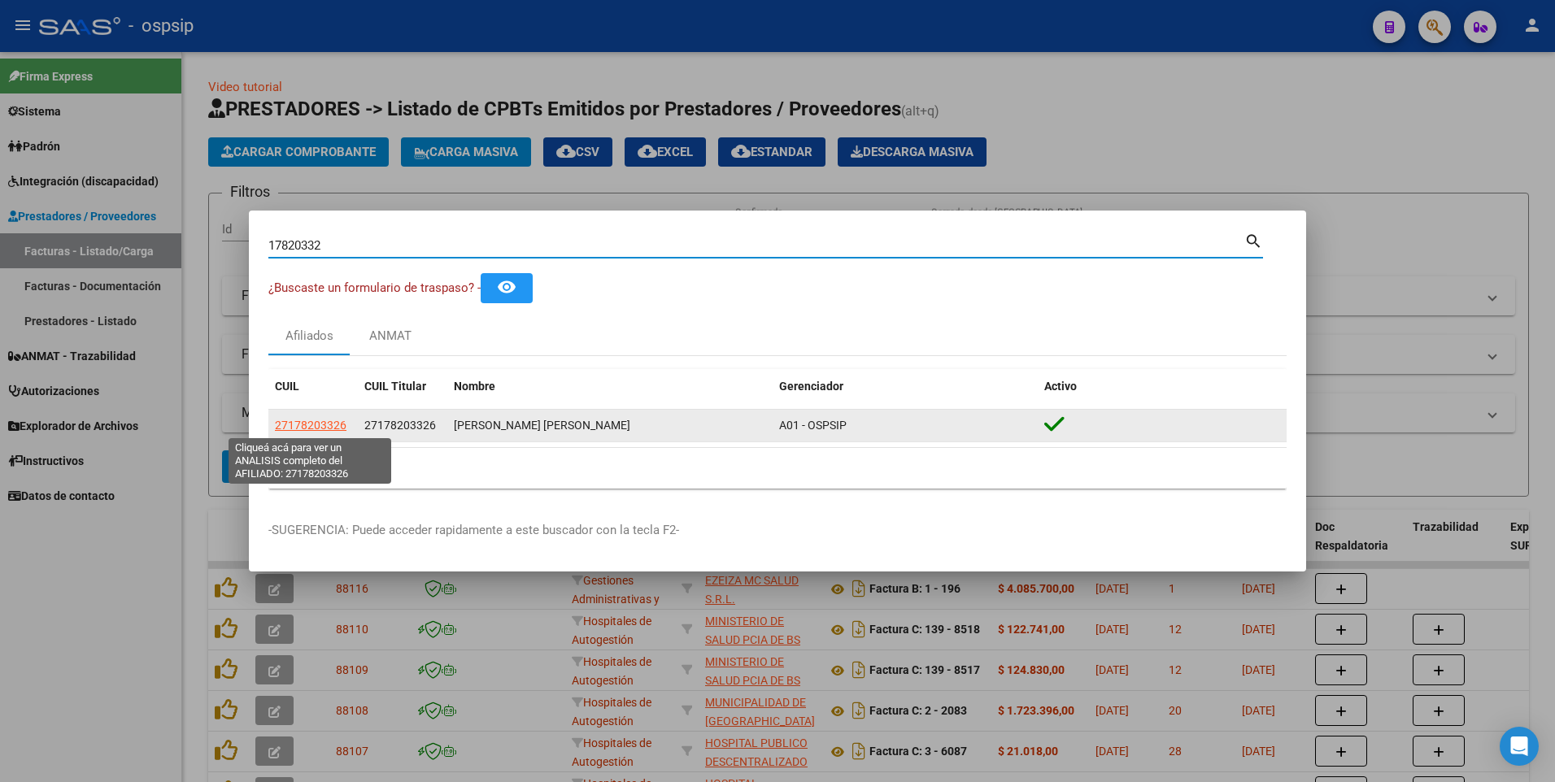
click at [287, 425] on span "27178203326" at bounding box center [311, 425] width 72 height 13
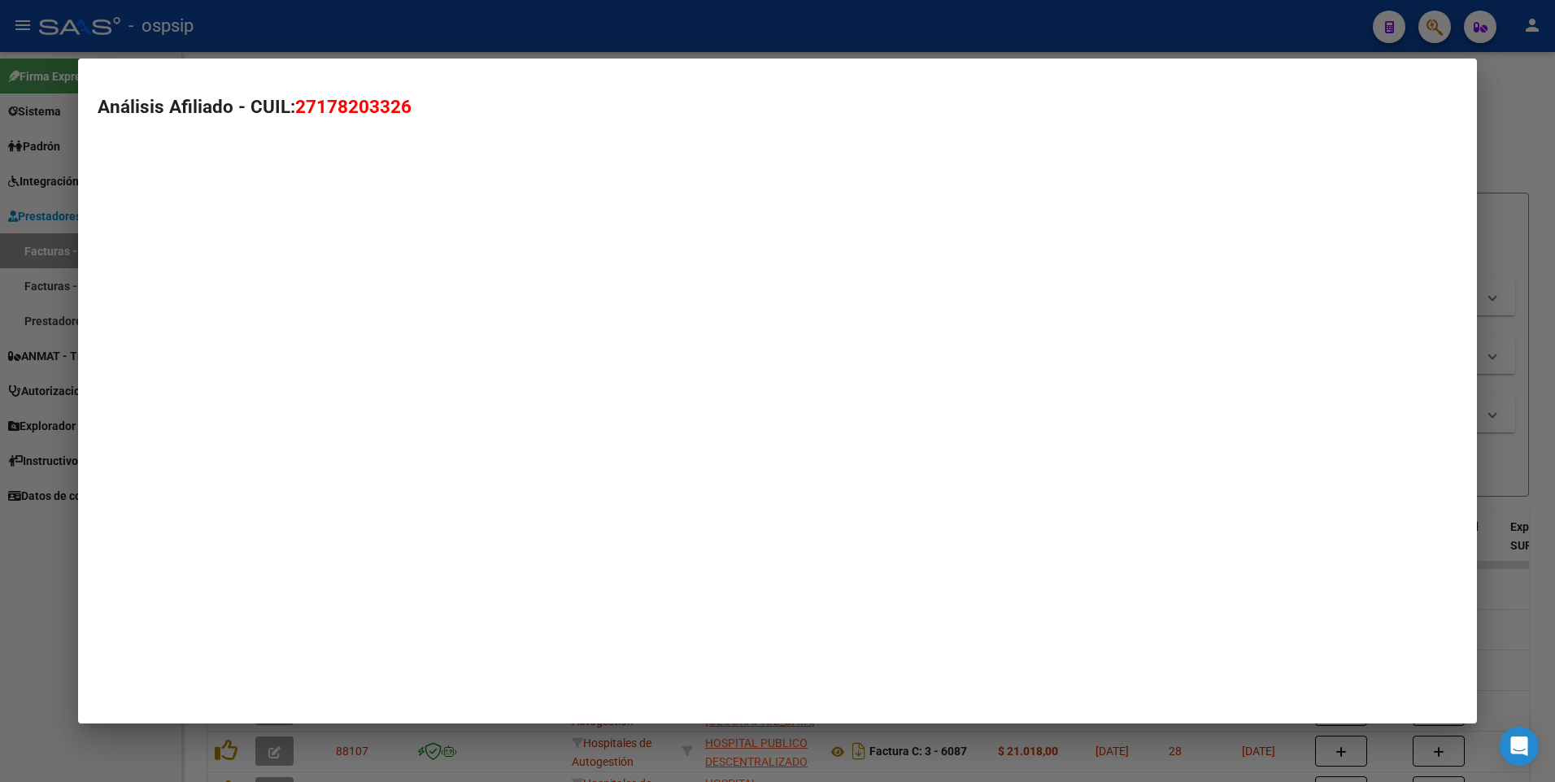
type textarea "27178203326"
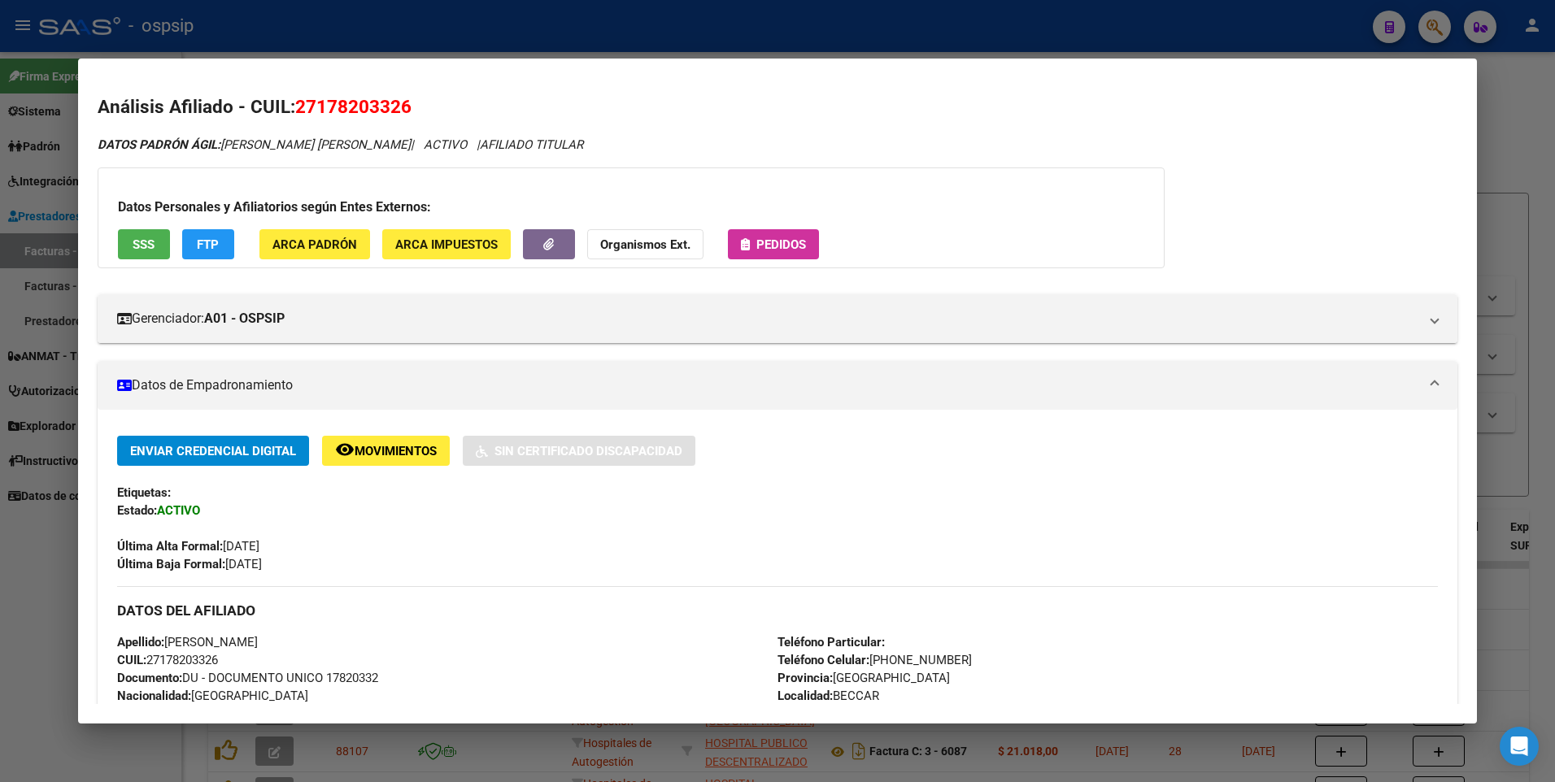
click at [137, 249] on span "SSS" at bounding box center [144, 244] width 22 height 15
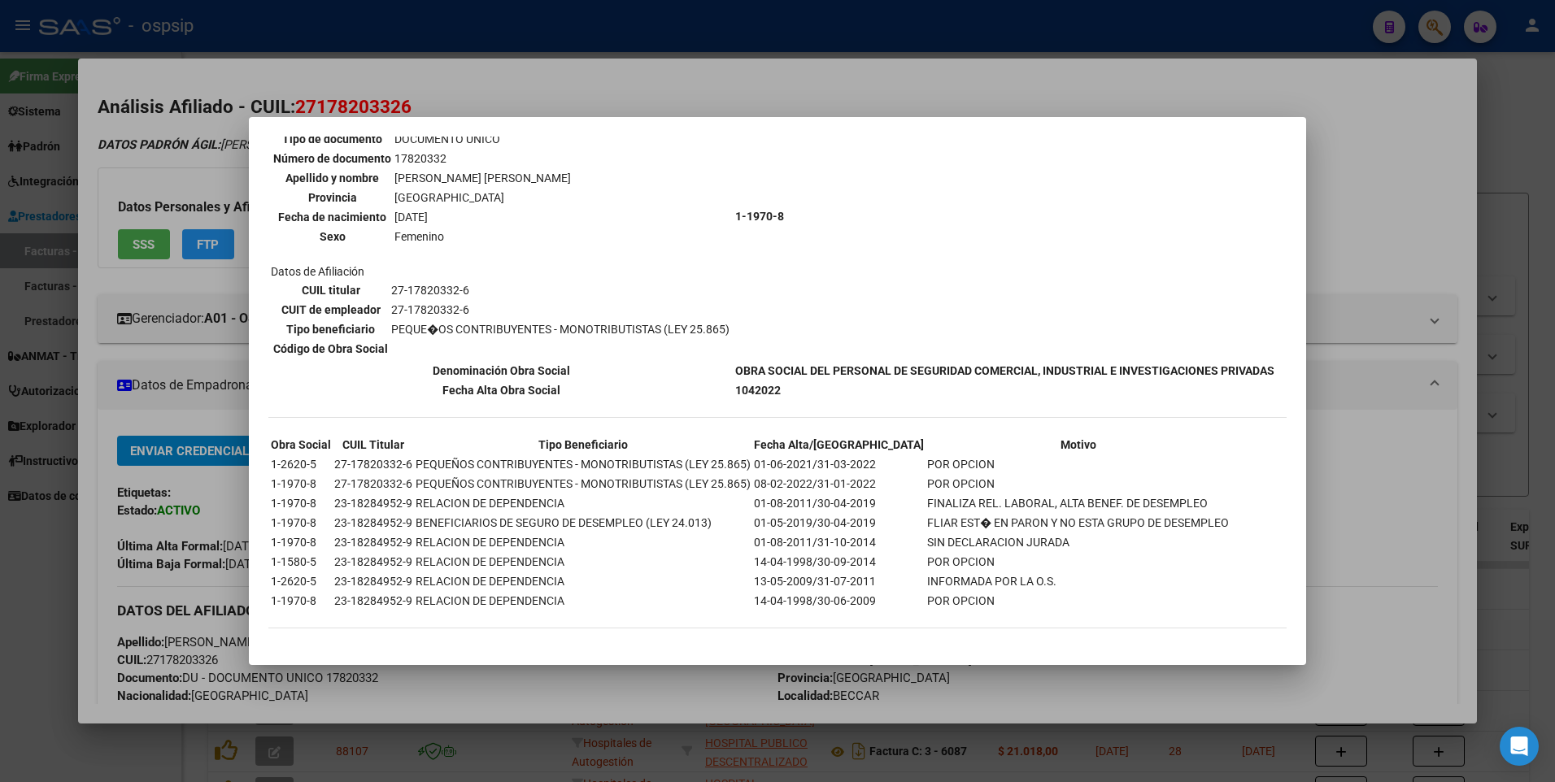
scroll to position [0, 0]
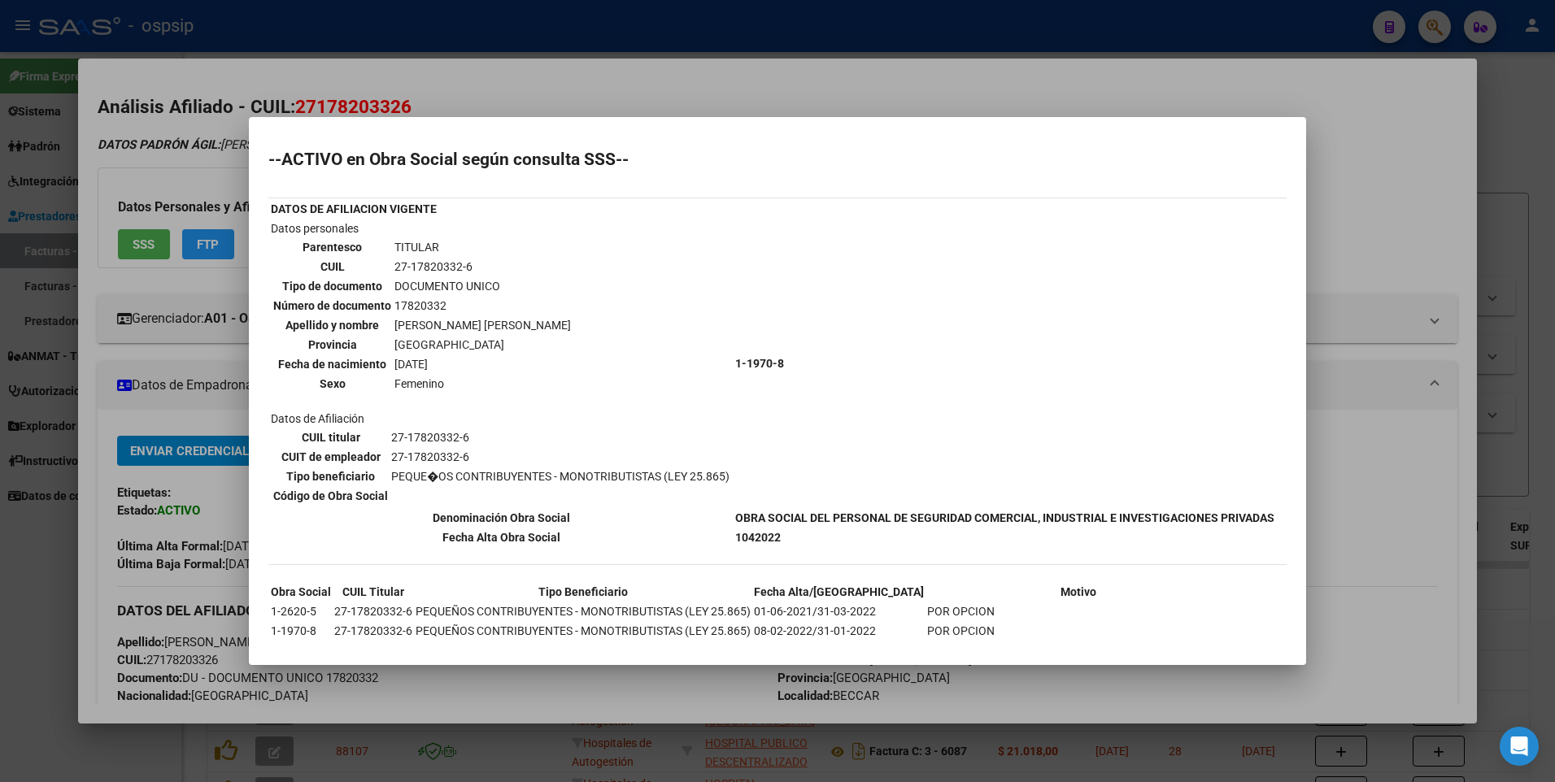
click at [1344, 233] on div at bounding box center [777, 391] width 1555 height 782
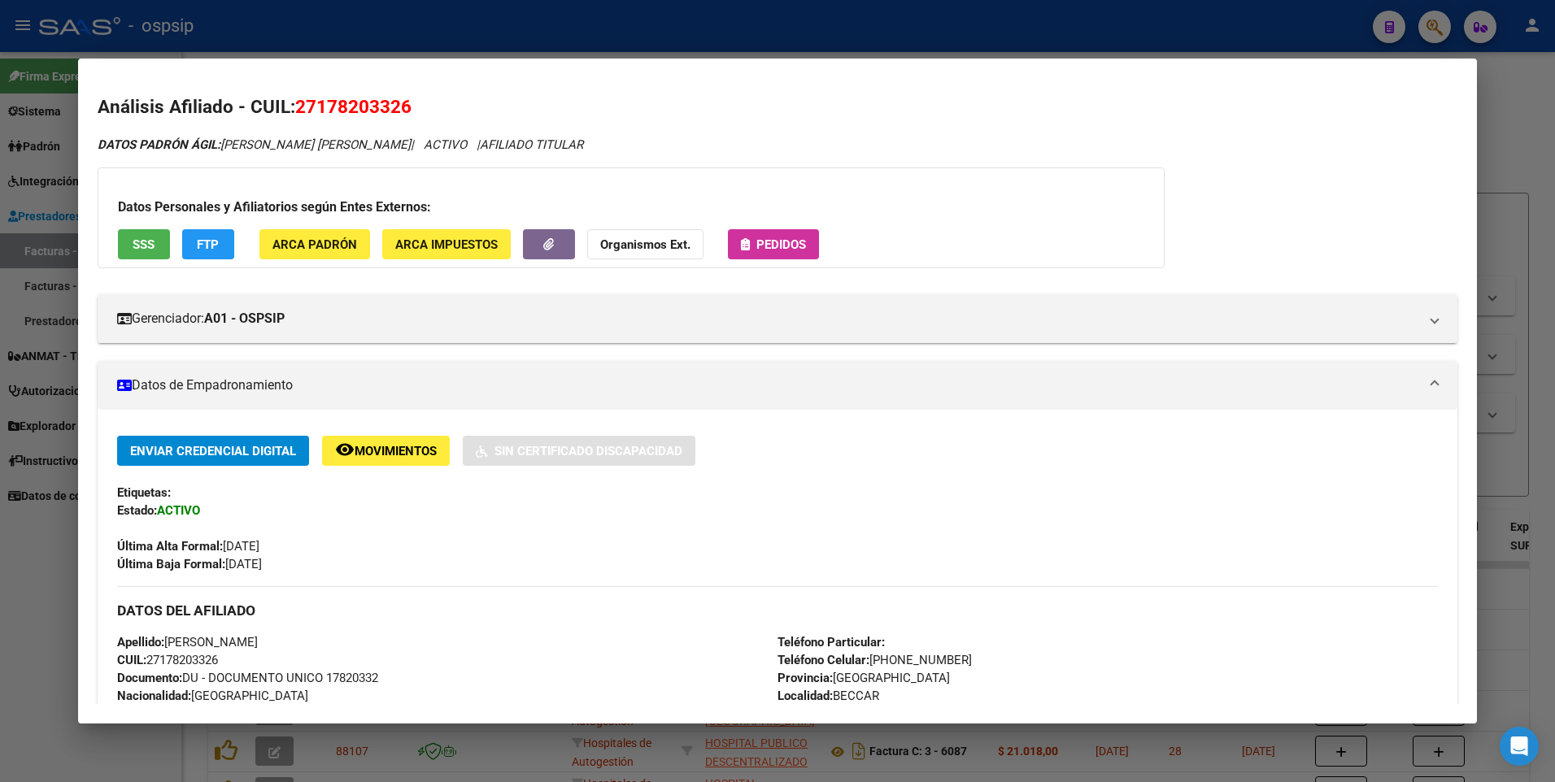
drag, startPoint x: 1503, startPoint y: 172, endPoint x: 1488, endPoint y: 172, distance: 14.6
click at [1503, 171] on div at bounding box center [777, 391] width 1555 height 782
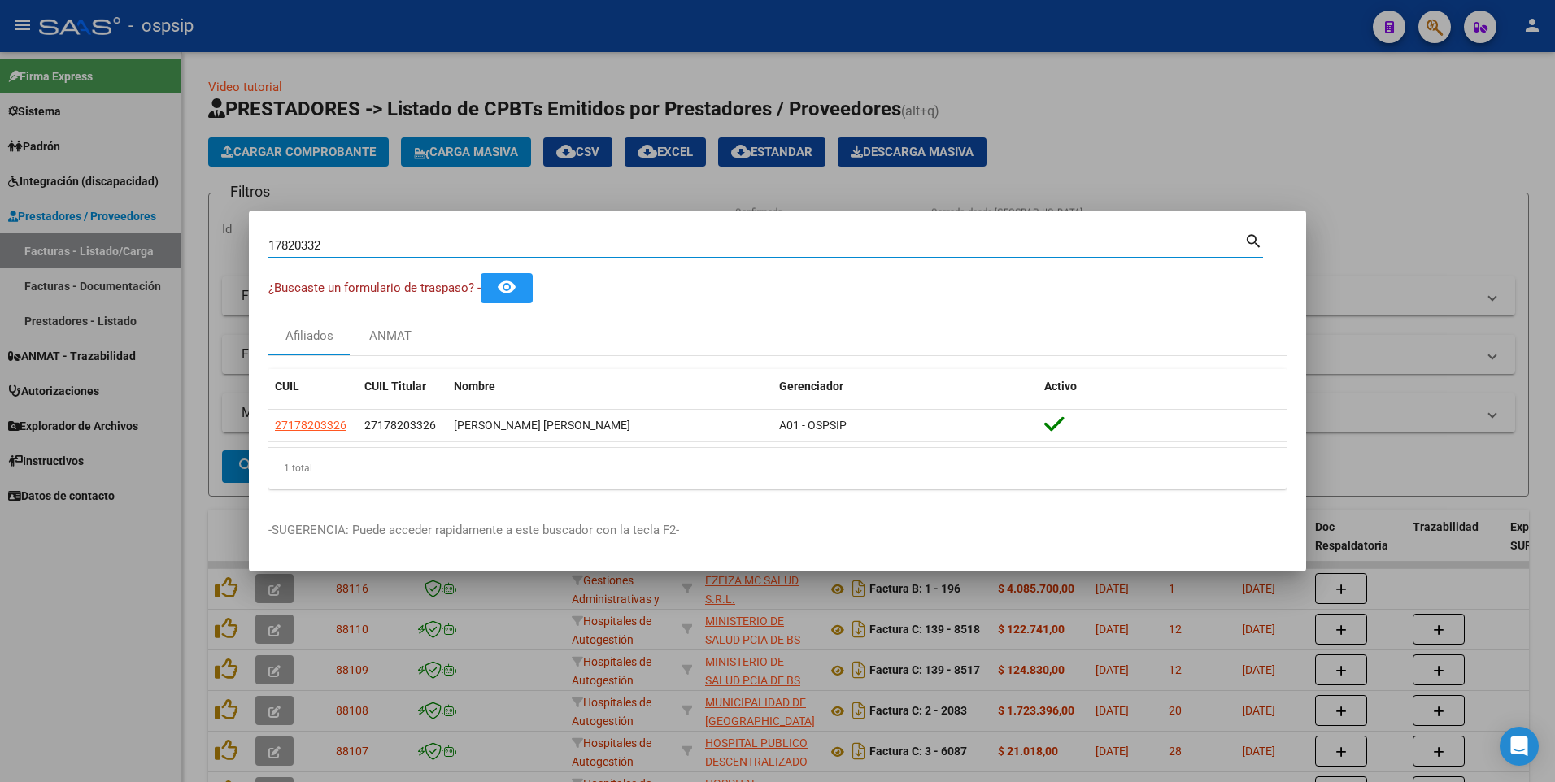
drag, startPoint x: 326, startPoint y: 247, endPoint x: 89, endPoint y: 272, distance: 238.7
click at [89, 272] on div "17820332 Buscar (apellido, dni, cuil, nro traspaso, cuit, obra social) search ¿…" at bounding box center [777, 391] width 1555 height 782
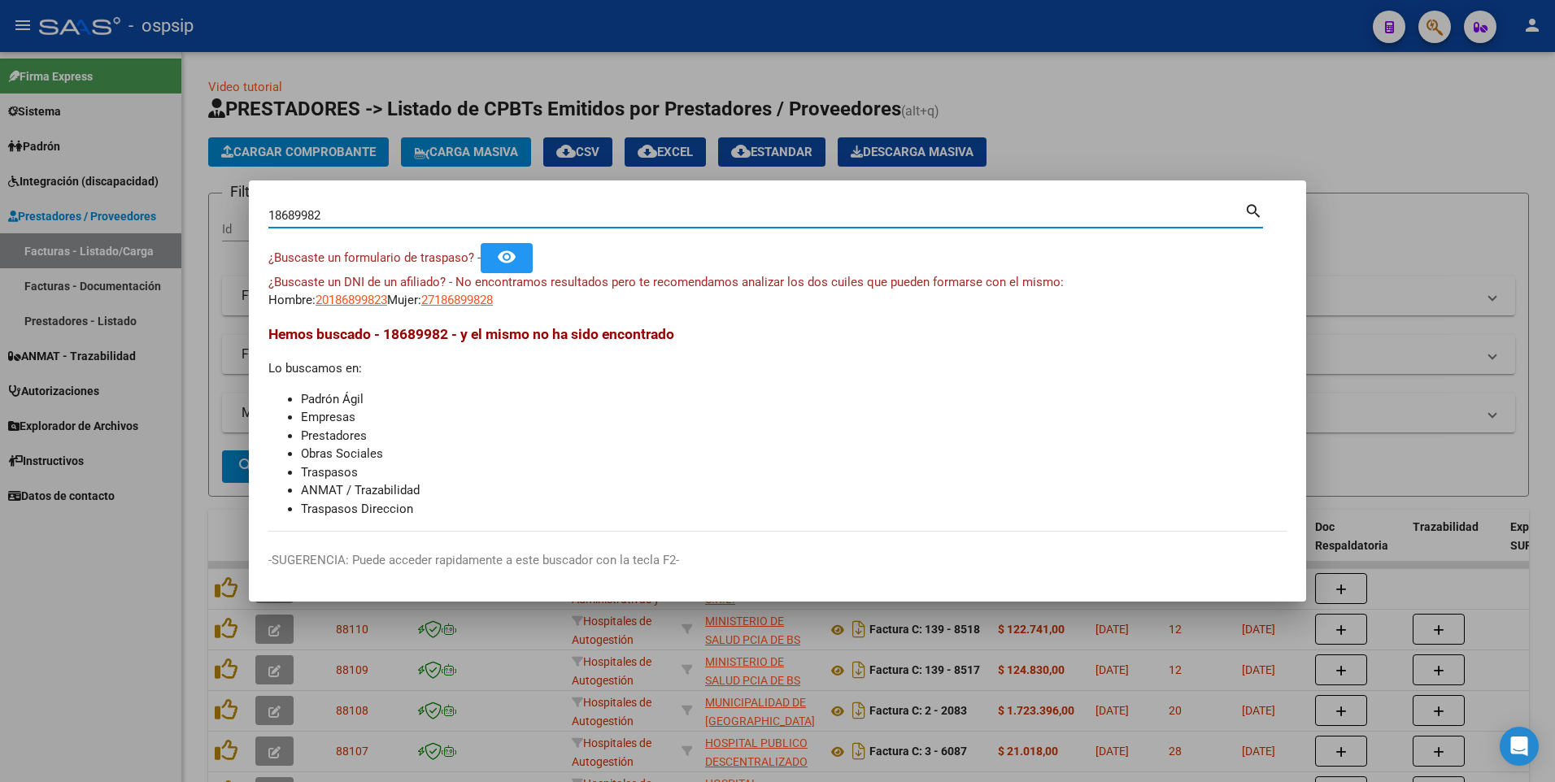
click at [335, 213] on input "18689982" at bounding box center [756, 215] width 976 height 15
click at [313, 218] on input "18689983" at bounding box center [756, 215] width 976 height 15
click at [311, 216] on input "18689983" at bounding box center [756, 215] width 976 height 15
type input "18689783"
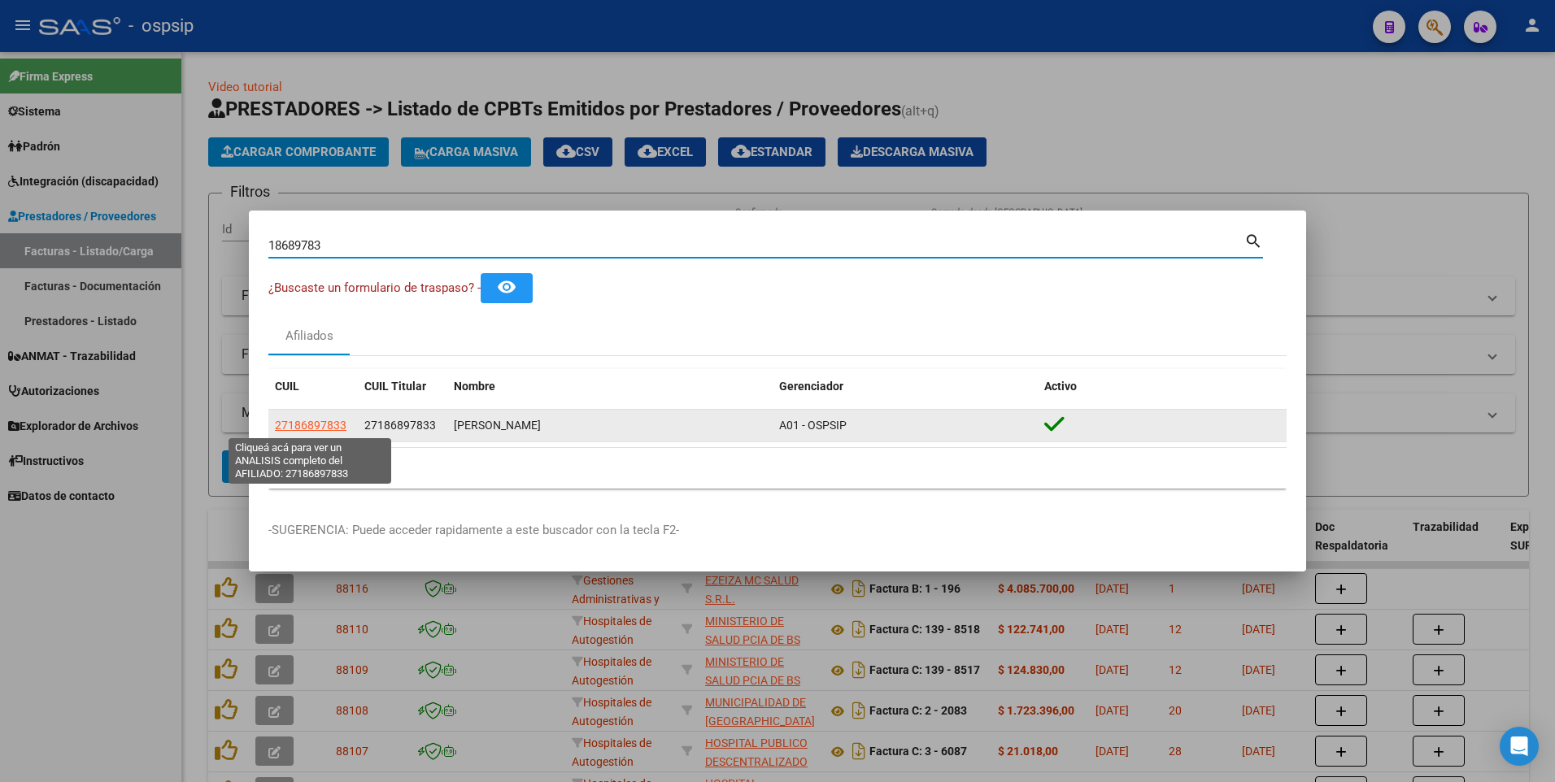
click at [329, 425] on span "27186897833" at bounding box center [311, 425] width 72 height 13
type textarea "27186897833"
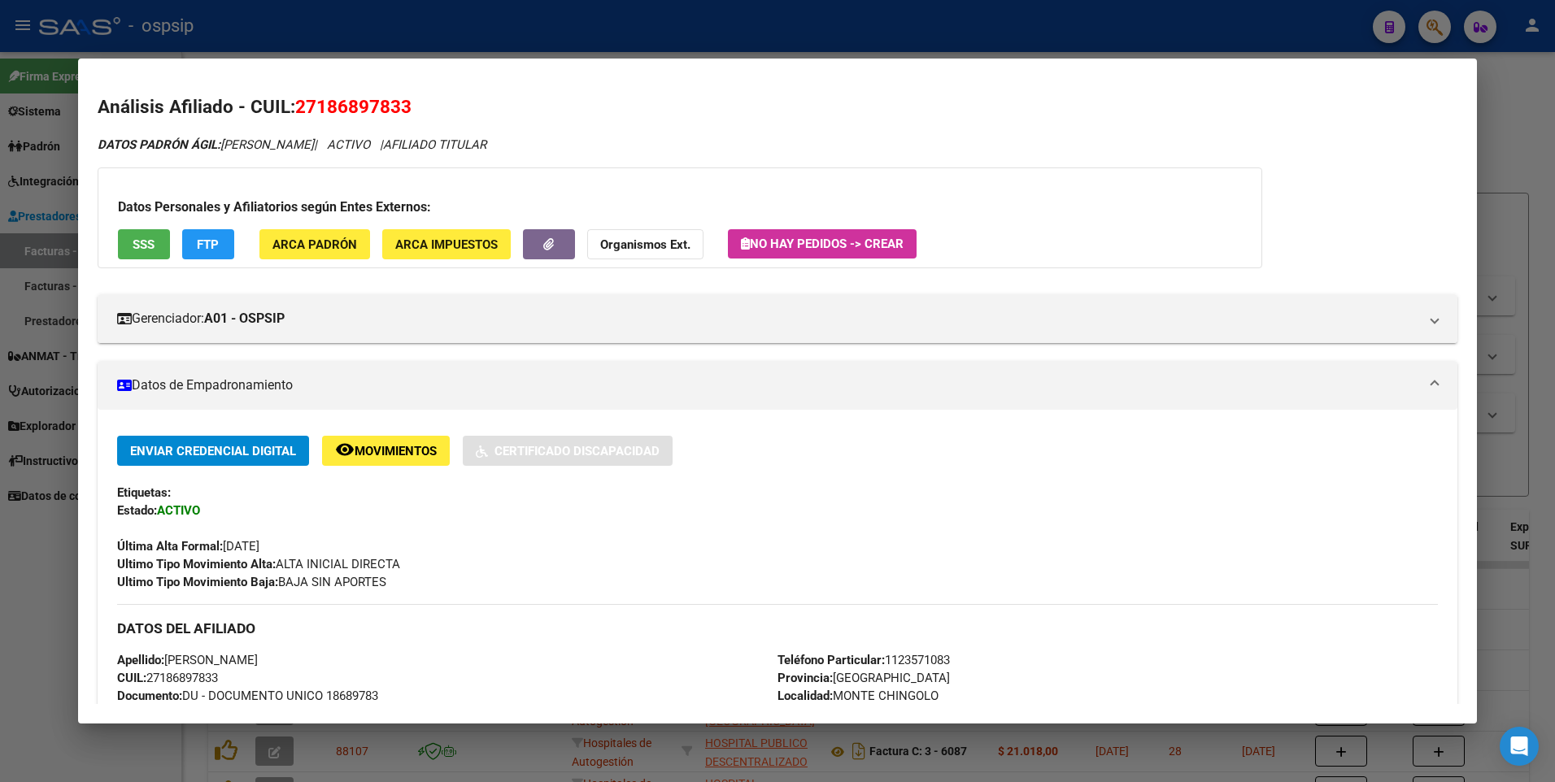
click at [153, 246] on span "SSS" at bounding box center [144, 244] width 22 height 15
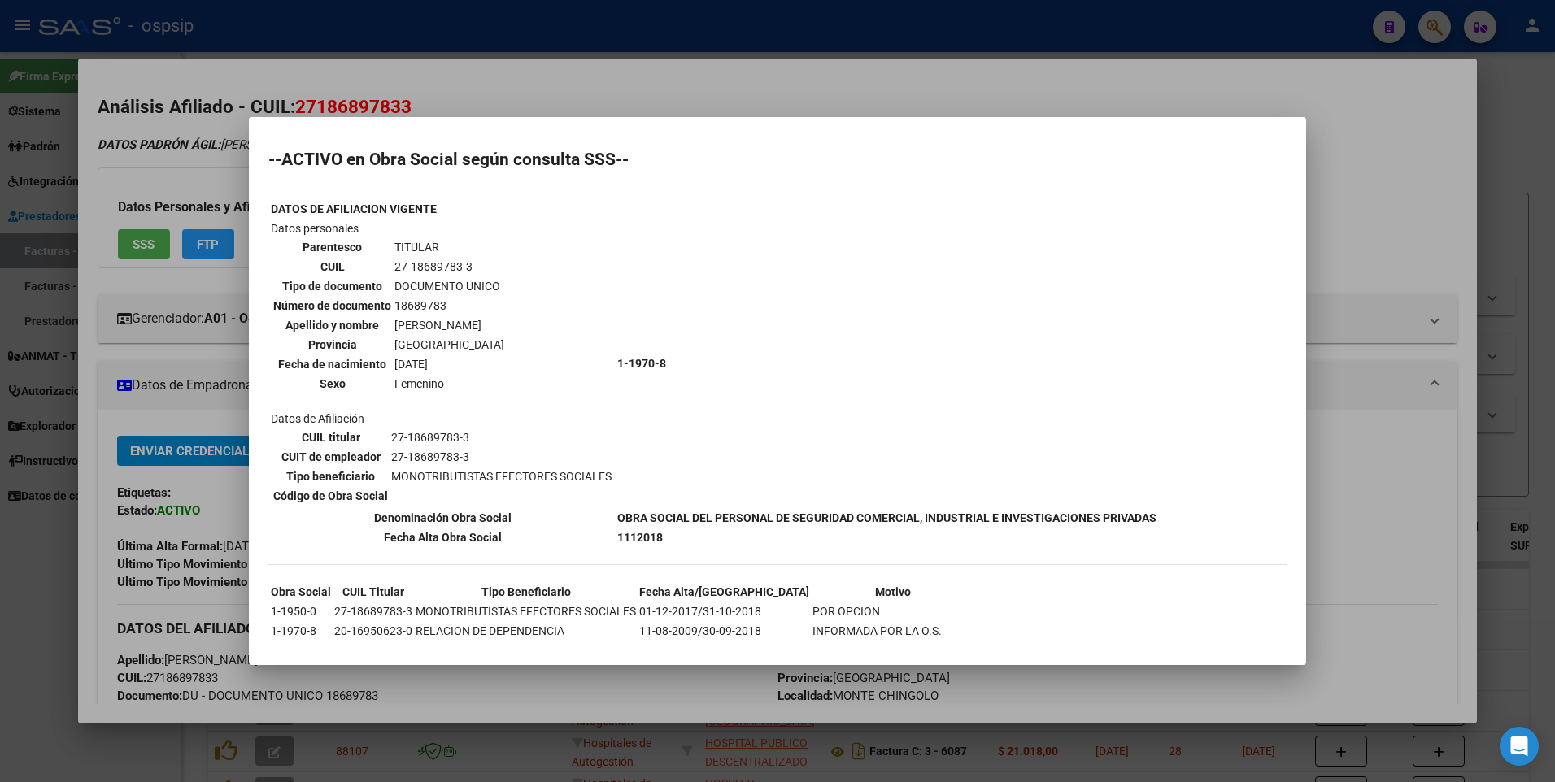
click at [1375, 209] on div at bounding box center [777, 391] width 1555 height 782
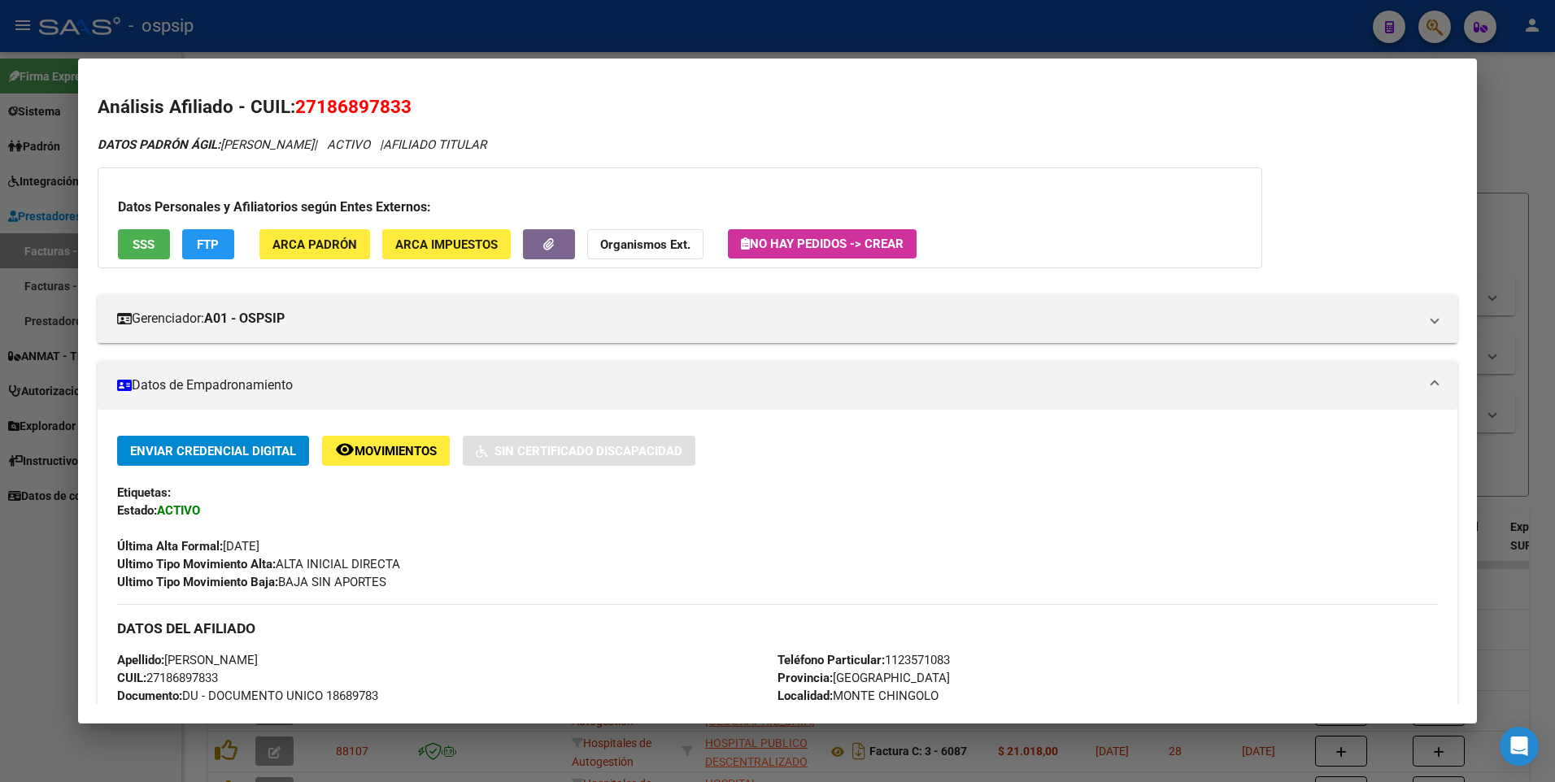
click at [1488, 121] on div at bounding box center [777, 391] width 1555 height 782
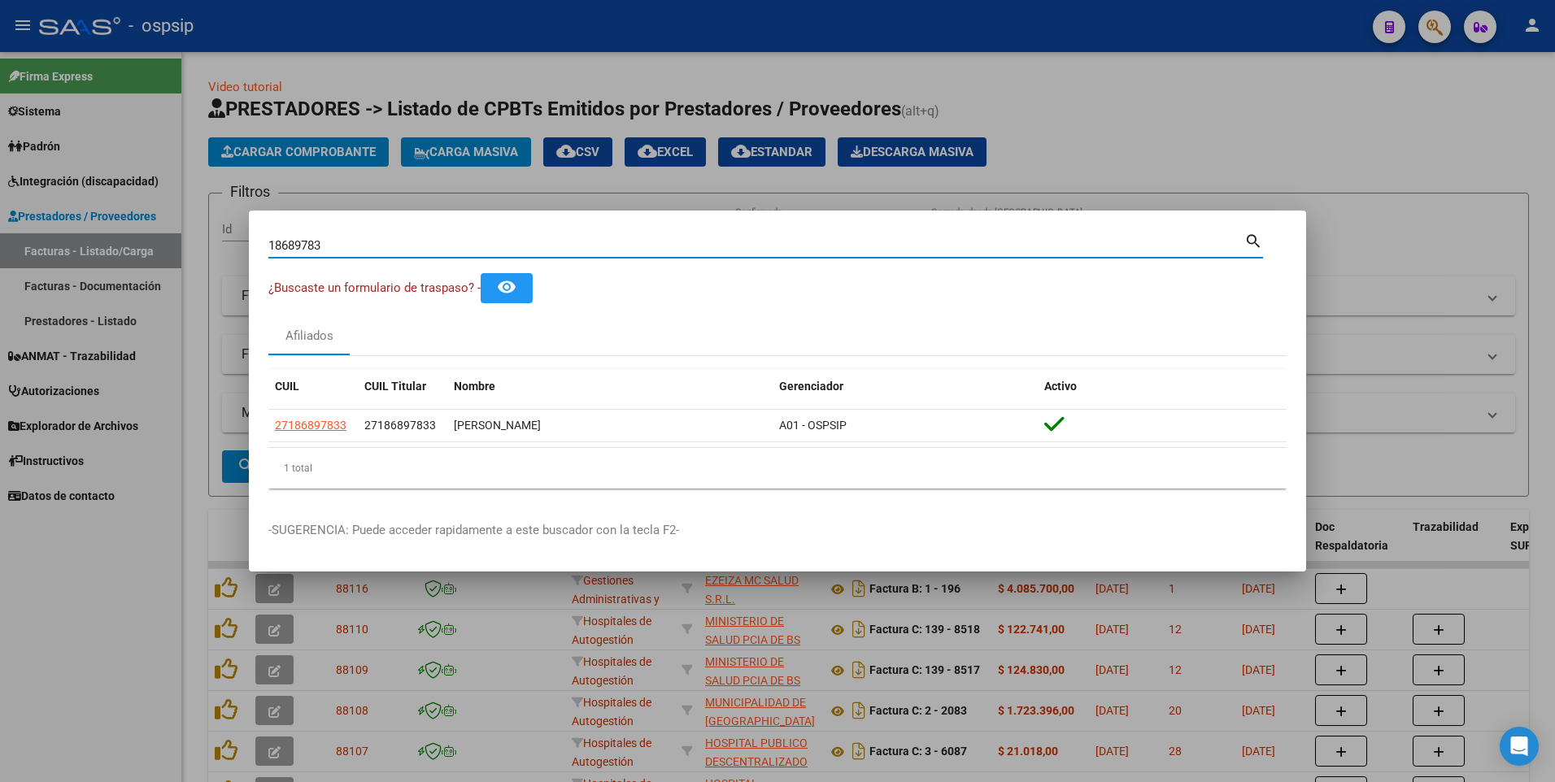
drag, startPoint x: 335, startPoint y: 249, endPoint x: 249, endPoint y: 263, distance: 87.3
click at [249, 263] on mat-dialog-content "18689783 Buscar (apellido, dni, cuil, nro traspaso, cuit, obra social) search ¿…" at bounding box center [777, 366] width 1057 height 272
type input "16112519"
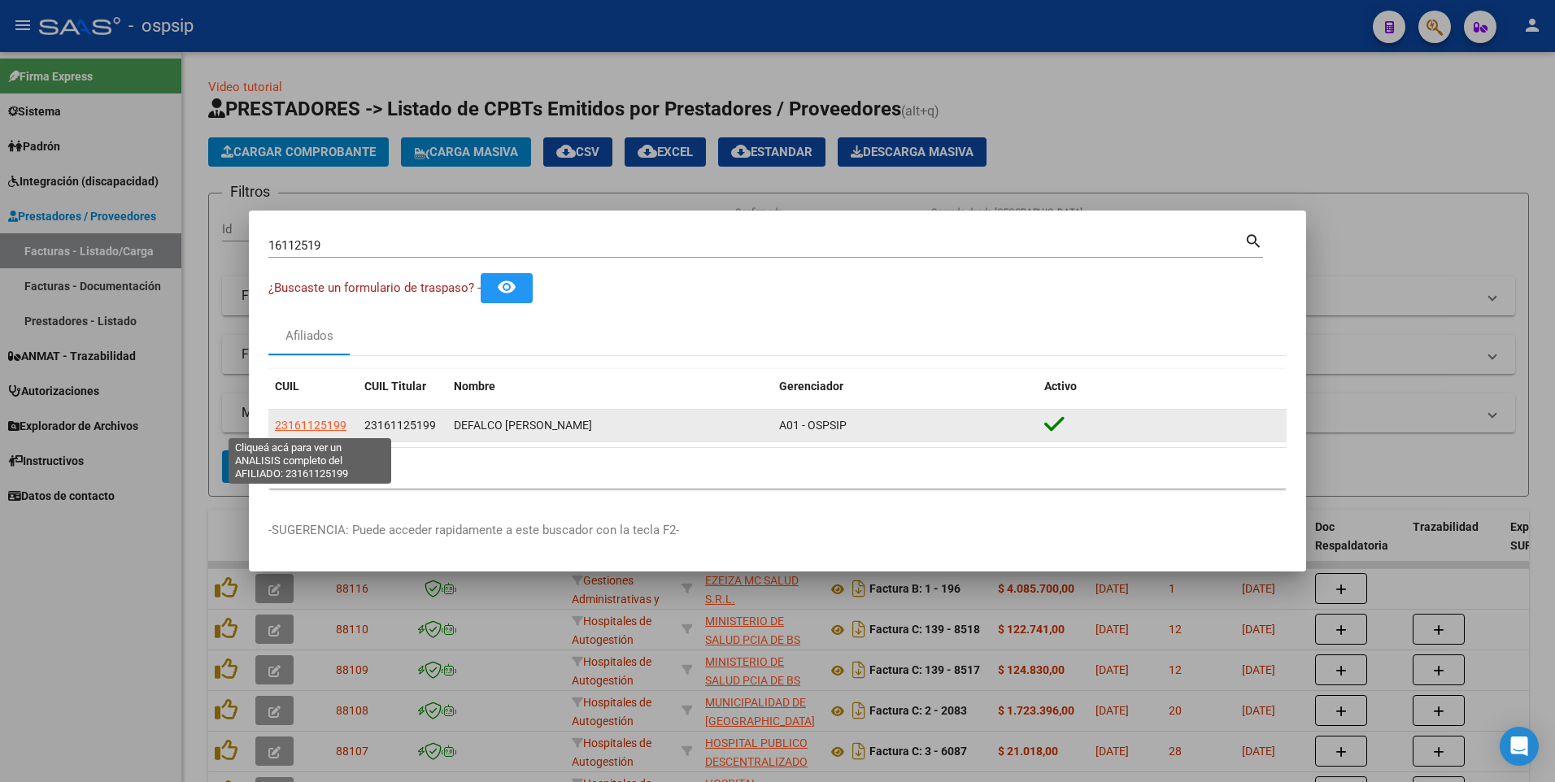
click at [312, 425] on span "23161125199" at bounding box center [311, 425] width 72 height 13
type textarea "23161125199"
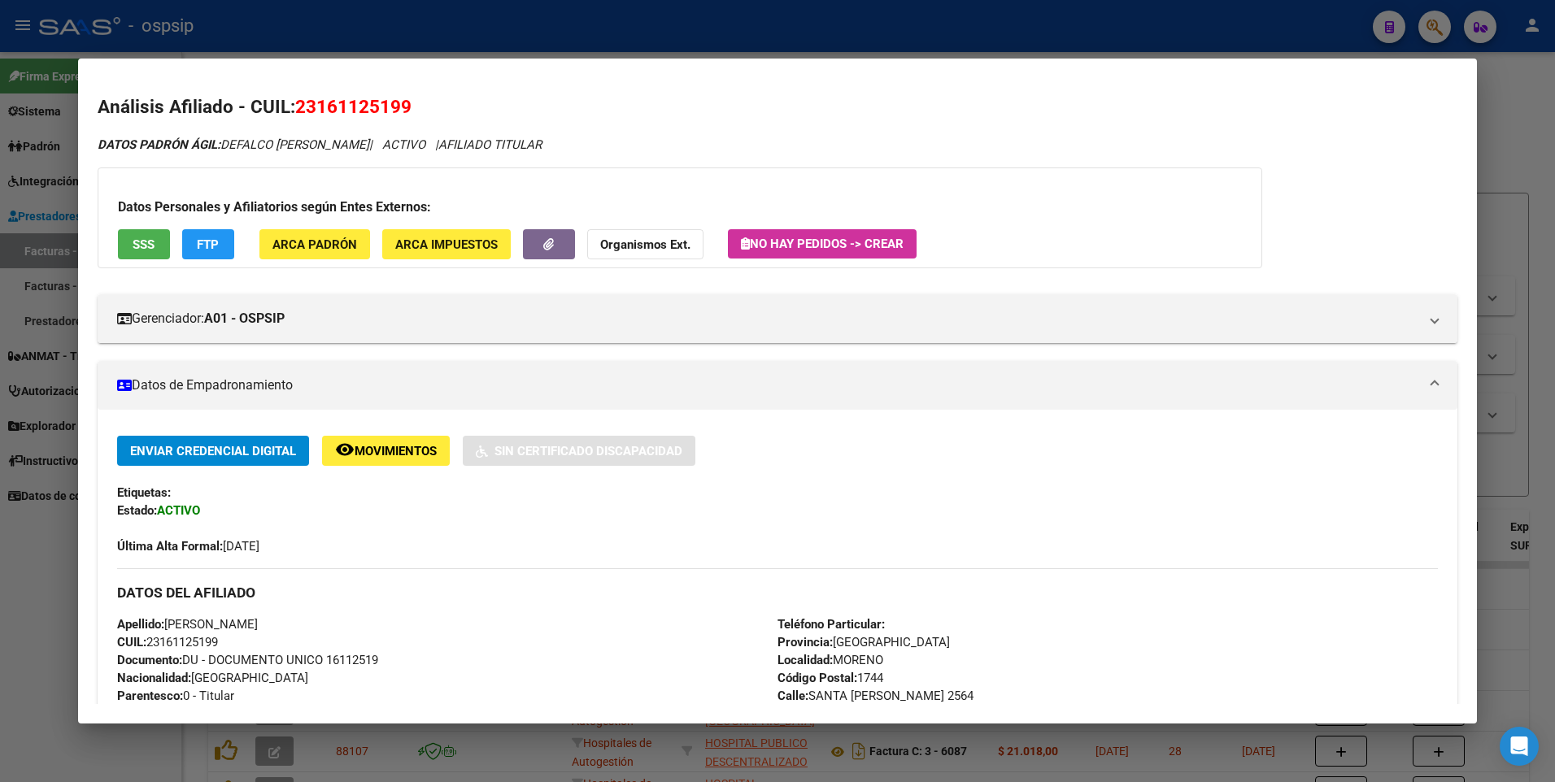
click at [136, 247] on span "SSS" at bounding box center [144, 244] width 22 height 15
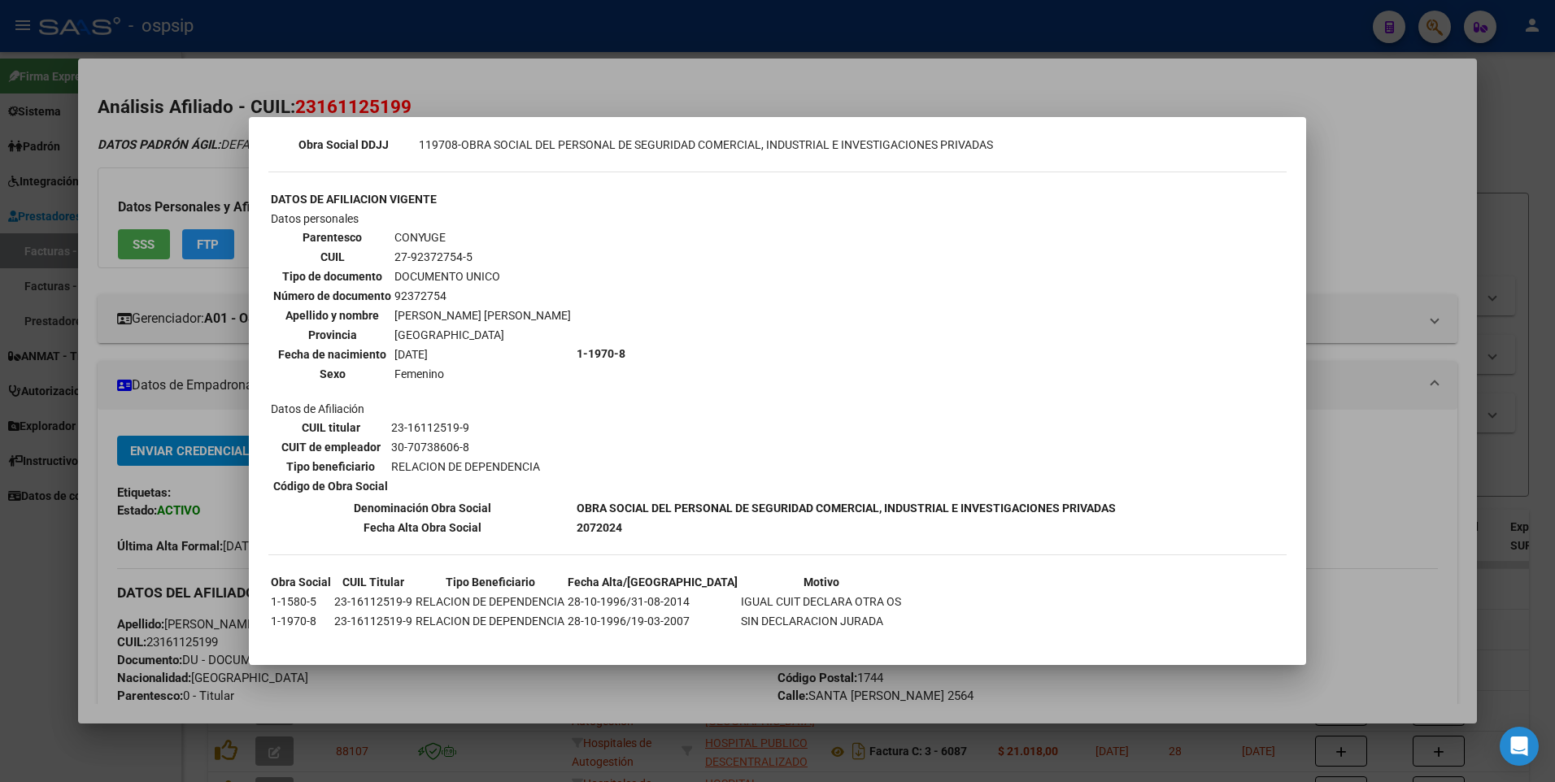
scroll to position [525, 0]
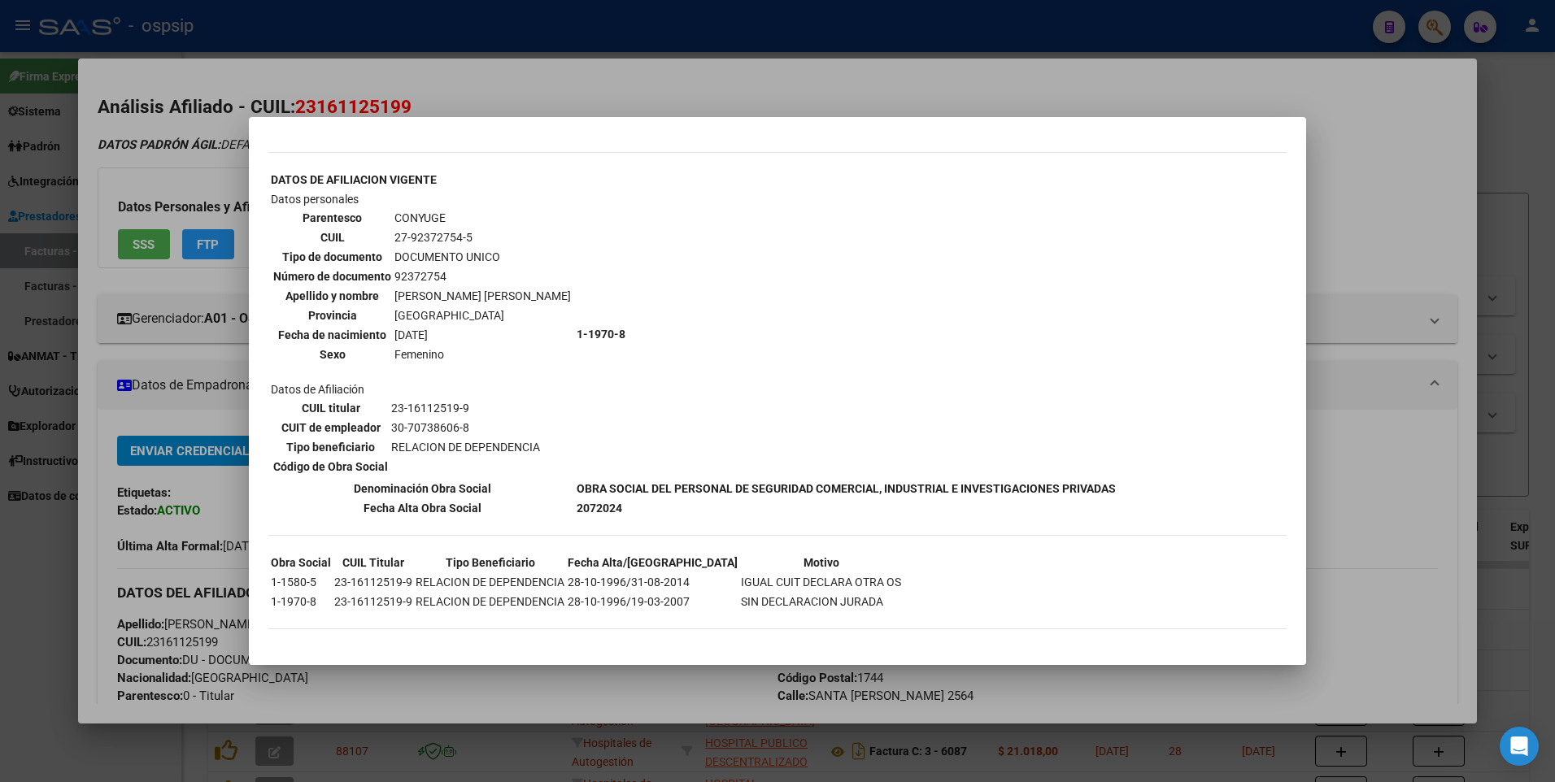
click at [1415, 147] on div at bounding box center [777, 391] width 1555 height 782
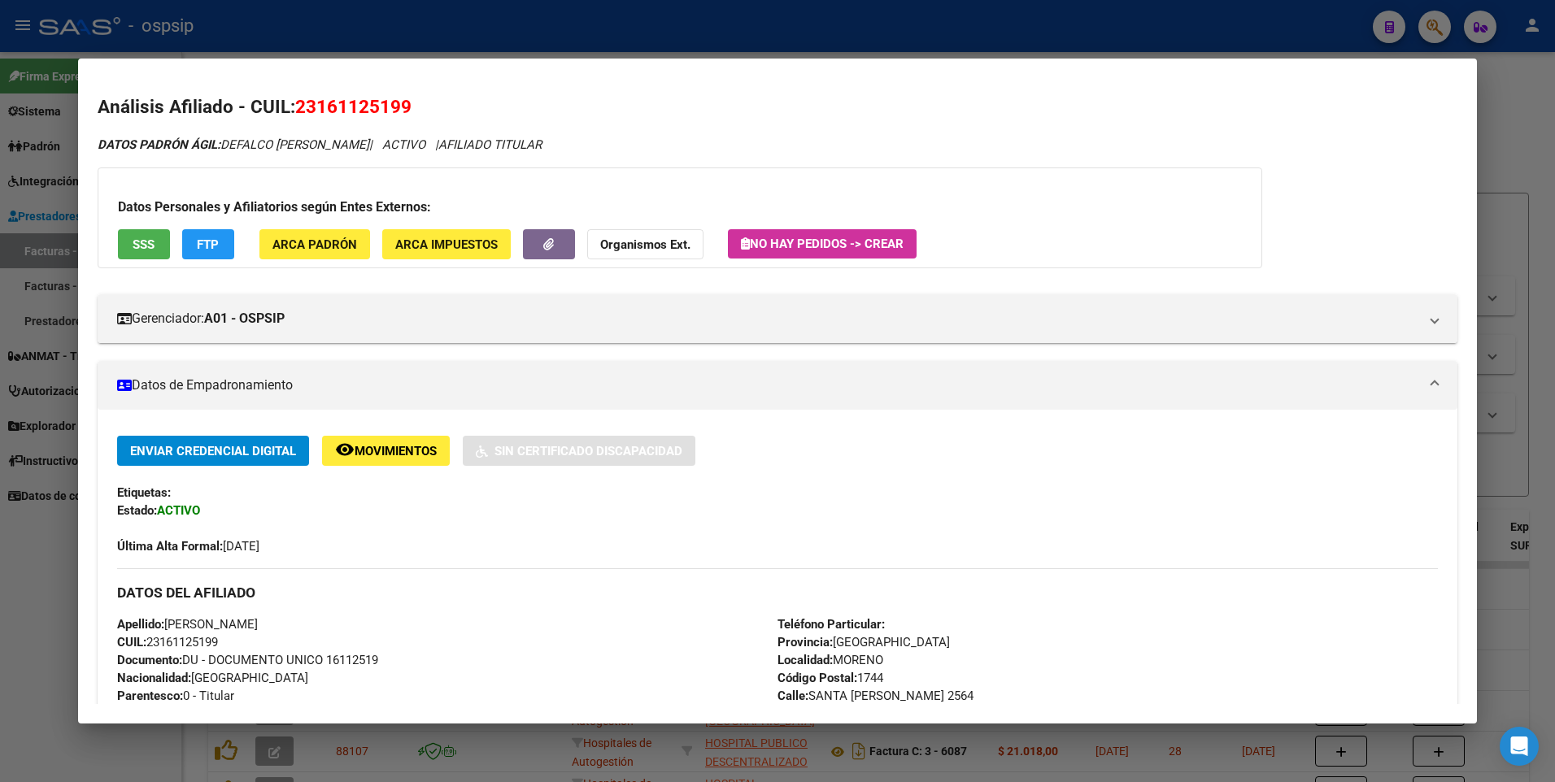
click at [1502, 120] on div at bounding box center [777, 391] width 1555 height 782
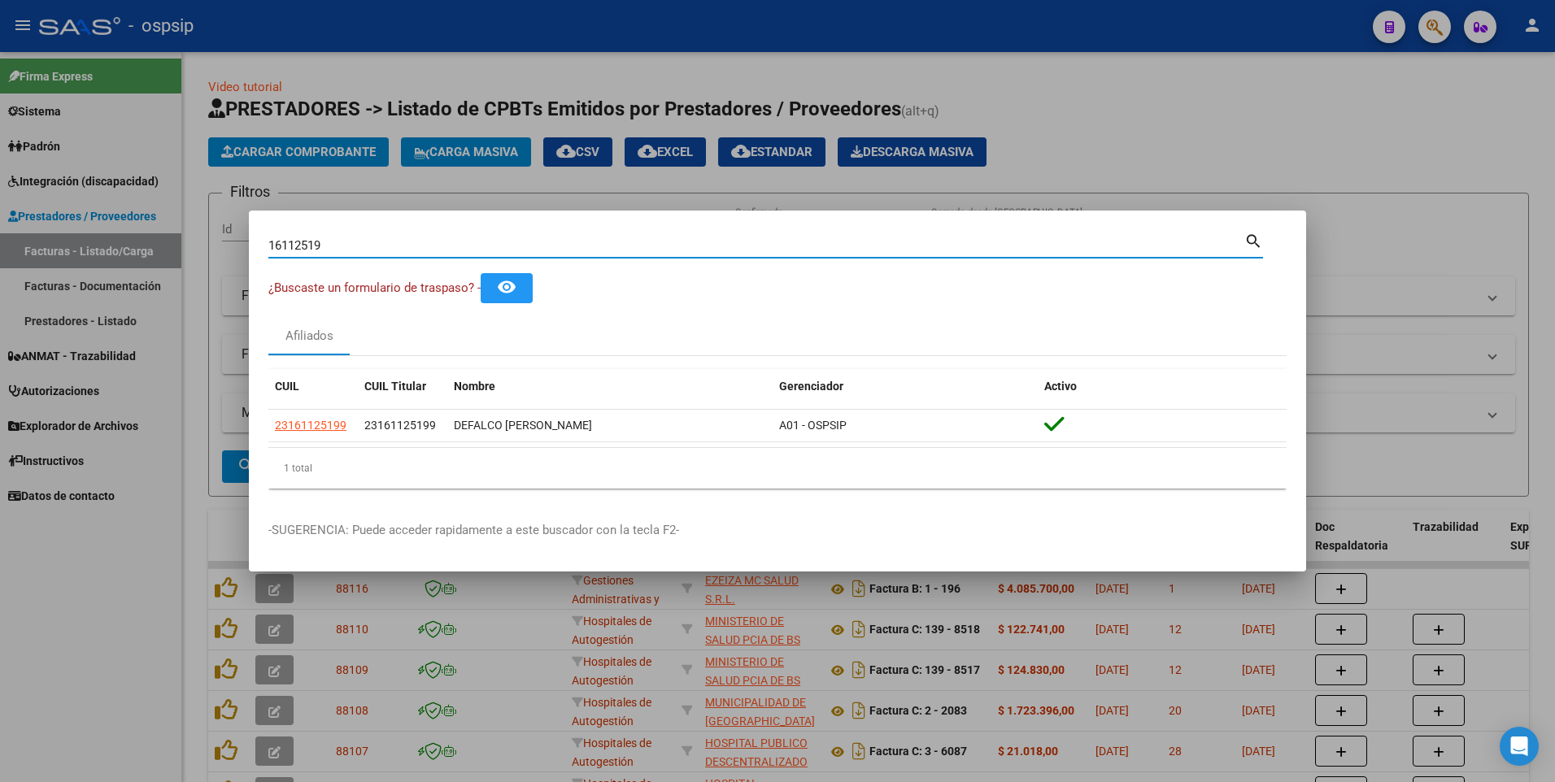
drag, startPoint x: 332, startPoint y: 242, endPoint x: 91, endPoint y: 264, distance: 241.7
click at [91, 264] on div "16112519 Buscar (apellido, dni, cuil, nro traspaso, cuit, obra social) search ¿…" at bounding box center [777, 391] width 1555 height 782
type input "22620968"
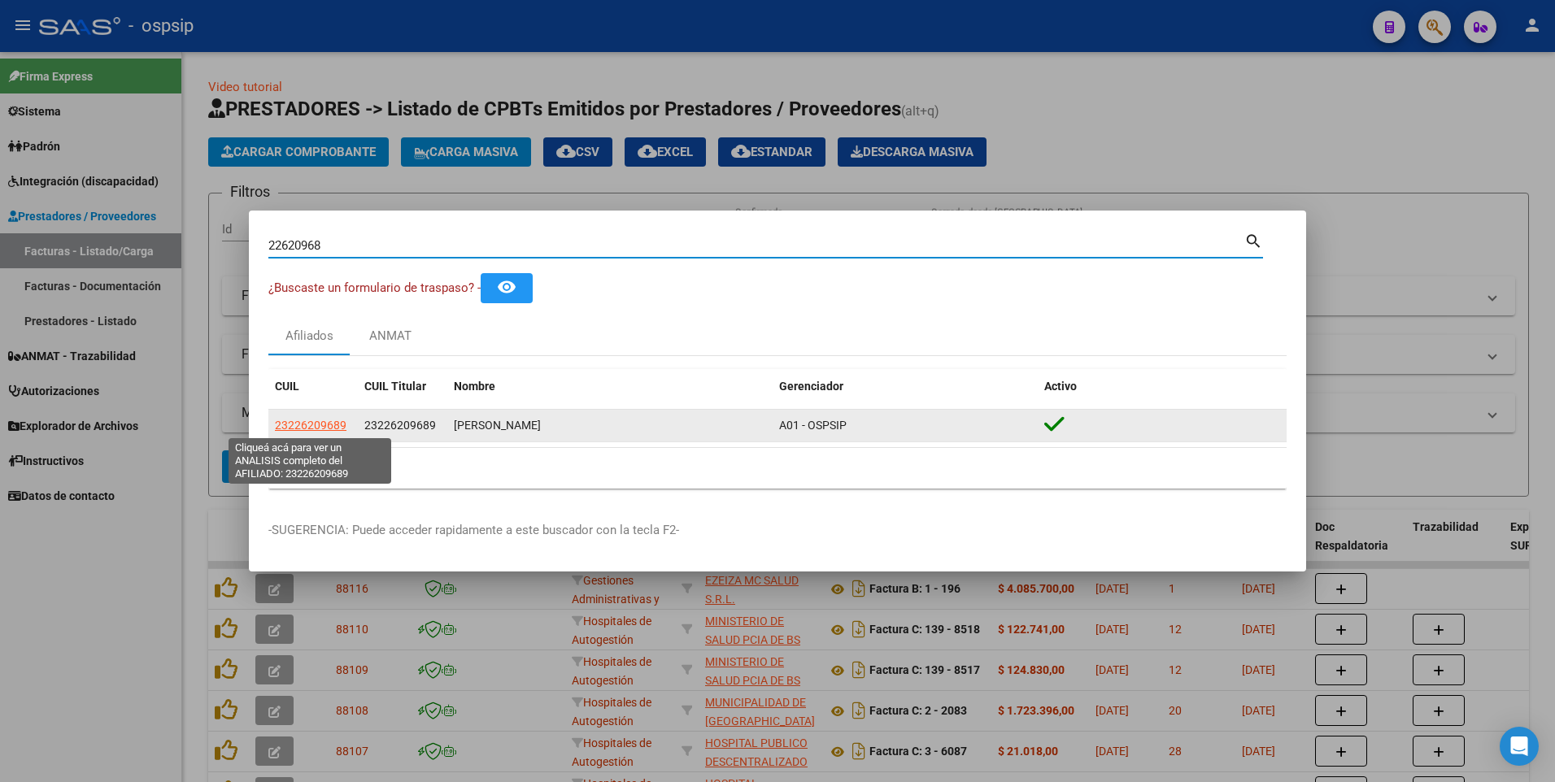
click at [320, 429] on span "23226209689" at bounding box center [311, 425] width 72 height 13
type textarea "23226209689"
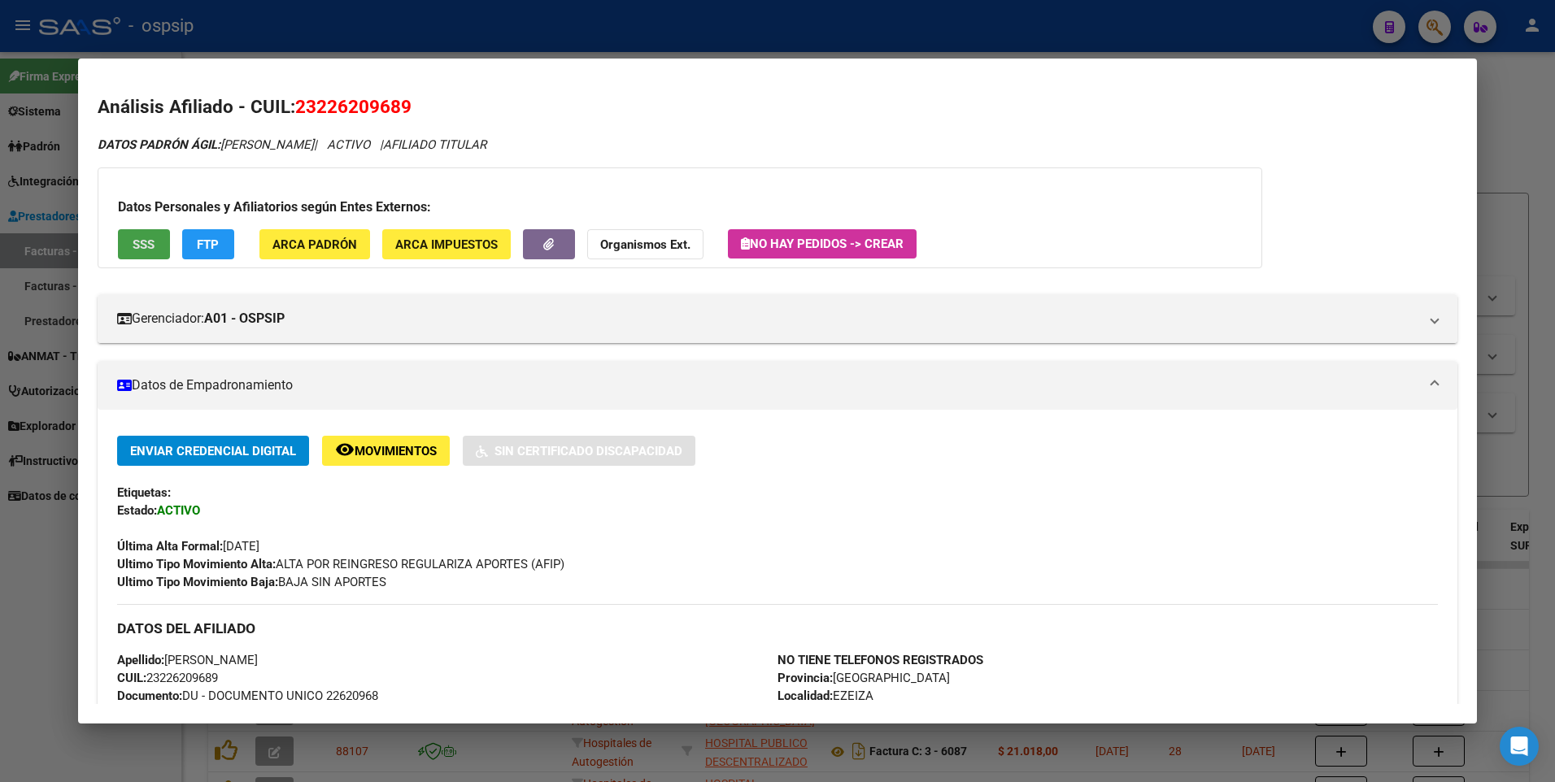
click at [143, 253] on button "SSS" at bounding box center [144, 244] width 52 height 30
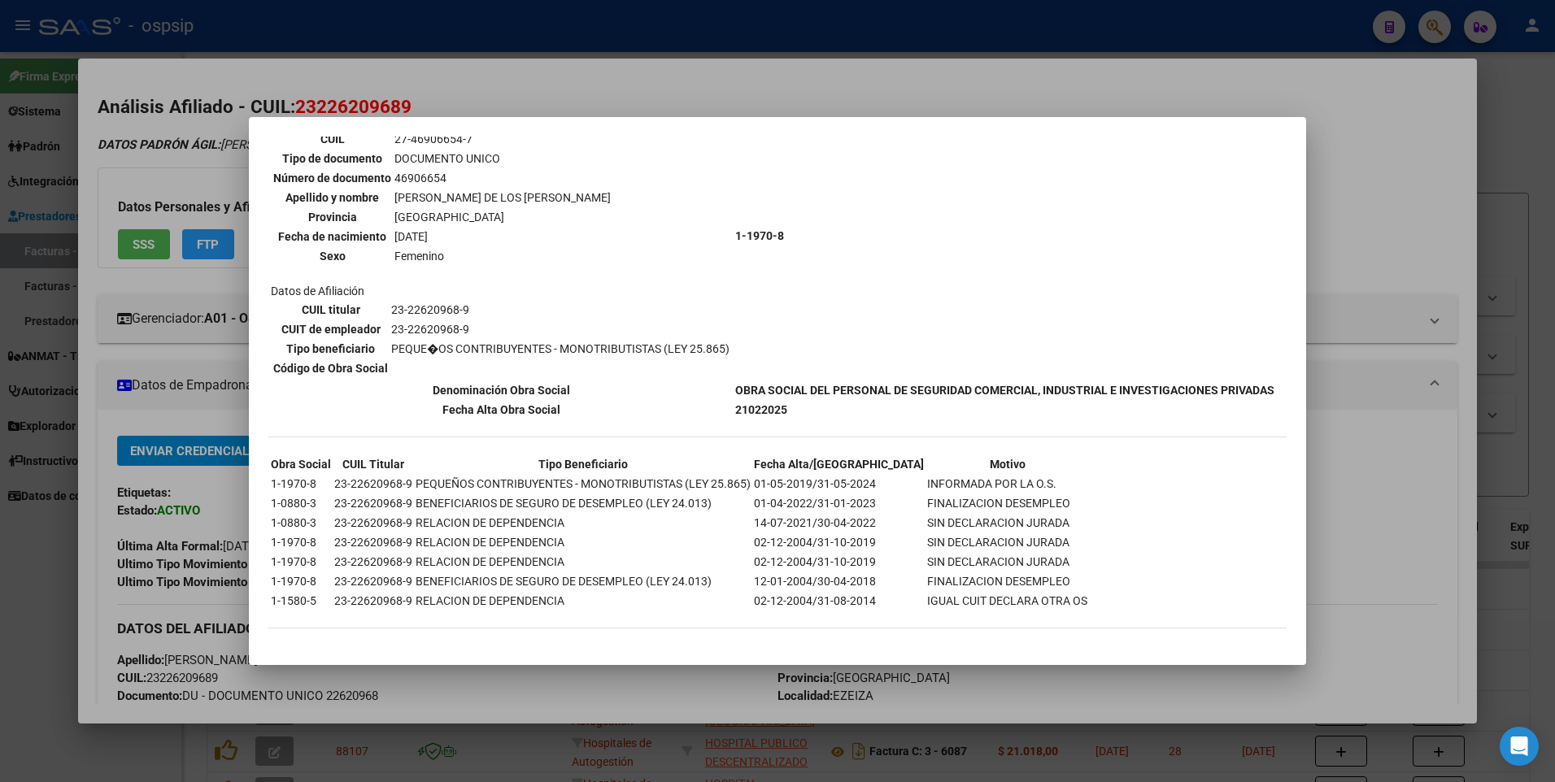
scroll to position [976, 0]
click at [1440, 111] on div at bounding box center [777, 391] width 1555 height 782
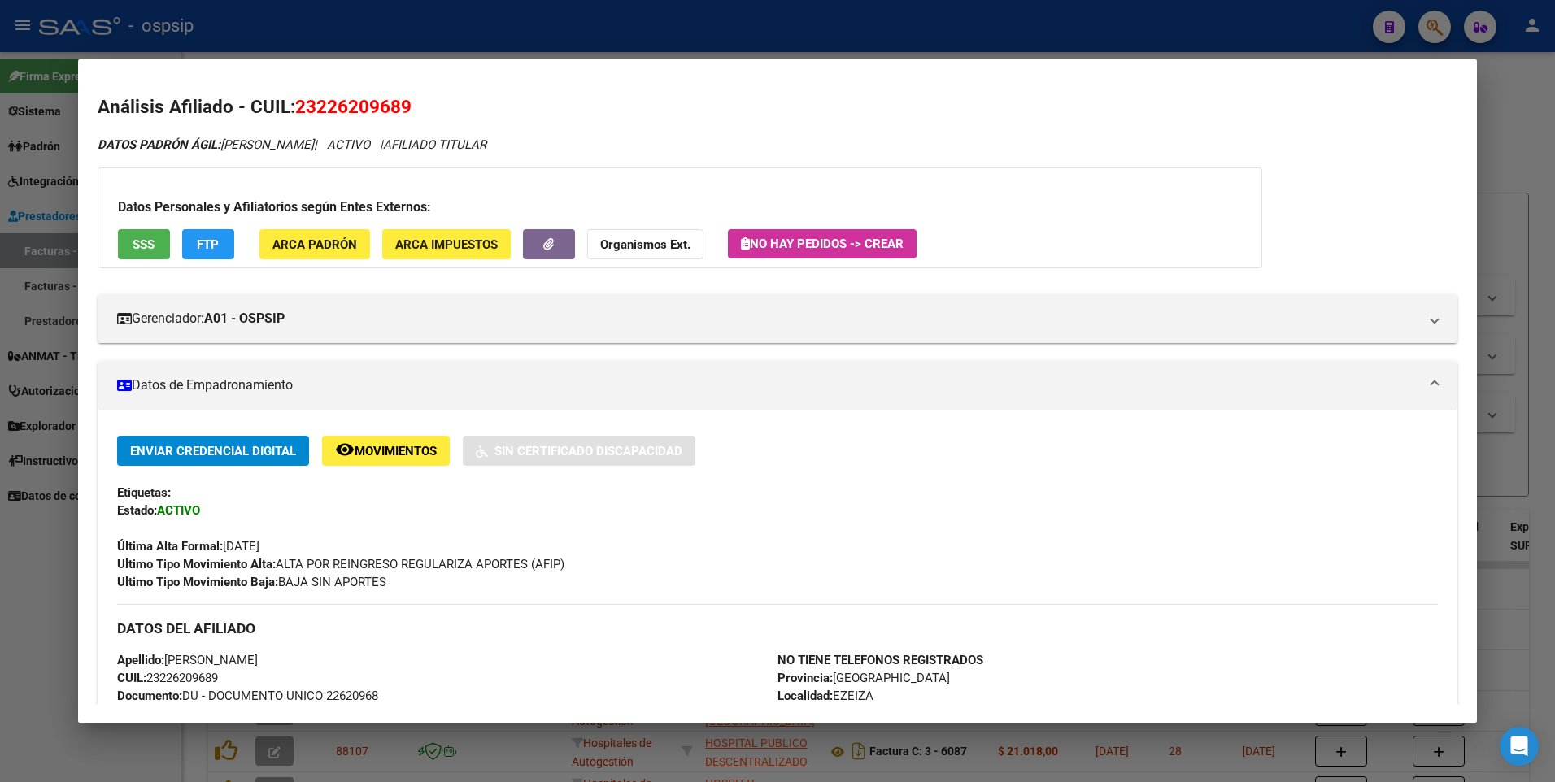
click at [1492, 86] on div at bounding box center [777, 391] width 1555 height 782
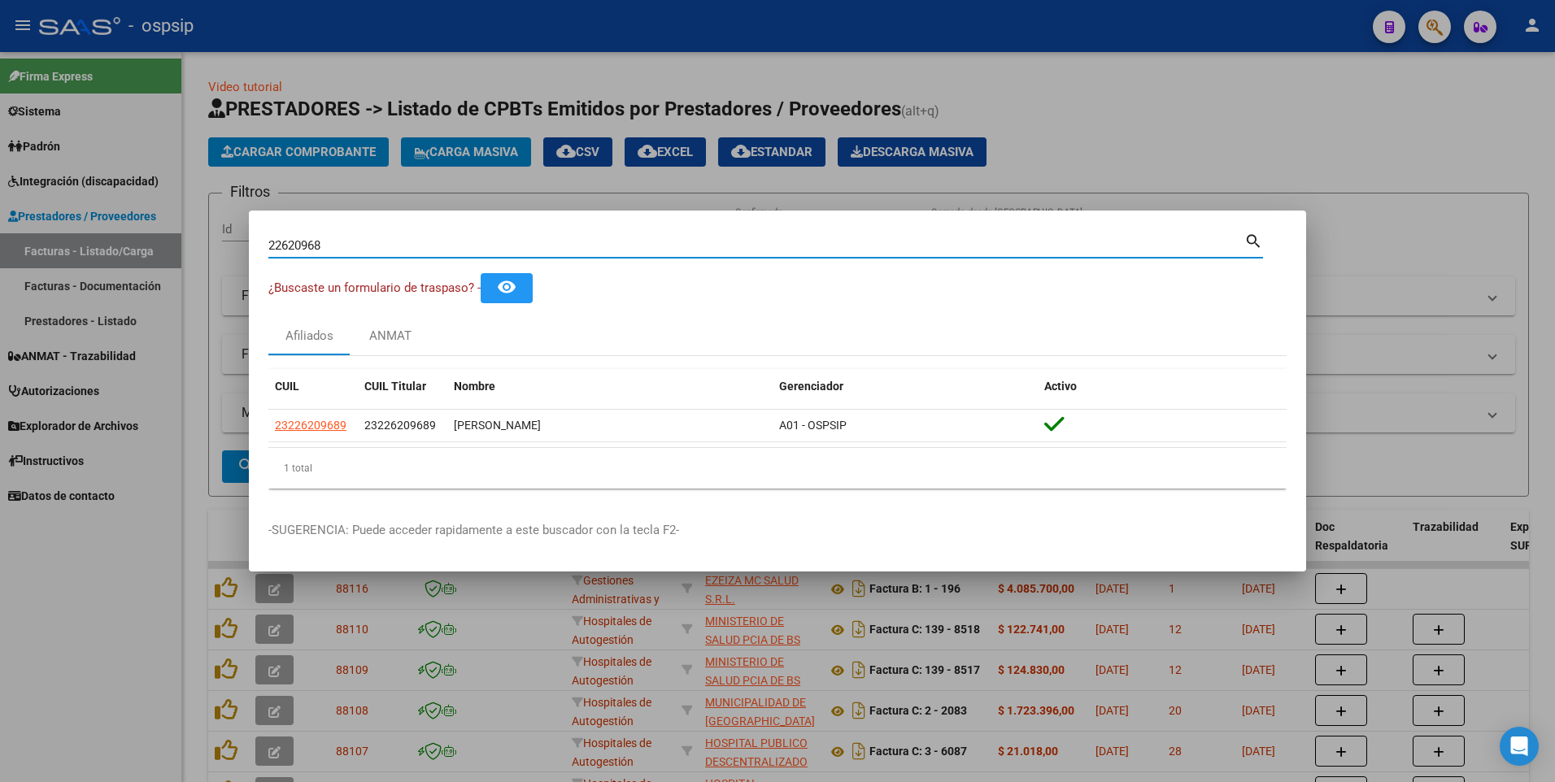
drag, startPoint x: 348, startPoint y: 247, endPoint x: 219, endPoint y: 264, distance: 130.3
click at [219, 264] on div "22620968 Buscar (apellido, dni, cuil, nro traspaso, cuit, obra social) search ¿…" at bounding box center [777, 391] width 1555 height 782
type input "92808081"
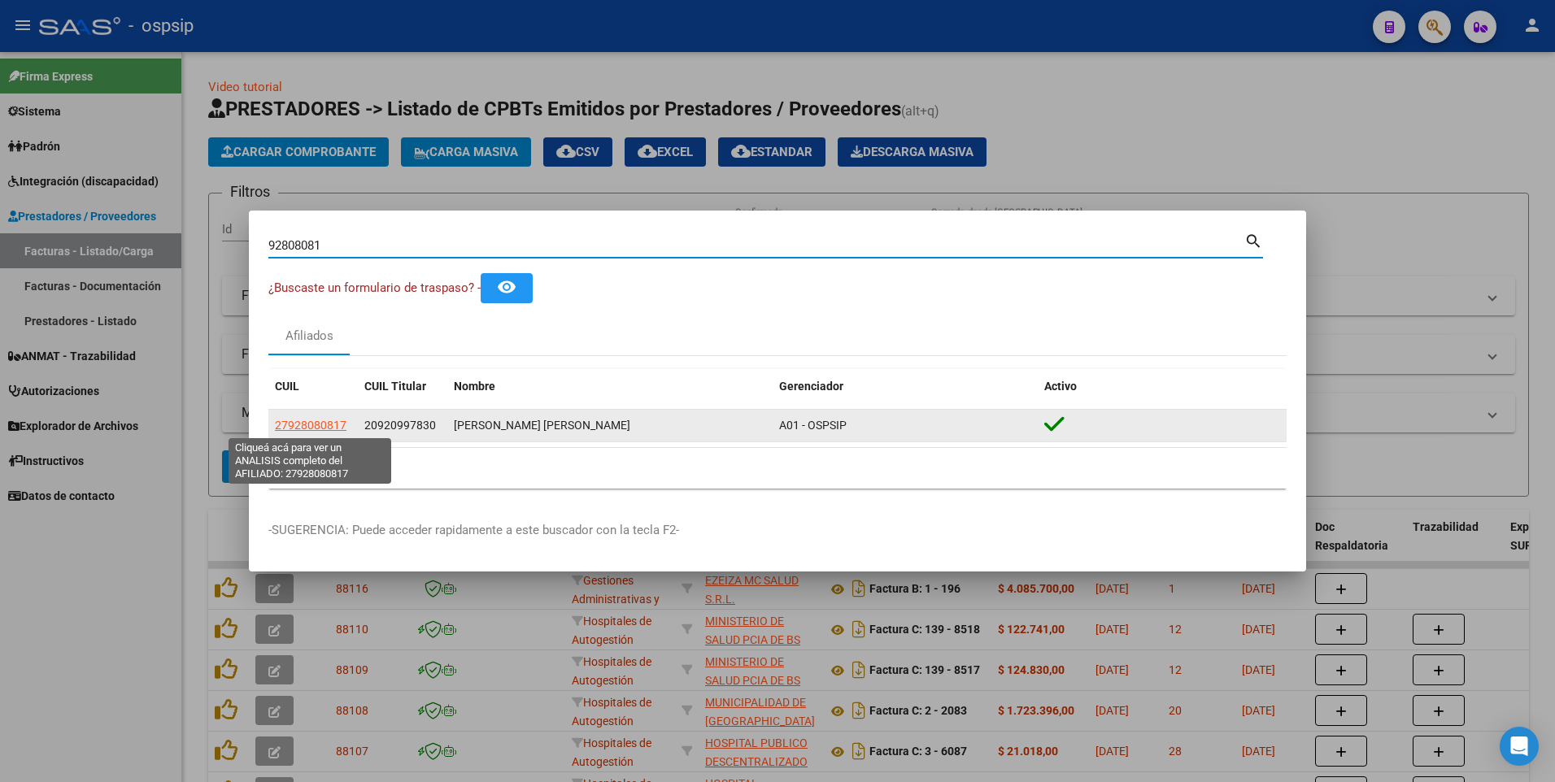
click at [275, 427] on span "27928080817" at bounding box center [311, 425] width 72 height 13
type textarea "27928080817"
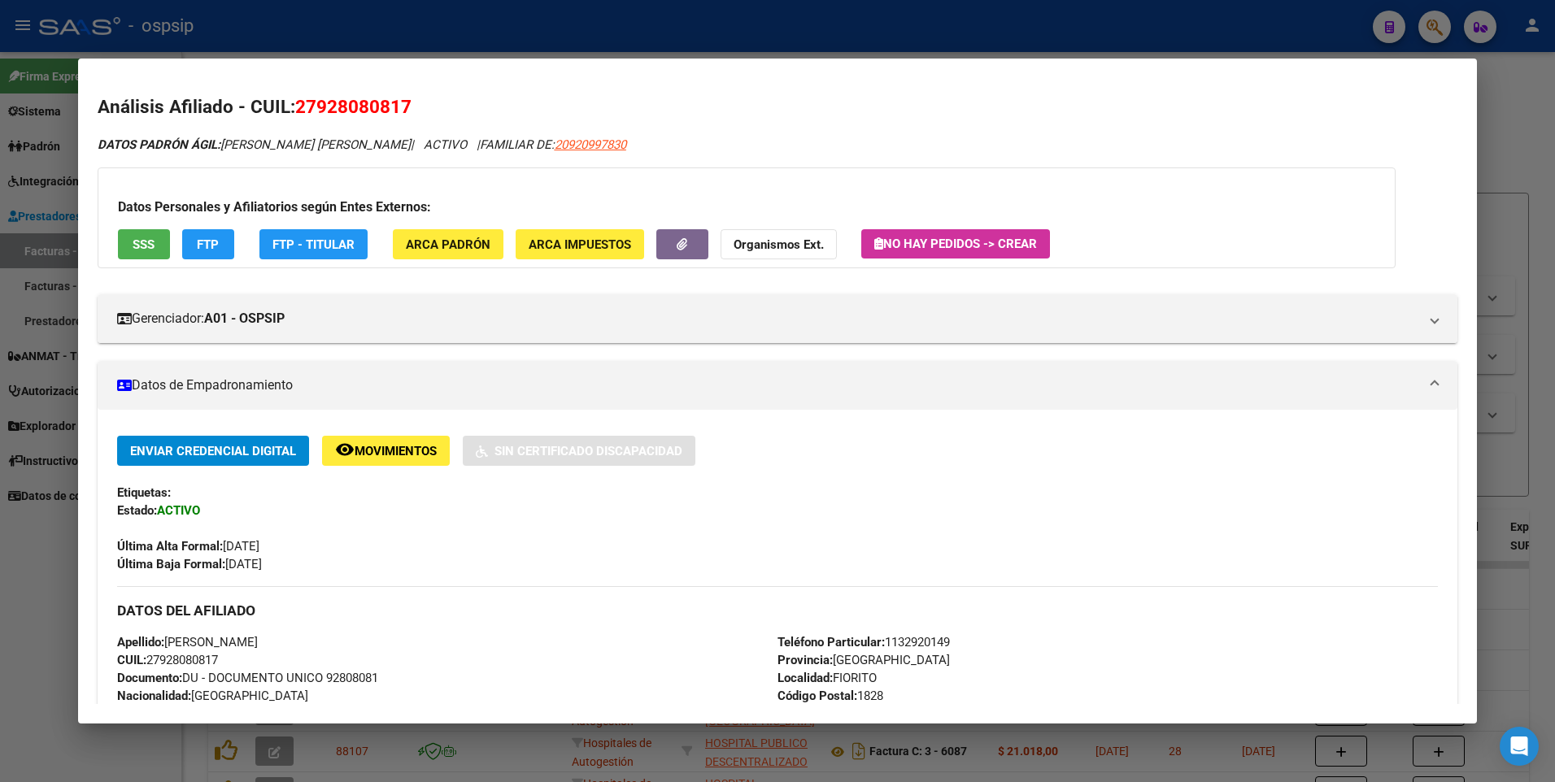
click at [136, 247] on span "SSS" at bounding box center [144, 244] width 22 height 15
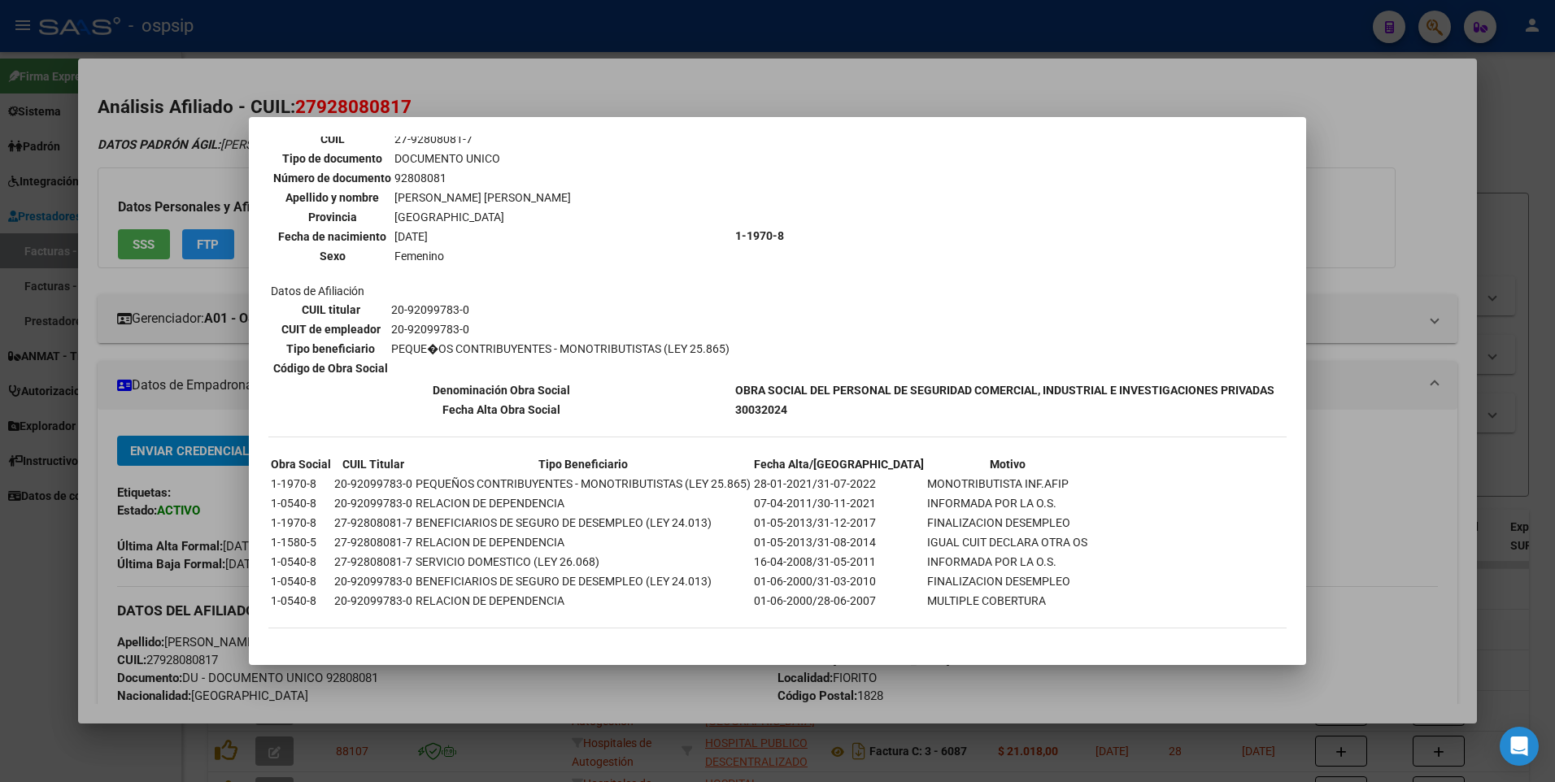
scroll to position [608, 0]
click at [1372, 183] on div at bounding box center [777, 391] width 1555 height 782
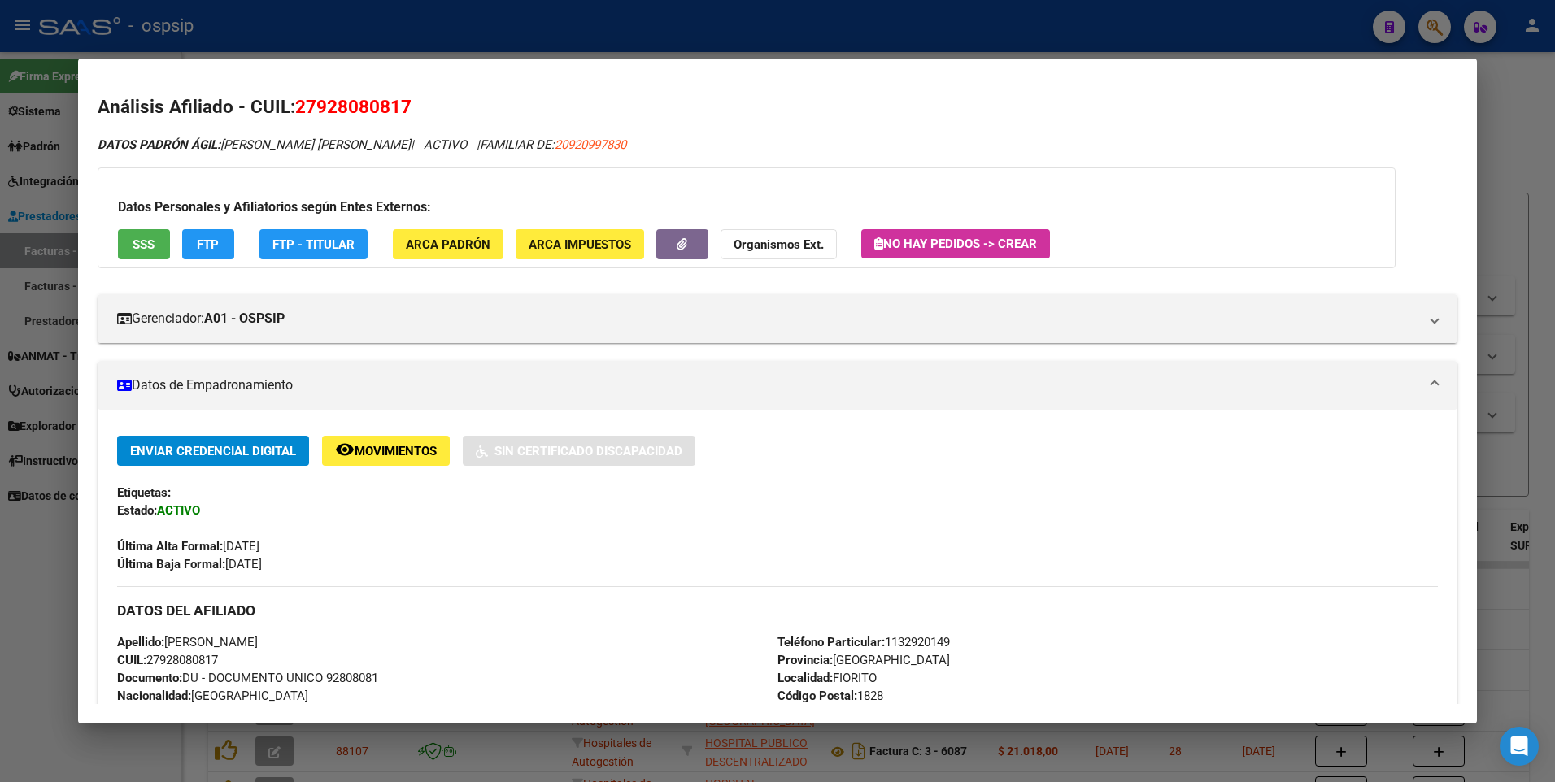
click at [1504, 129] on div at bounding box center [777, 391] width 1555 height 782
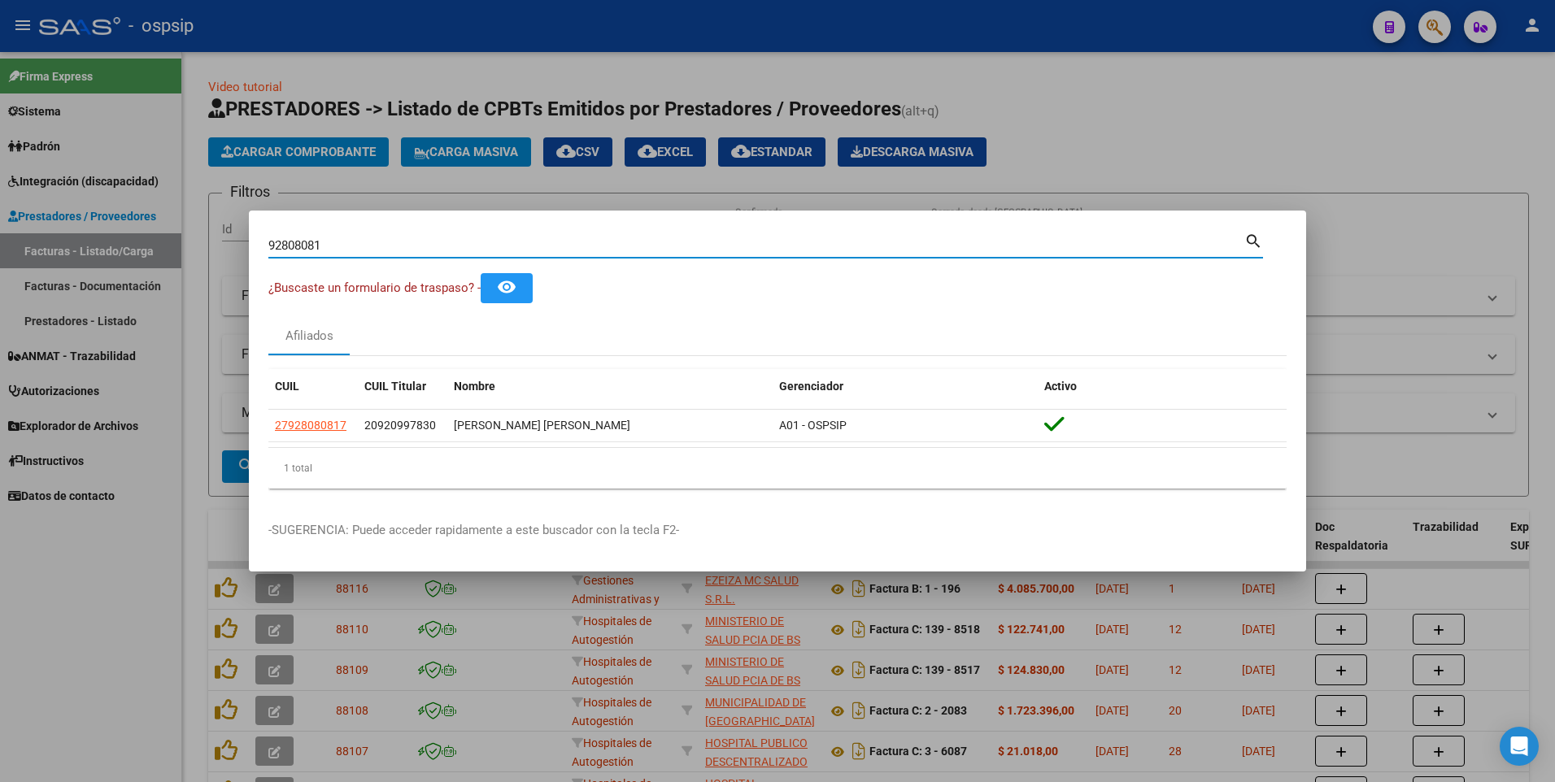
drag, startPoint x: 329, startPoint y: 245, endPoint x: 167, endPoint y: 279, distance: 165.4
click at [167, 279] on div "92808081 Buscar (apellido, dni, cuil, nro traspaso, cuit, obra social) search ¿…" at bounding box center [777, 391] width 1555 height 782
type input "19043674"
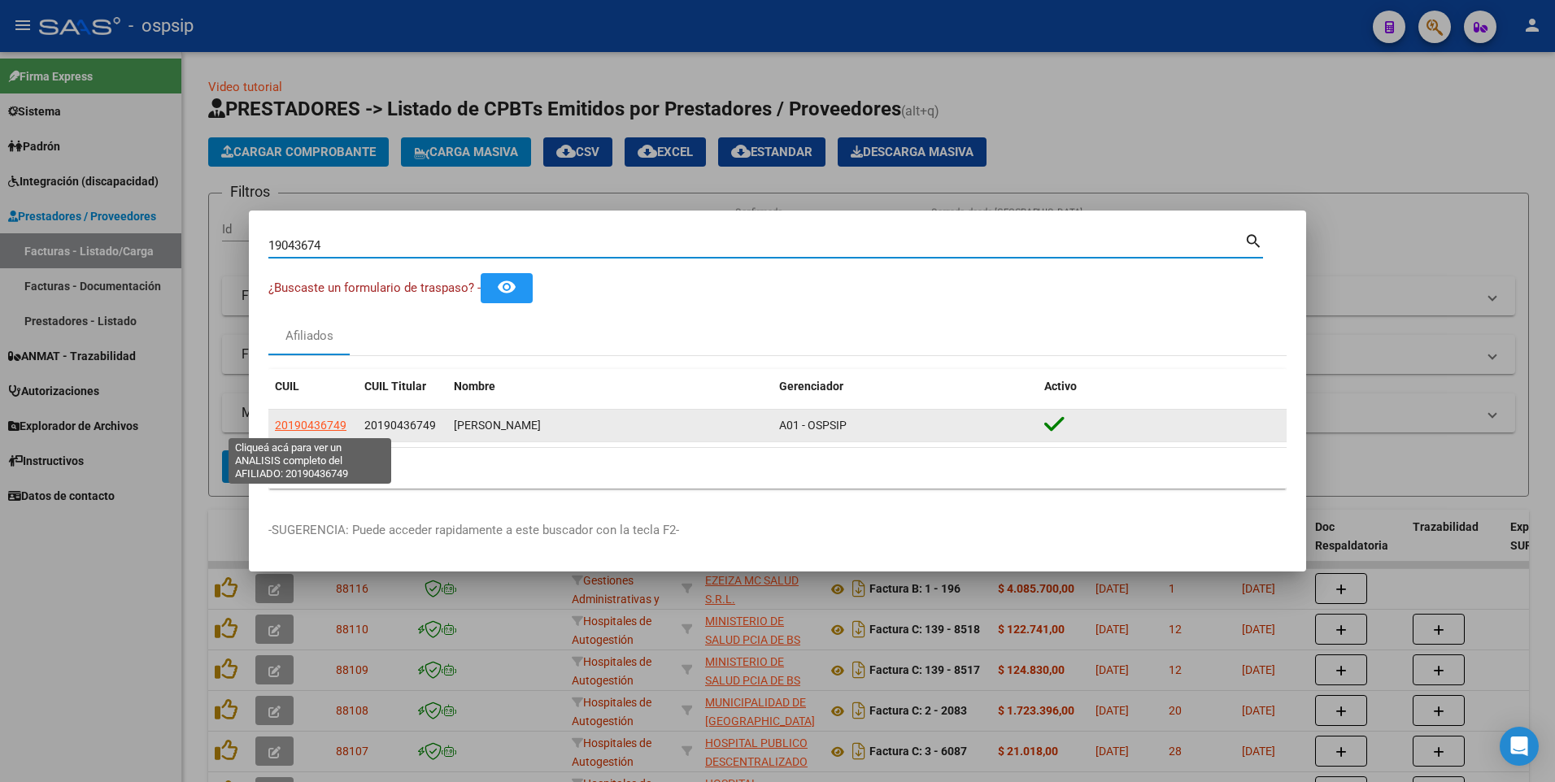
click at [333, 429] on span "20190436749" at bounding box center [311, 425] width 72 height 13
type textarea "20190436749"
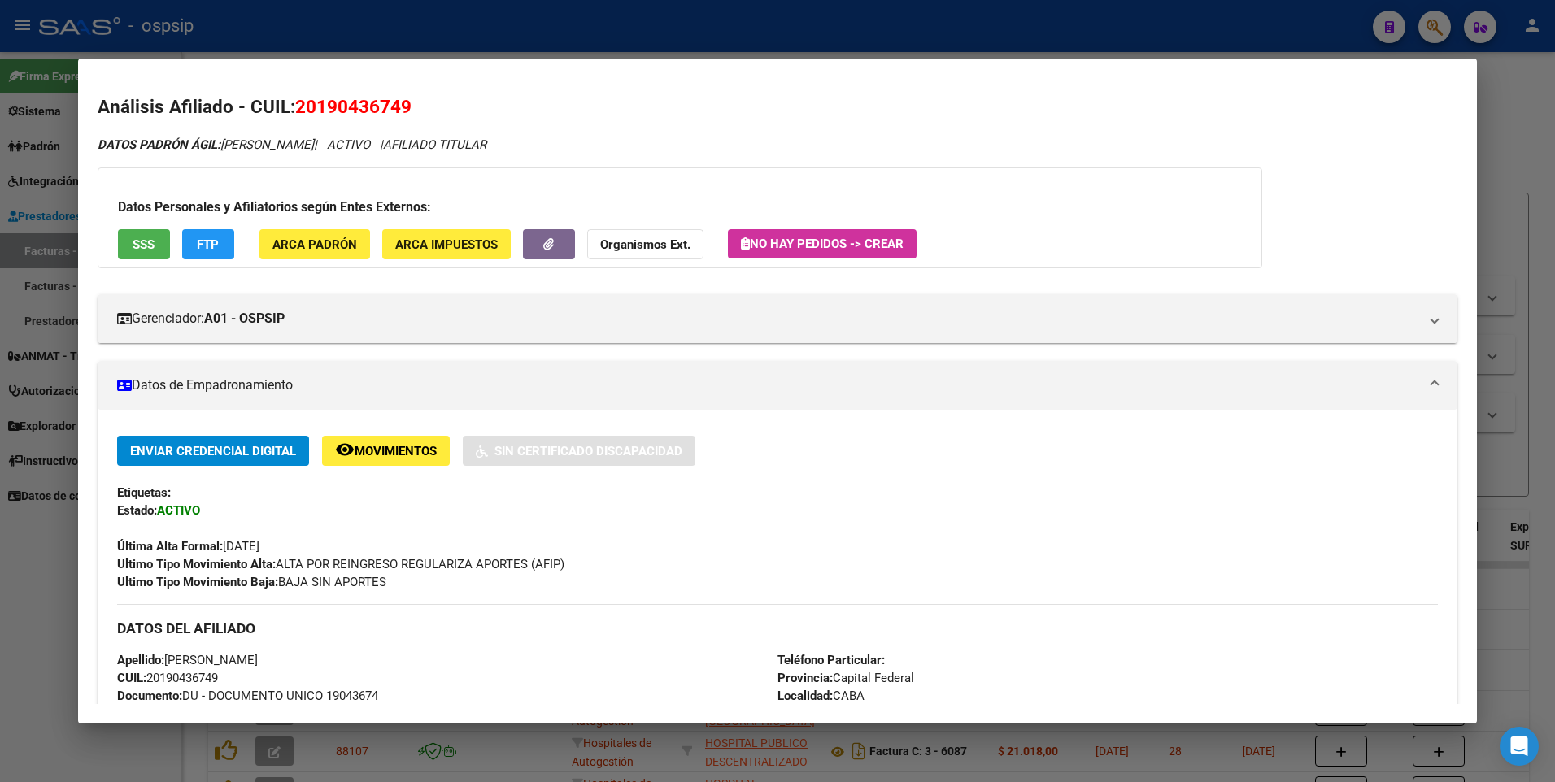
click at [143, 237] on span "SSS" at bounding box center [144, 244] width 22 height 15
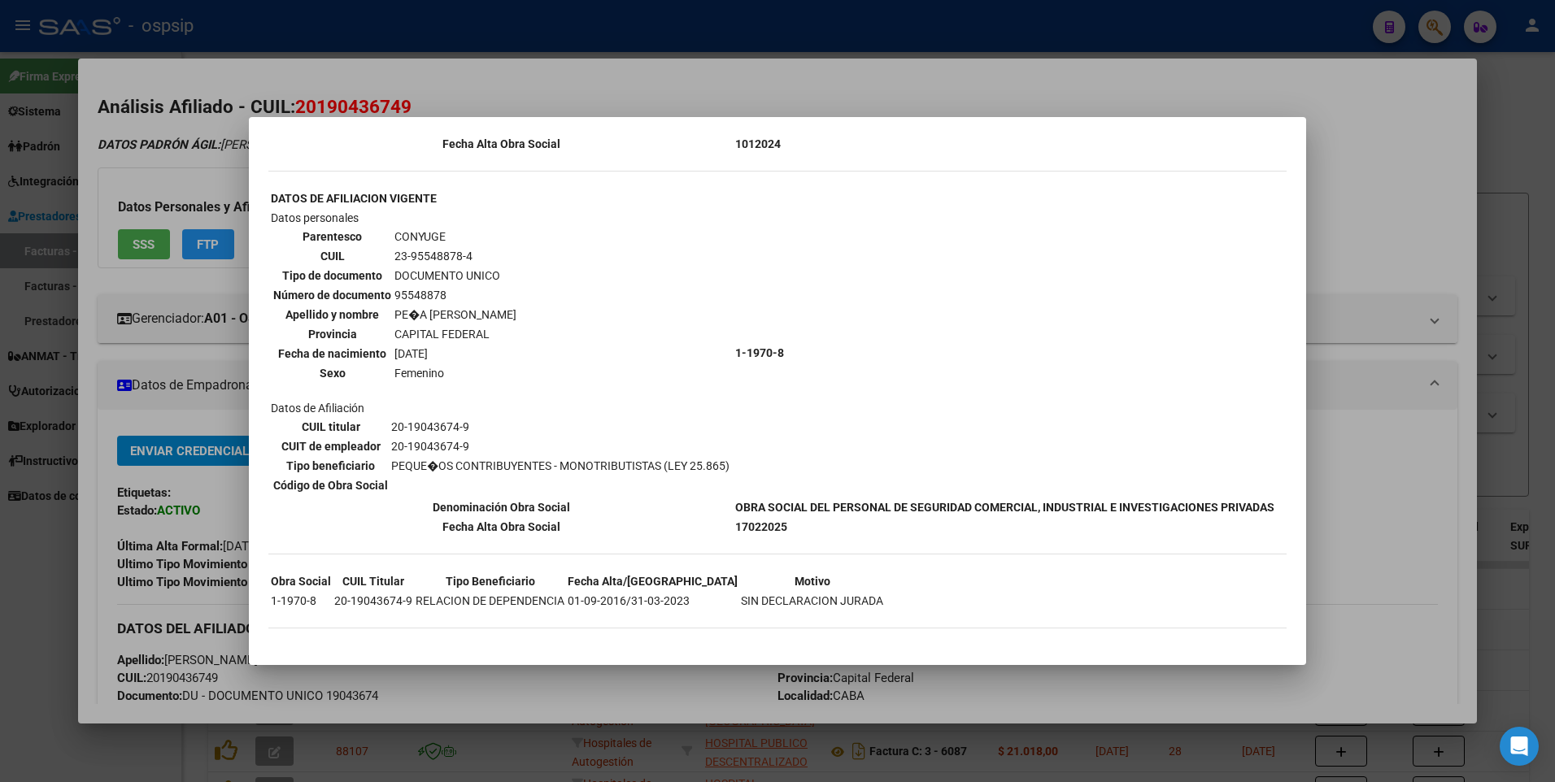
scroll to position [0, 0]
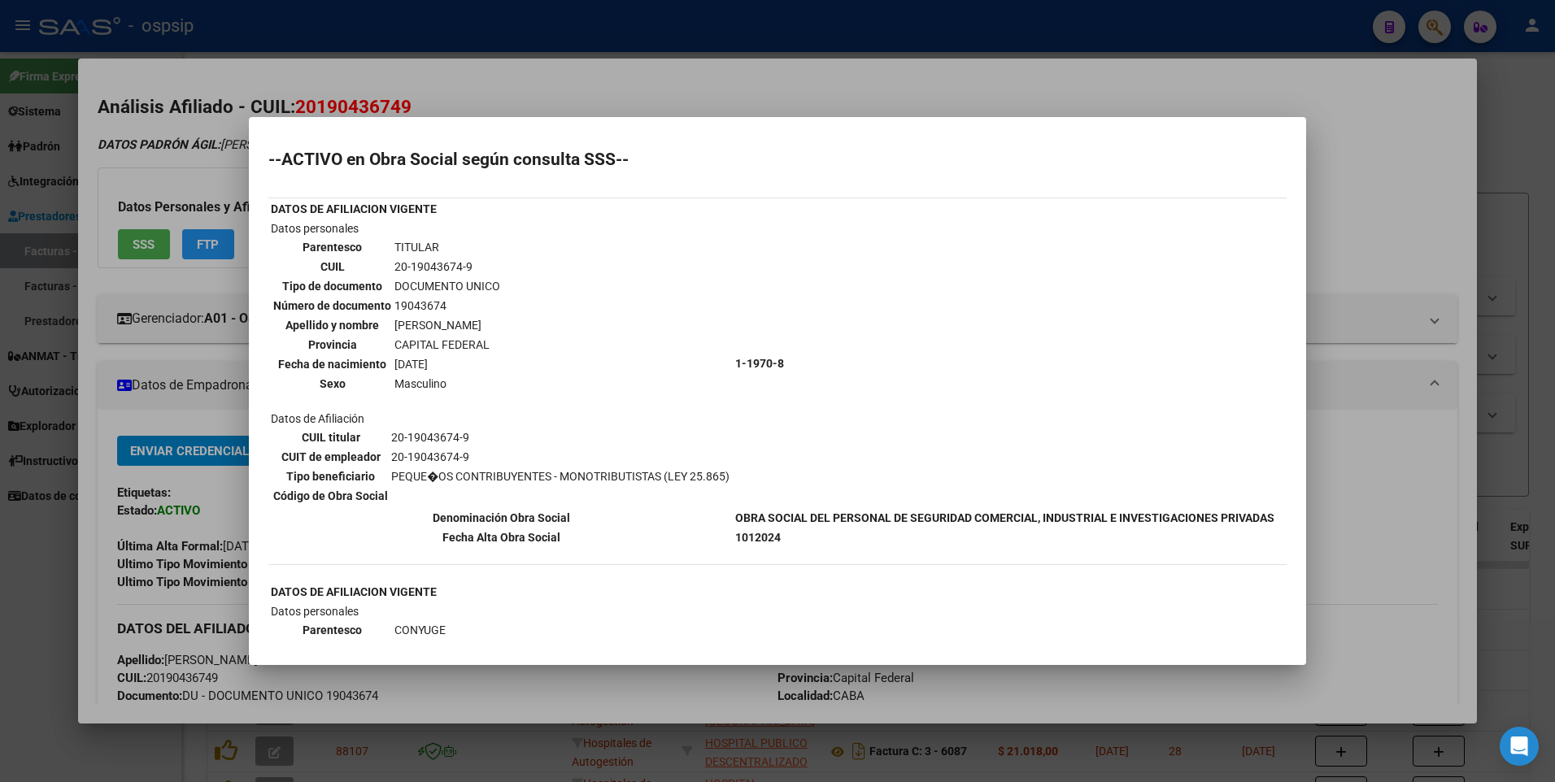
click at [1307, 160] on div at bounding box center [777, 391] width 1555 height 782
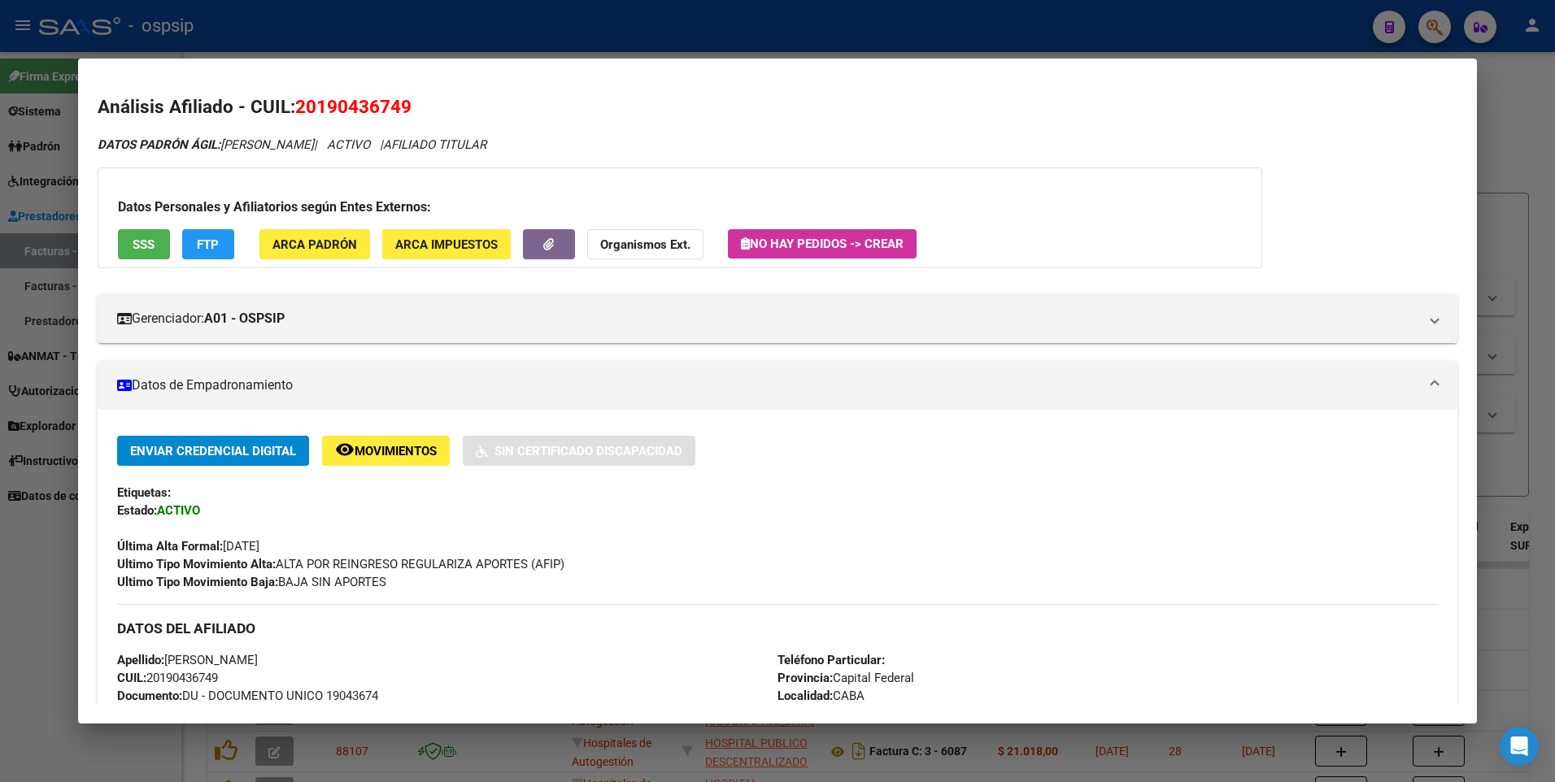
drag, startPoint x: 1532, startPoint y: 142, endPoint x: 1497, endPoint y: 146, distance: 35.1
click at [1533, 142] on div at bounding box center [777, 391] width 1555 height 782
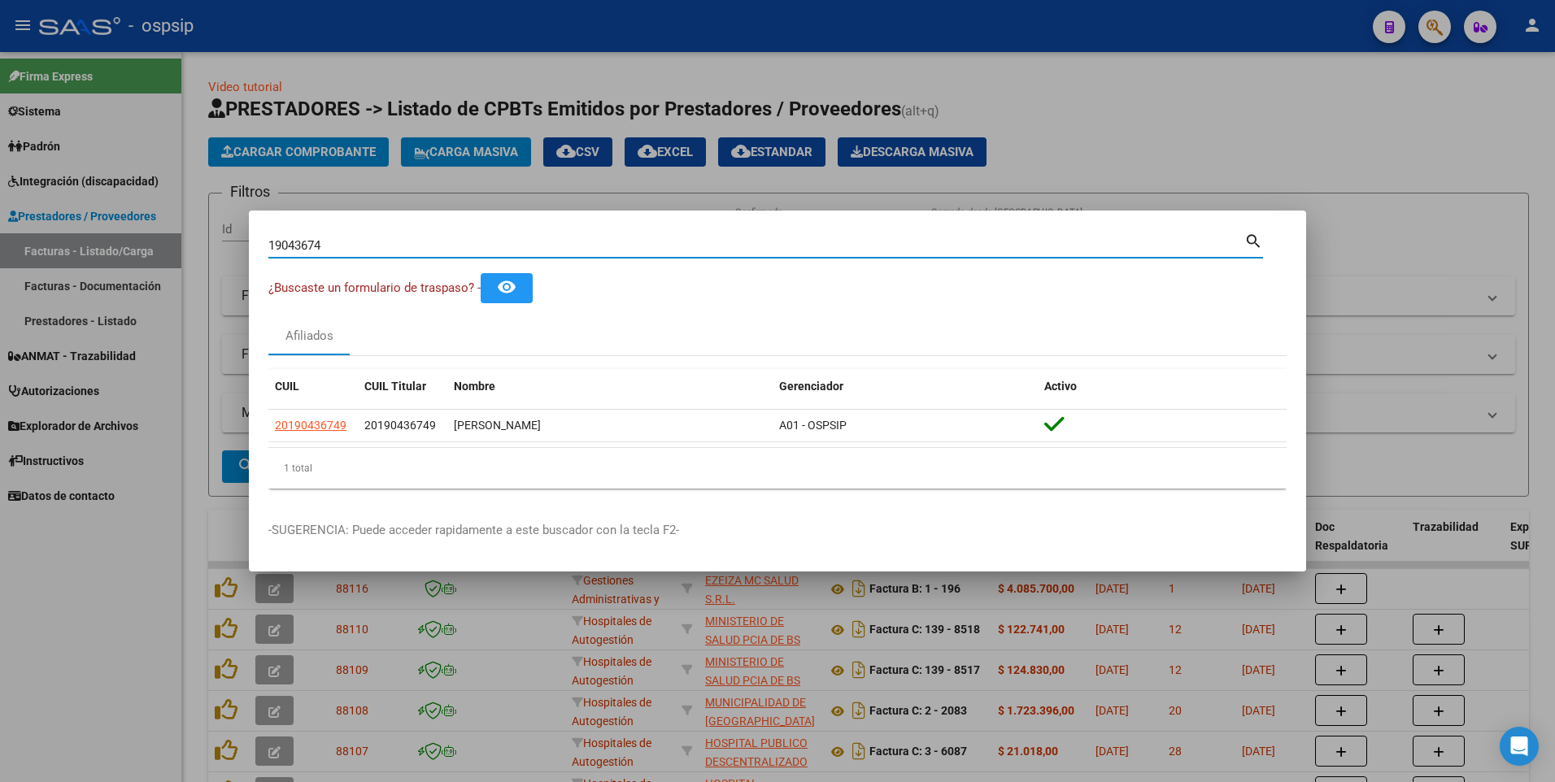
drag, startPoint x: 334, startPoint y: 242, endPoint x: 98, endPoint y: 303, distance: 244.4
click at [100, 303] on div "19043674 Buscar (apellido, dni, cuil, nro traspaso, cuit, obra social) search ¿…" at bounding box center [777, 391] width 1555 height 782
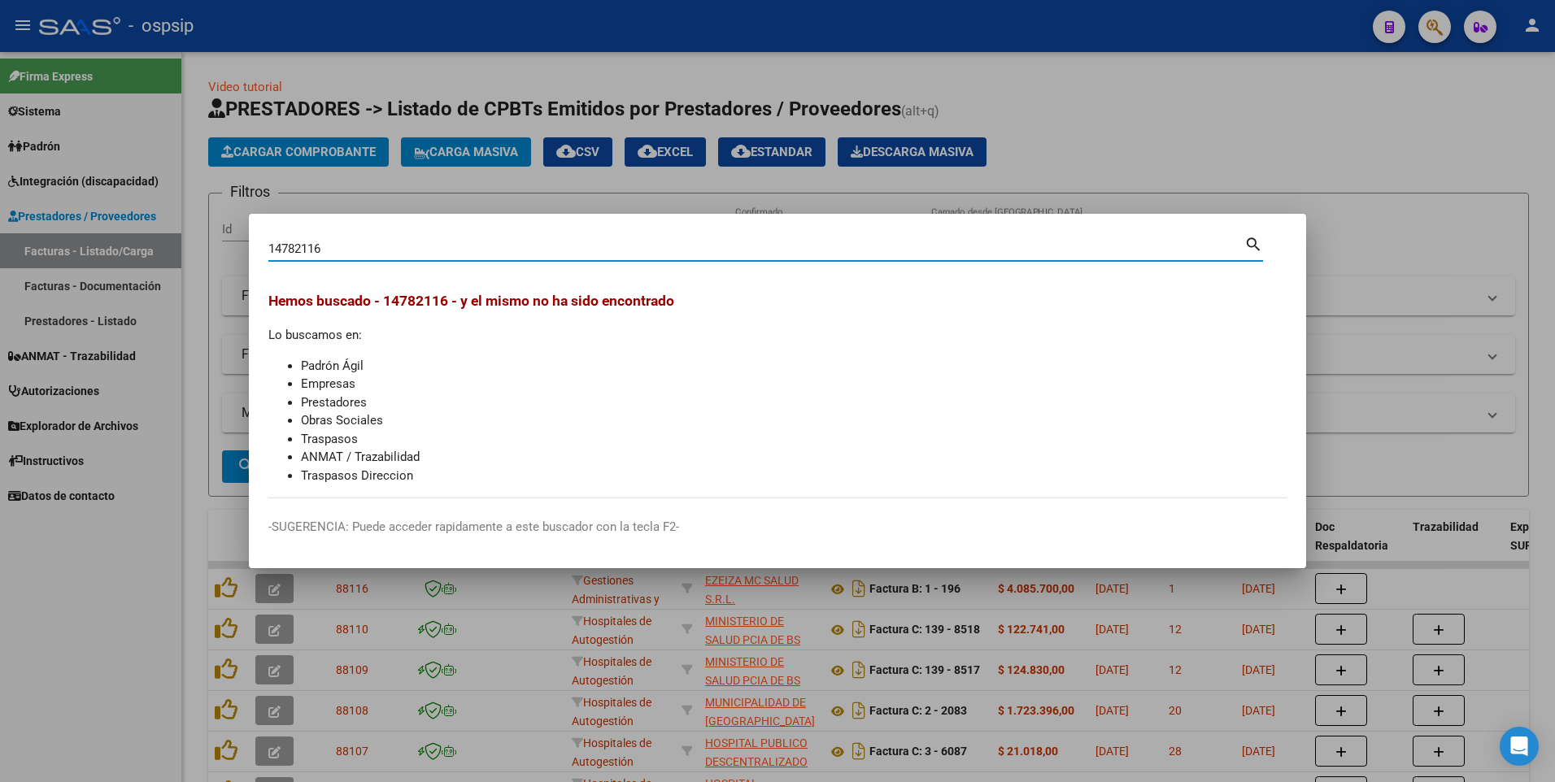
type input "14782116"
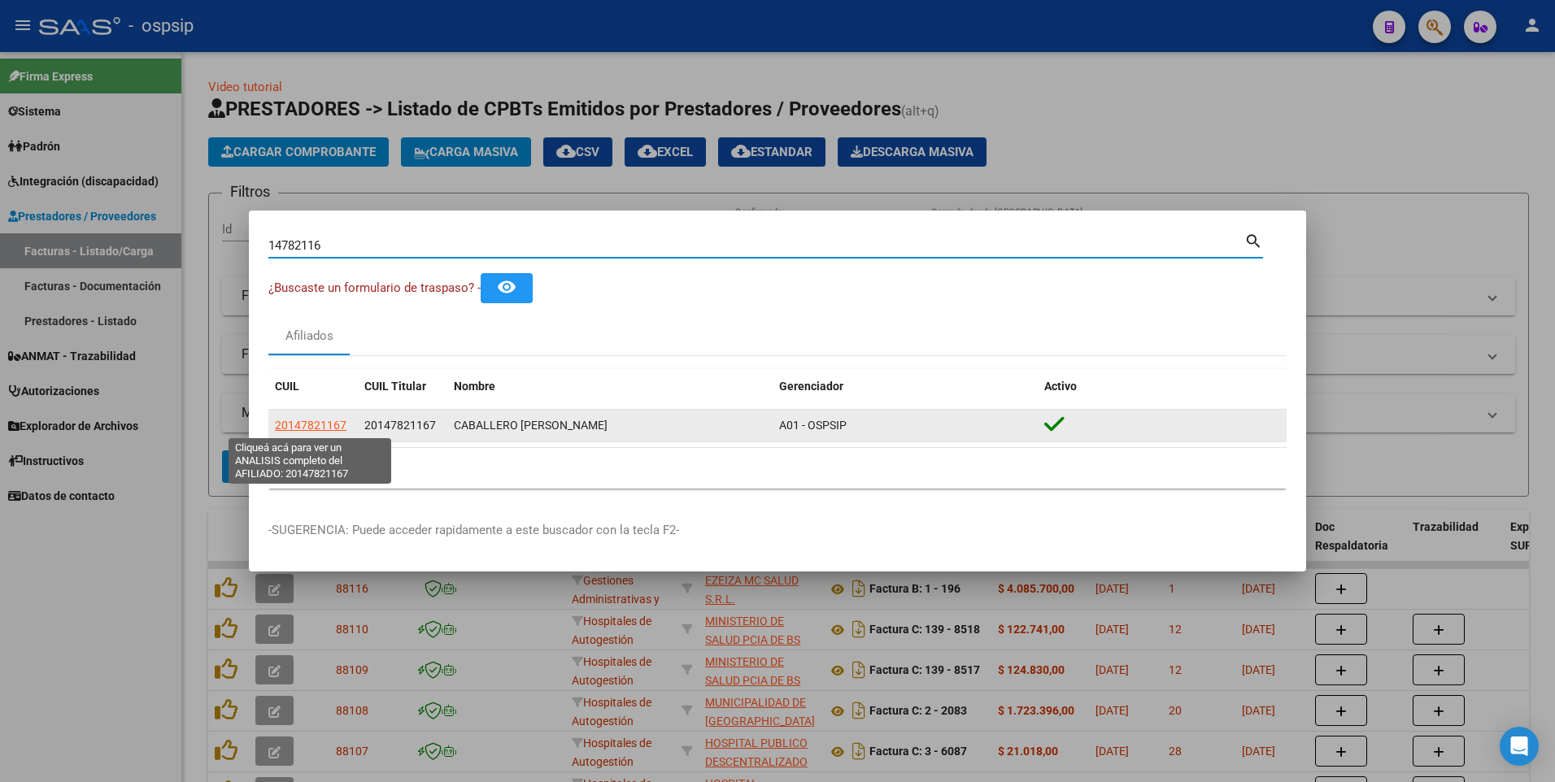
click at [319, 421] on span "20147821167" at bounding box center [311, 425] width 72 height 13
type textarea "20147821167"
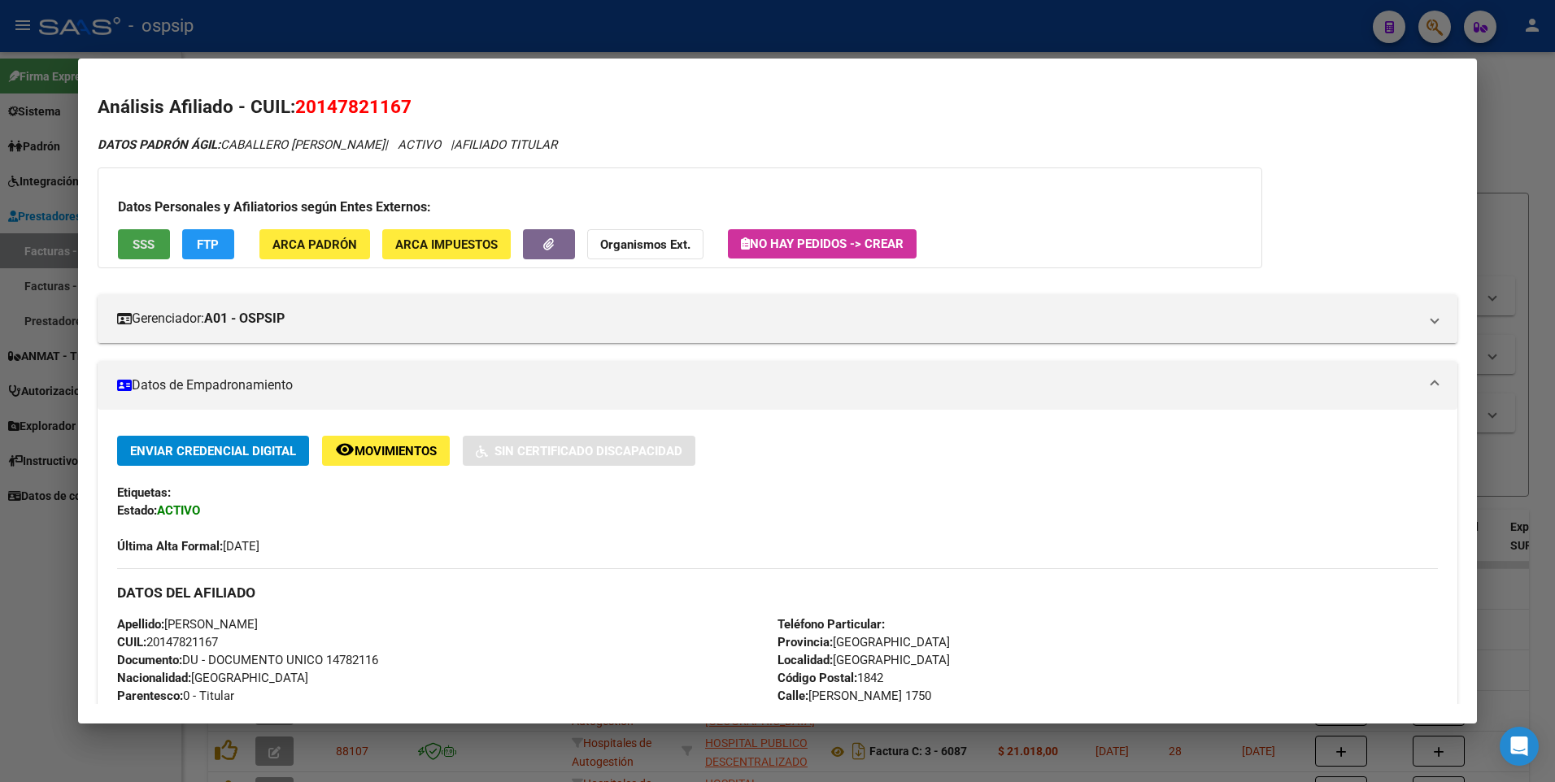
click at [156, 241] on button "SSS" at bounding box center [144, 244] width 52 height 30
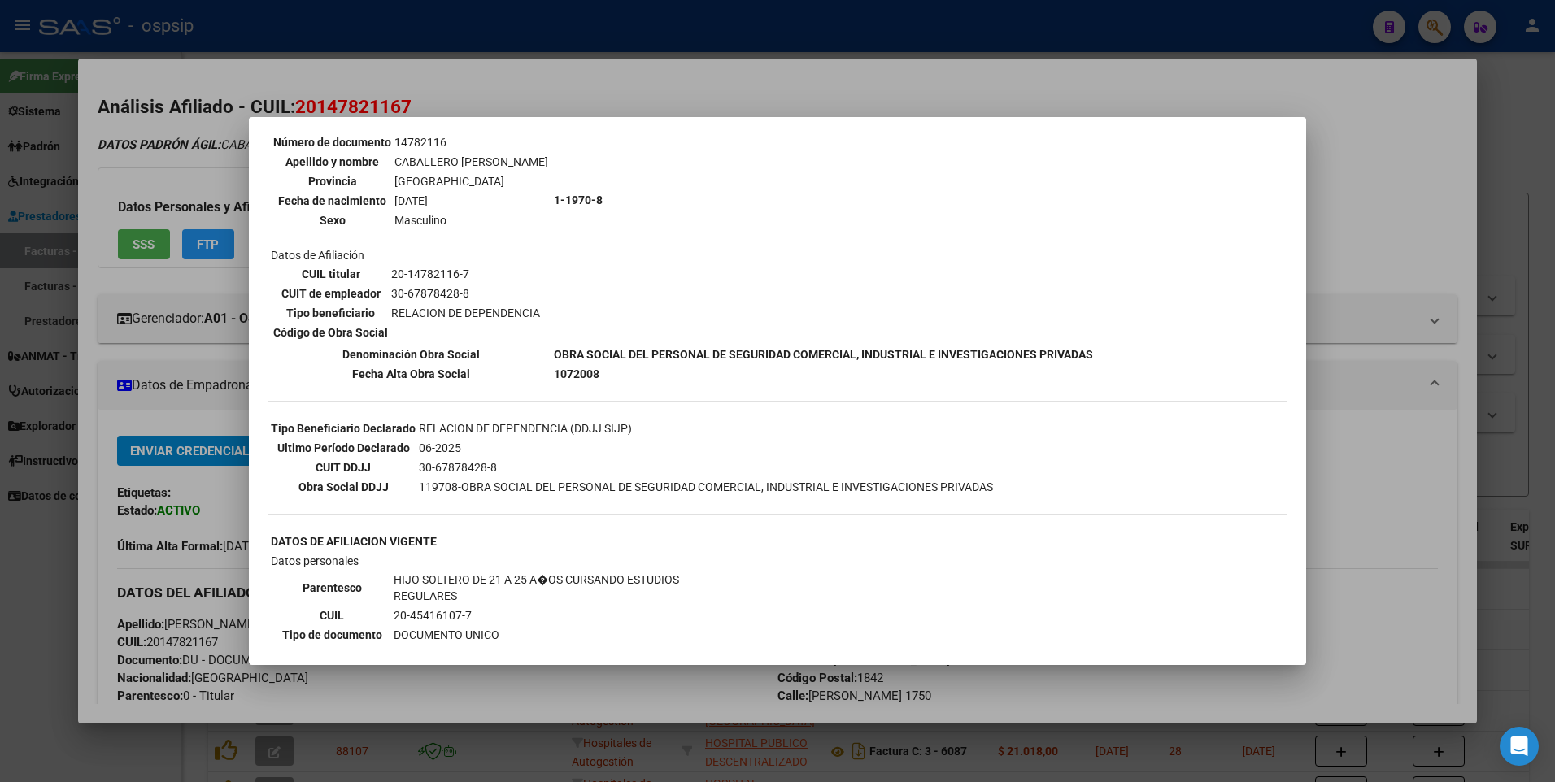
scroll to position [488, 0]
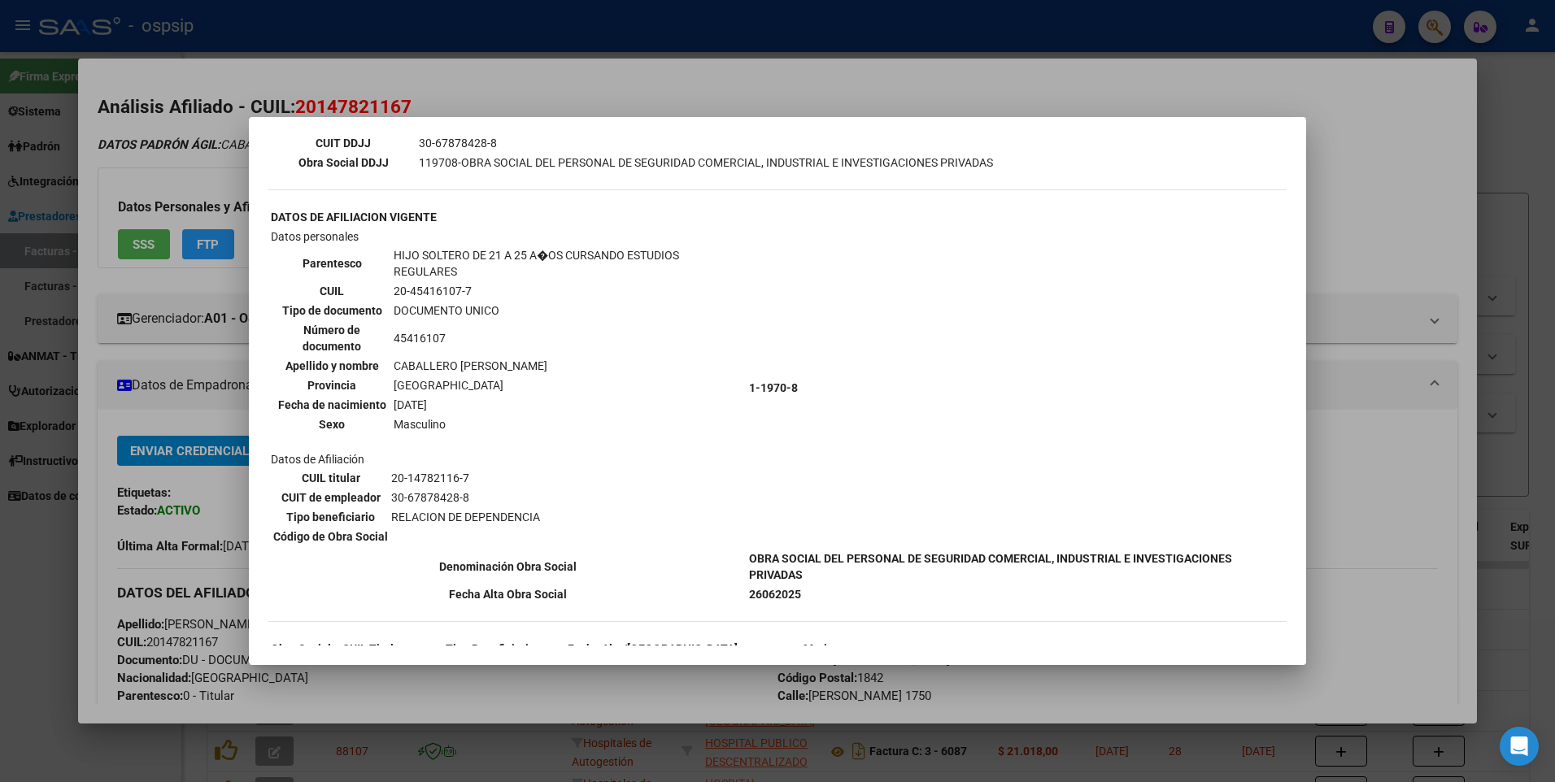
click at [1389, 129] on div at bounding box center [777, 391] width 1555 height 782
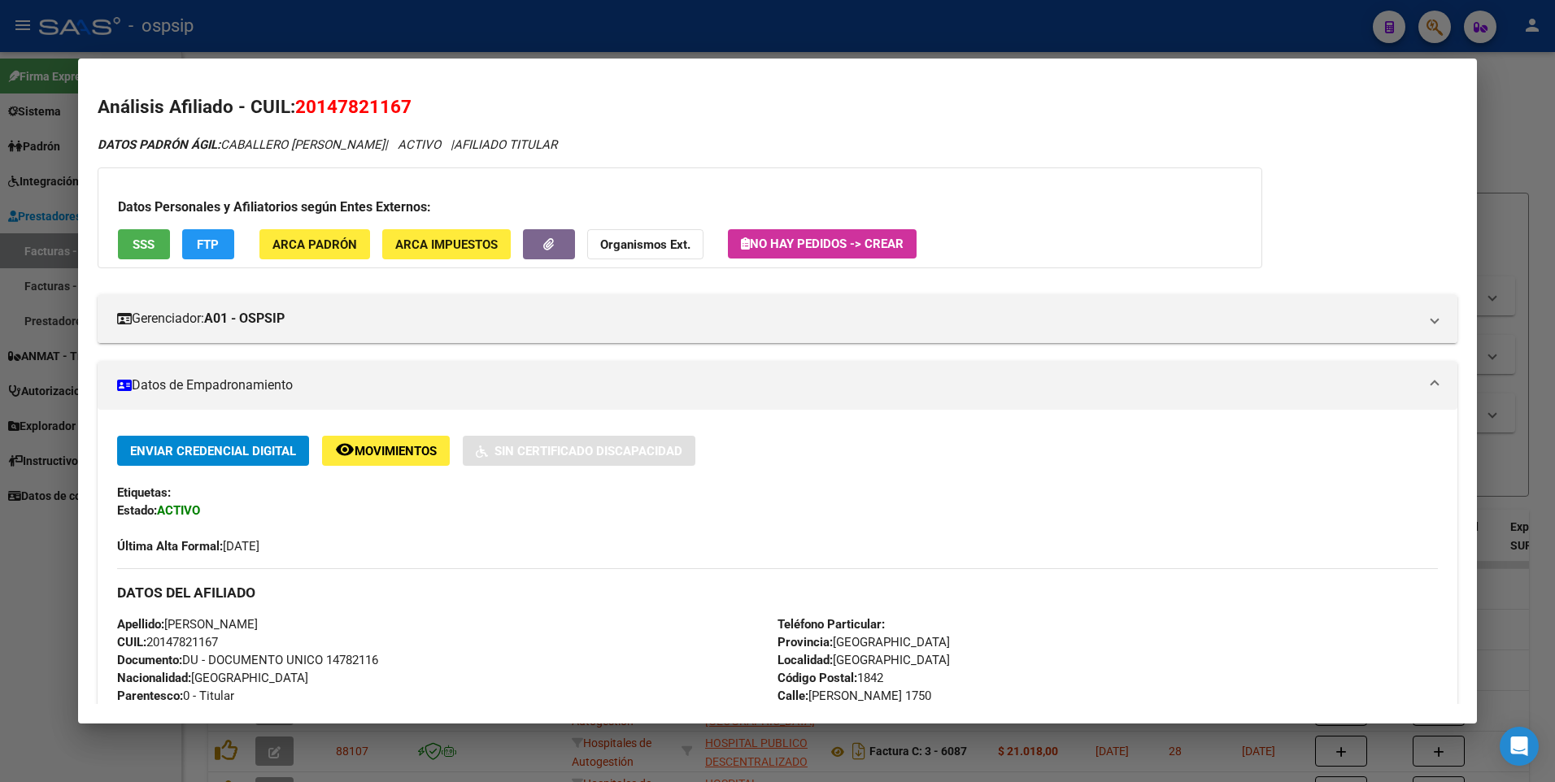
click at [1496, 105] on div at bounding box center [777, 391] width 1555 height 782
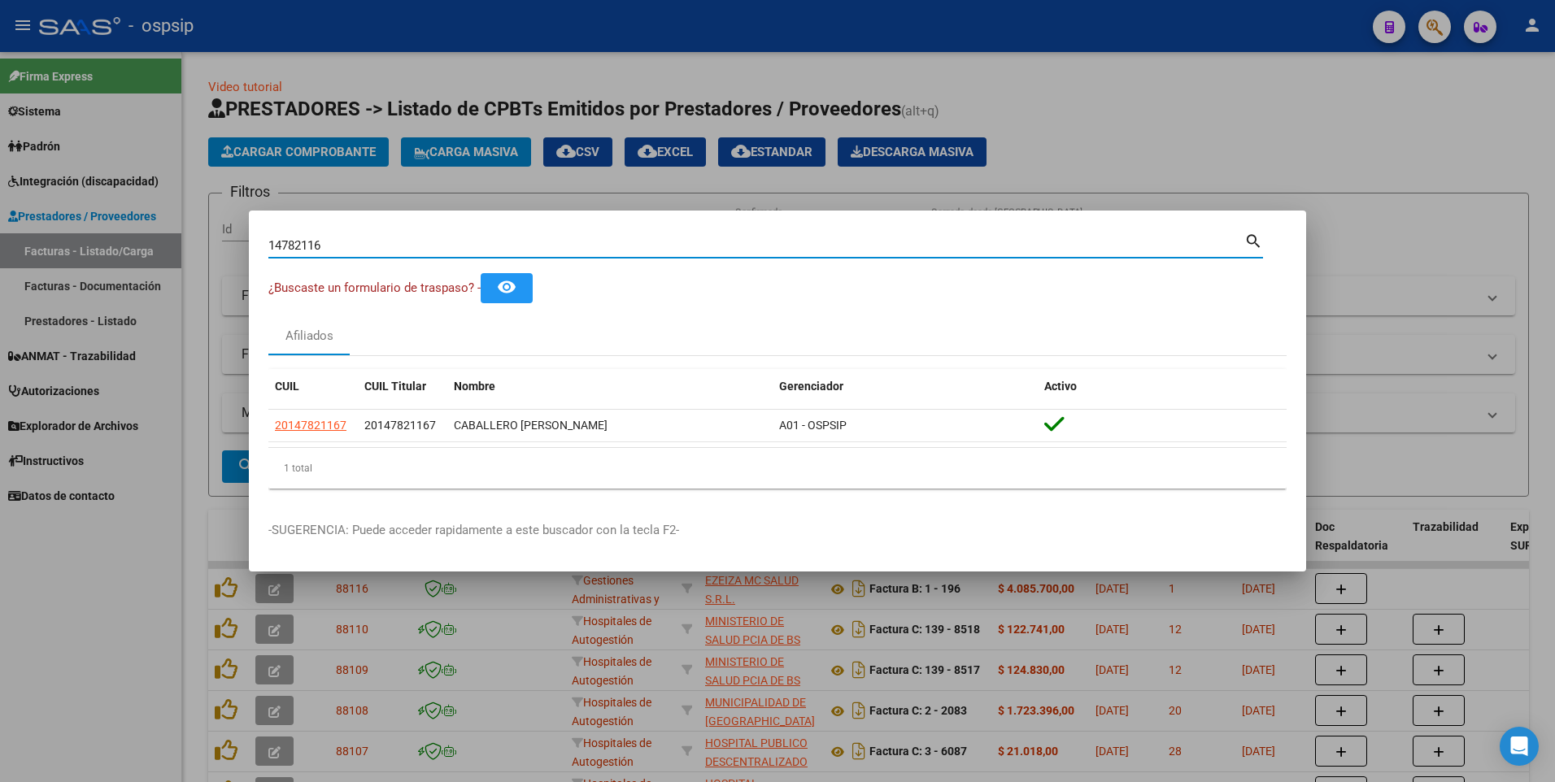
drag, startPoint x: 347, startPoint y: 246, endPoint x: 182, endPoint y: 250, distance: 165.2
click at [182, 250] on div "14782116 Buscar (apellido, dni, cuil, nro traspaso, cuit, obra social) search ¿…" at bounding box center [777, 391] width 1555 height 782
type input "95084465"
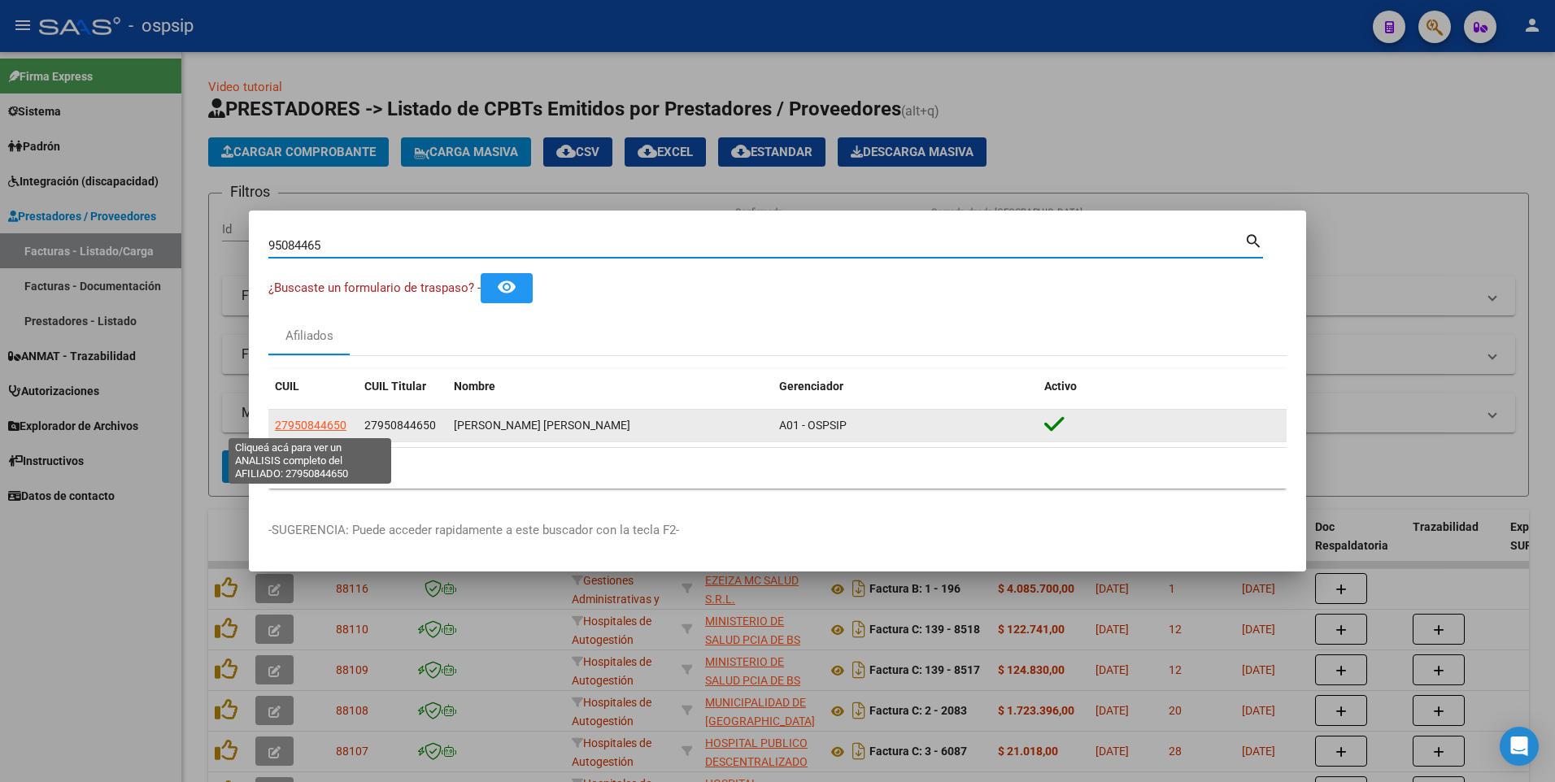
click at [282, 426] on span "27950844650" at bounding box center [311, 425] width 72 height 13
type textarea "27950844650"
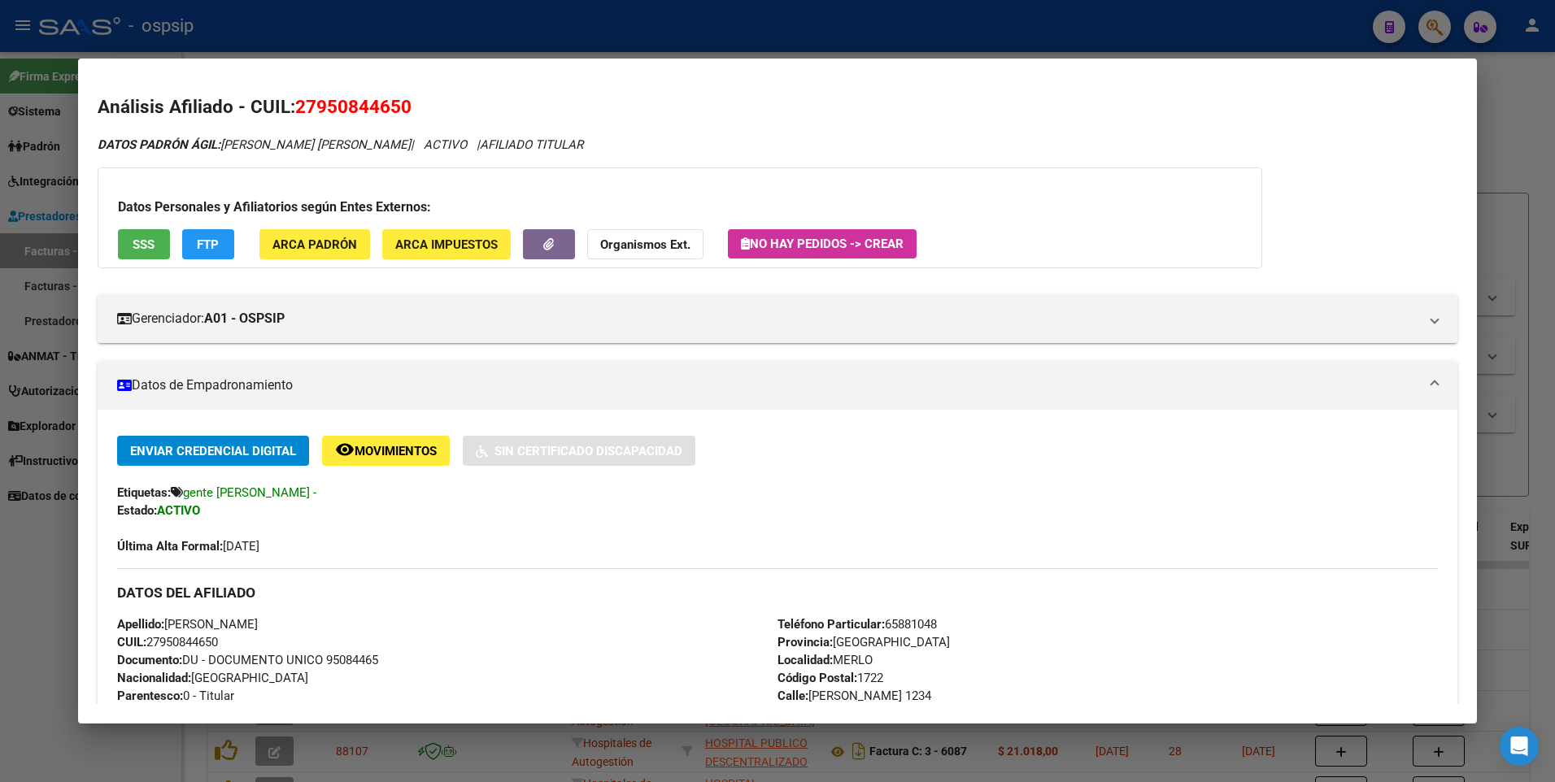
click at [156, 248] on button "SSS" at bounding box center [144, 244] width 52 height 30
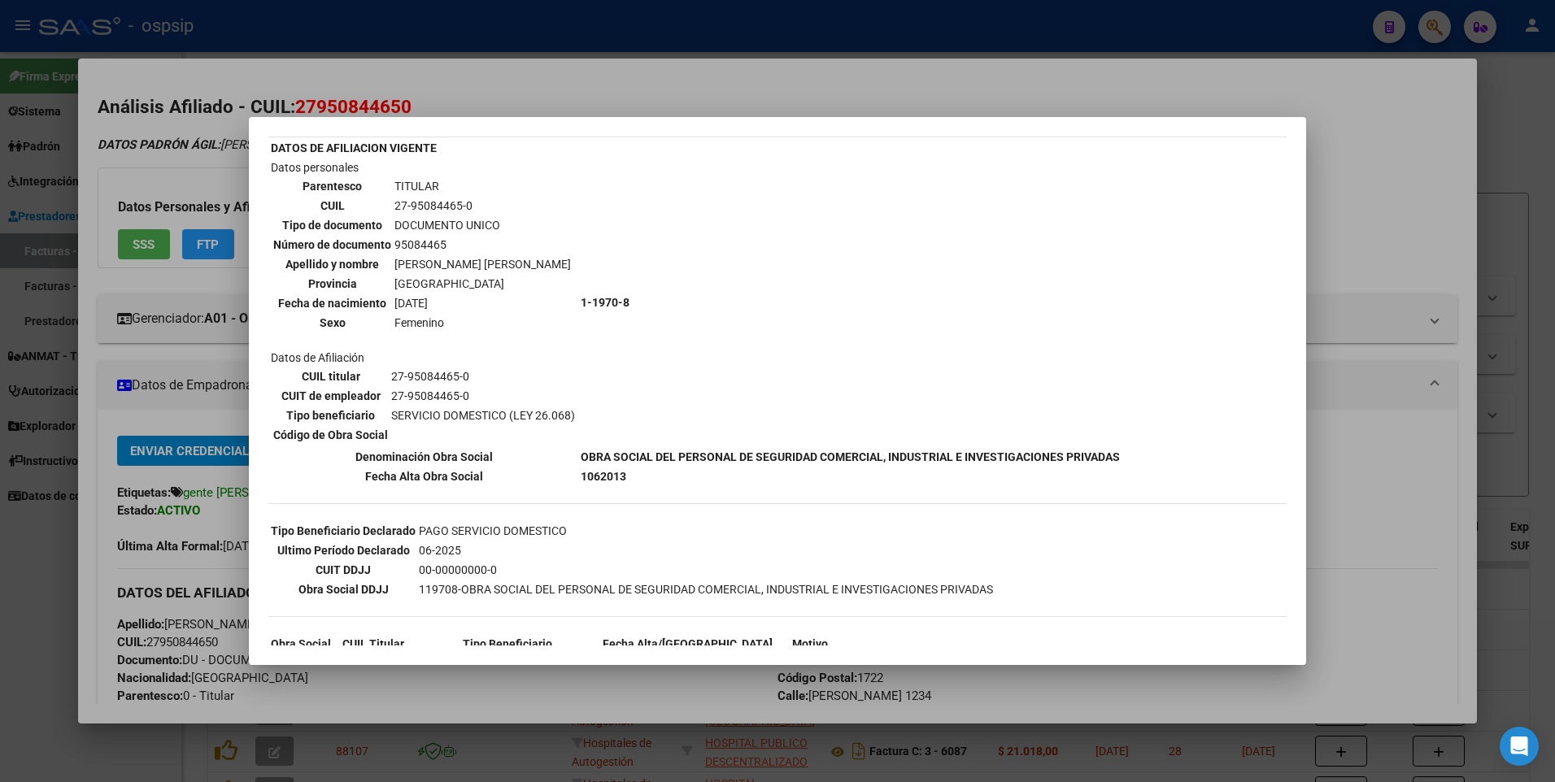
scroll to position [0, 0]
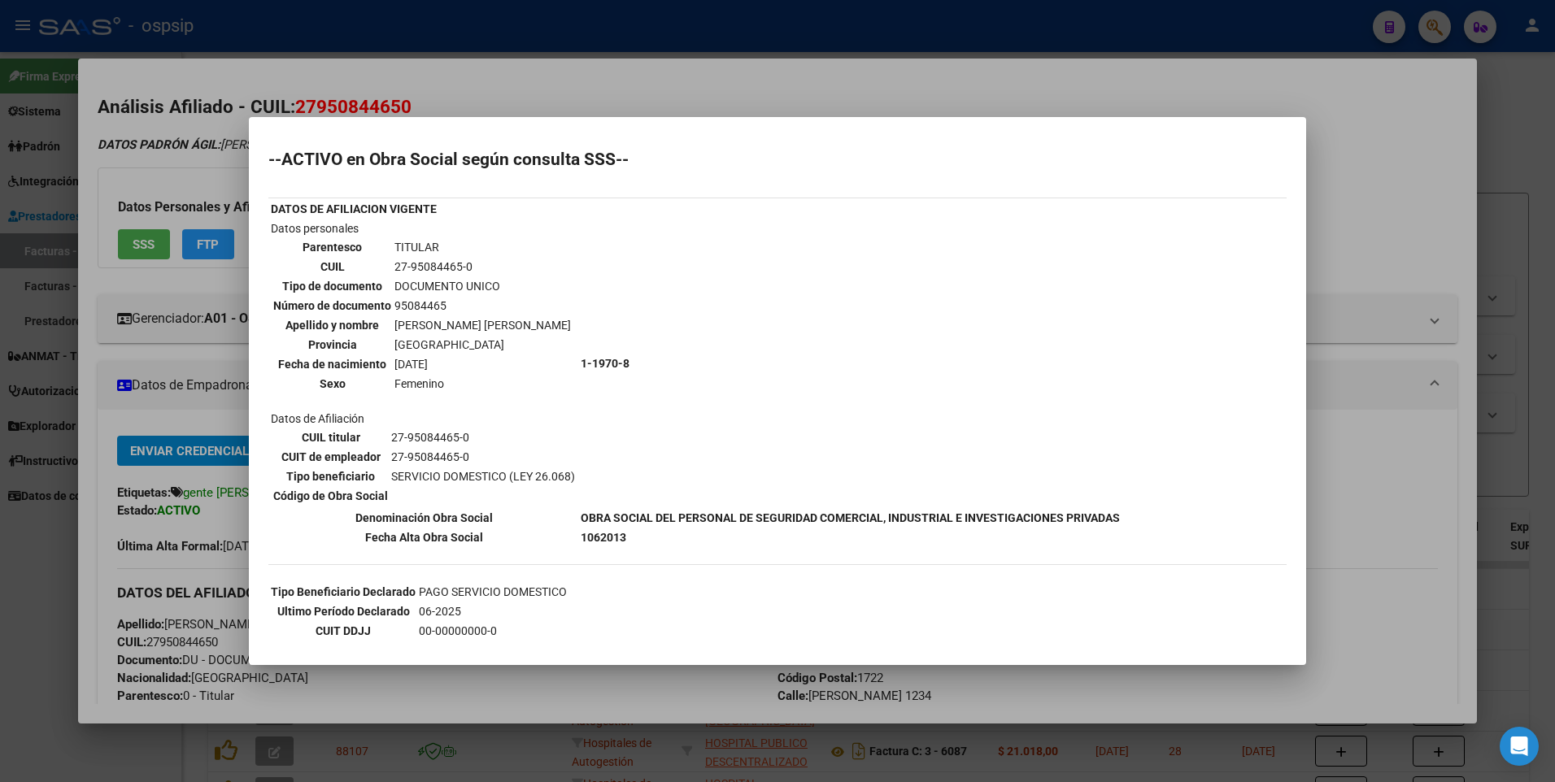
click at [1366, 159] on div at bounding box center [777, 391] width 1555 height 782
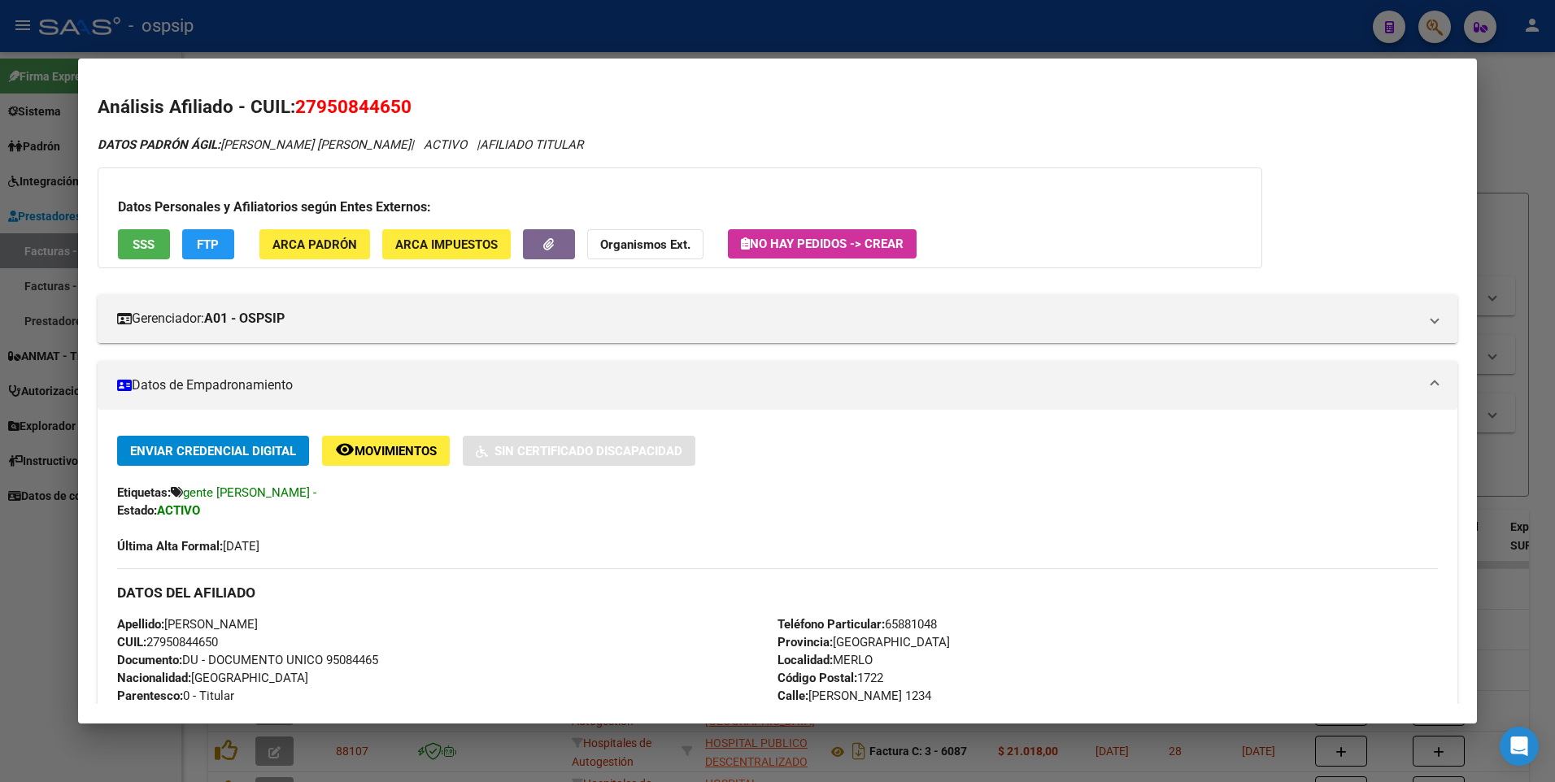
click at [1493, 119] on div at bounding box center [777, 391] width 1555 height 782
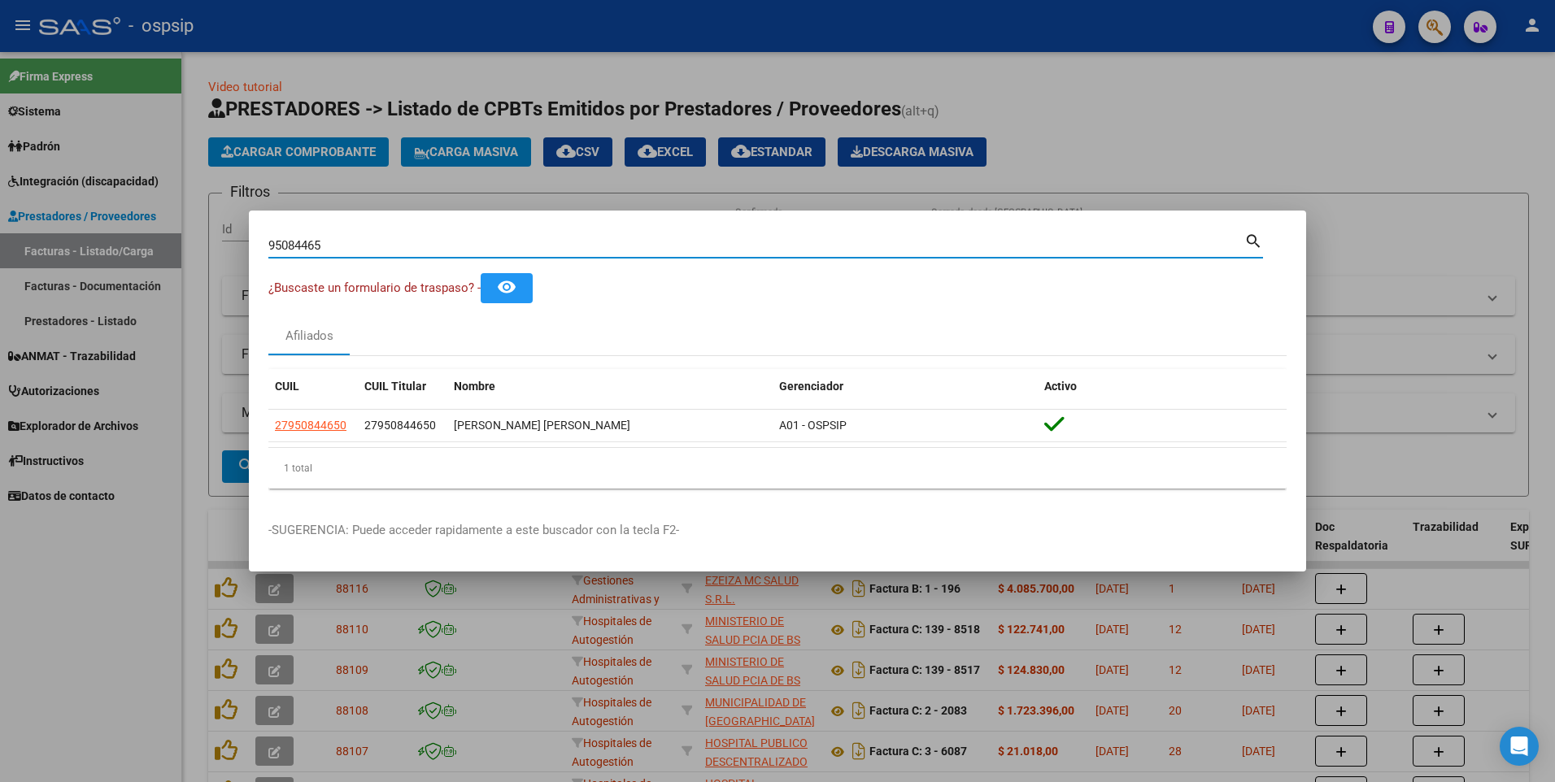
drag, startPoint x: 340, startPoint y: 242, endPoint x: 30, endPoint y: 294, distance: 314.3
click at [26, 292] on div "95084465 Buscar (apellido, dni, cuil, nro traspaso, cuit, obra social) search ¿…" at bounding box center [777, 391] width 1555 height 782
type input "27503729"
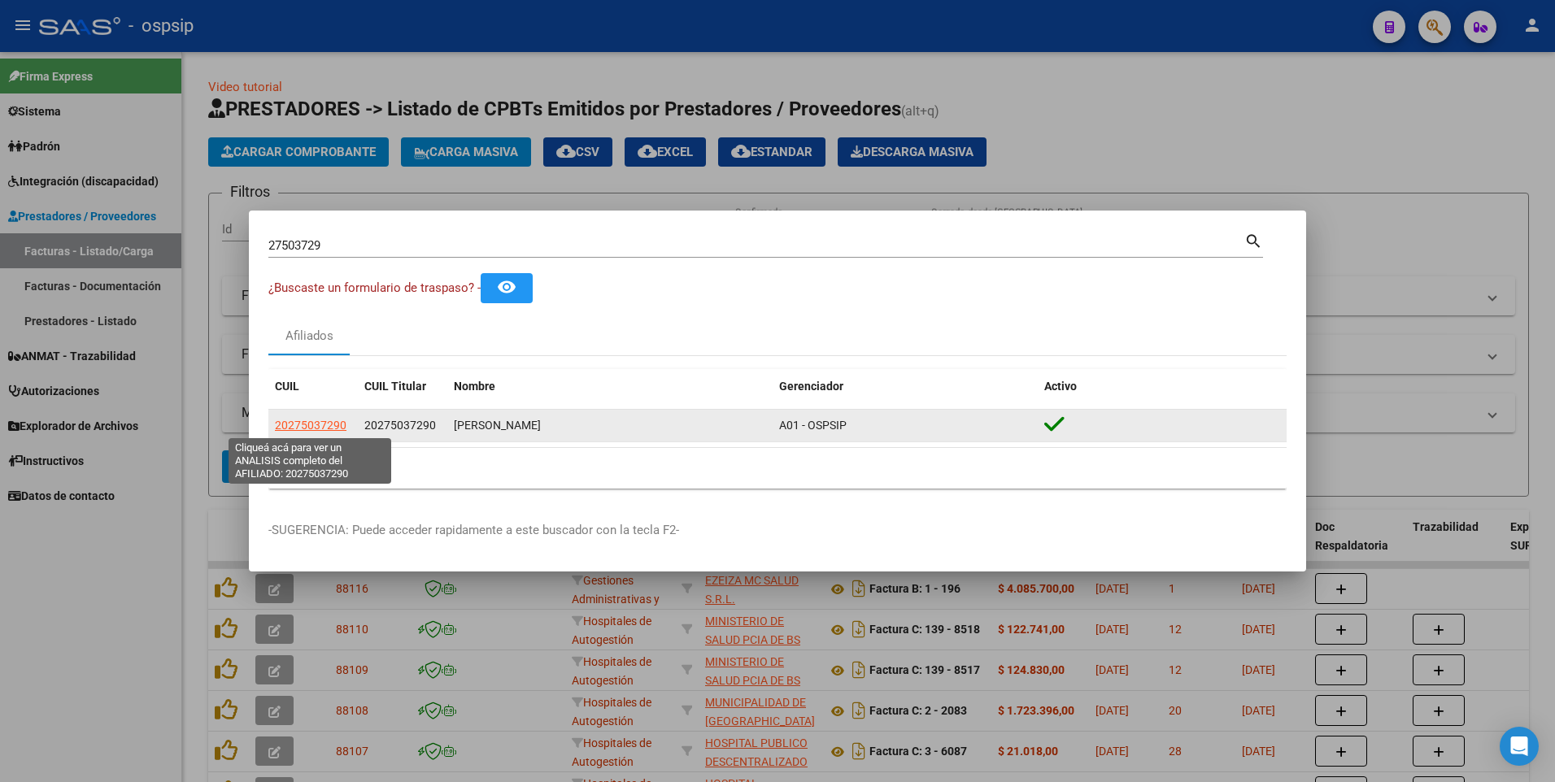
click at [319, 427] on span "20275037290" at bounding box center [311, 425] width 72 height 13
type textarea "20275037290"
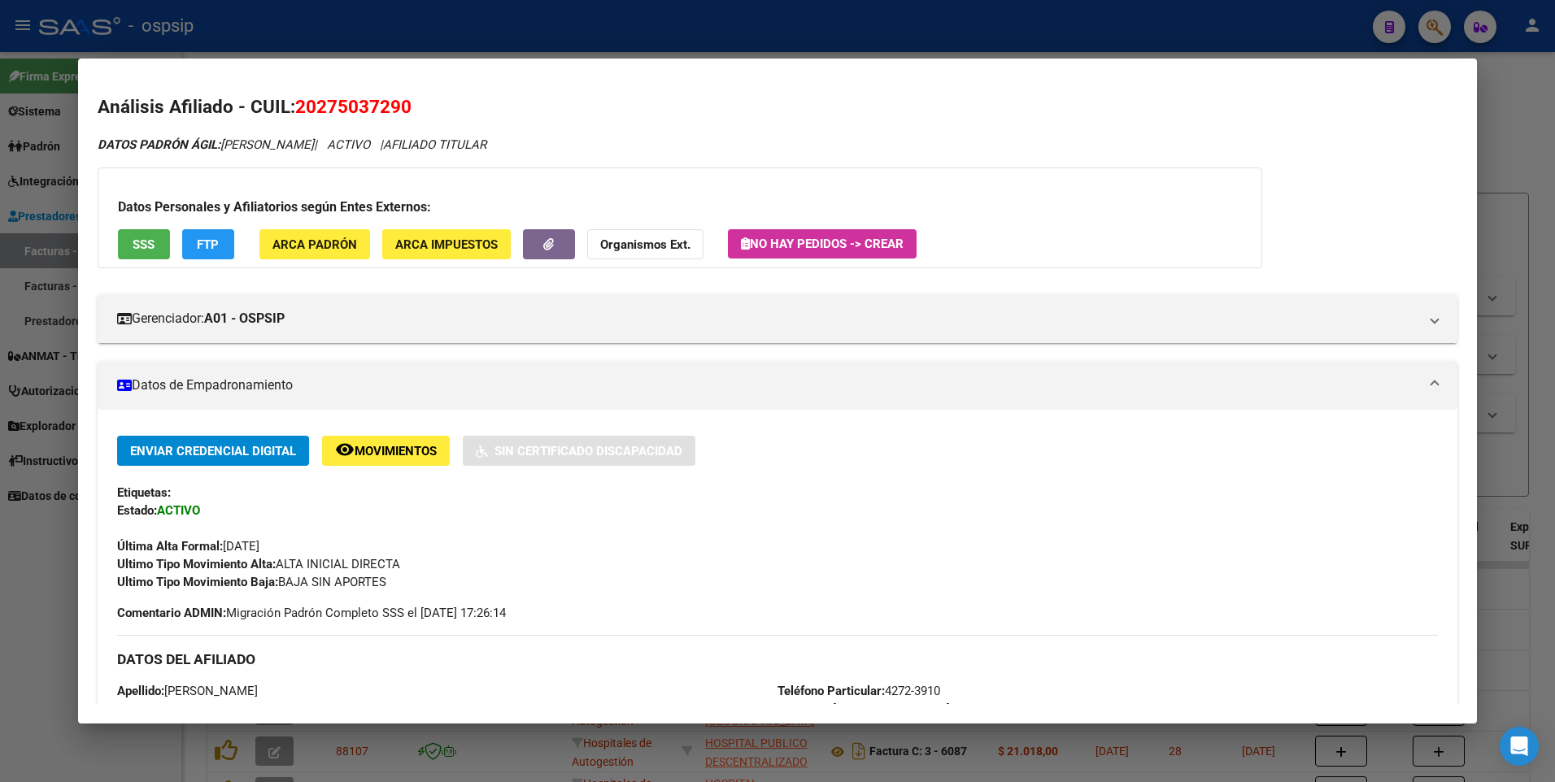
click at [139, 256] on button "SSS" at bounding box center [144, 244] width 52 height 30
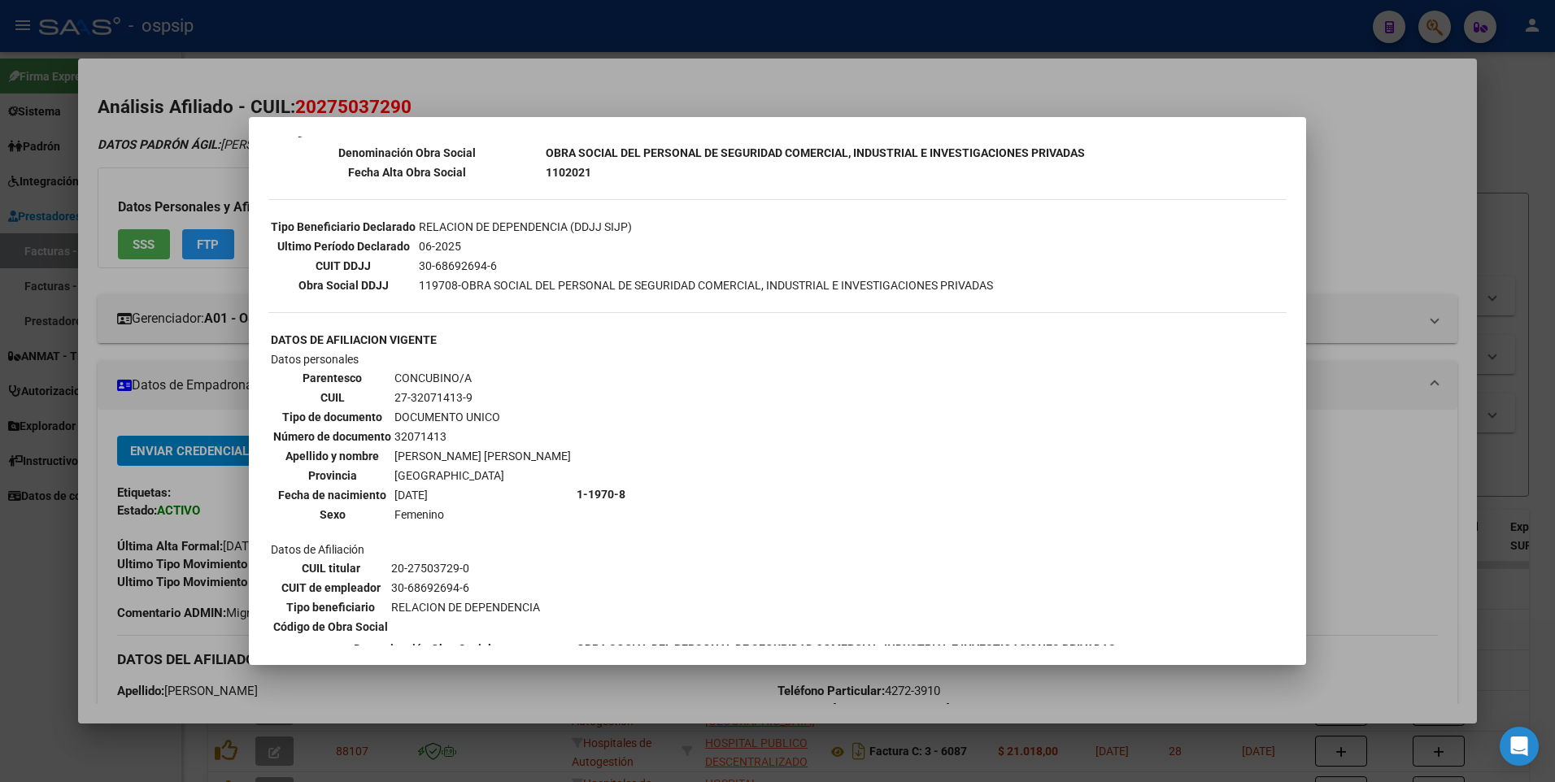
scroll to position [407, 0]
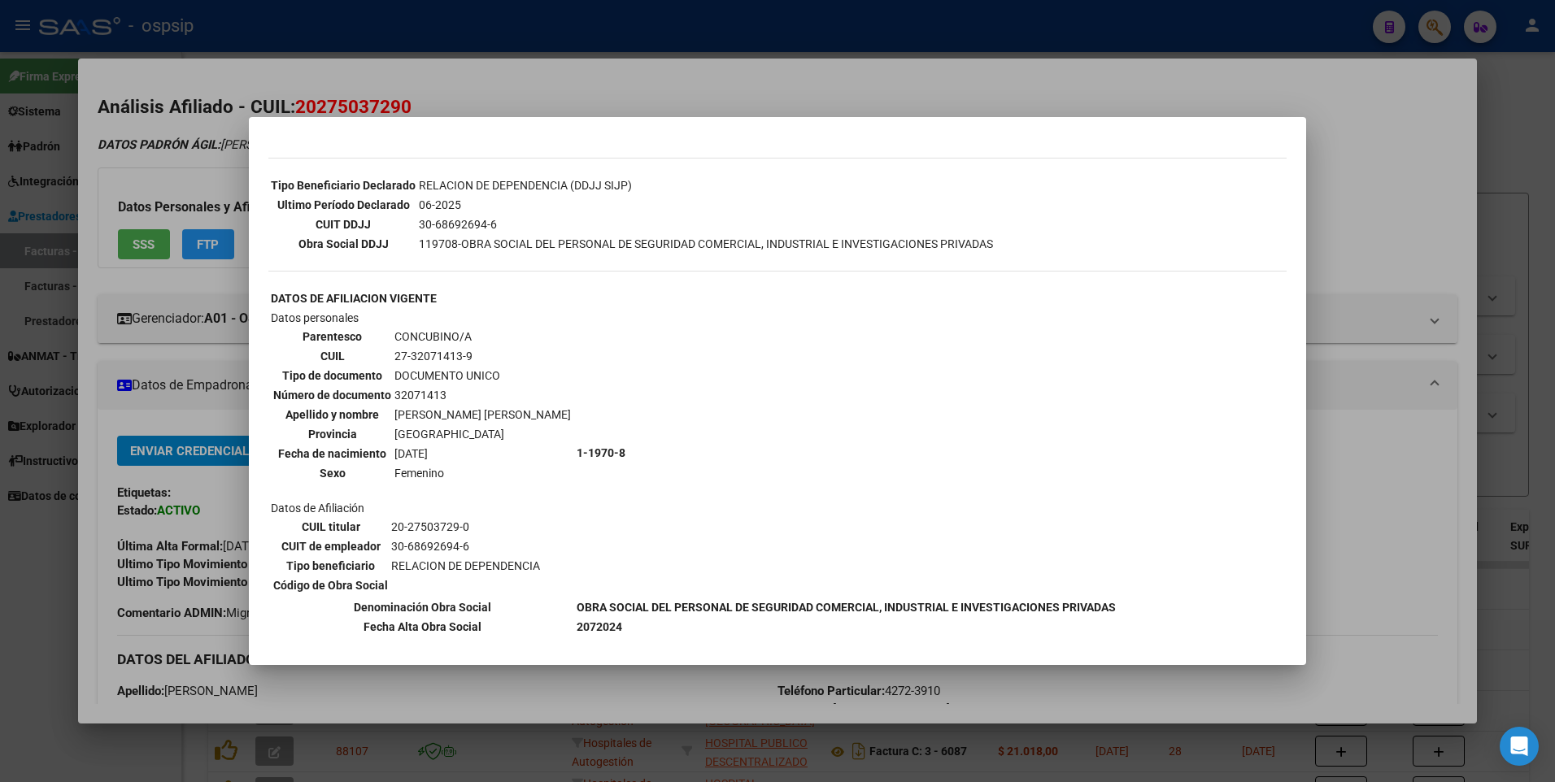
click at [1357, 97] on div at bounding box center [777, 391] width 1555 height 782
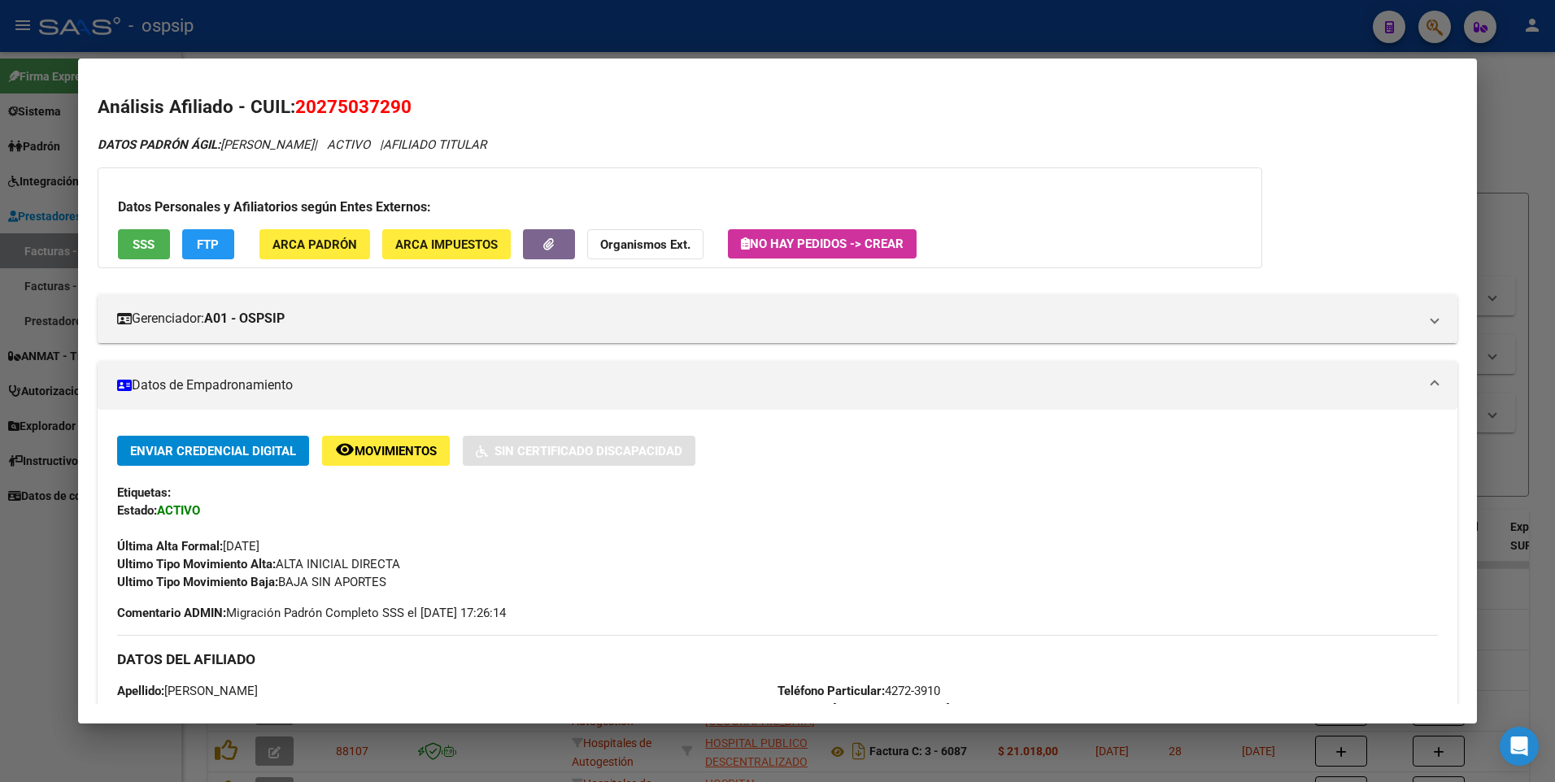
click at [1515, 99] on div at bounding box center [777, 391] width 1555 height 782
